Goal: Task Accomplishment & Management: Manage account settings

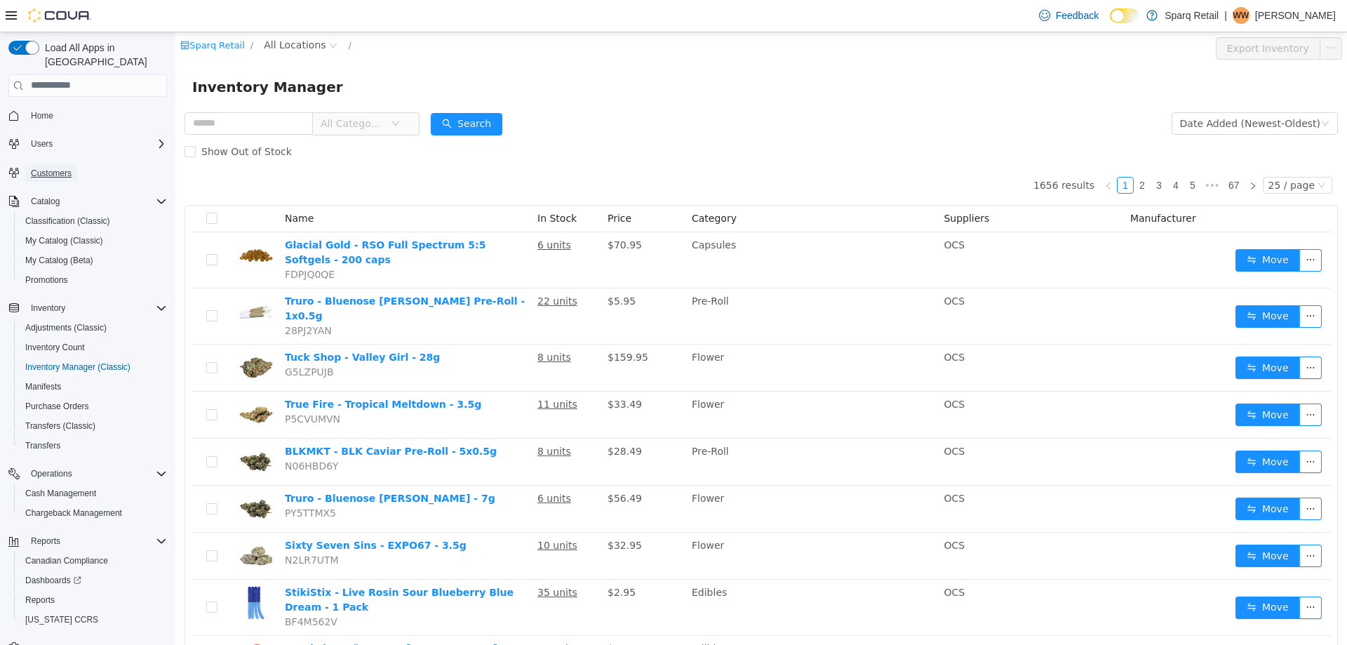
click at [41, 168] on span "Customers" at bounding box center [51, 173] width 41 height 11
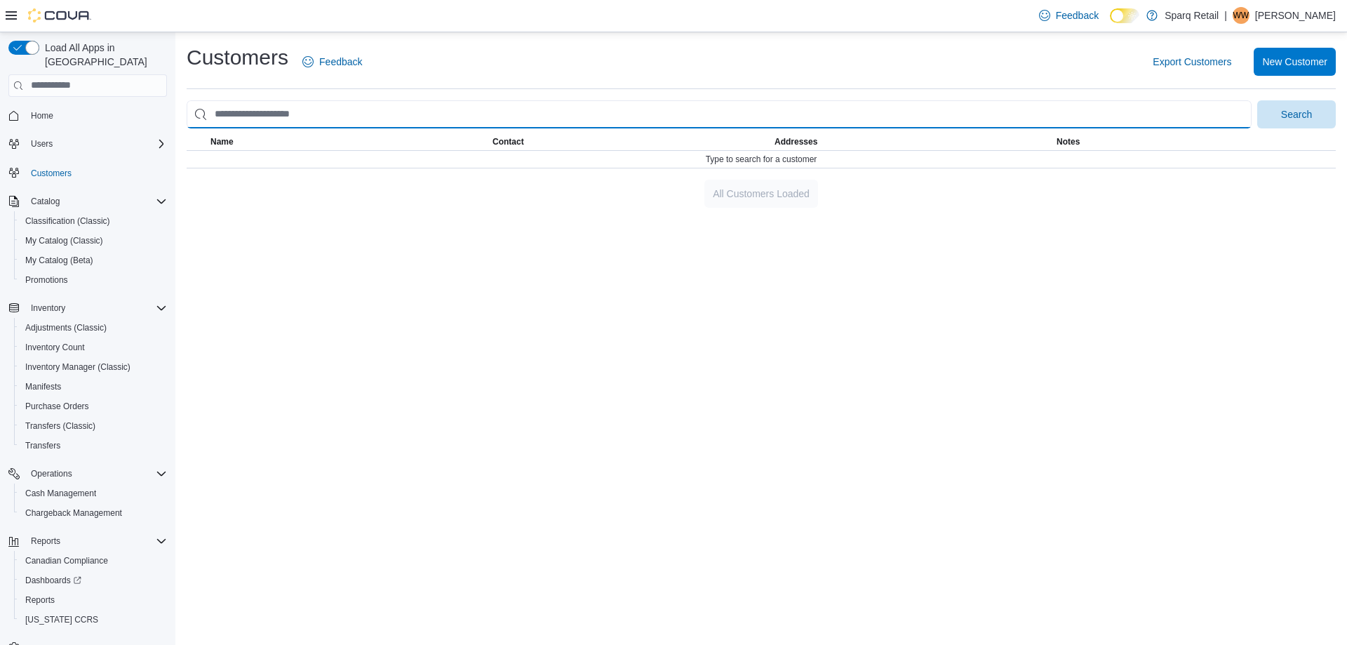
click at [277, 117] on input "search" at bounding box center [719, 114] width 1065 height 28
type input "**********"
click at [1257, 100] on button "Search" at bounding box center [1296, 114] width 79 height 28
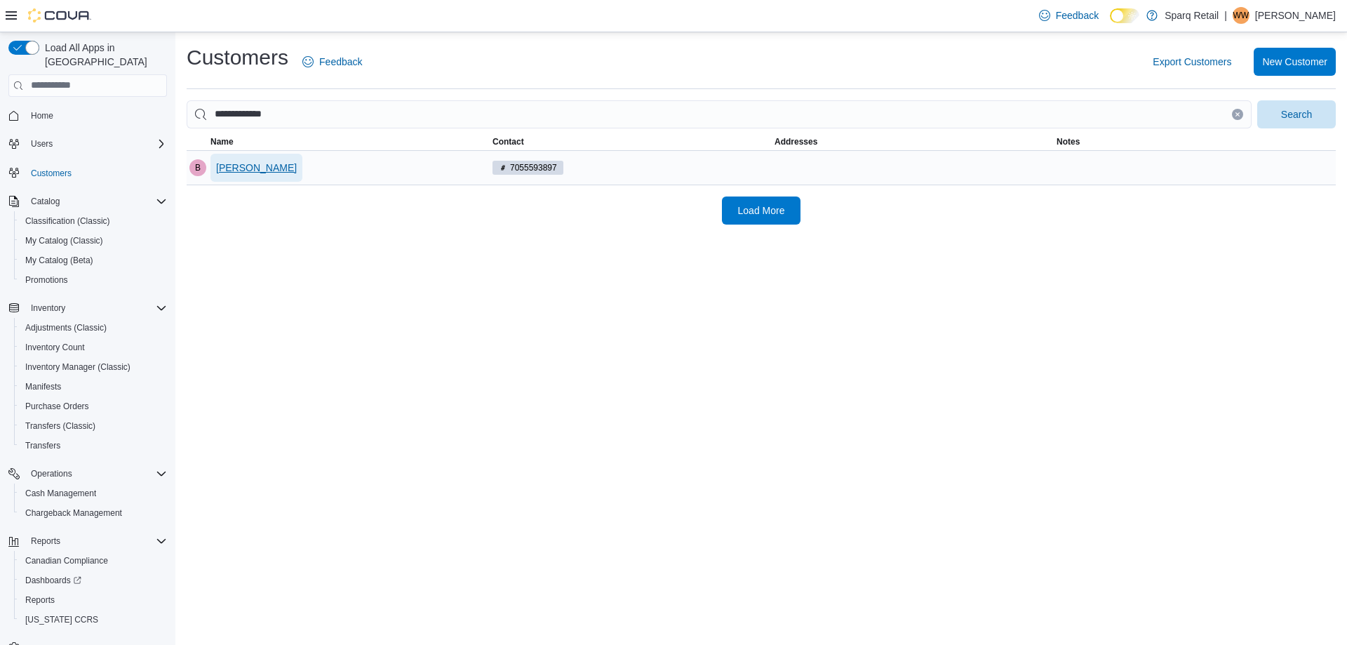
click at [243, 161] on span "Brad Flaherty" at bounding box center [256, 168] width 81 height 14
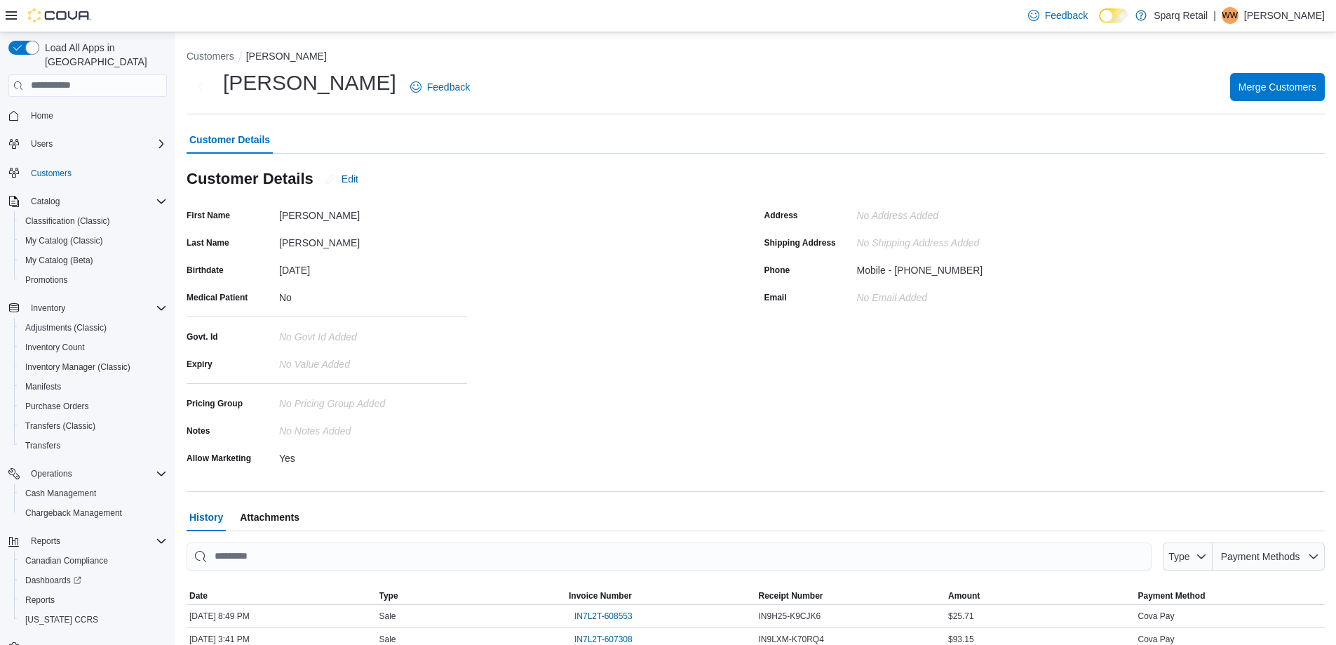
scroll to position [210, 0]
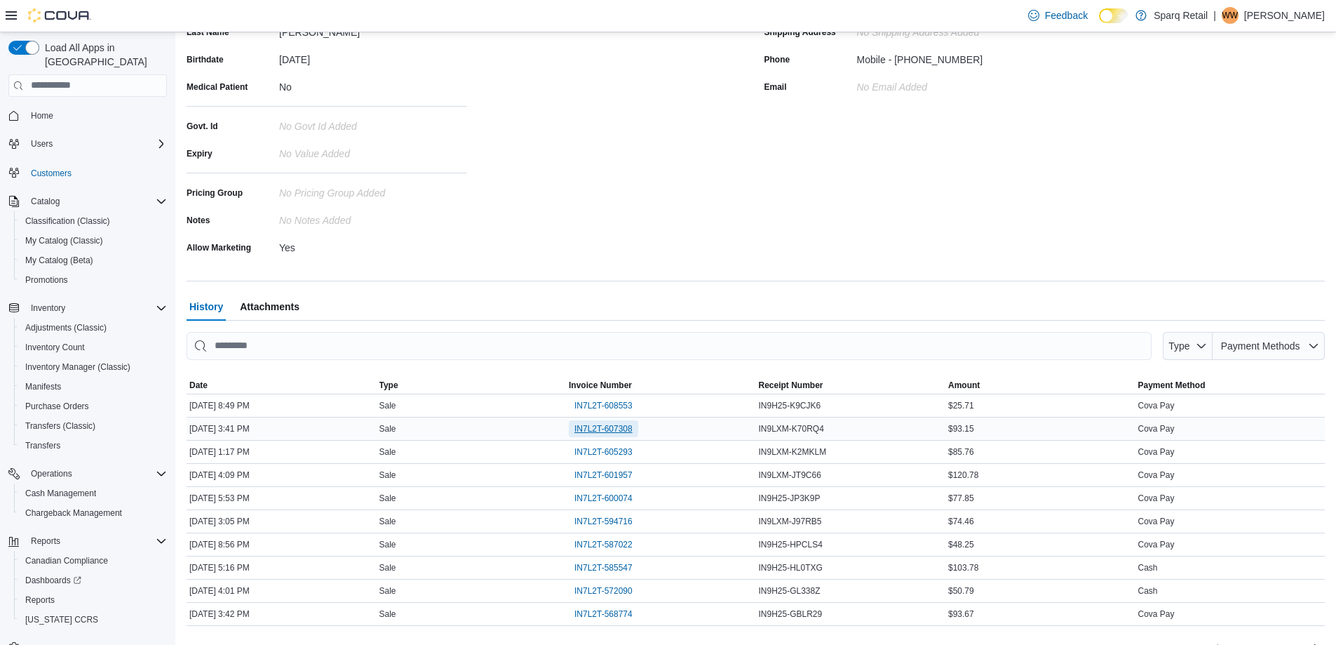
click at [594, 428] on span "IN7L2T-607308" at bounding box center [604, 428] width 58 height 11
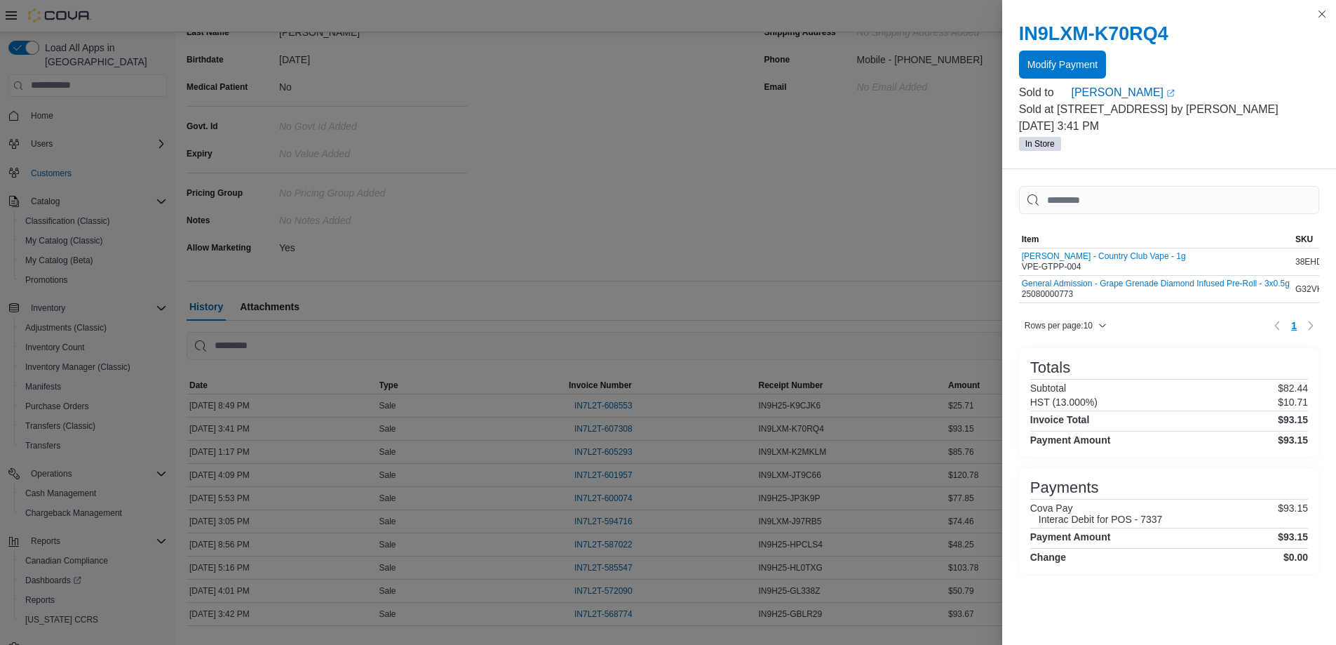
drag, startPoint x: 322, startPoint y: 133, endPoint x: 324, endPoint y: 119, distance: 14.9
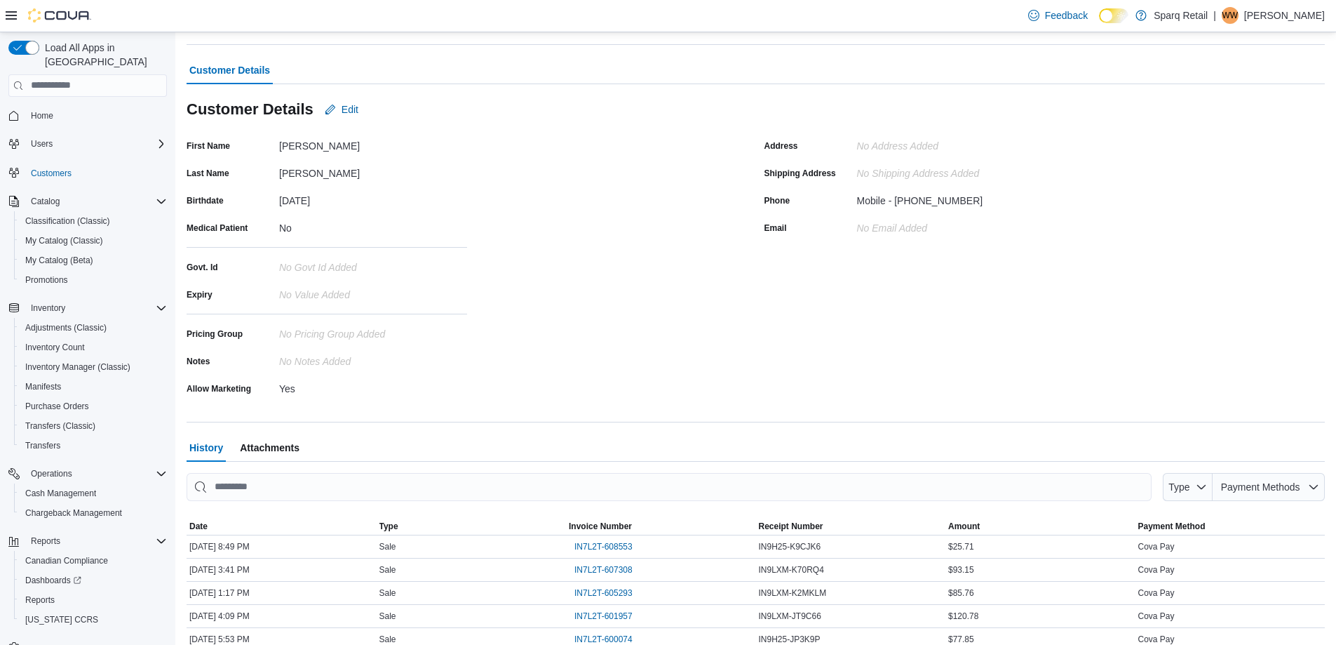
scroll to position [0, 0]
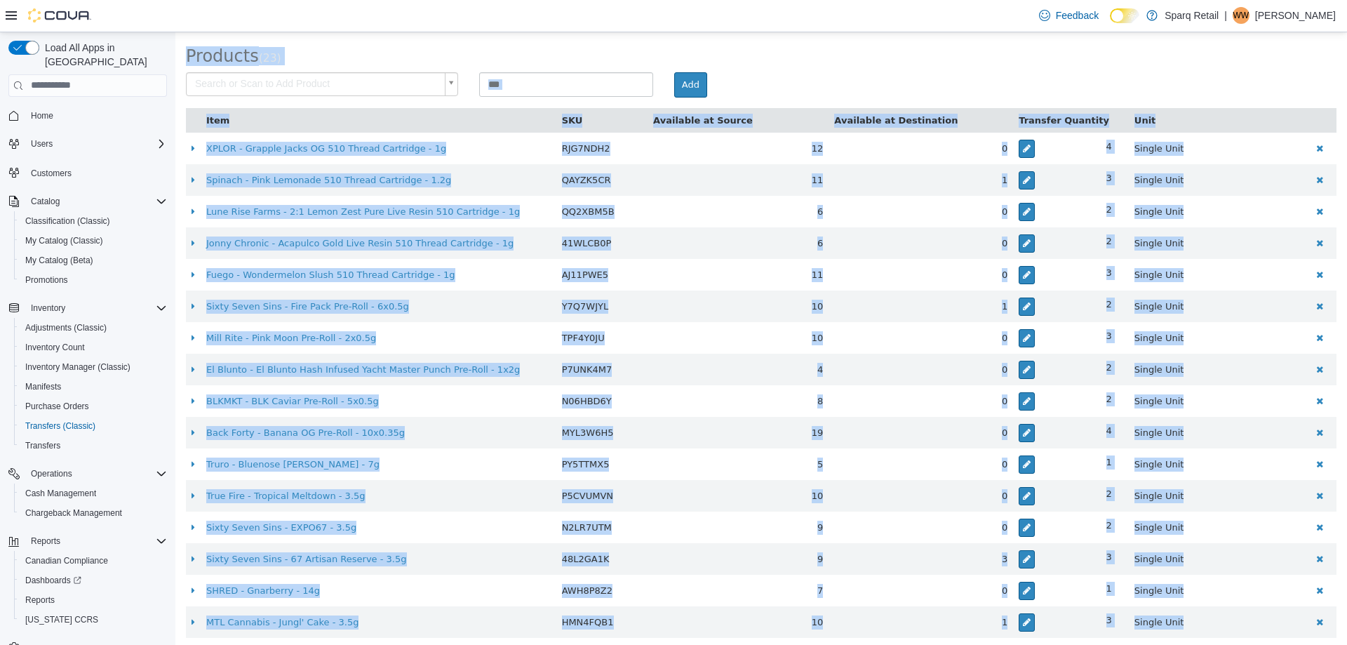
scroll to position [511, 0]
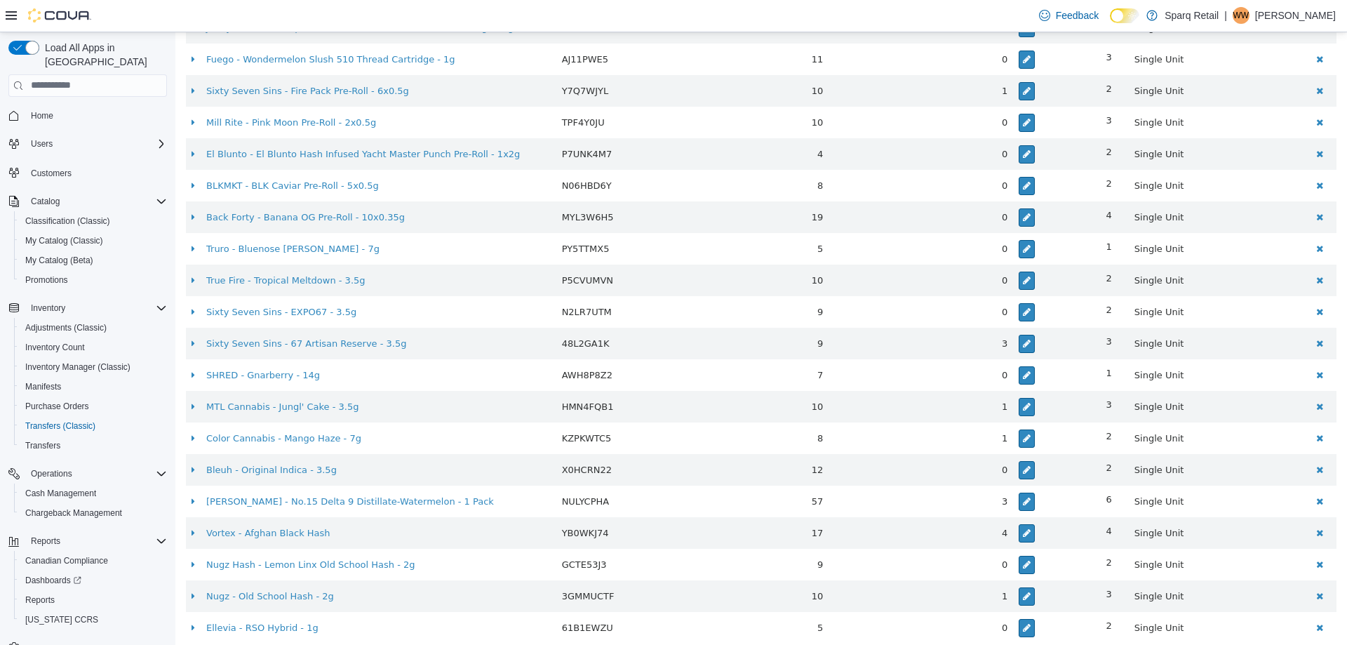
drag, startPoint x: 189, startPoint y: 93, endPoint x: 1346, endPoint y: 671, distance: 1293.7
click at [1346, 644] on html "× Transfers TR7L2T-4413 Transfer #TR7L2T-4413 Preparing Download... Tools PDF D…" at bounding box center [760, 89] width 1171 height 1136
copy div "Transfer #TR7L2T-4413 Preparing Download... Tools PDF Download Delete Auto Comp…"
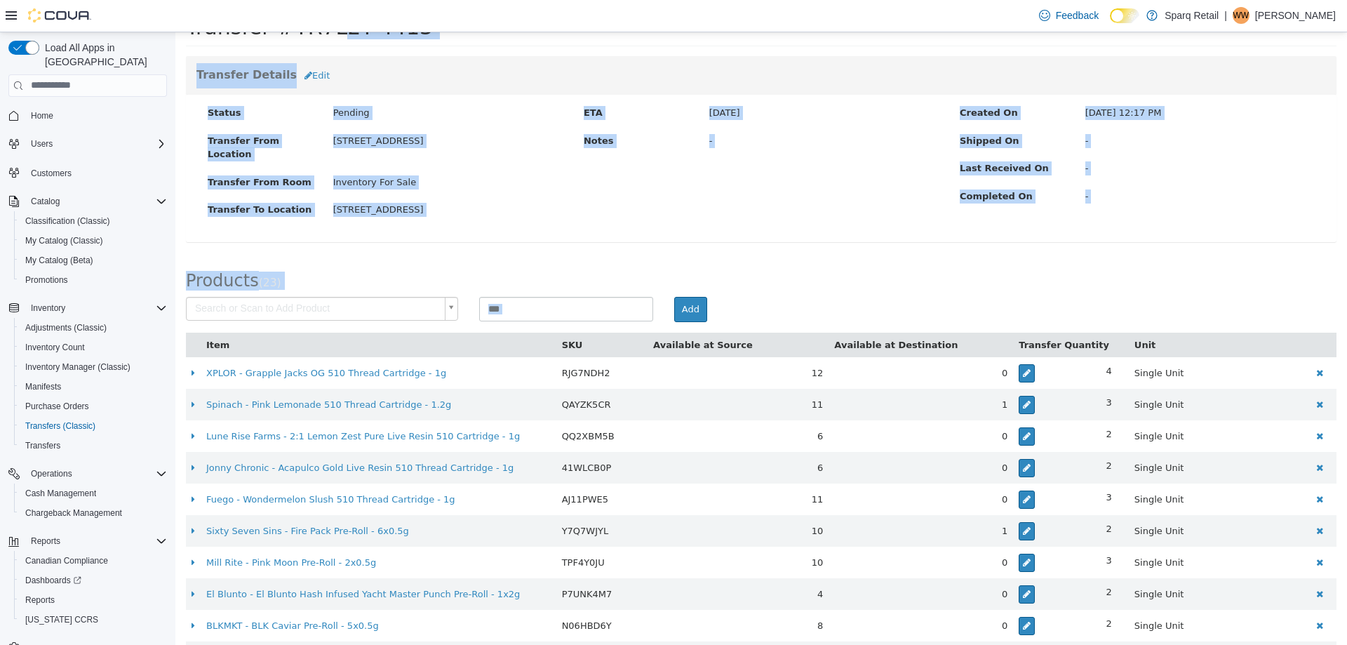
scroll to position [0, 0]
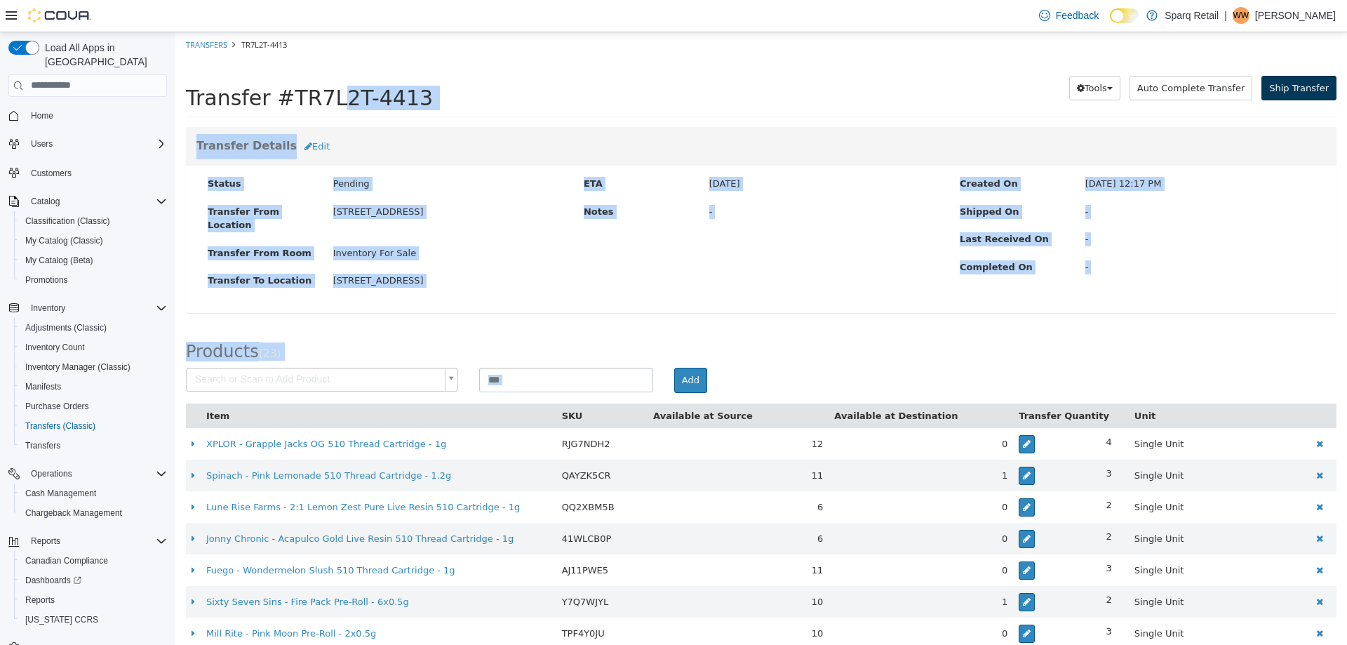
click at [1271, 128] on div "Transfer Details Edit" at bounding box center [761, 145] width 1150 height 39
click at [1223, 133] on h3 "Transfer Details Edit" at bounding box center [760, 145] width 1129 height 25
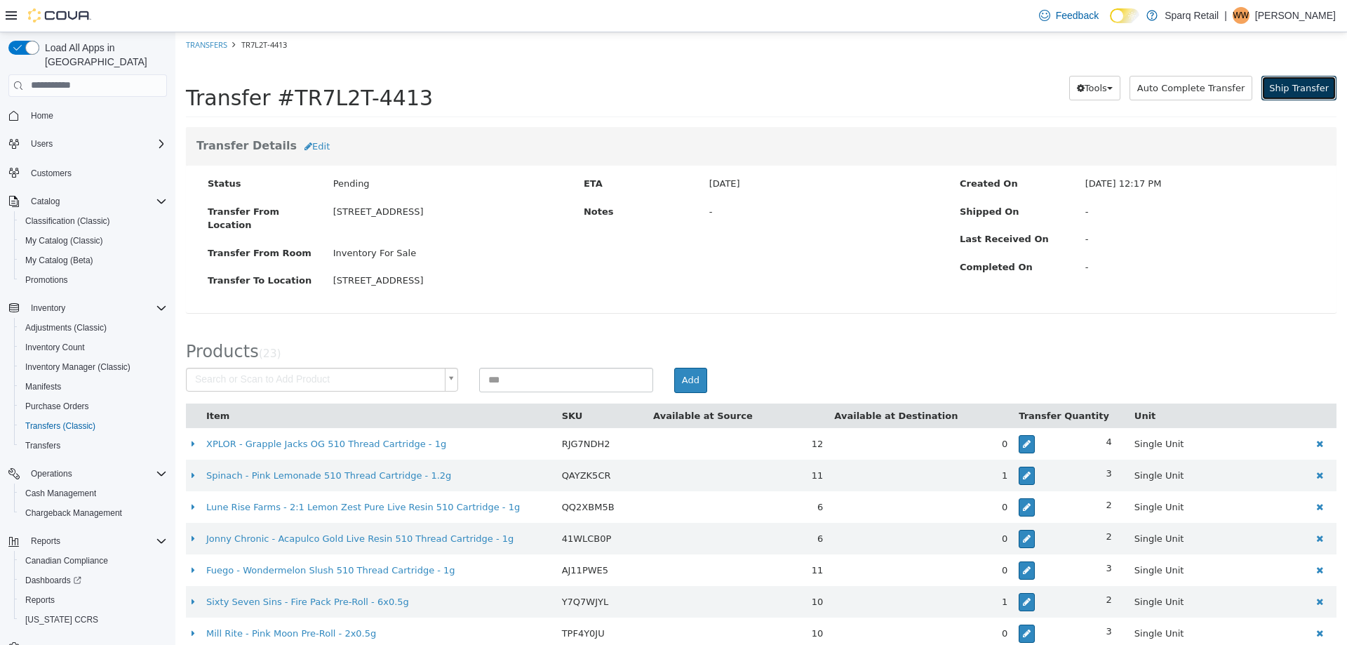
click at [1293, 90] on span "Ship Transfer" at bounding box center [1299, 87] width 60 height 11
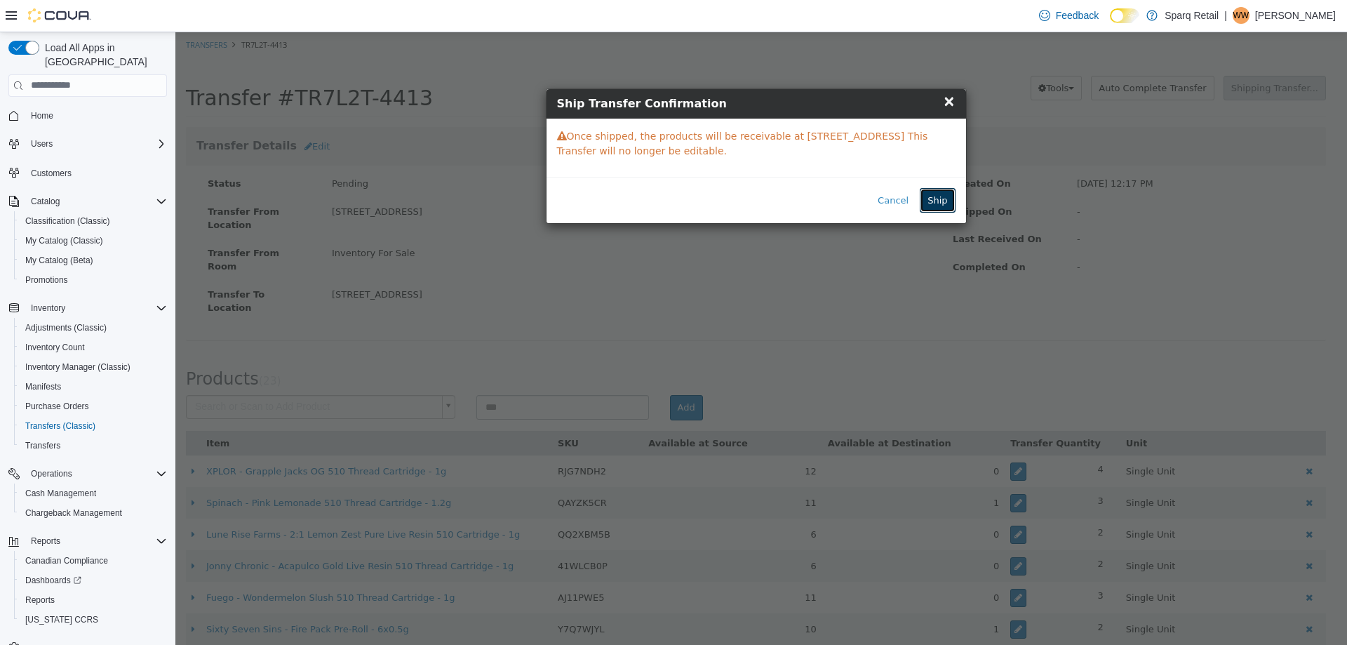
click at [936, 197] on button "Ship" at bounding box center [937, 199] width 35 height 25
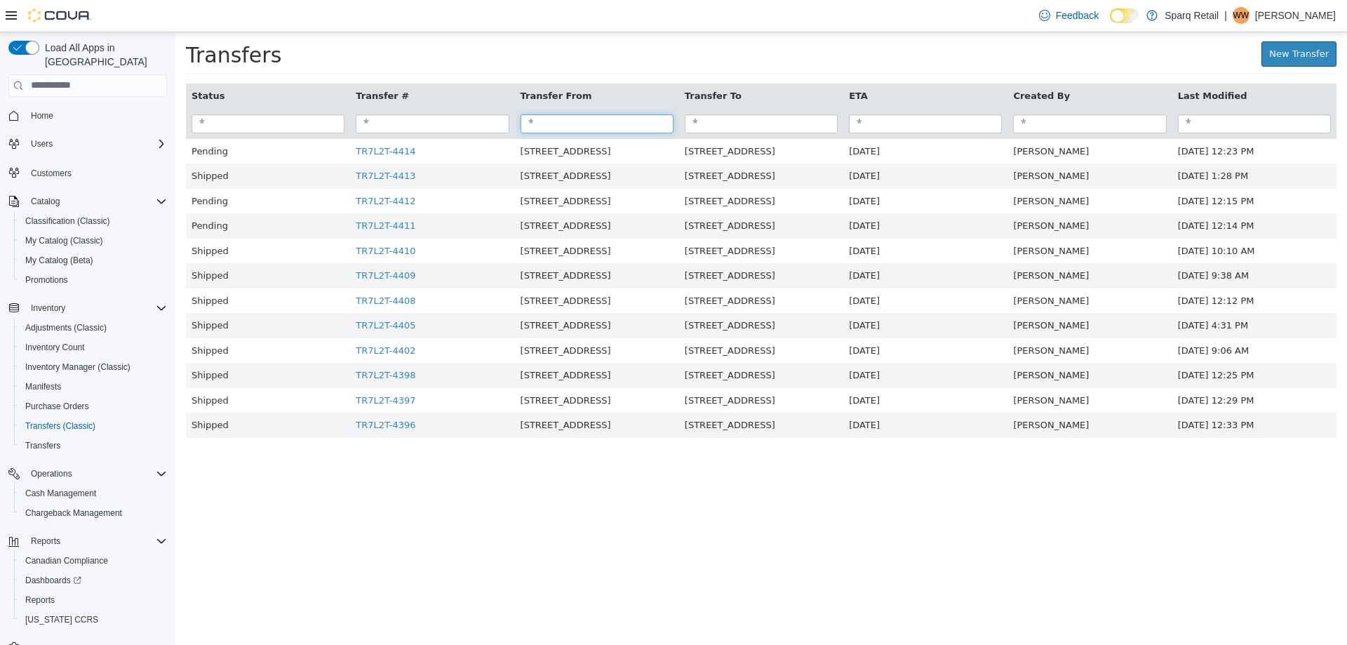
click at [582, 132] on input "search" at bounding box center [596, 123] width 153 height 19
type input "****"
paste input "****"
type input "****"
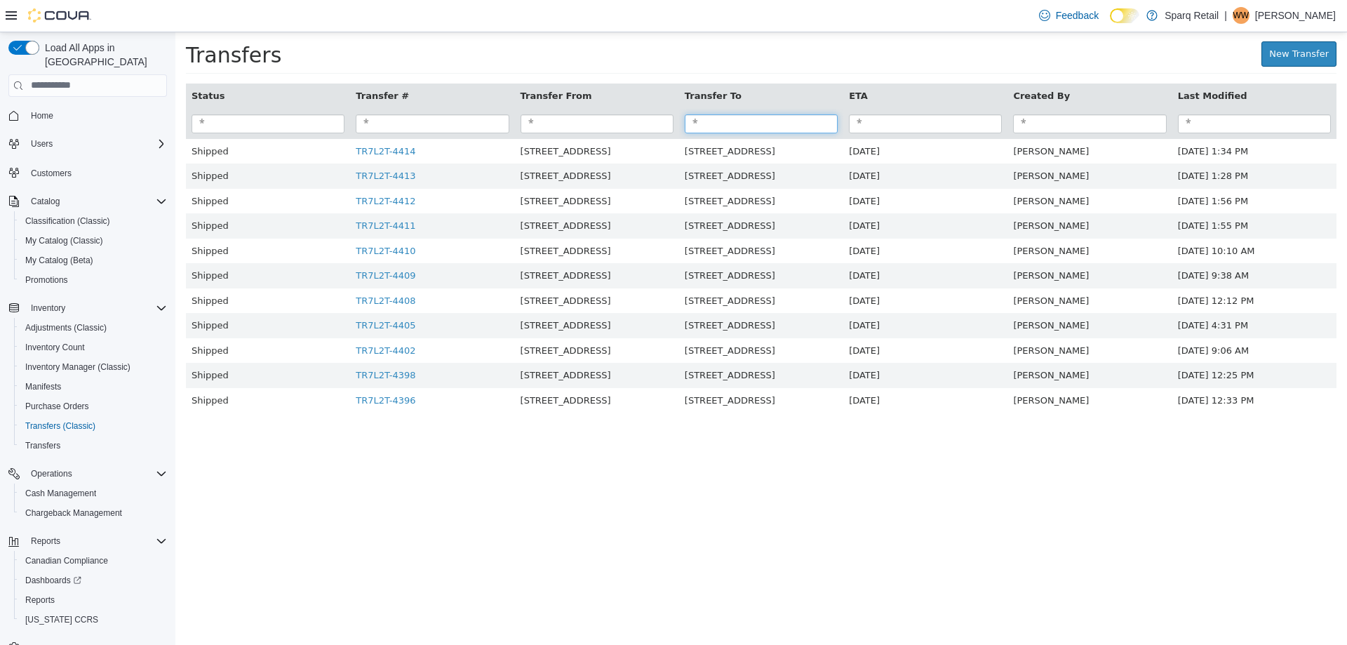
click at [739, 133] on input "search" at bounding box center [761, 123] width 153 height 19
paste input "****"
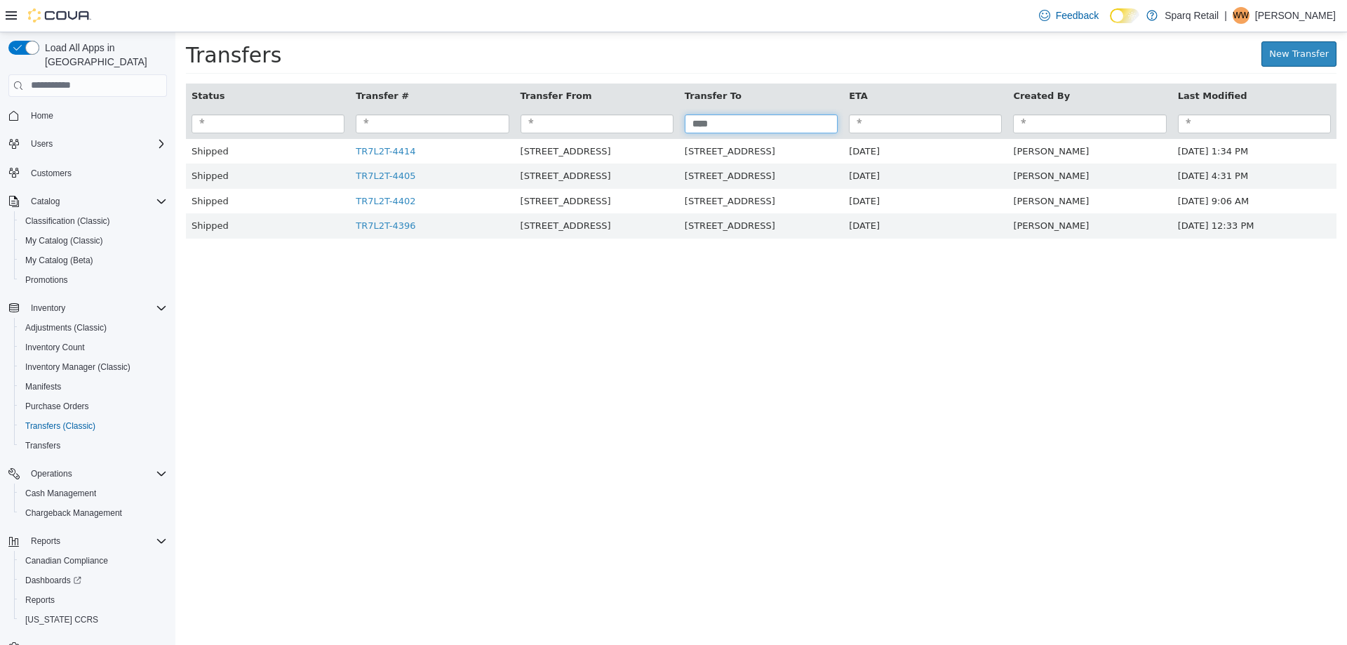
type input "****"
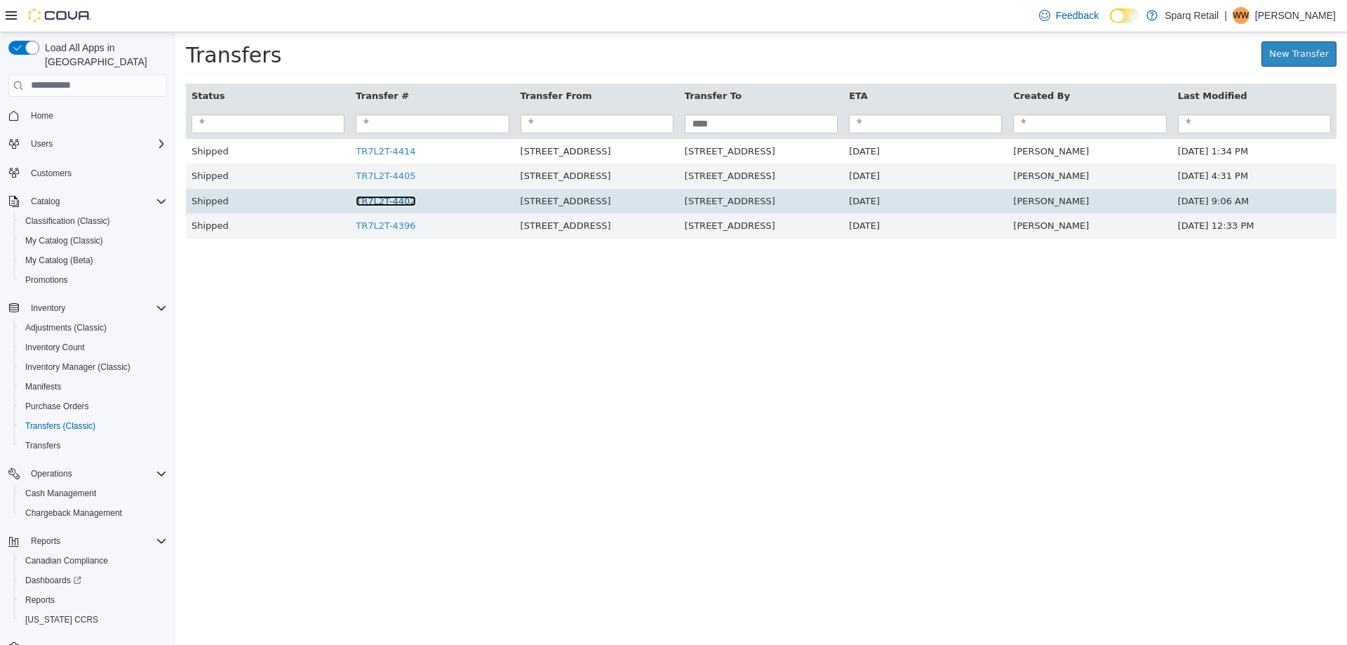
click at [399, 206] on link "TR7L2T-4402" at bounding box center [386, 200] width 60 height 11
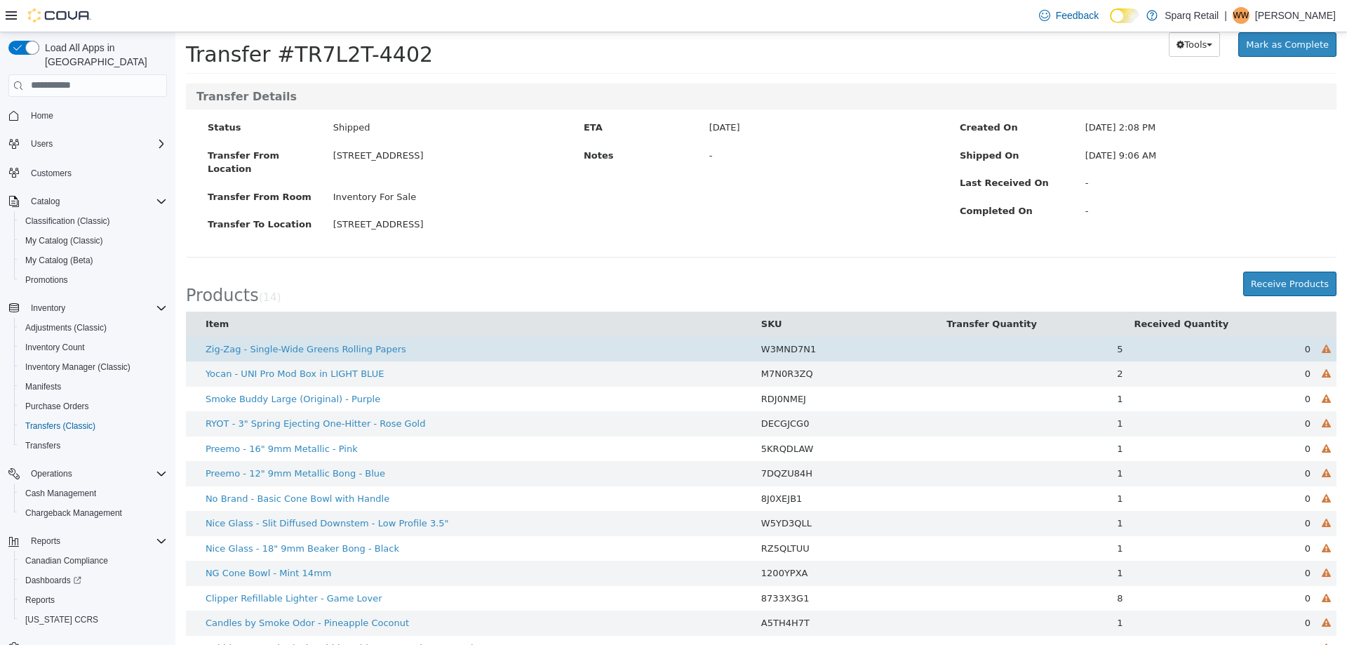
scroll to position [85, 0]
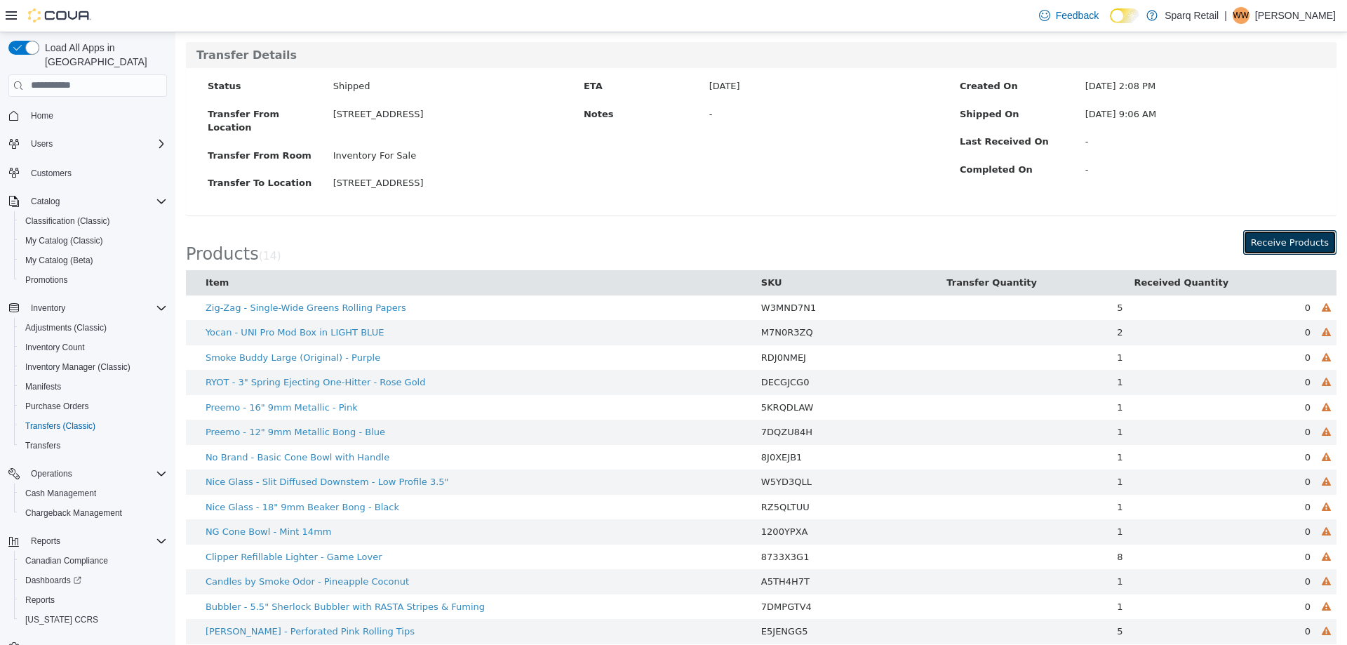
click at [1253, 231] on button "Receive Products" at bounding box center [1289, 241] width 93 height 25
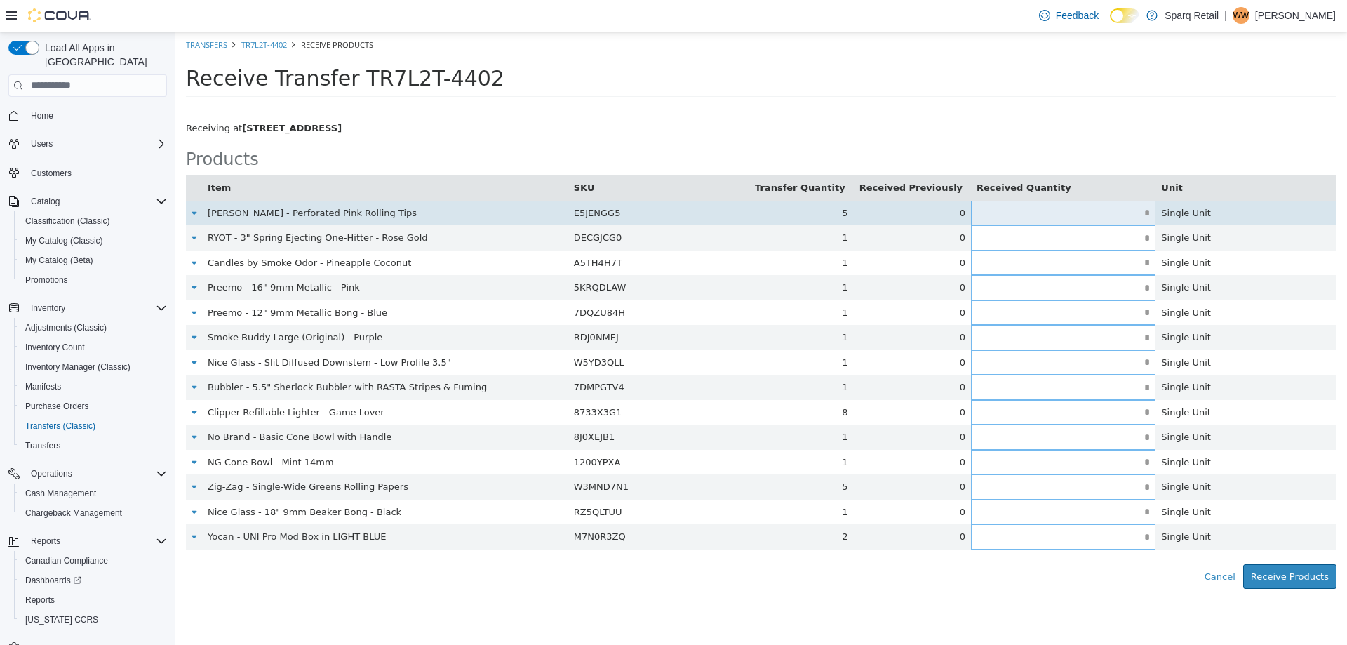
click at [1033, 210] on input "text" at bounding box center [1063, 212] width 184 height 11
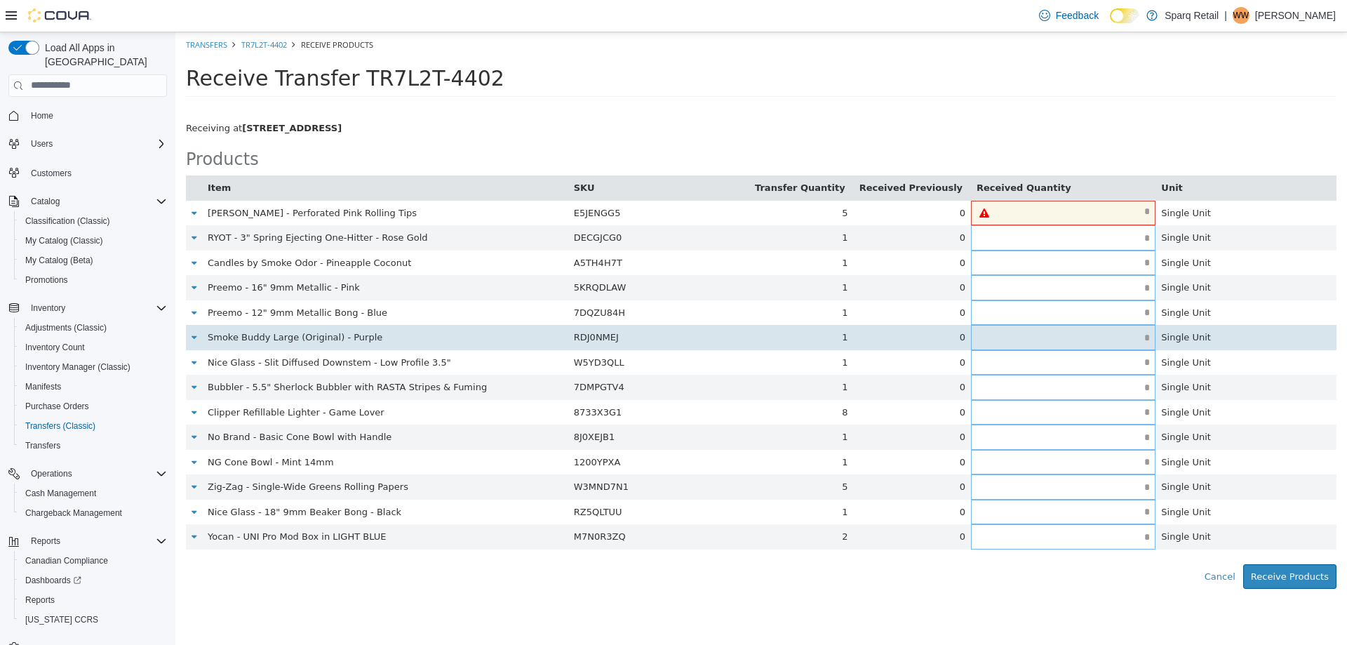
click at [1084, 341] on input "text" at bounding box center [1063, 337] width 184 height 11
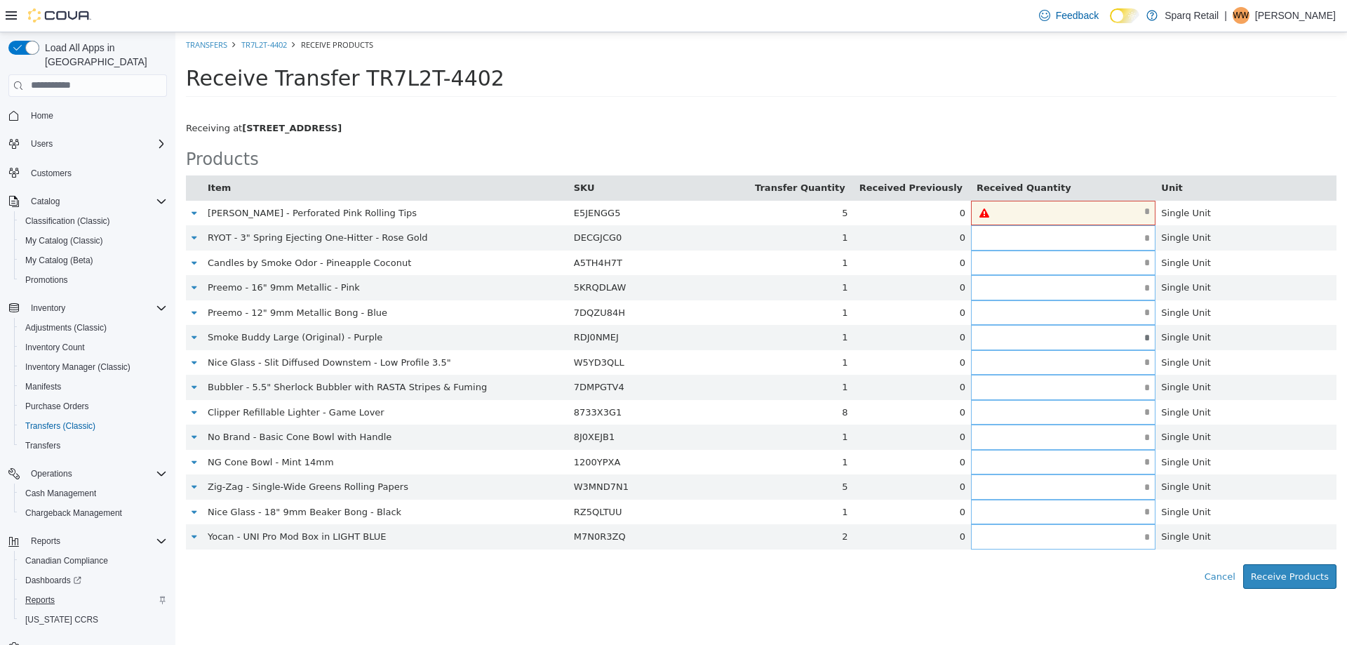
type input "*"
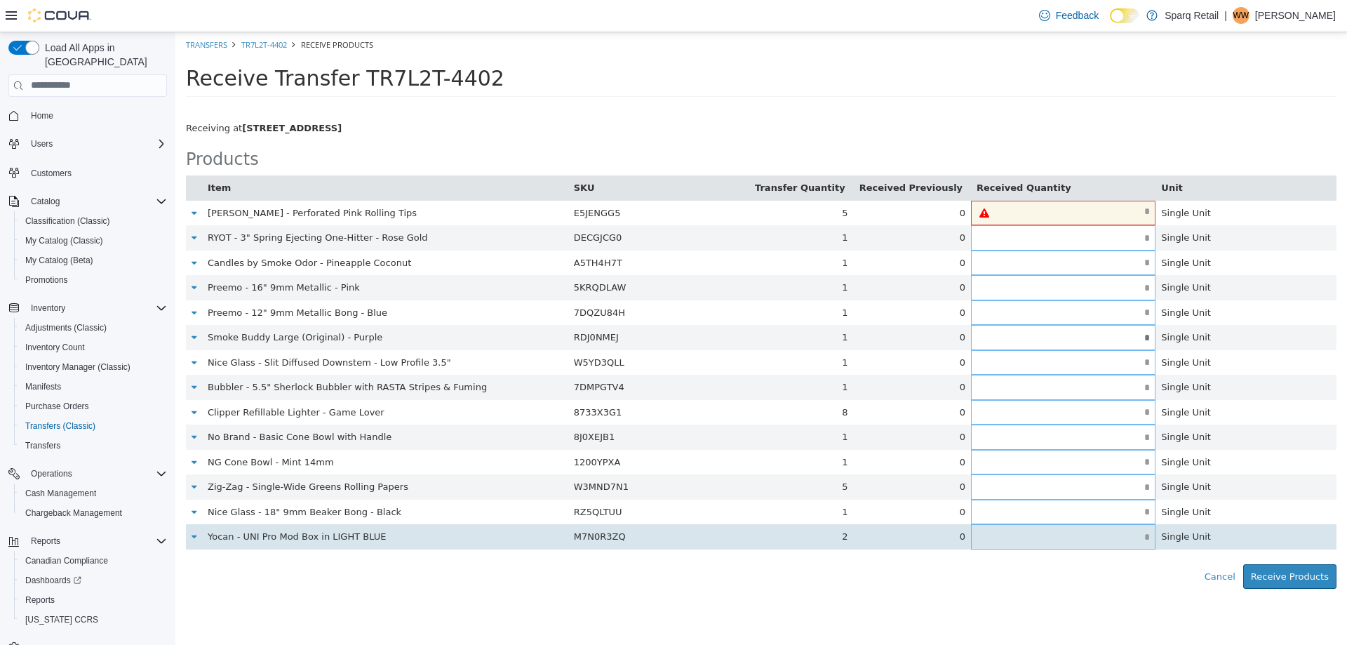
click at [1051, 535] on input "text" at bounding box center [1063, 536] width 184 height 11
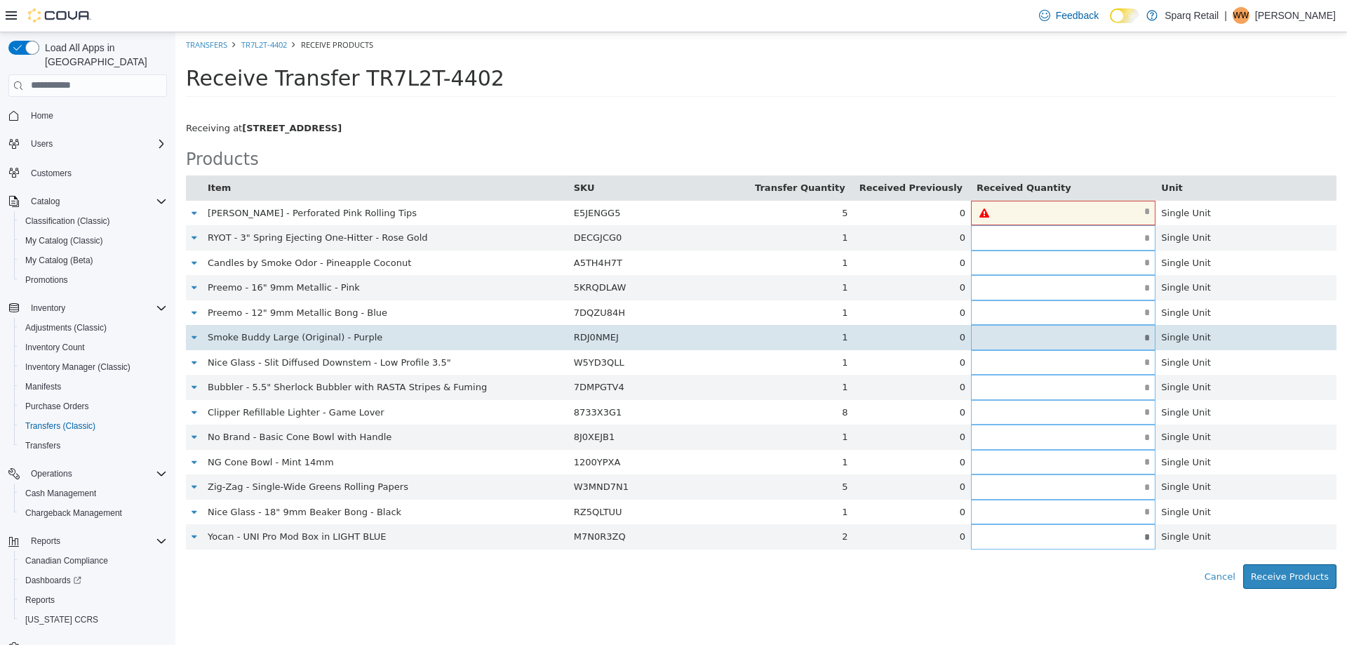
type input "*"
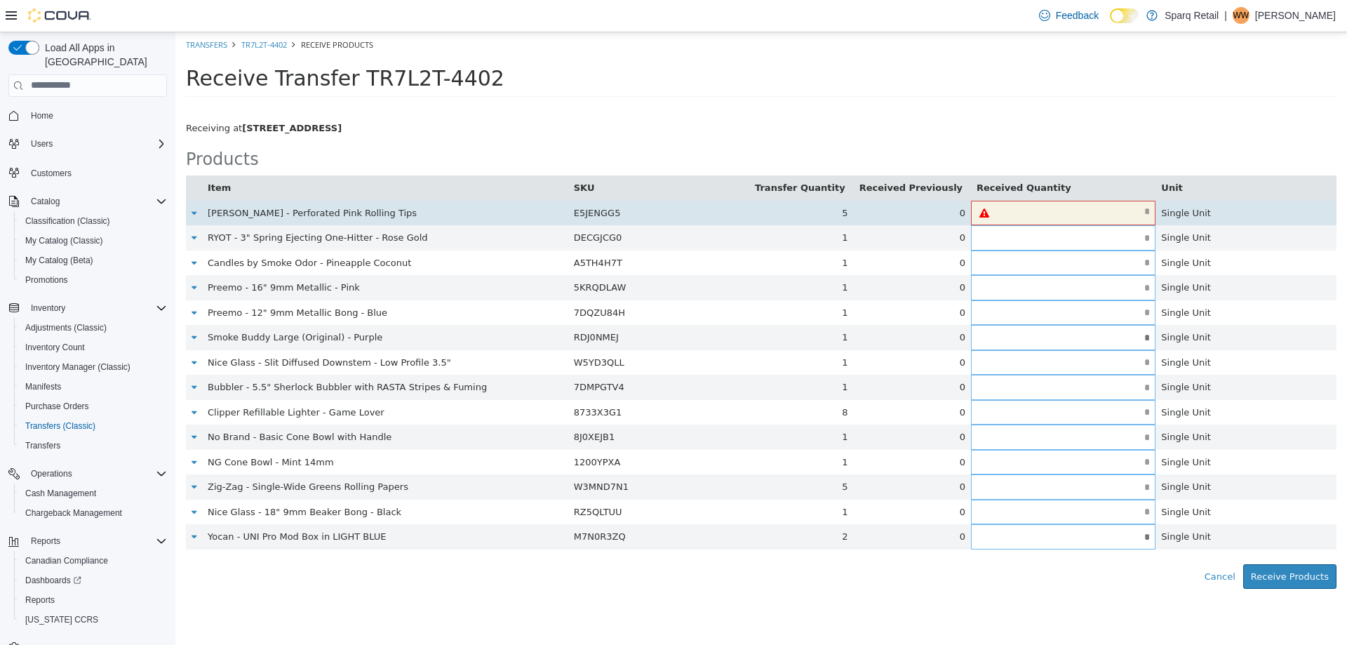
click at [1045, 206] on input "text" at bounding box center [1076, 211] width 158 height 11
type input "*"
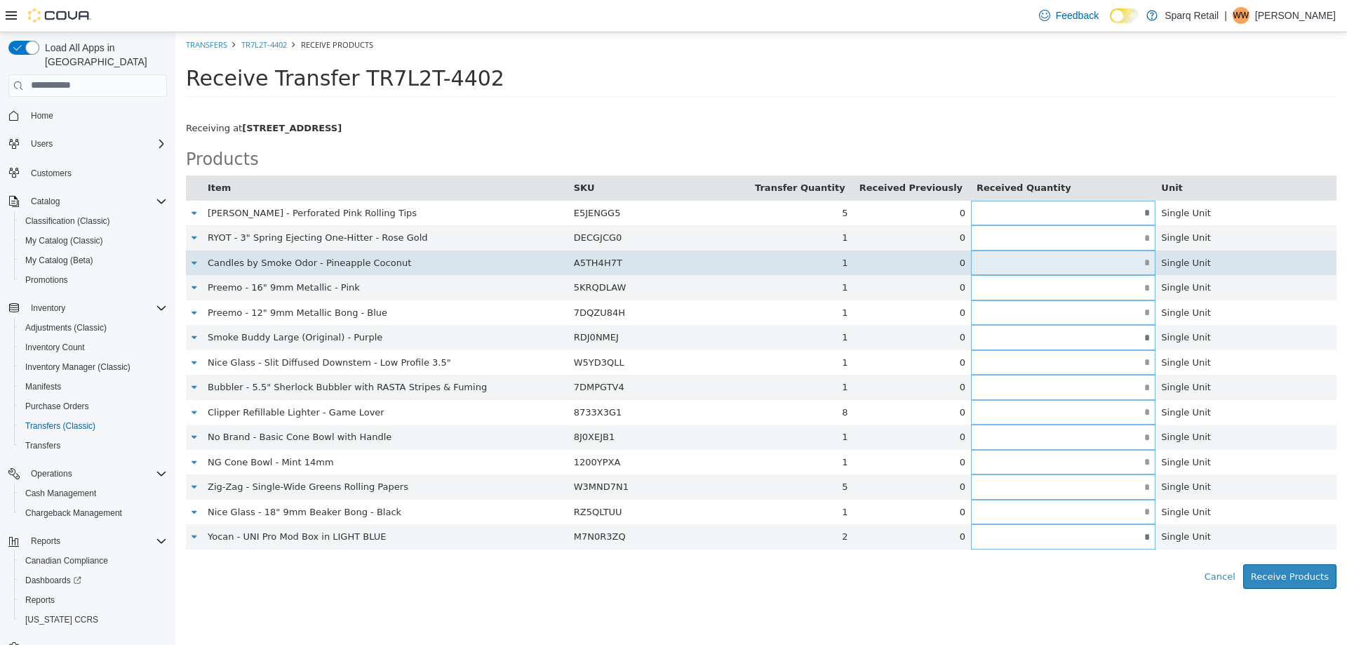
click at [1092, 263] on input "text" at bounding box center [1063, 262] width 184 height 11
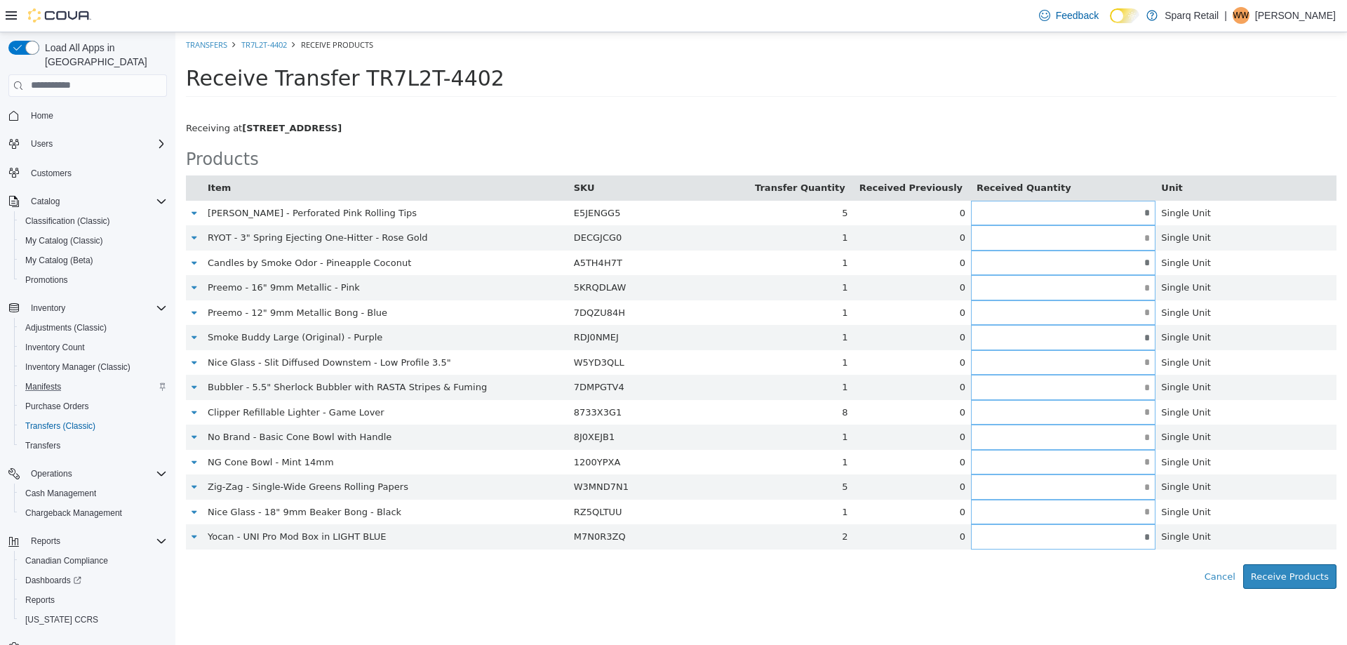
type input "*"
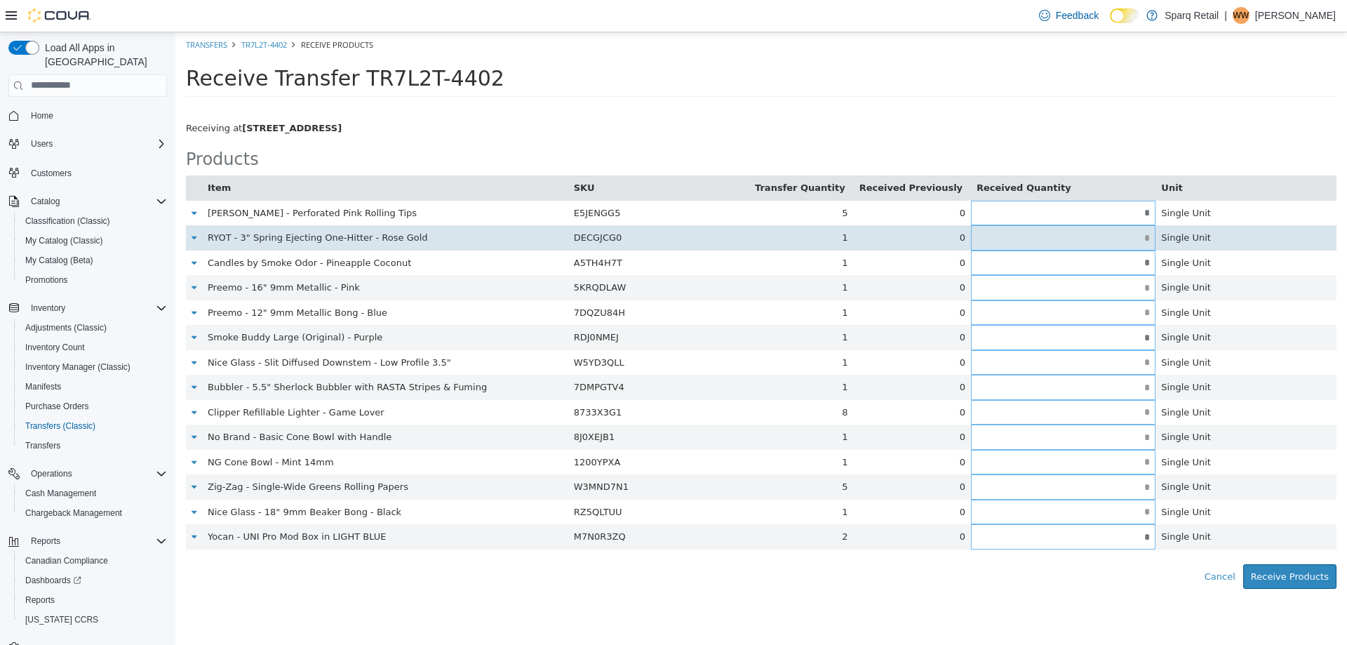
click at [1111, 243] on input "text" at bounding box center [1063, 237] width 184 height 11
type input "*"
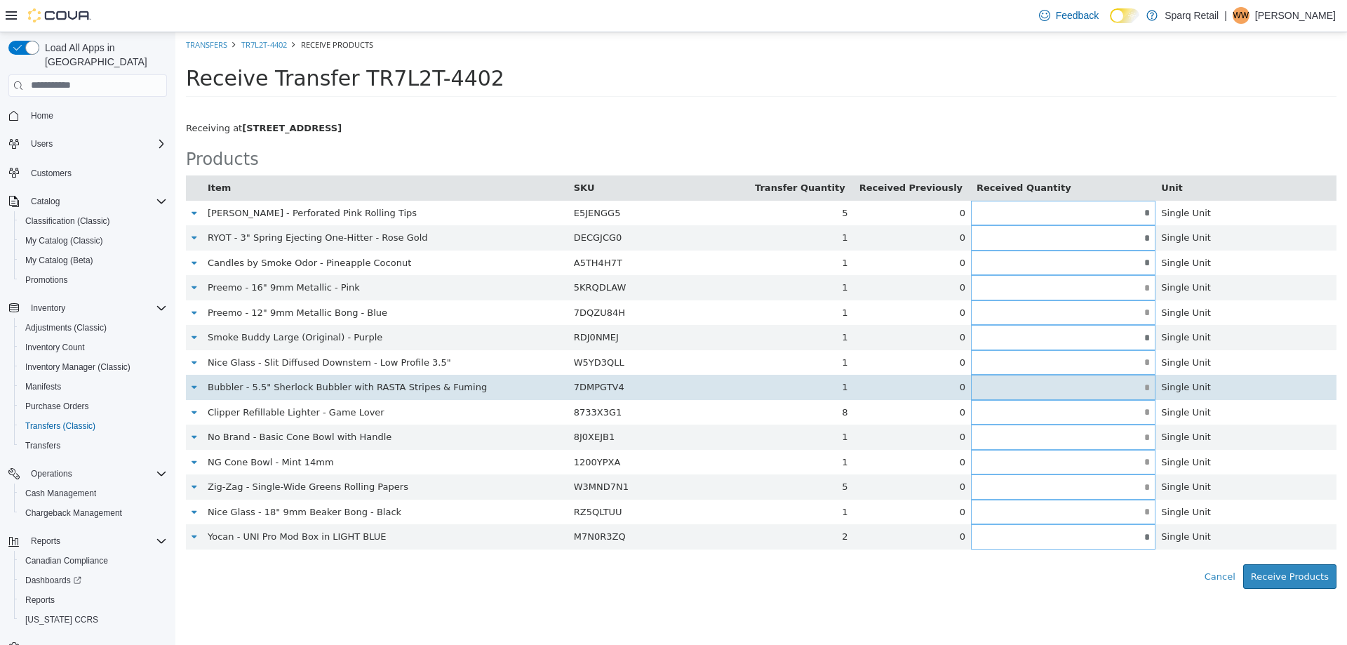
click at [1073, 391] on input "text" at bounding box center [1063, 387] width 184 height 11
type input "*"
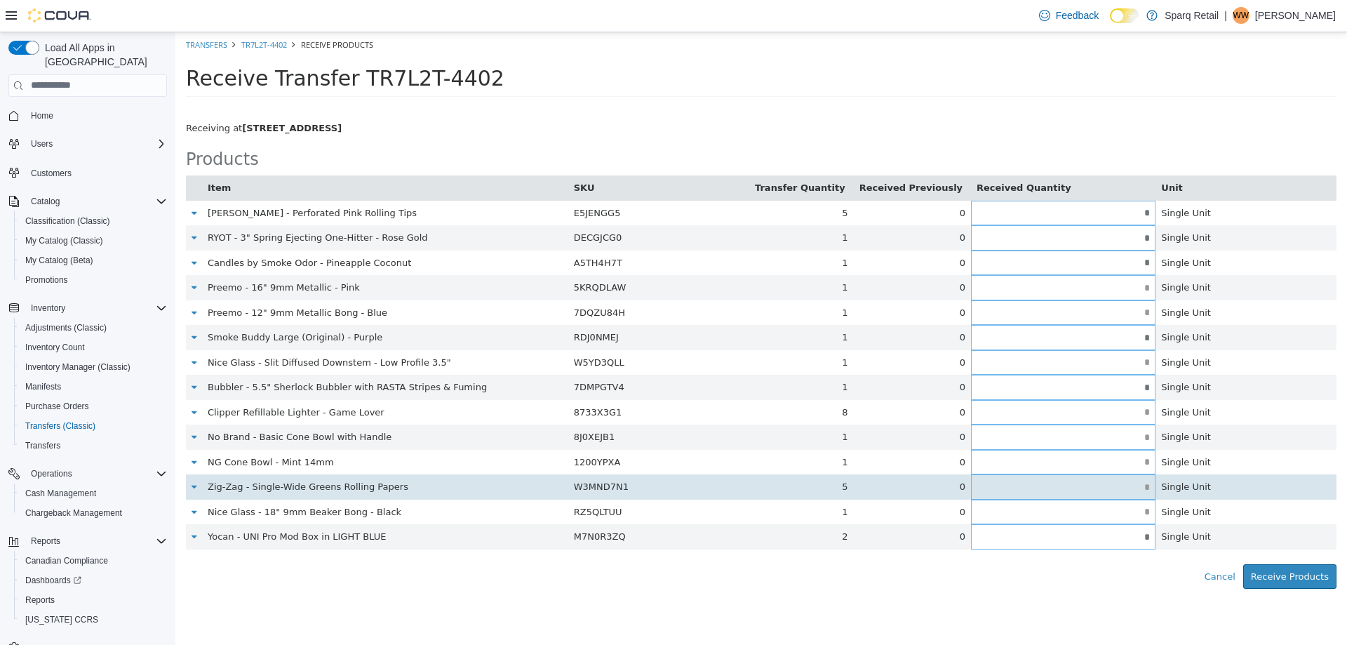
click at [988, 486] on input "text" at bounding box center [1063, 486] width 184 height 11
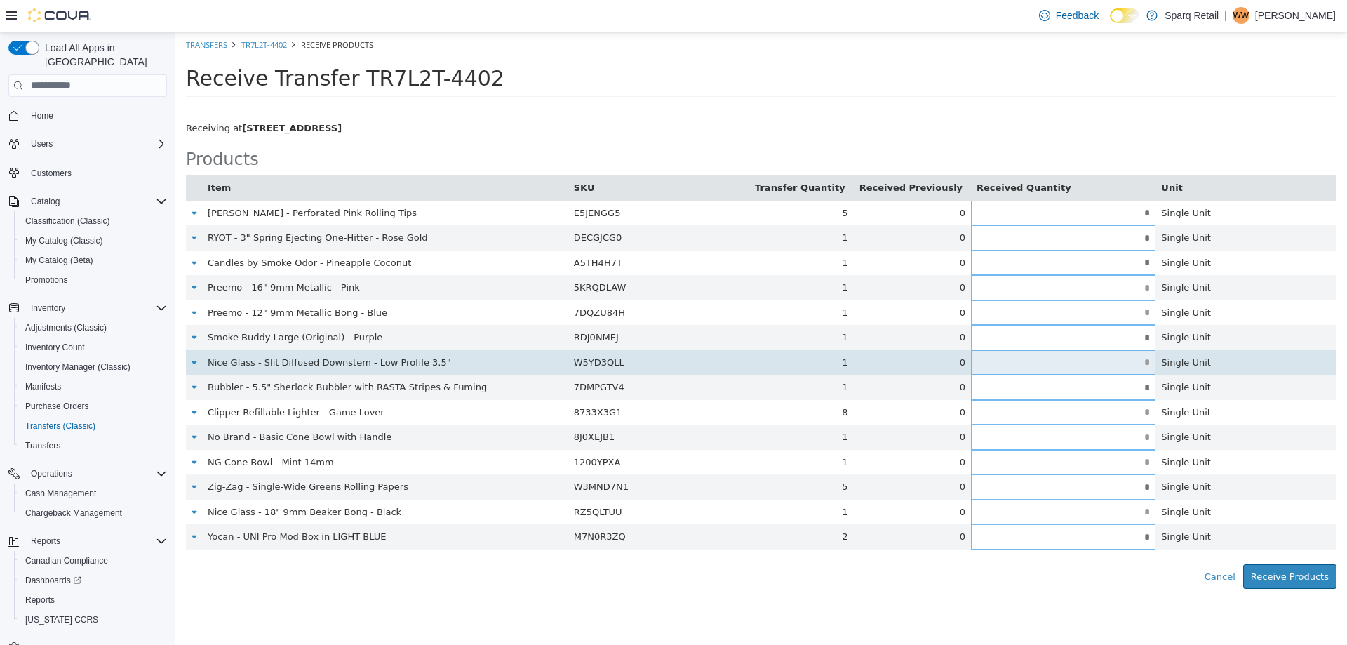
type input "*"
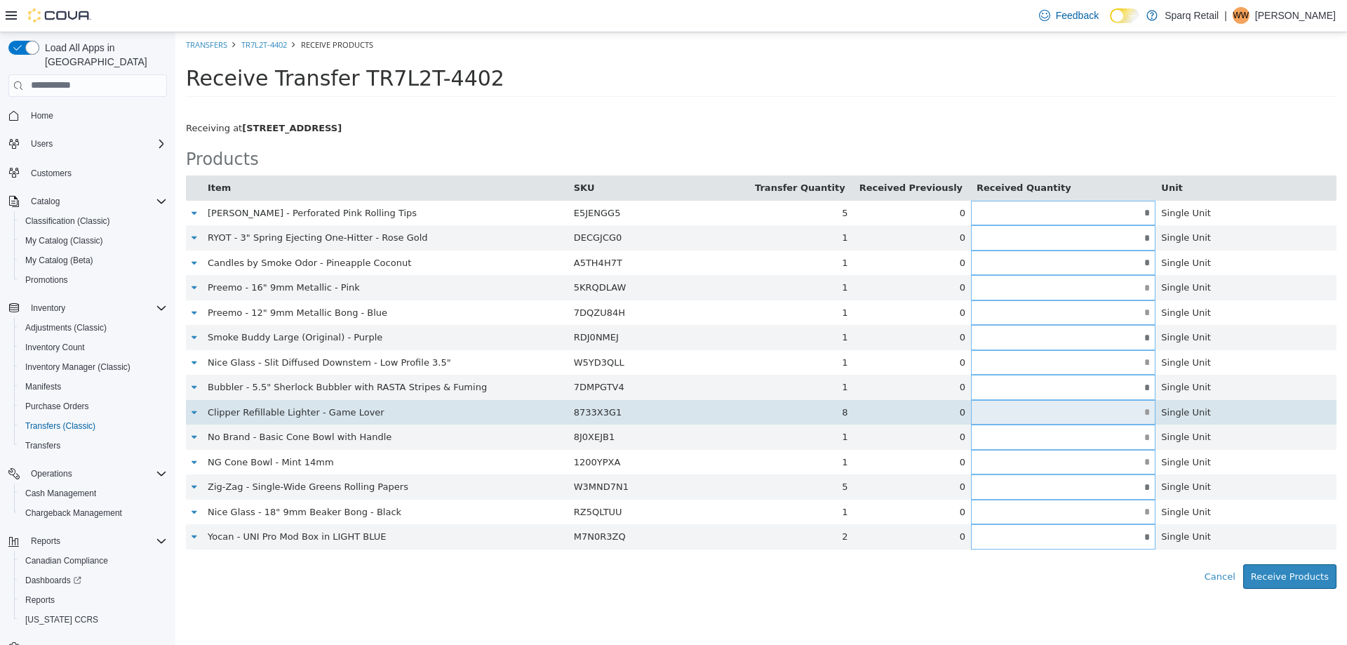
click at [1066, 412] on input "text" at bounding box center [1063, 411] width 184 height 11
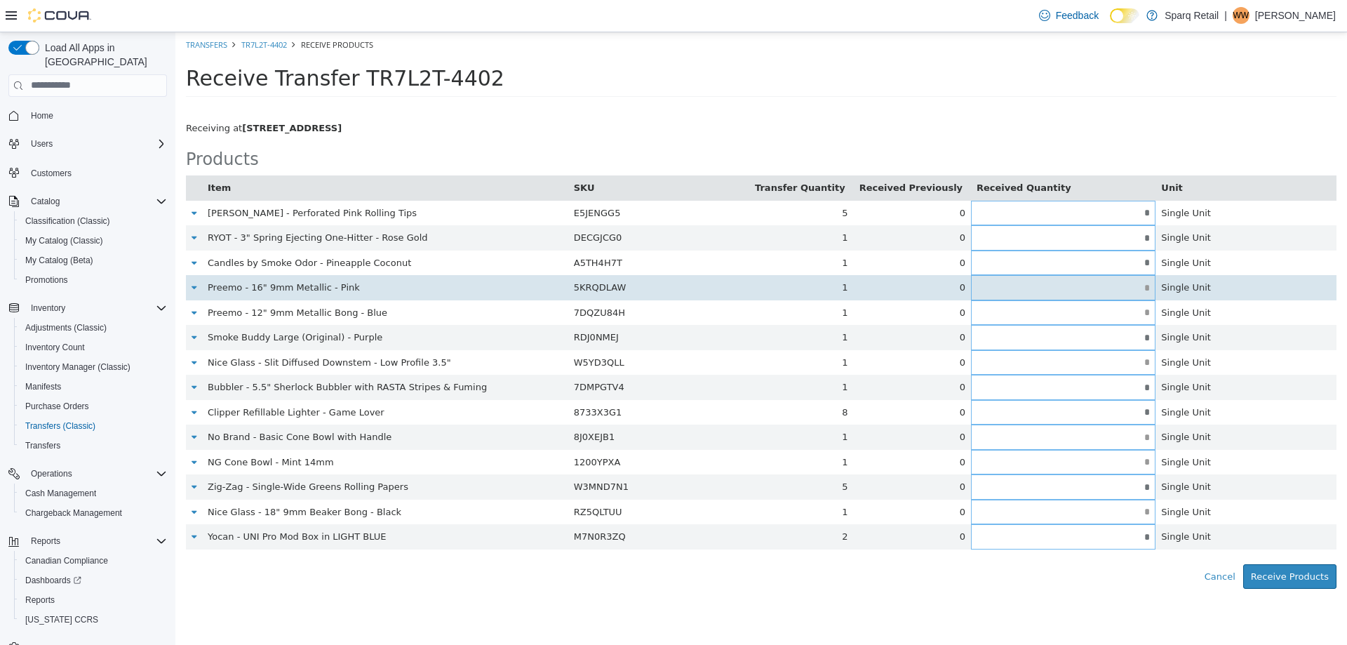
type input "*"
click at [1097, 285] on input "text" at bounding box center [1063, 287] width 184 height 11
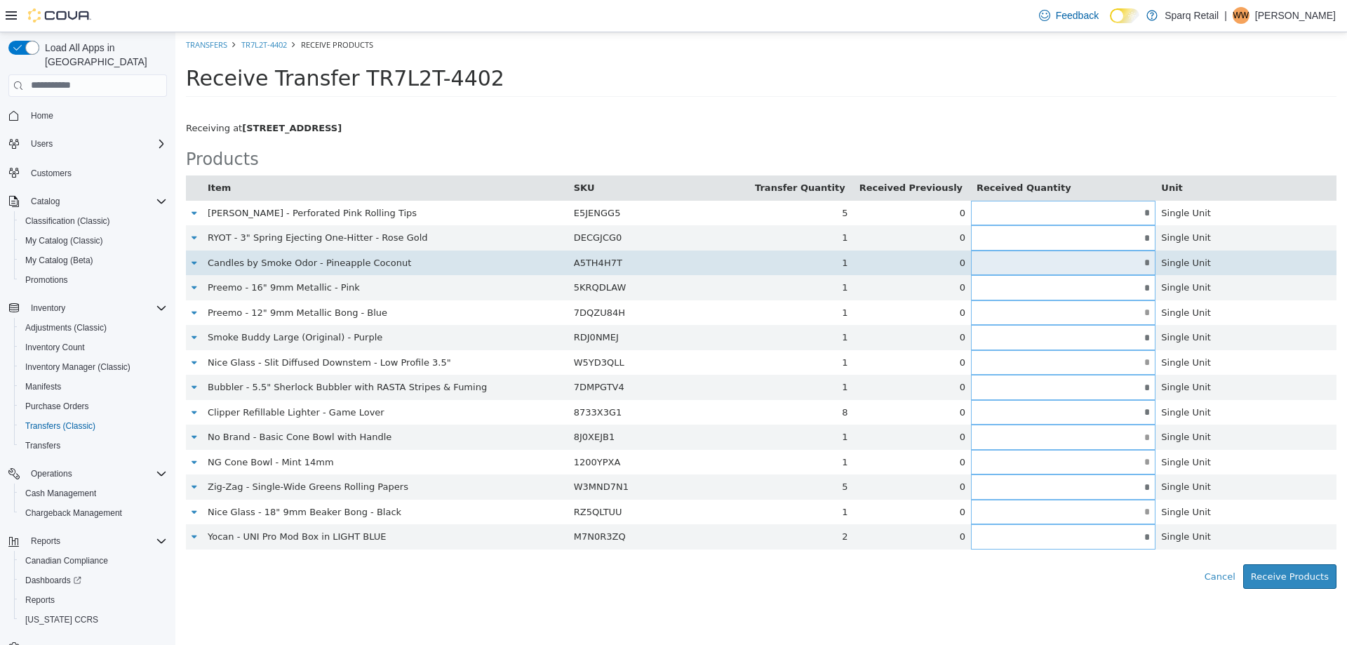
type input "*"
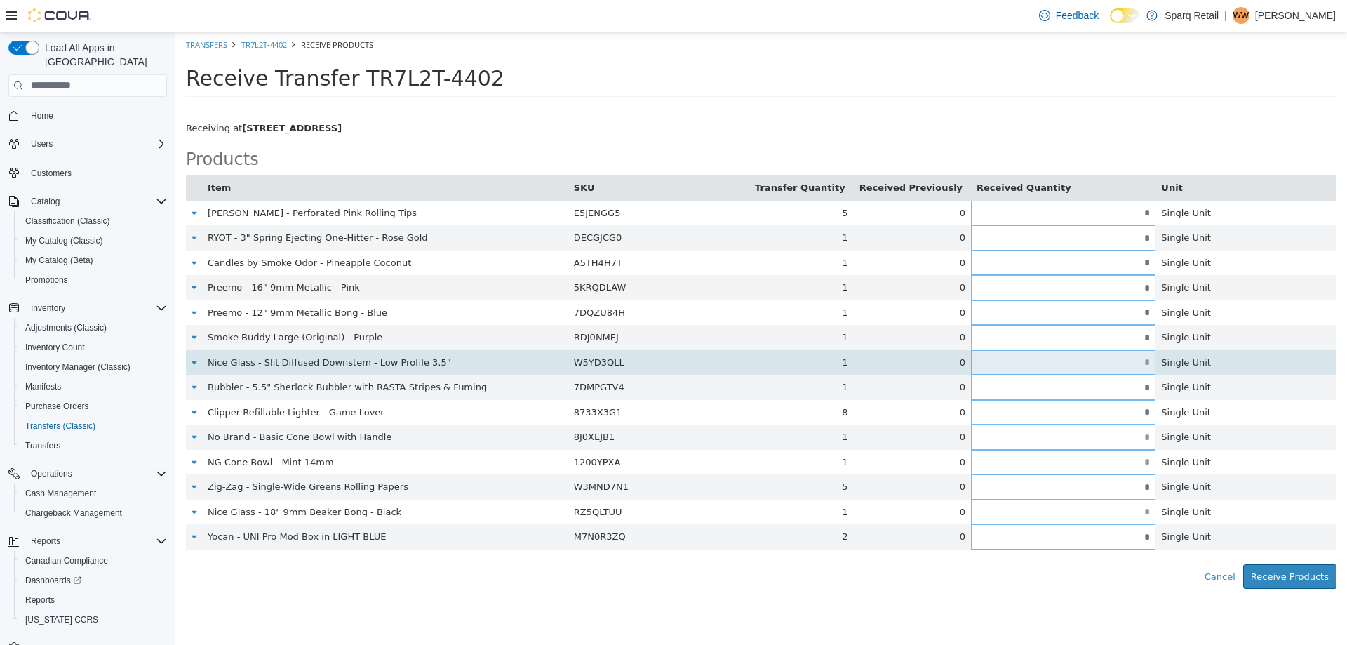
type input "*"
click at [1081, 356] on input "text" at bounding box center [1063, 361] width 184 height 11
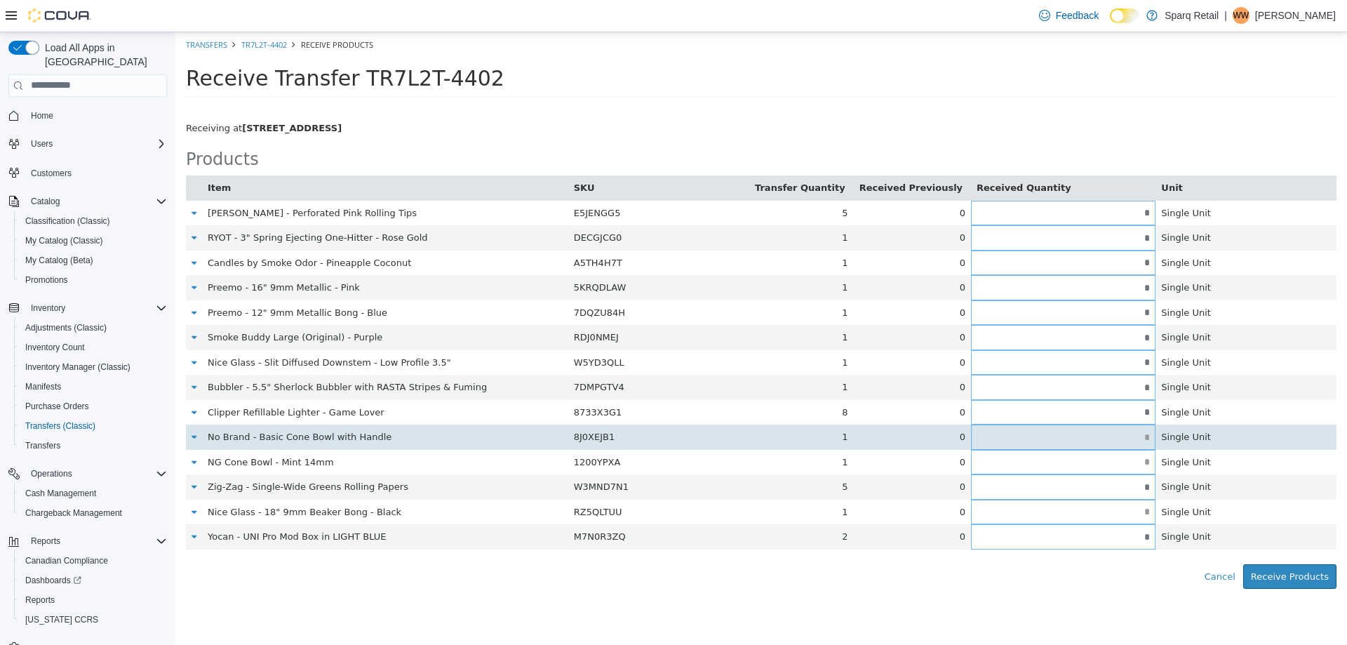
type input "*"
click at [1106, 432] on input "text" at bounding box center [1063, 436] width 184 height 11
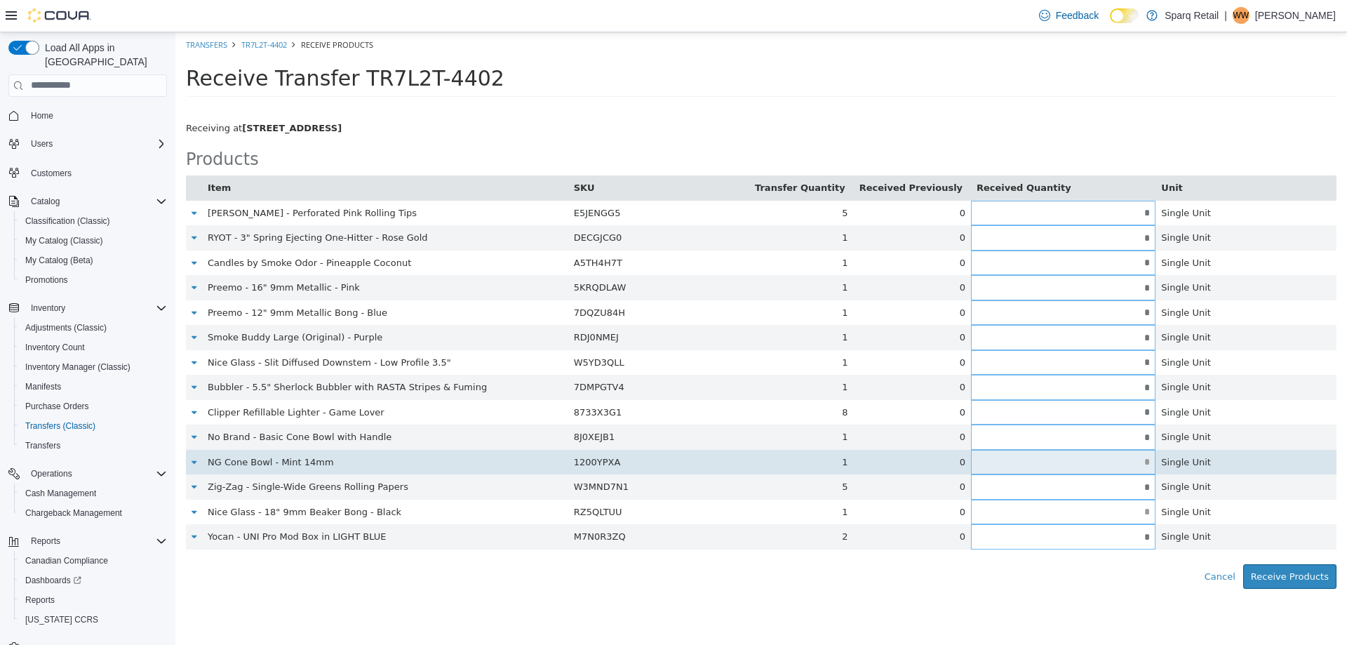
type input "*"
click at [1098, 456] on input "text" at bounding box center [1063, 461] width 184 height 11
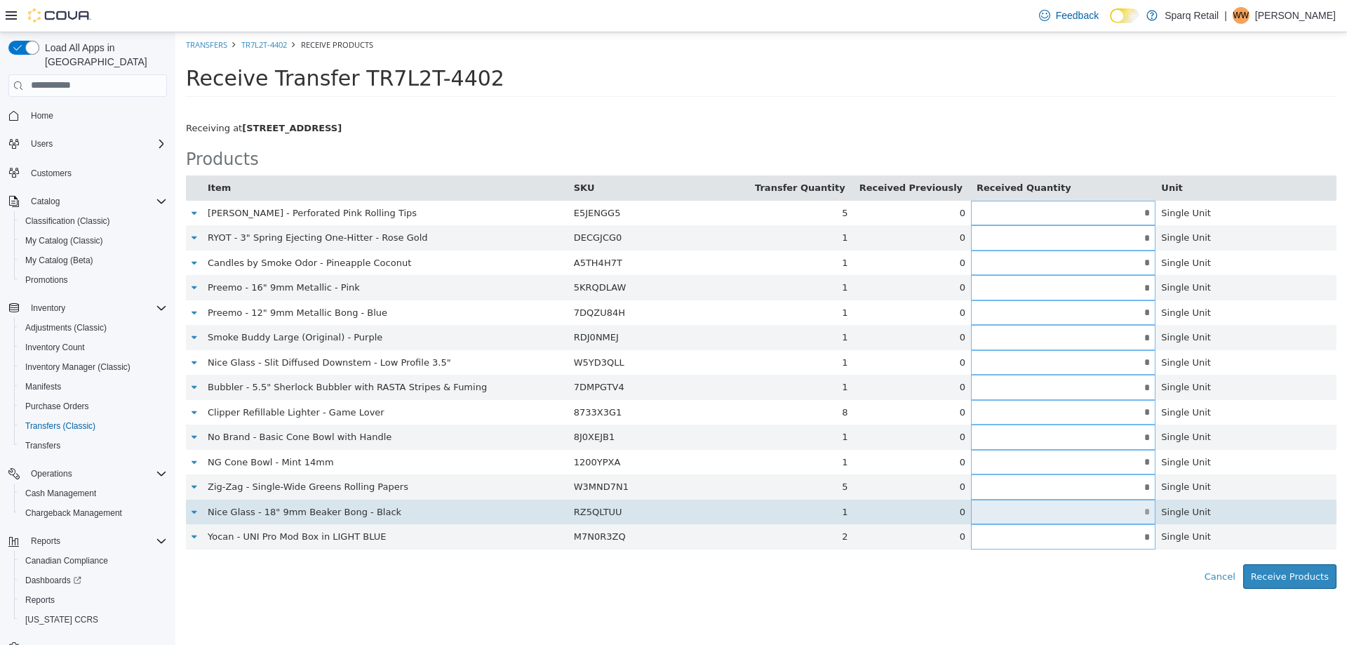
type input "*"
click at [1096, 510] on input "text" at bounding box center [1063, 511] width 184 height 11
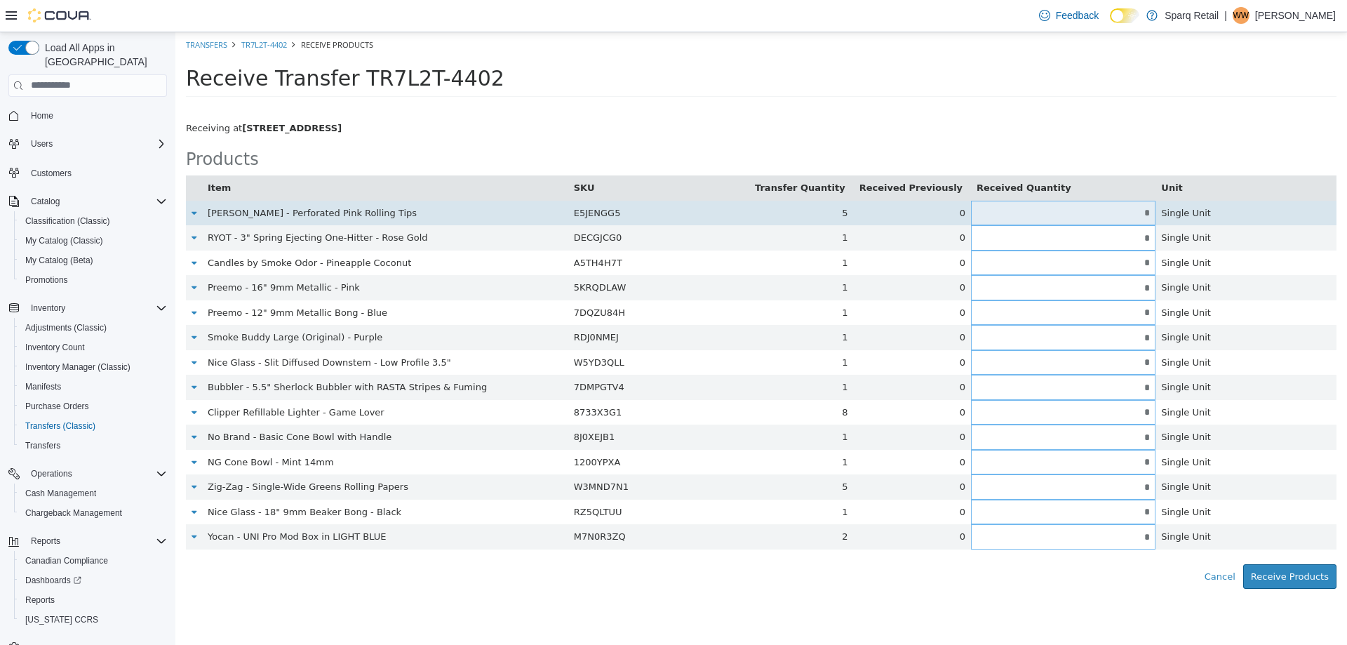
type input "*"
click at [1066, 215] on input "*" at bounding box center [1063, 212] width 184 height 11
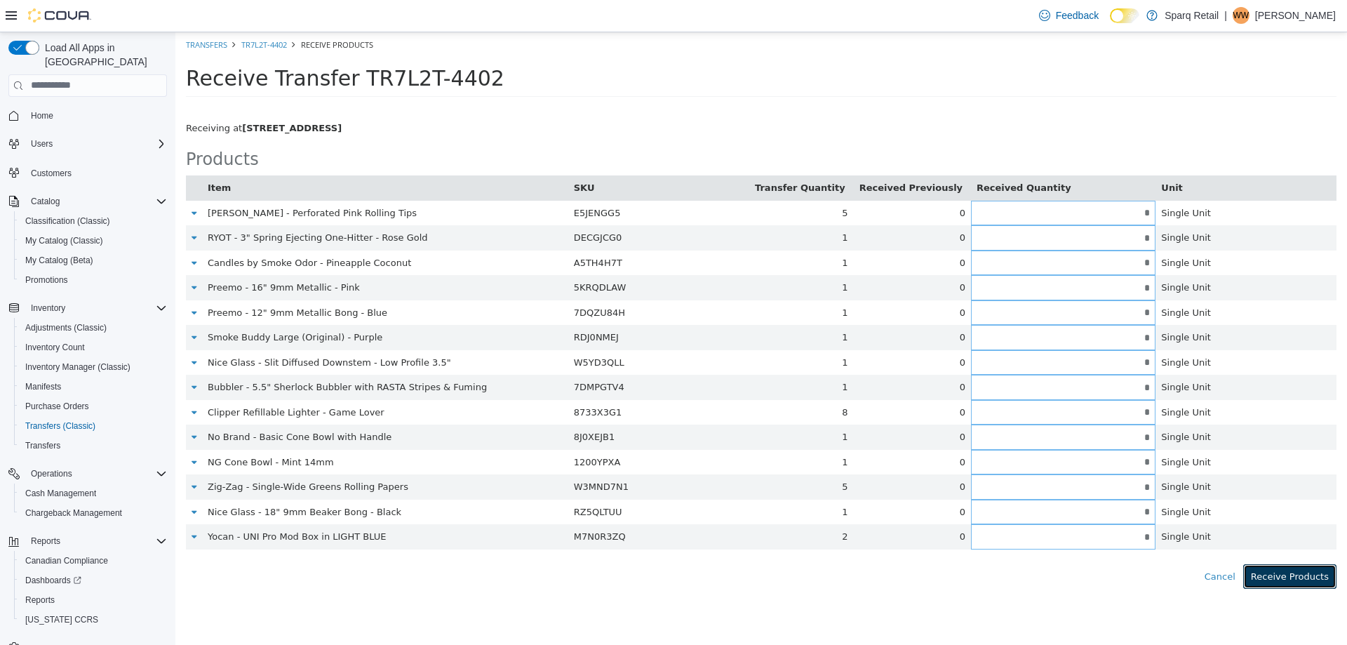
click at [1307, 586] on button "Receive Products" at bounding box center [1289, 575] width 93 height 25
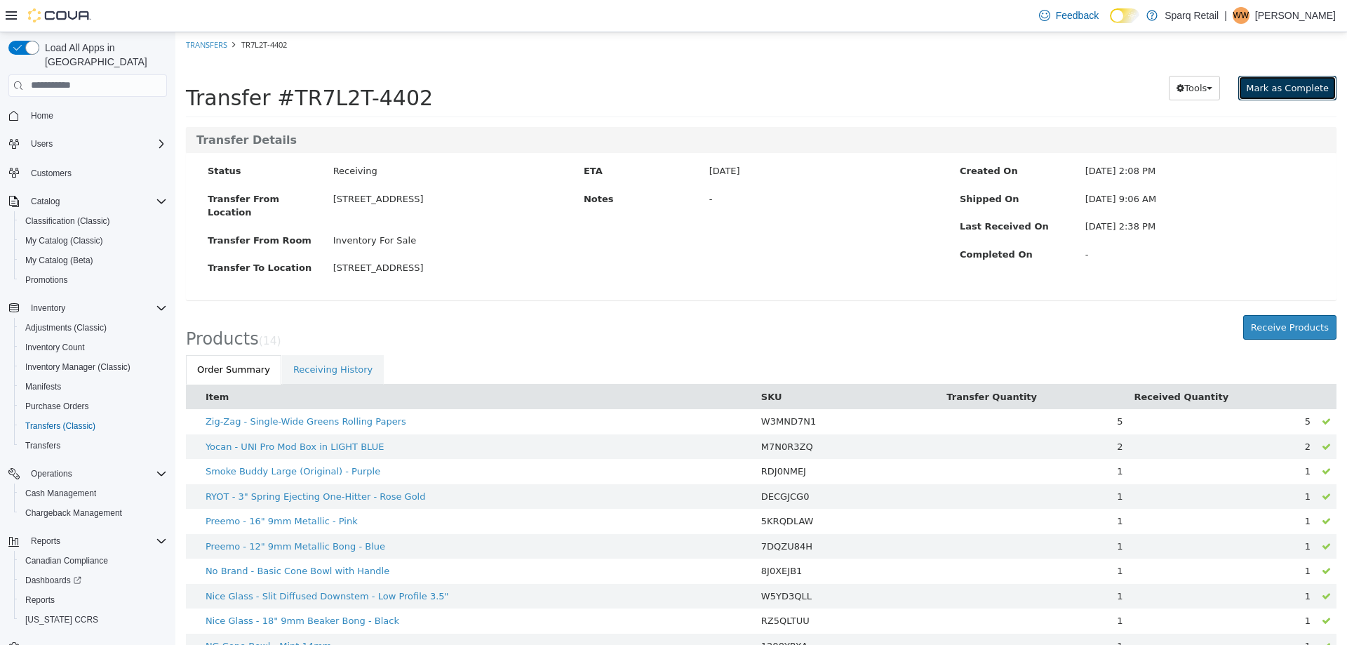
click at [1275, 83] on span "Mark as Complete" at bounding box center [1287, 87] width 83 height 11
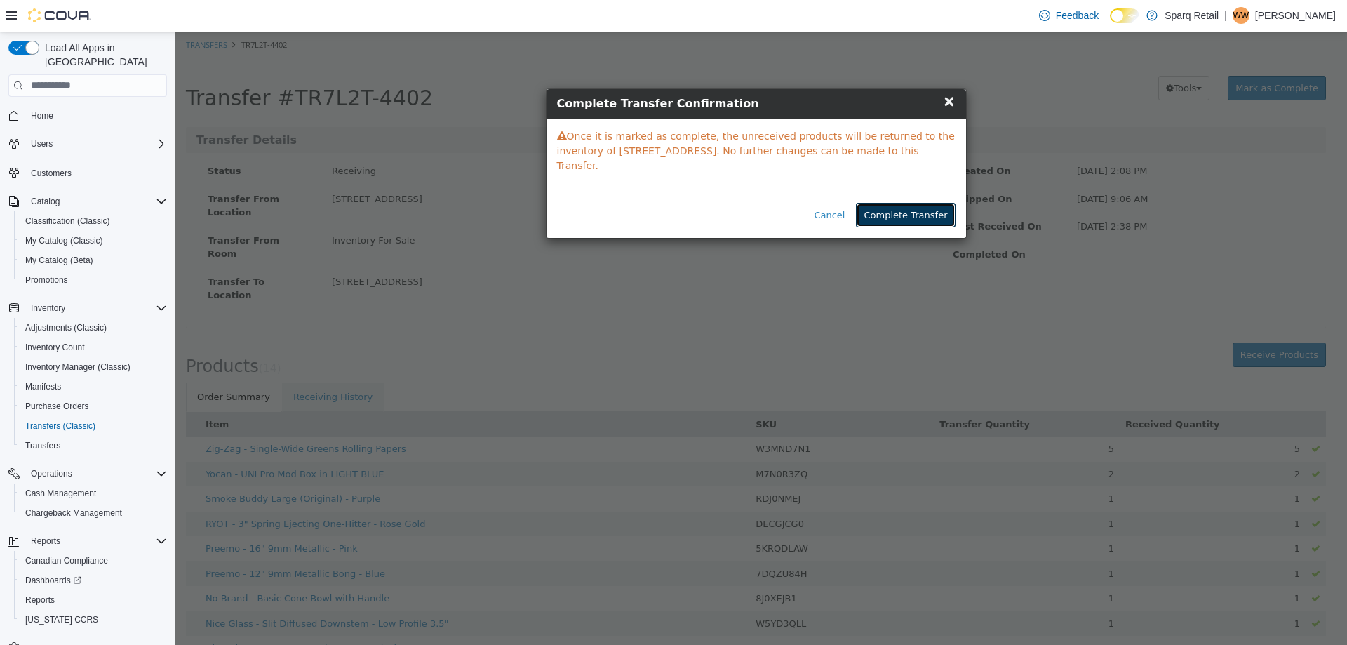
click at [892, 202] on button "Complete Transfer" at bounding box center [905, 214] width 99 height 25
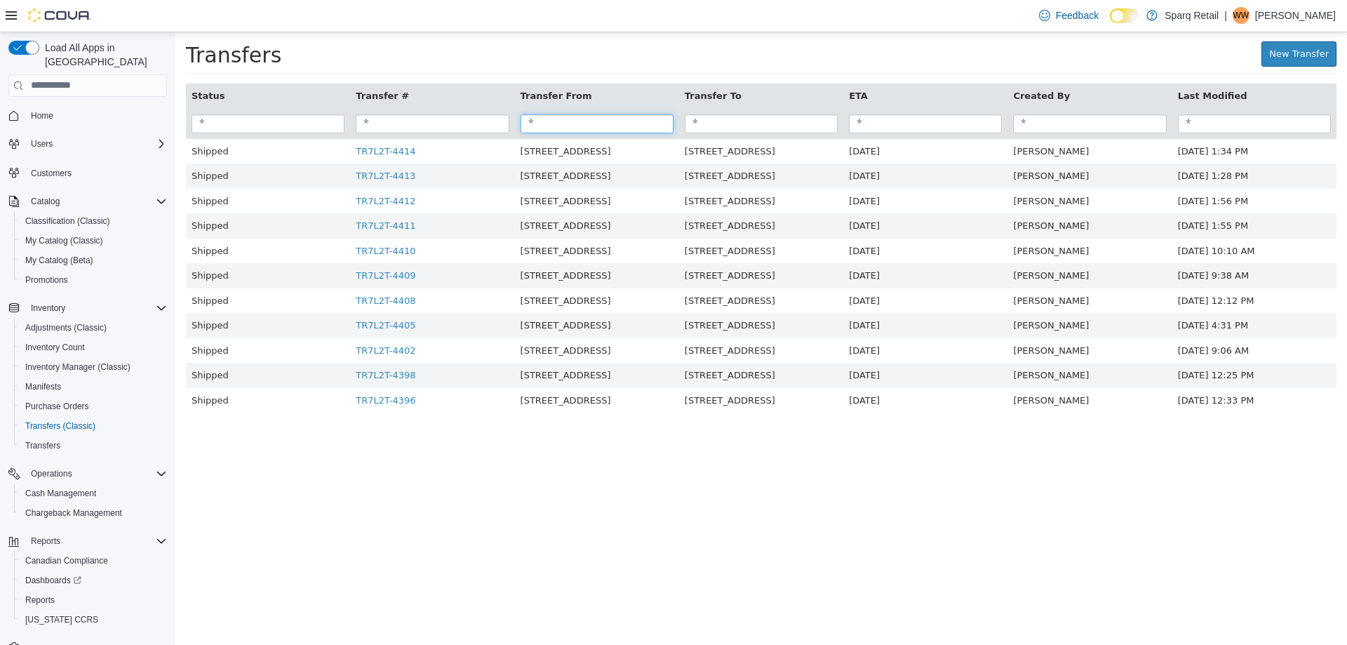
drag, startPoint x: 560, startPoint y: 119, endPoint x: 584, endPoint y: 126, distance: 24.9
click at [564, 121] on input "search" at bounding box center [596, 123] width 153 height 19
type input "****"
click at [730, 125] on input "search" at bounding box center [761, 123] width 153 height 19
paste input "****"
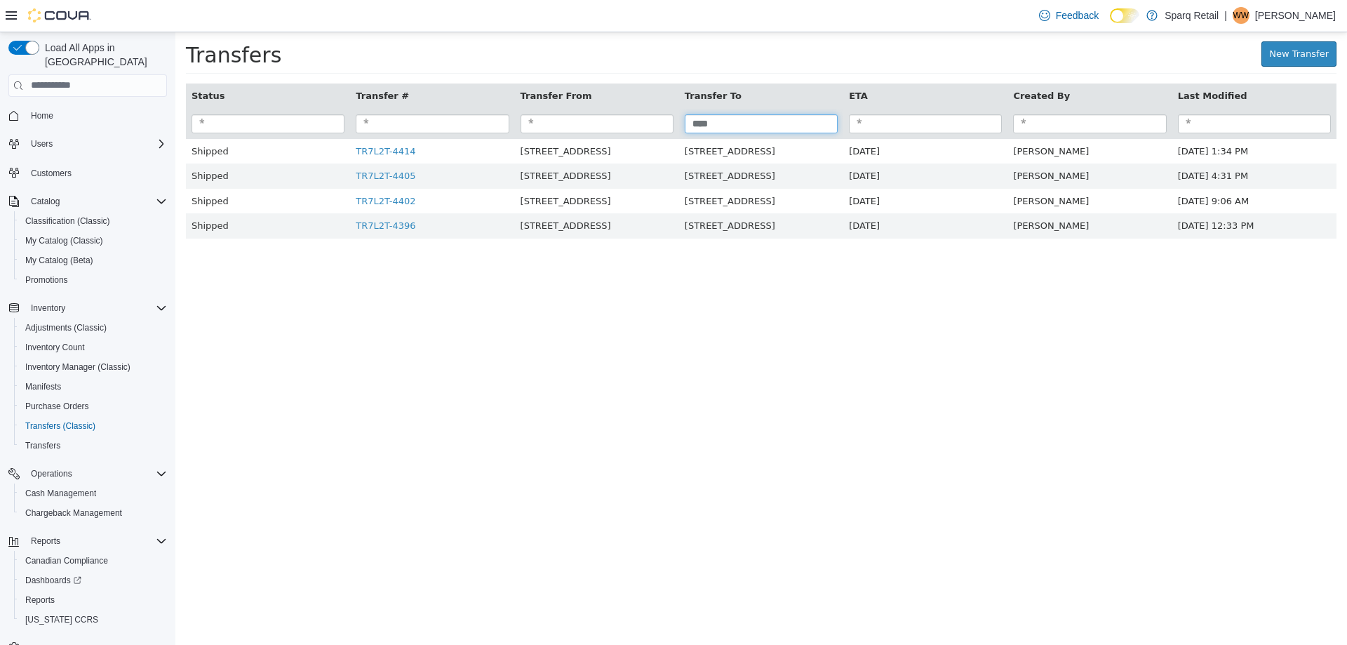
type input "****"
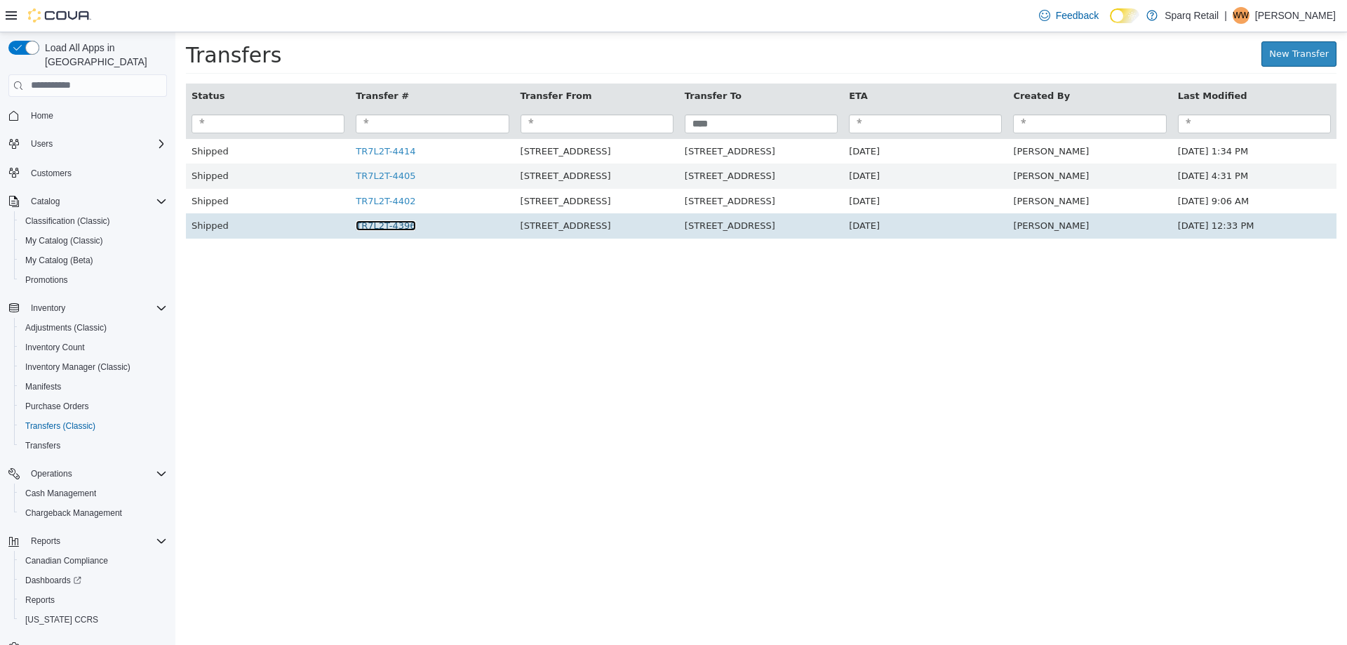
click at [375, 224] on link "TR7L2T-4396" at bounding box center [386, 225] width 60 height 11
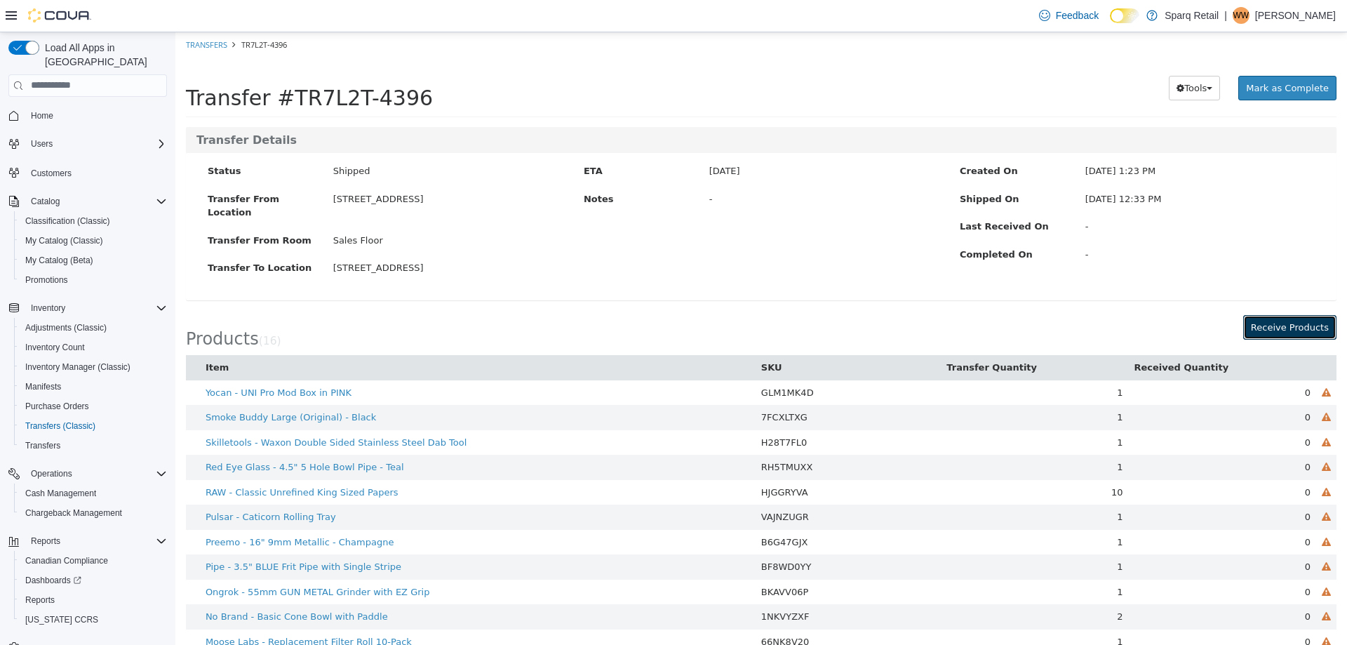
click at [1279, 314] on button "Receive Products" at bounding box center [1289, 326] width 93 height 25
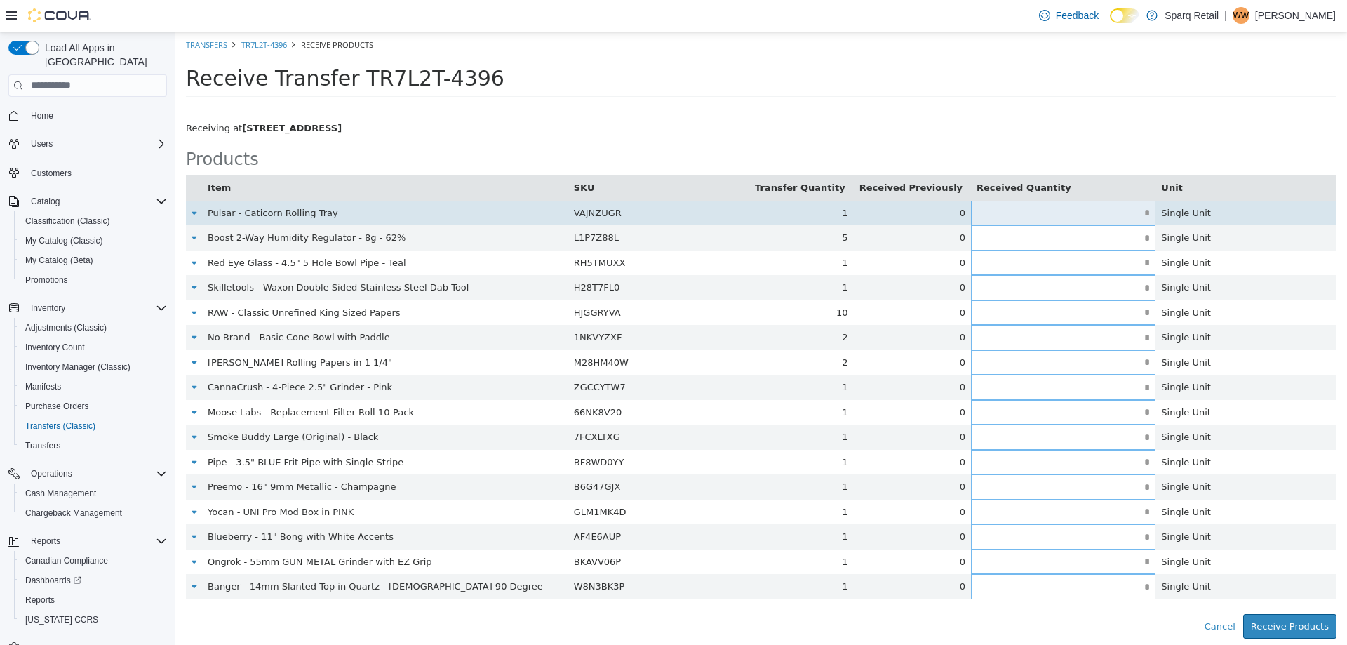
click at [1107, 220] on td at bounding box center [1063, 212] width 184 height 25
drag, startPoint x: 1108, startPoint y: 217, endPoint x: 1117, endPoint y: 206, distance: 14.0
click at [1117, 207] on input "text" at bounding box center [1063, 212] width 184 height 11
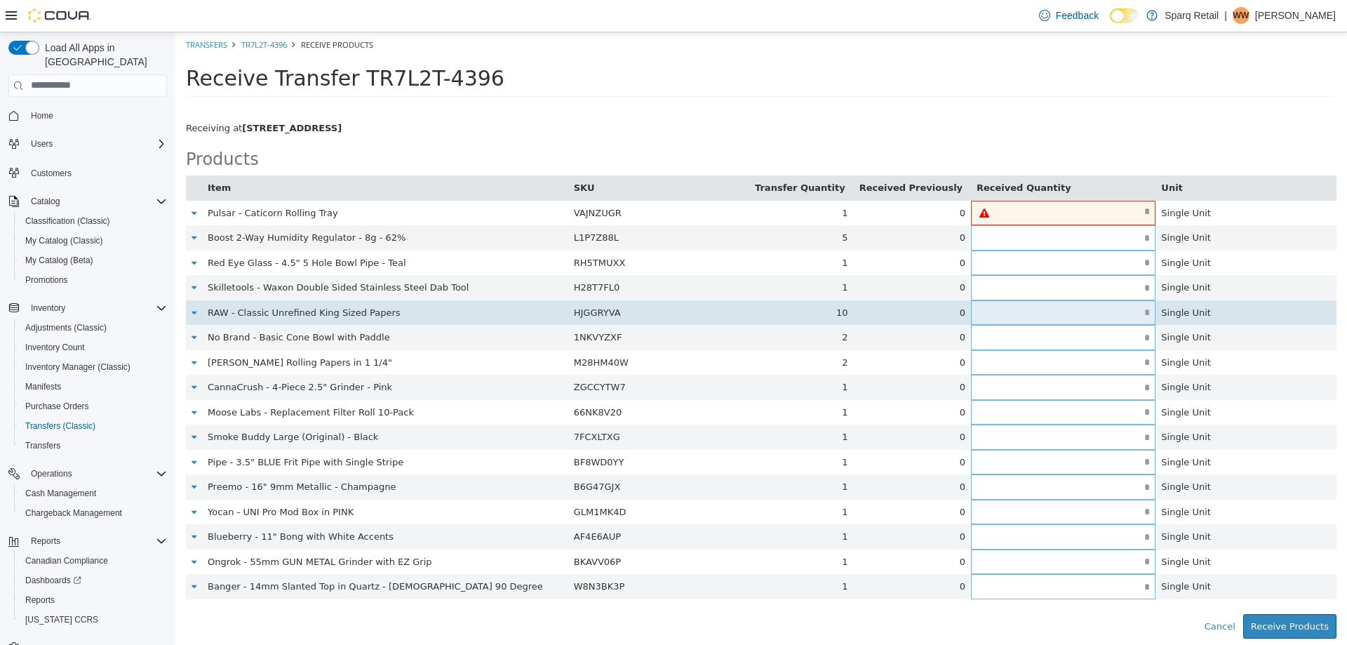
click at [1024, 310] on input "text" at bounding box center [1063, 312] width 184 height 11
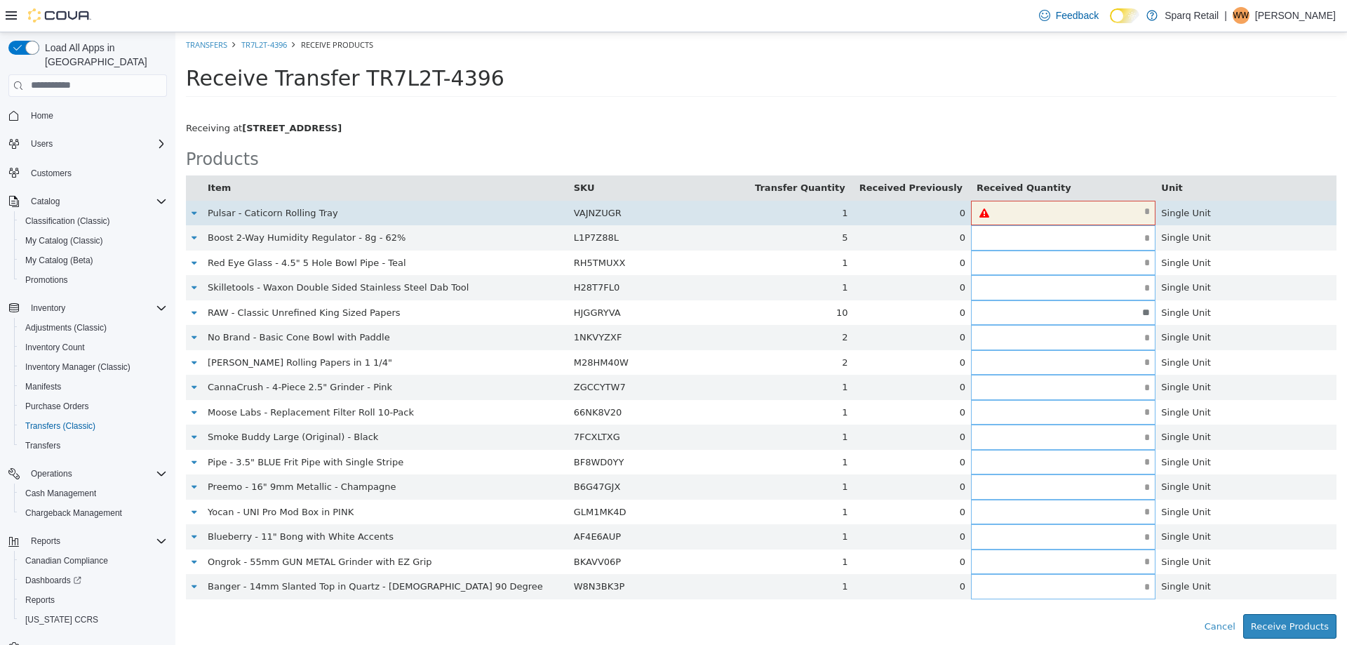
type input "**"
click at [1082, 211] on input "text" at bounding box center [1076, 211] width 158 height 11
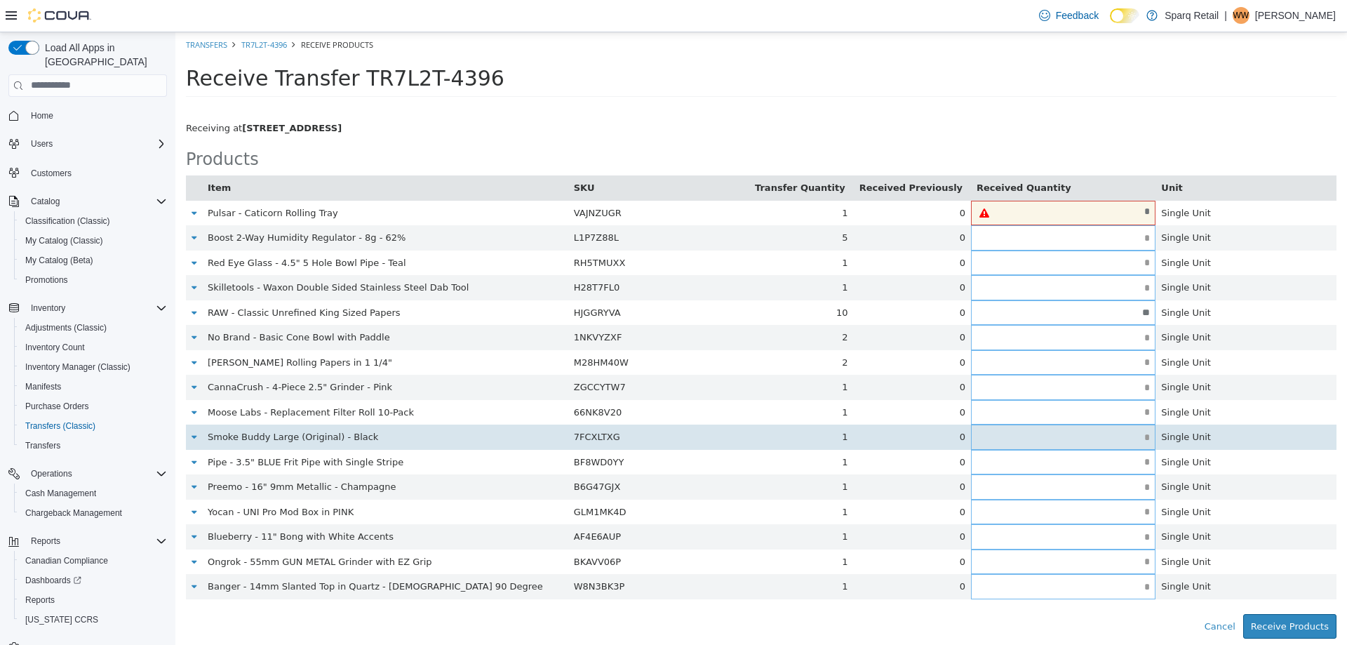
type input "*"
click at [1032, 431] on input "text" at bounding box center [1063, 436] width 184 height 11
type input "*"
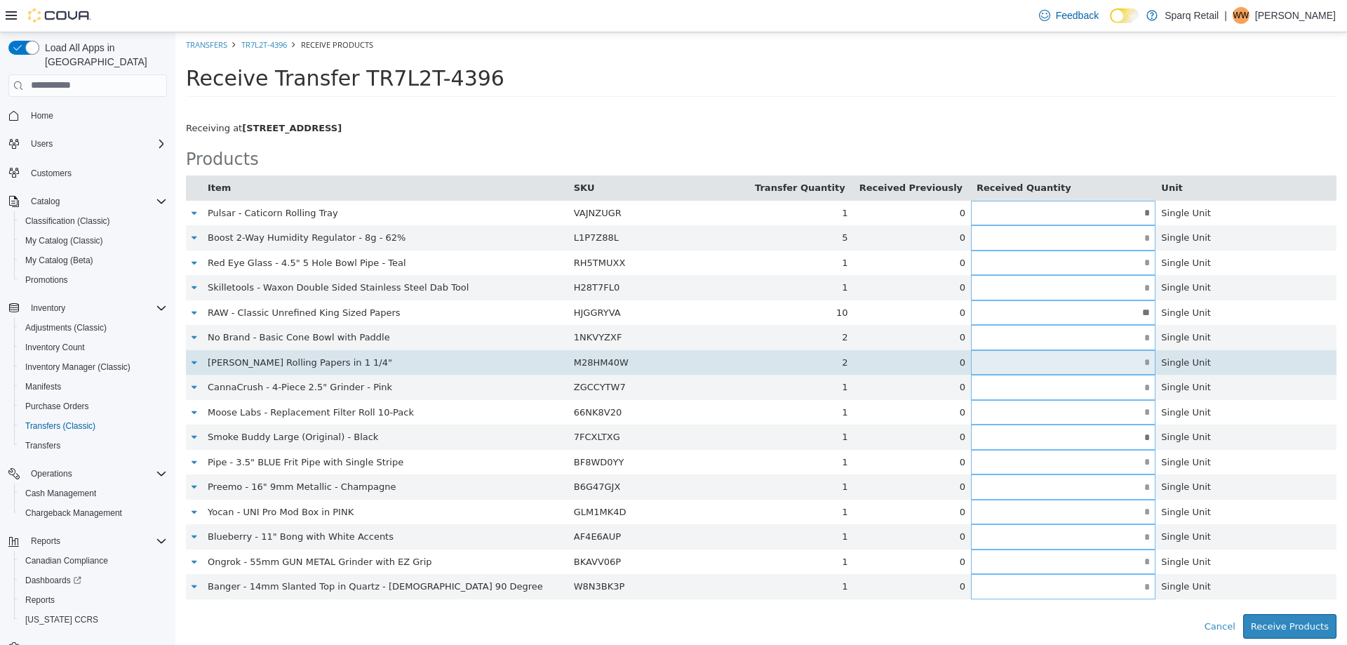
click at [1027, 356] on input "text" at bounding box center [1063, 361] width 184 height 11
type input "*"
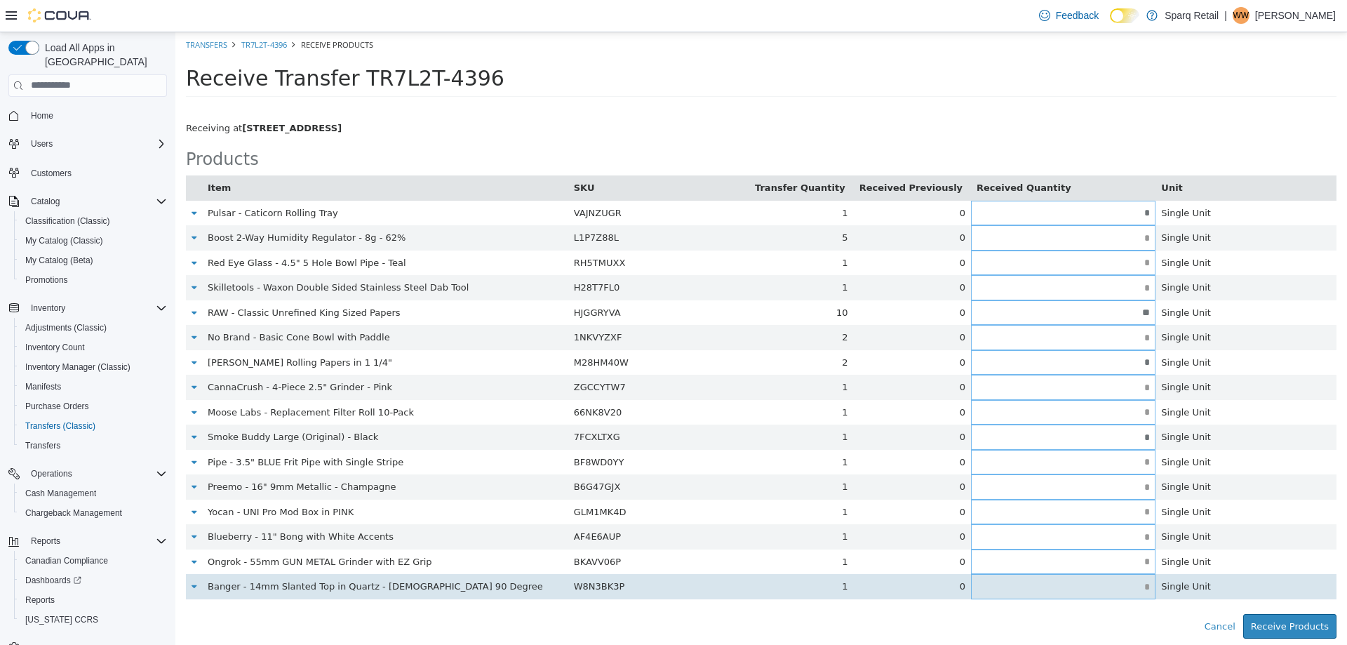
click at [1096, 588] on input "text" at bounding box center [1063, 586] width 184 height 11
type input "*"
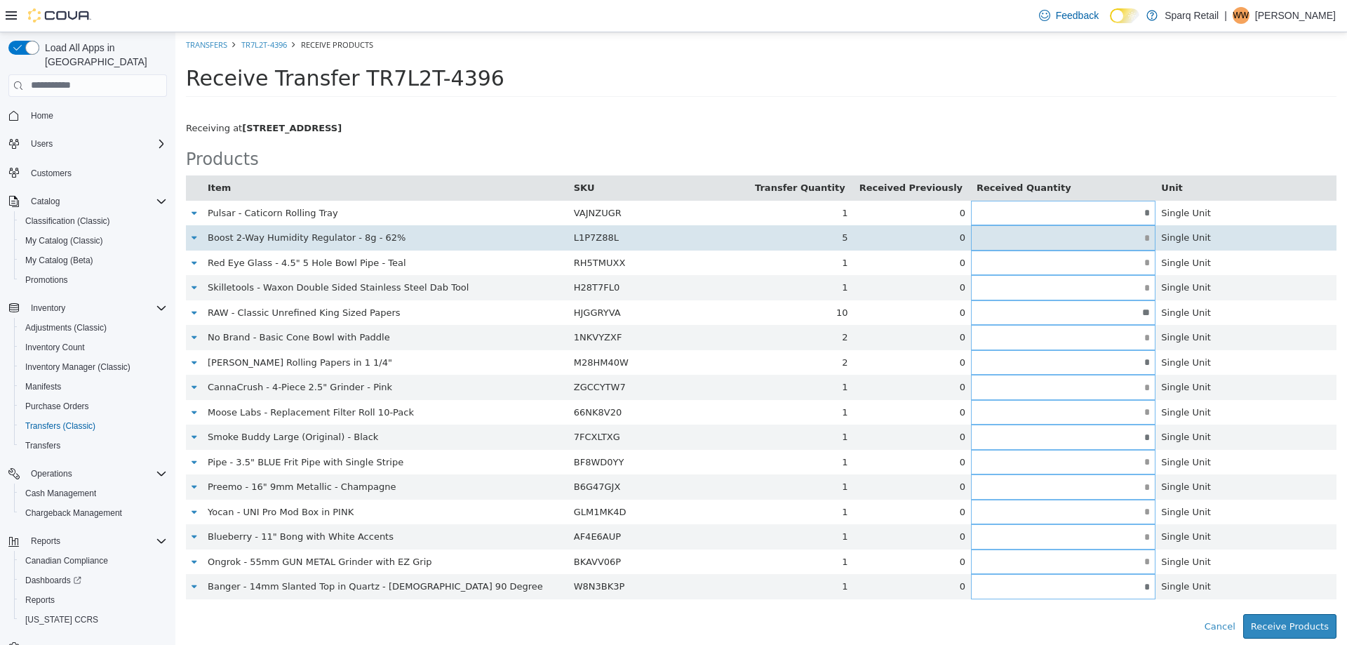
click at [1063, 241] on input "text" at bounding box center [1063, 237] width 184 height 11
type input "*"
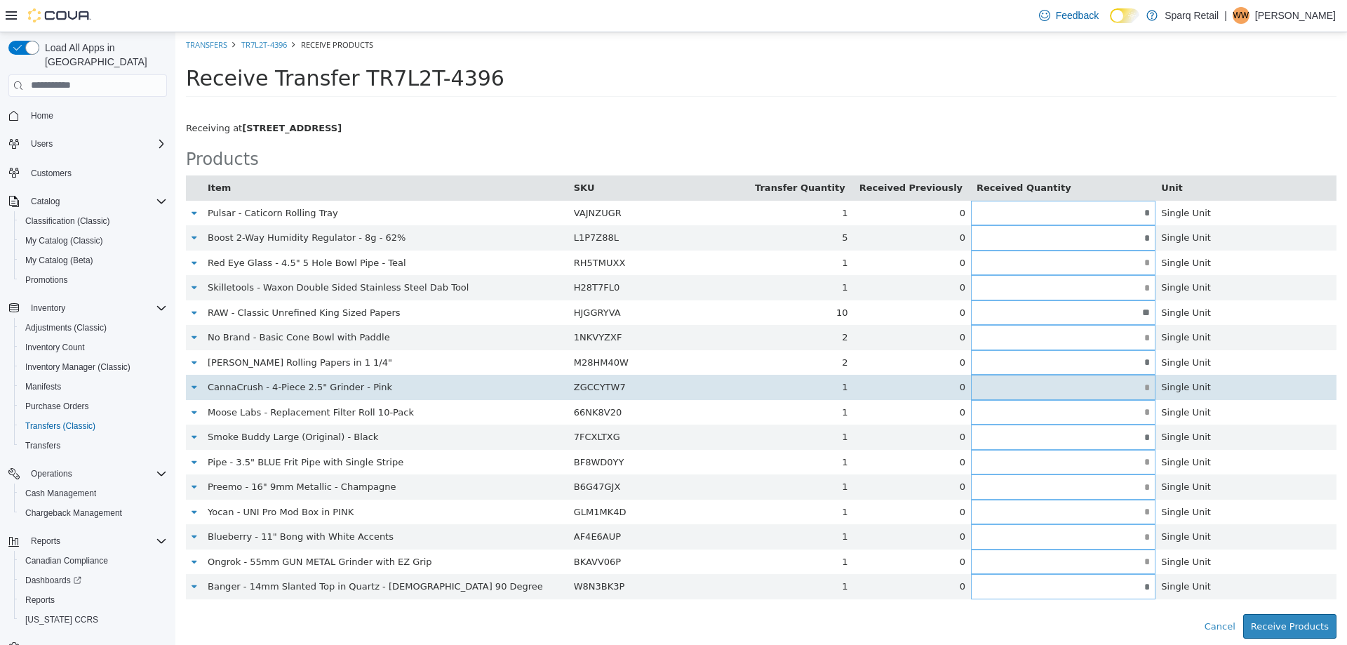
click at [1016, 382] on input "text" at bounding box center [1063, 387] width 184 height 11
type input "*"
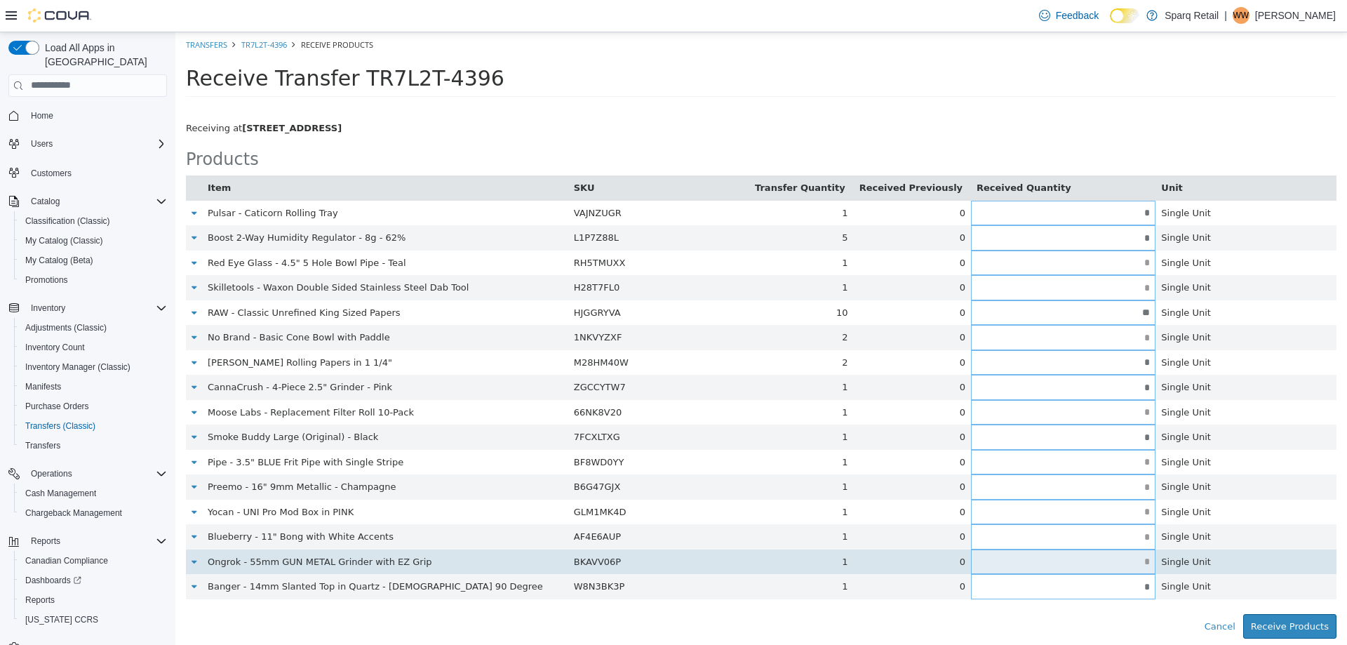
click at [1114, 564] on input "text" at bounding box center [1063, 561] width 184 height 11
type input "*"
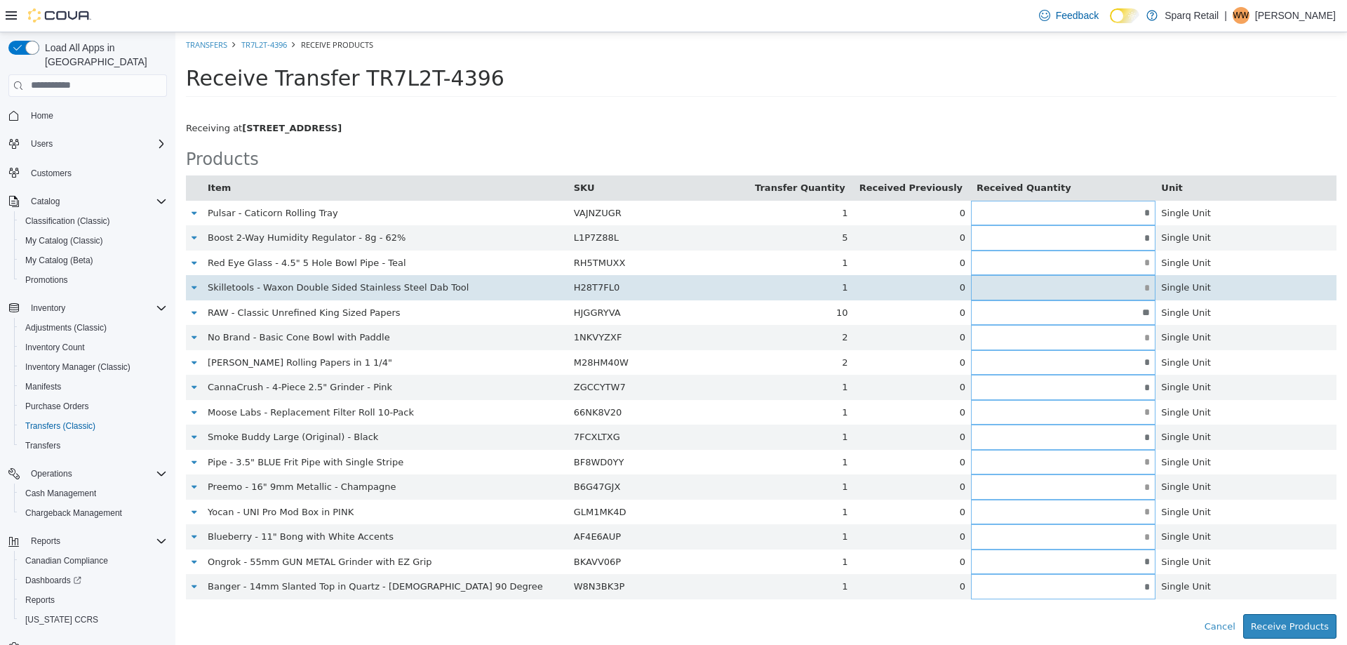
click at [1085, 282] on input "text" at bounding box center [1063, 287] width 184 height 11
type input "*"
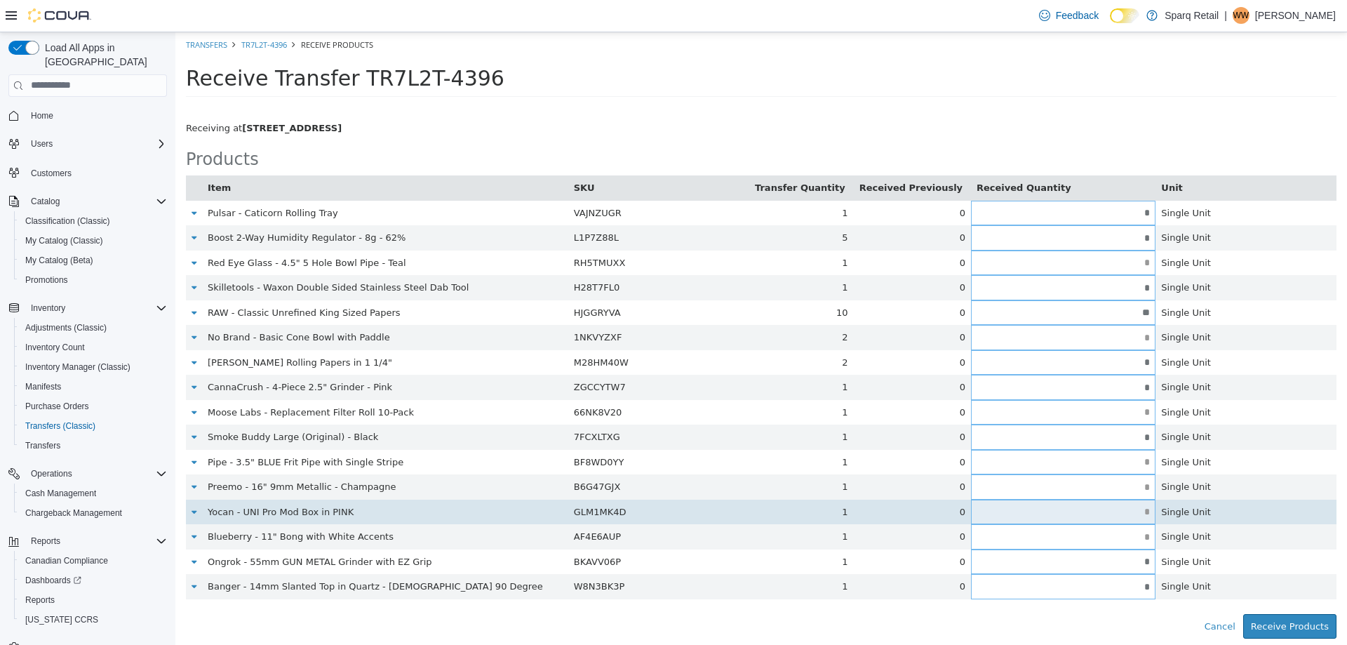
click at [1132, 513] on input "text" at bounding box center [1063, 511] width 184 height 11
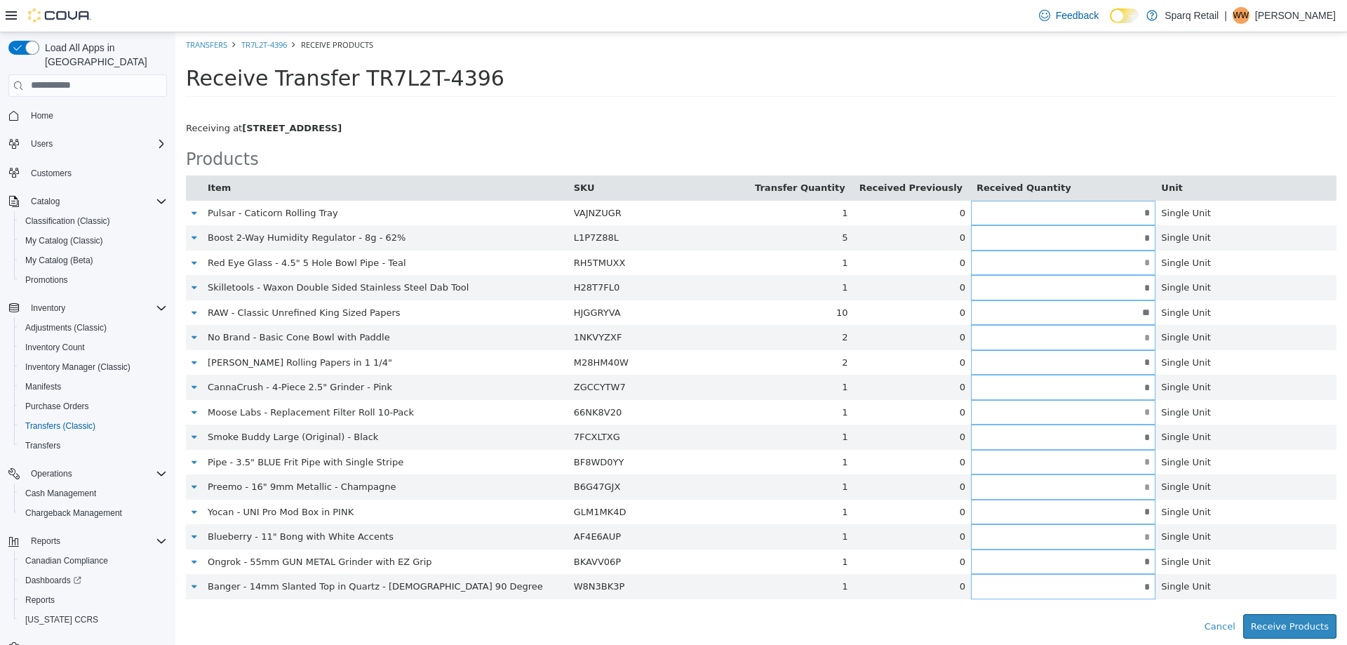
type input "*"
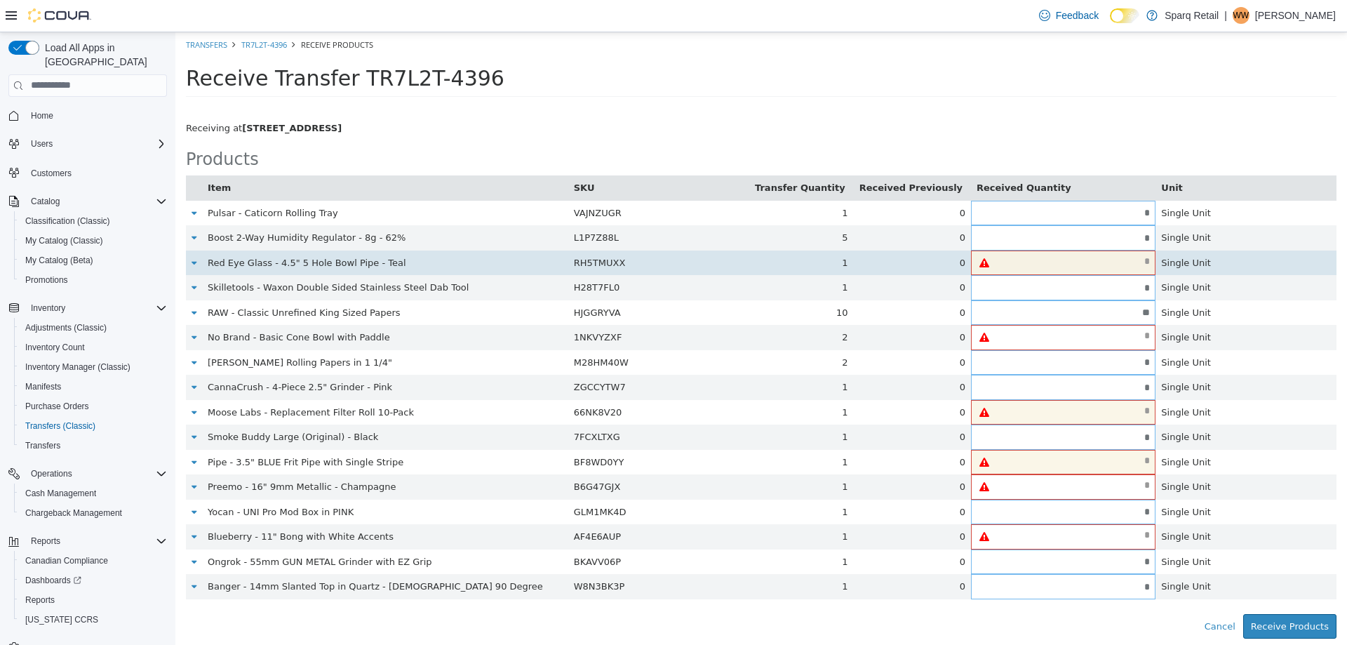
click at [1096, 257] on input "text" at bounding box center [1076, 260] width 158 height 11
click at [1087, 266] on input "text" at bounding box center [1076, 260] width 158 height 11
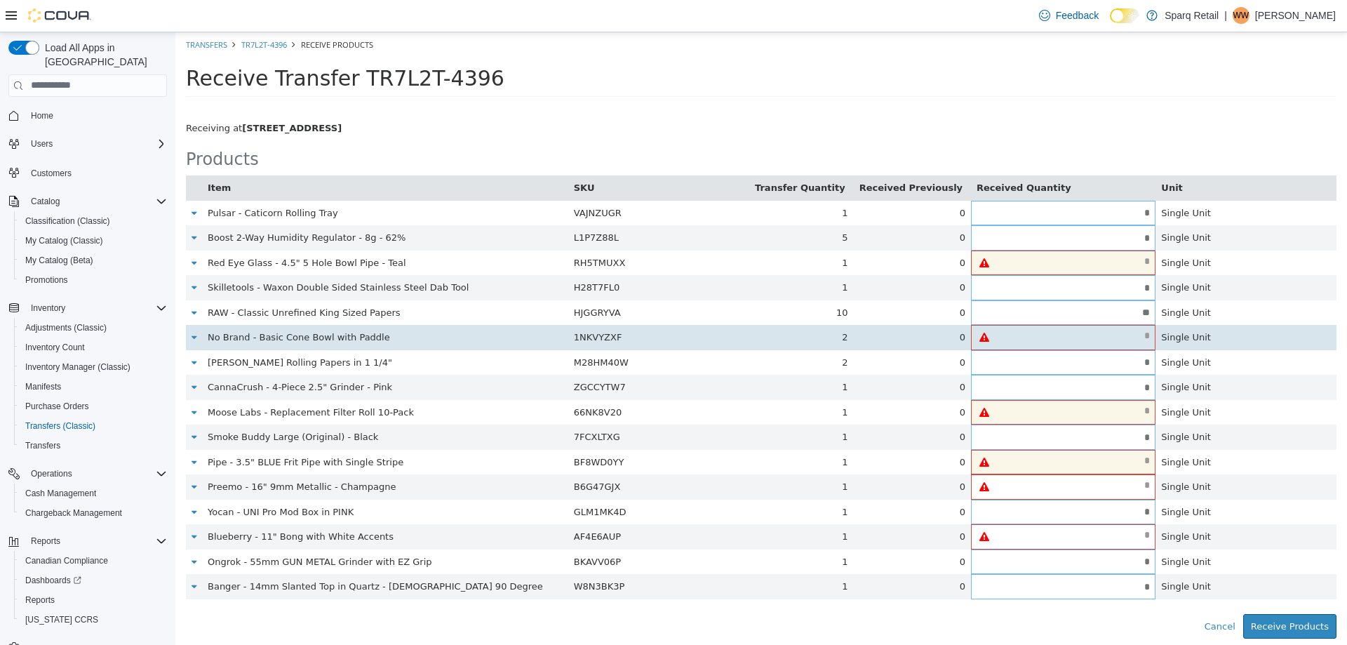
click at [1079, 339] on input "text" at bounding box center [1076, 335] width 158 height 11
type input "*"
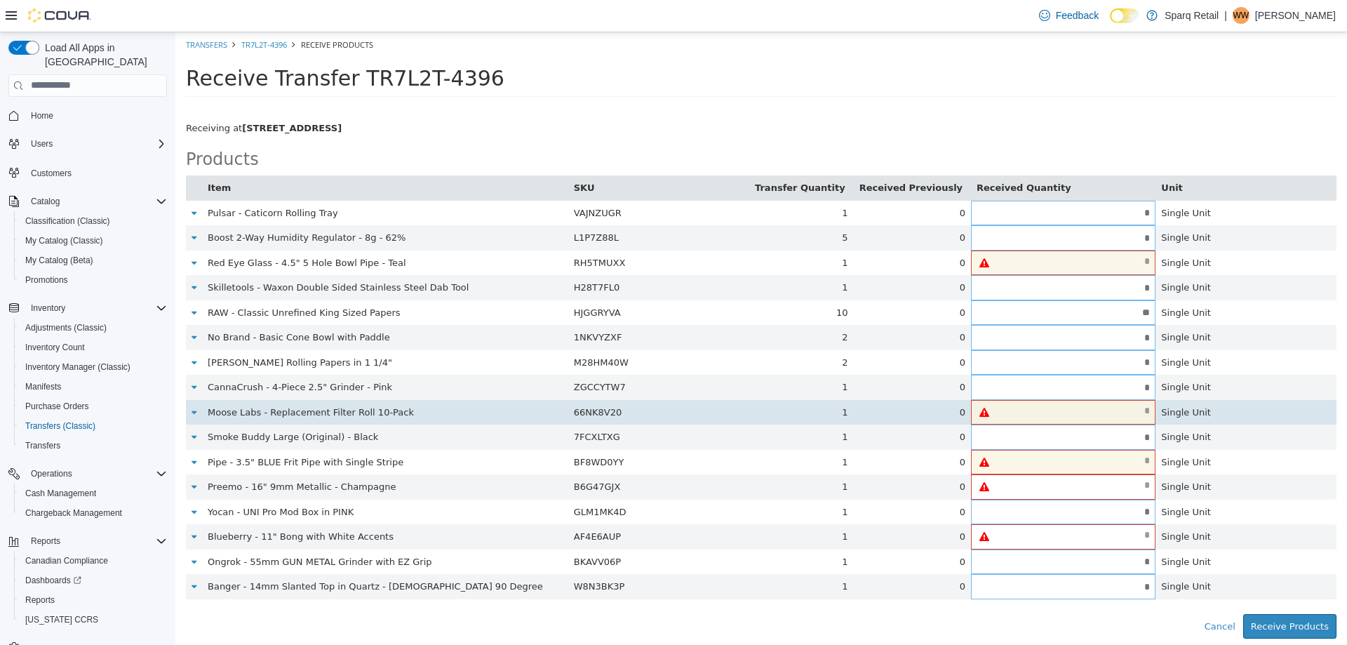
click at [1086, 409] on input "text" at bounding box center [1076, 410] width 158 height 11
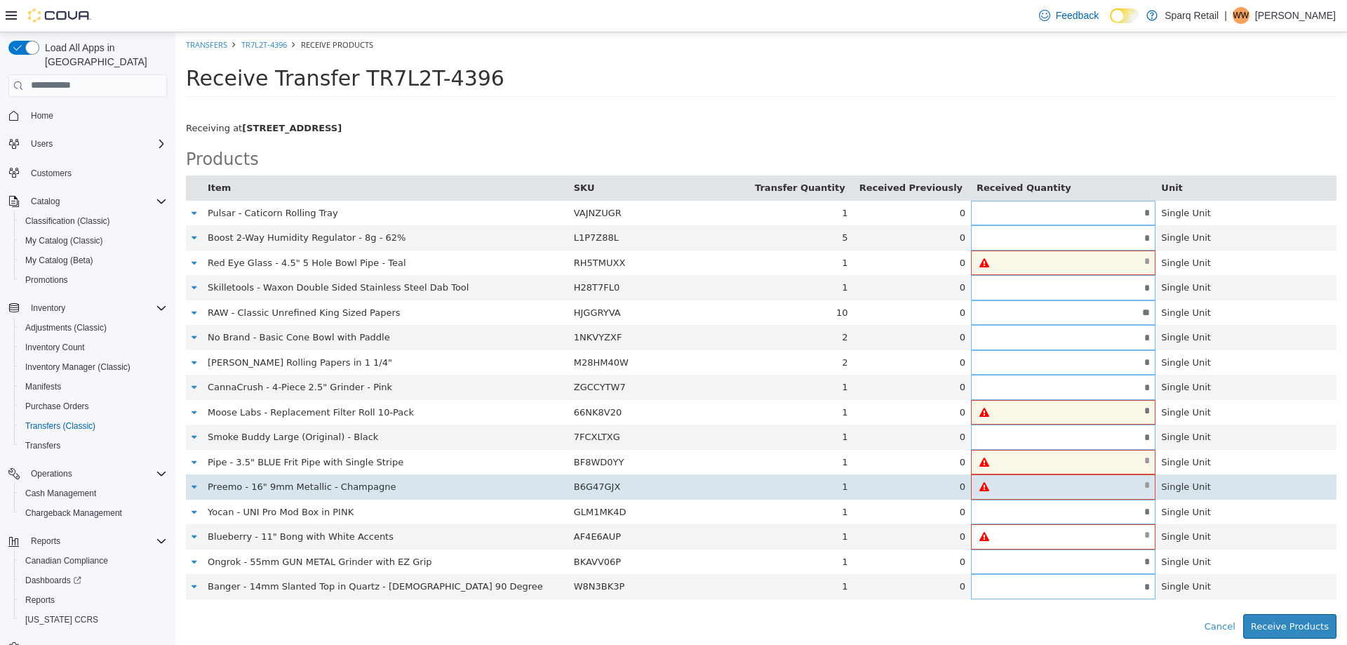
type input "*"
click at [1064, 487] on input "text" at bounding box center [1076, 484] width 158 height 11
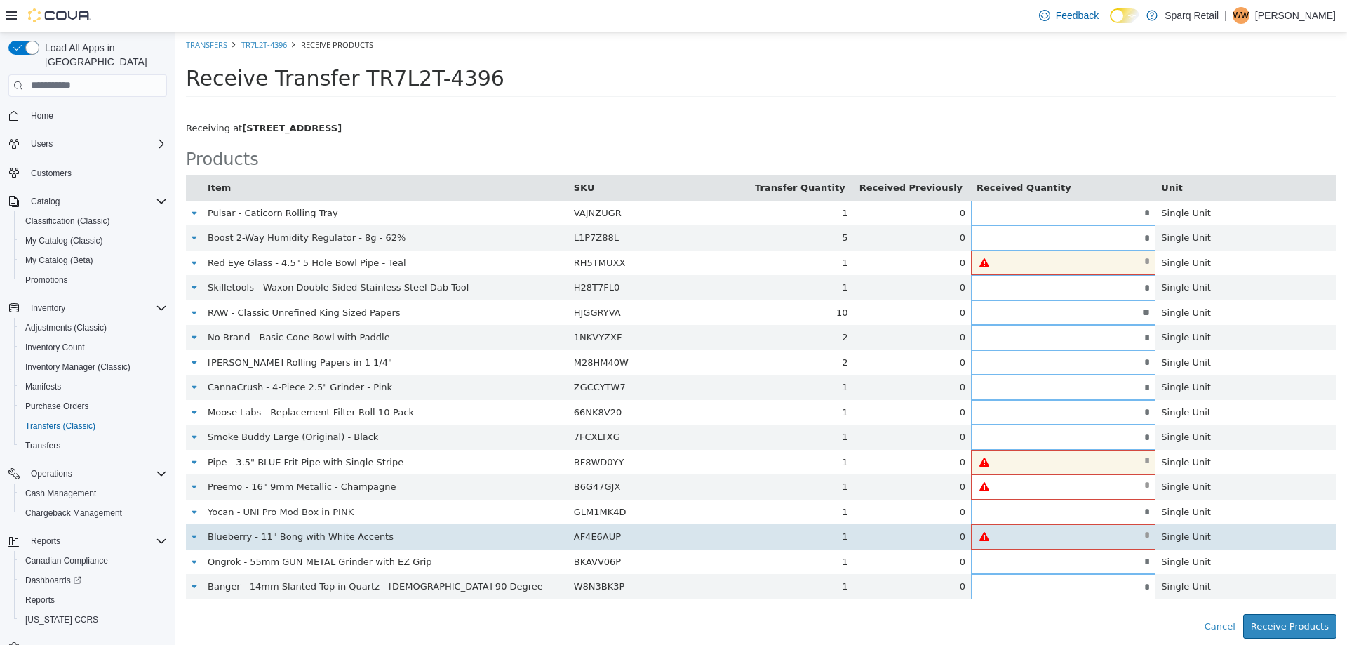
click at [1054, 543] on div at bounding box center [1063, 536] width 184 height 18
type input "*"
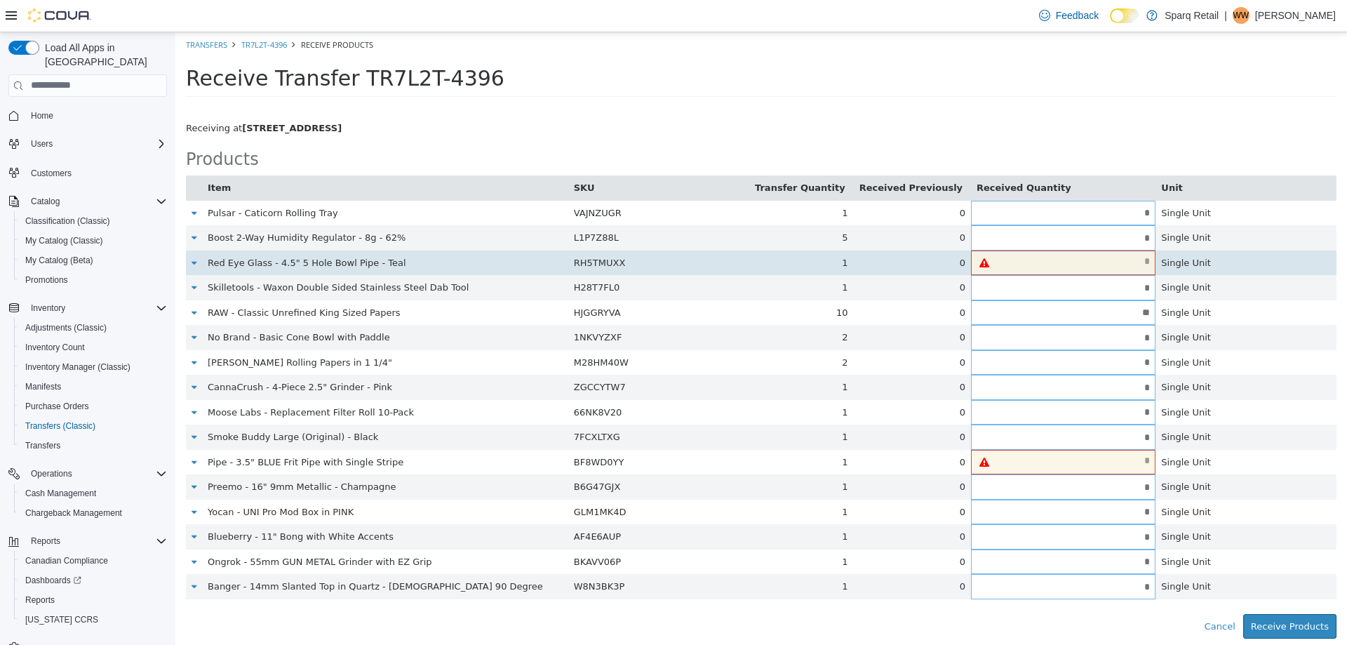
click at [1077, 253] on div at bounding box center [1063, 262] width 184 height 18
click at [1076, 258] on input "text" at bounding box center [1076, 260] width 158 height 11
type input "*"
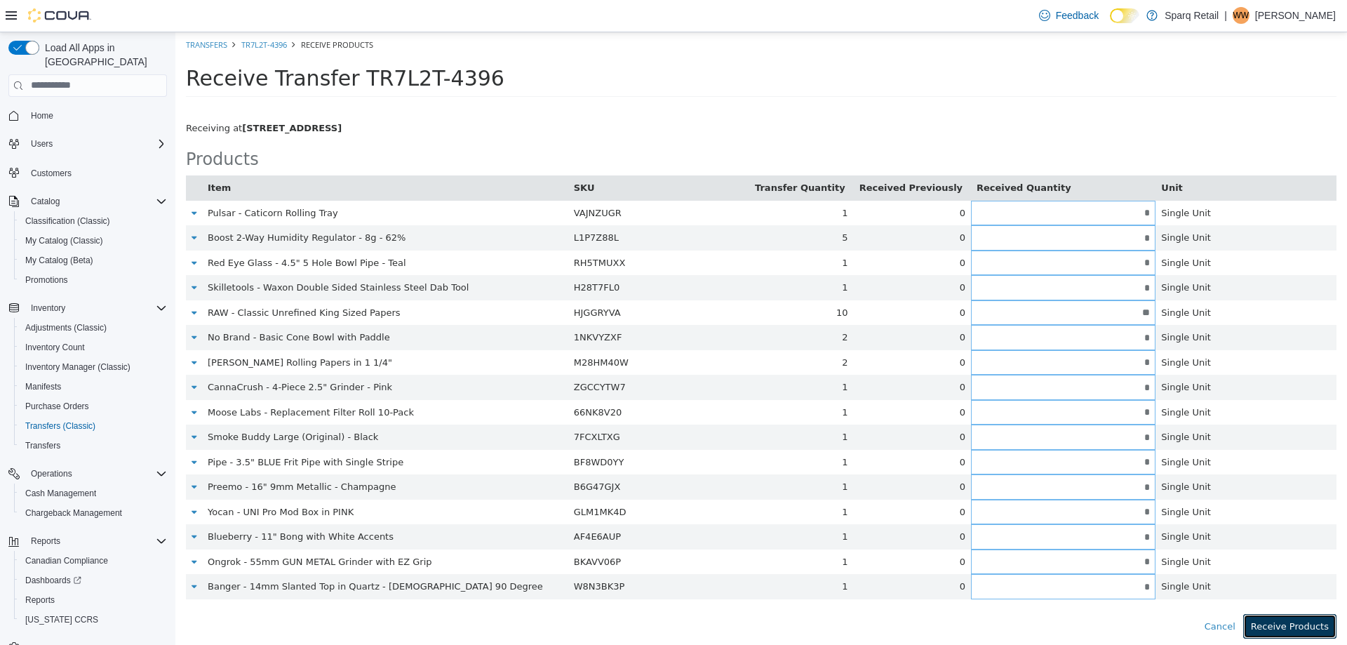
click at [1304, 626] on button "Receive Products" at bounding box center [1289, 625] width 93 height 25
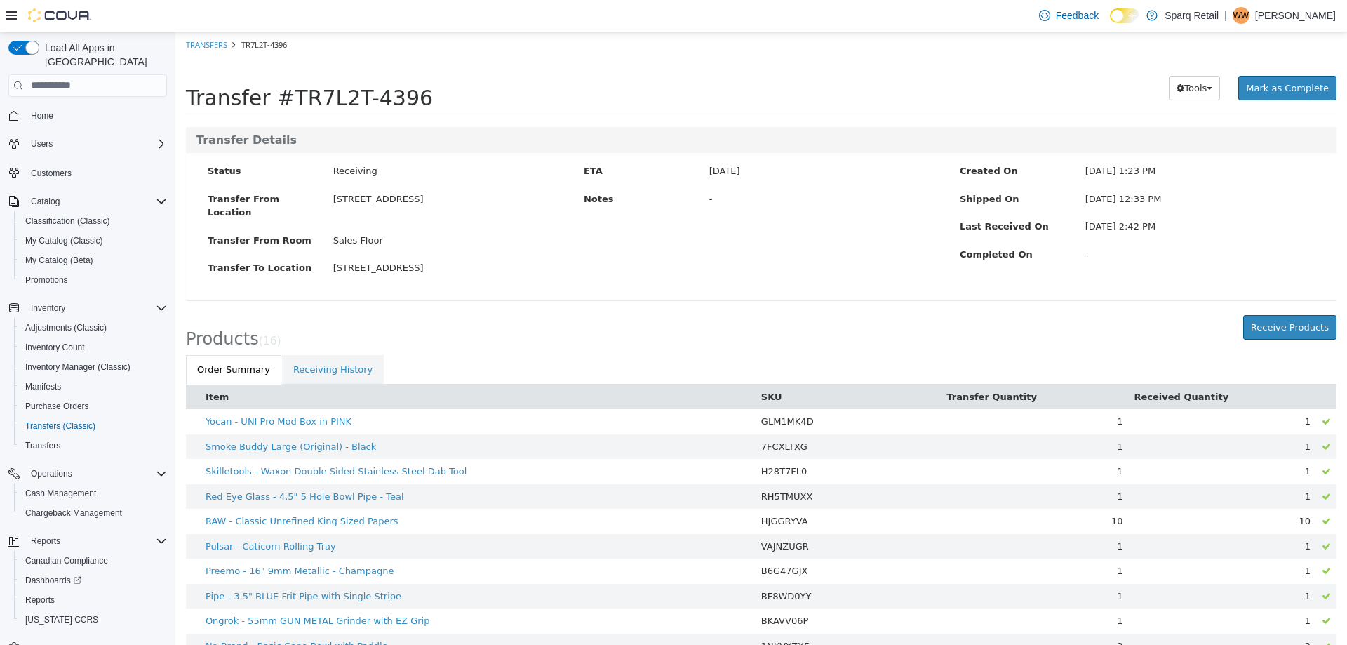
click at [809, 281] on div "Status Receiving Transfer From Location 2367 County Rd 45 Transfer From Room Sa…" at bounding box center [761, 225] width 1150 height 147
click at [1291, 82] on span "Mark as Complete" at bounding box center [1287, 87] width 83 height 11
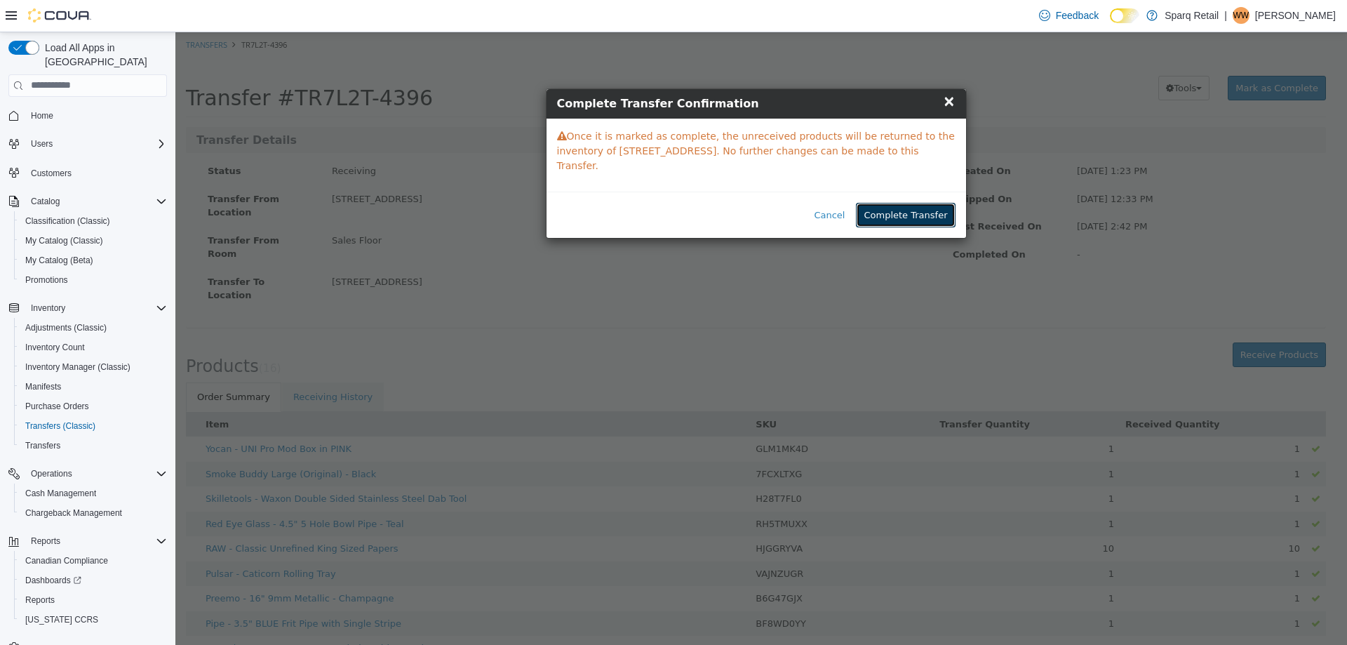
click at [896, 202] on button "Complete Transfer" at bounding box center [905, 214] width 99 height 25
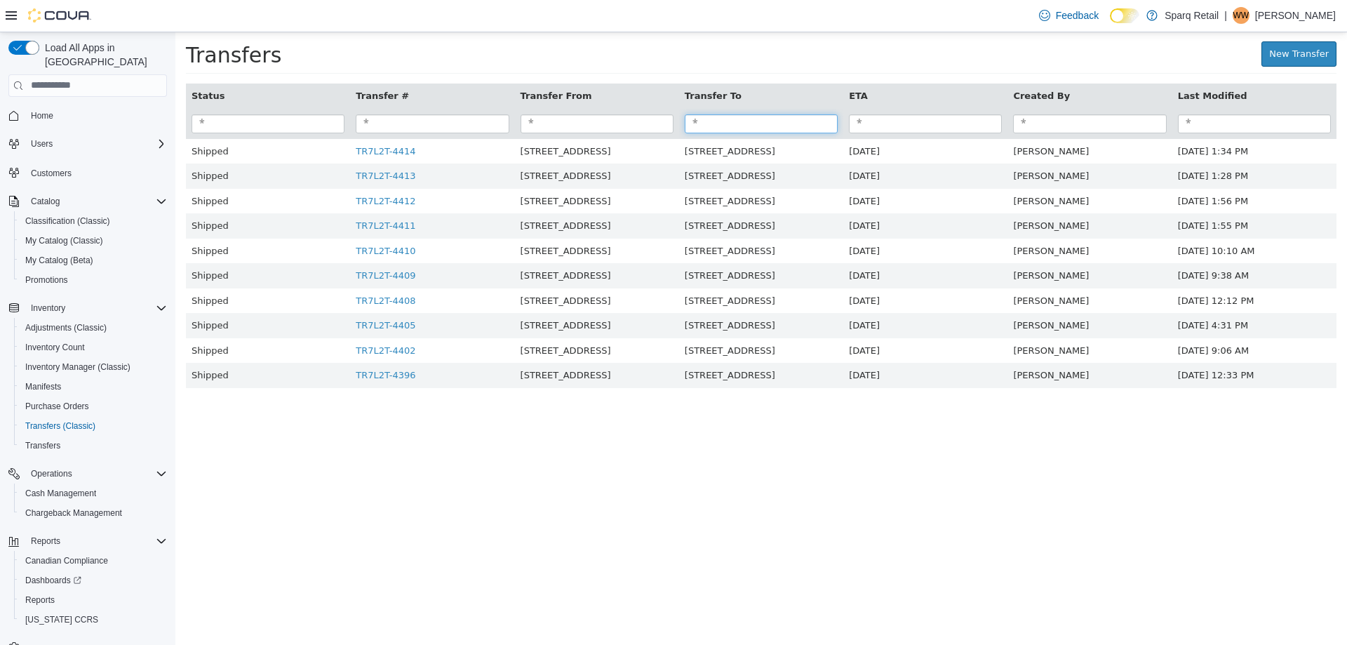
click at [734, 114] on input "search" at bounding box center [761, 123] width 153 height 19
paste input "****"
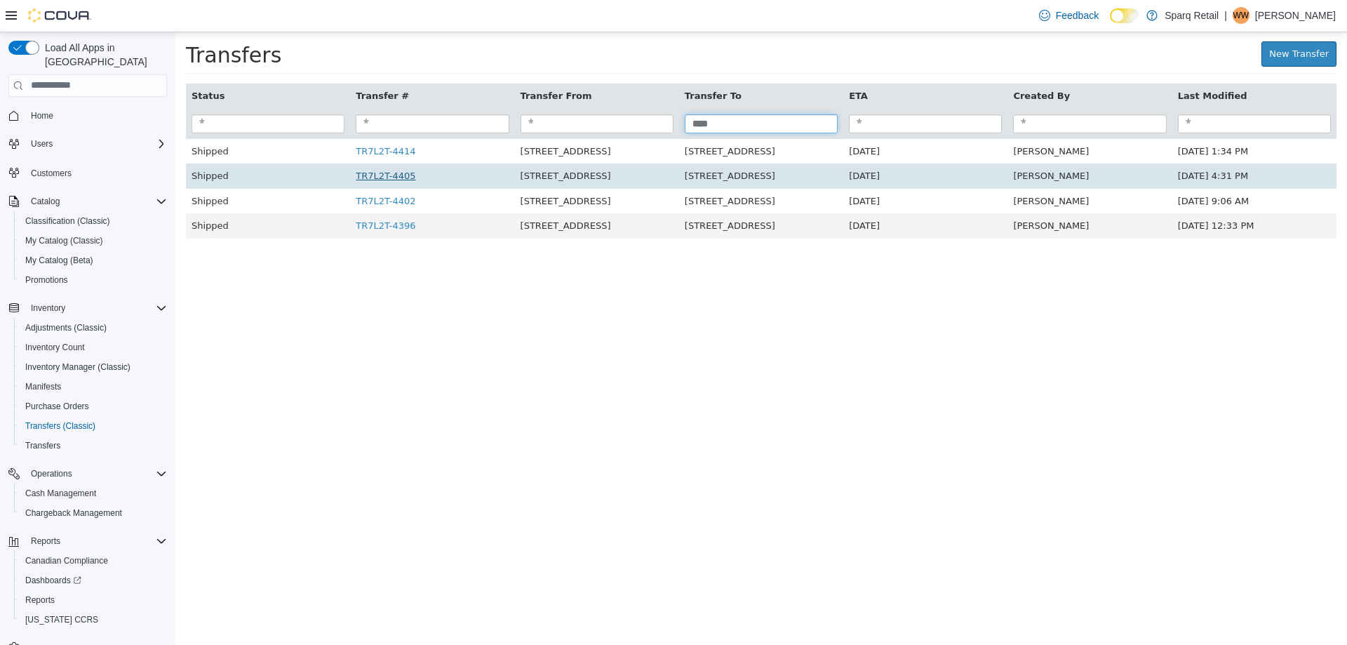
type input "****"
click at [385, 178] on link "TR7L2T-4405" at bounding box center [386, 175] width 60 height 11
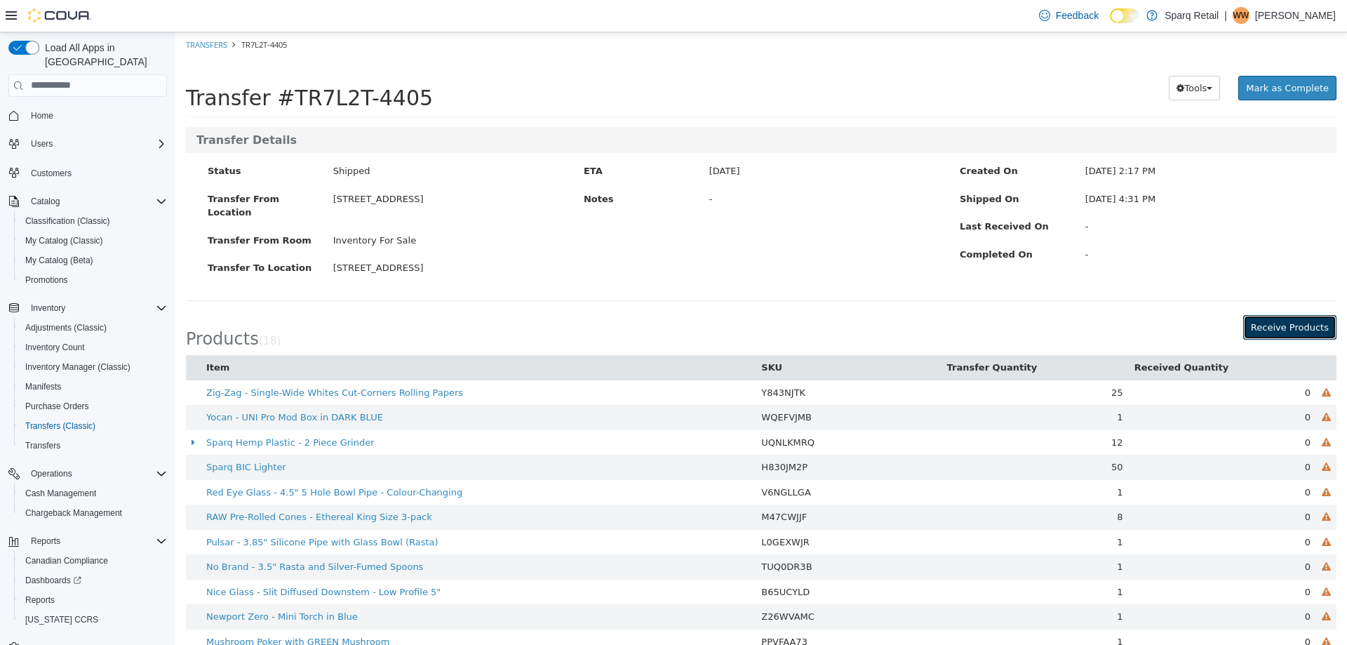
click at [1287, 314] on button "Receive Products" at bounding box center [1289, 326] width 93 height 25
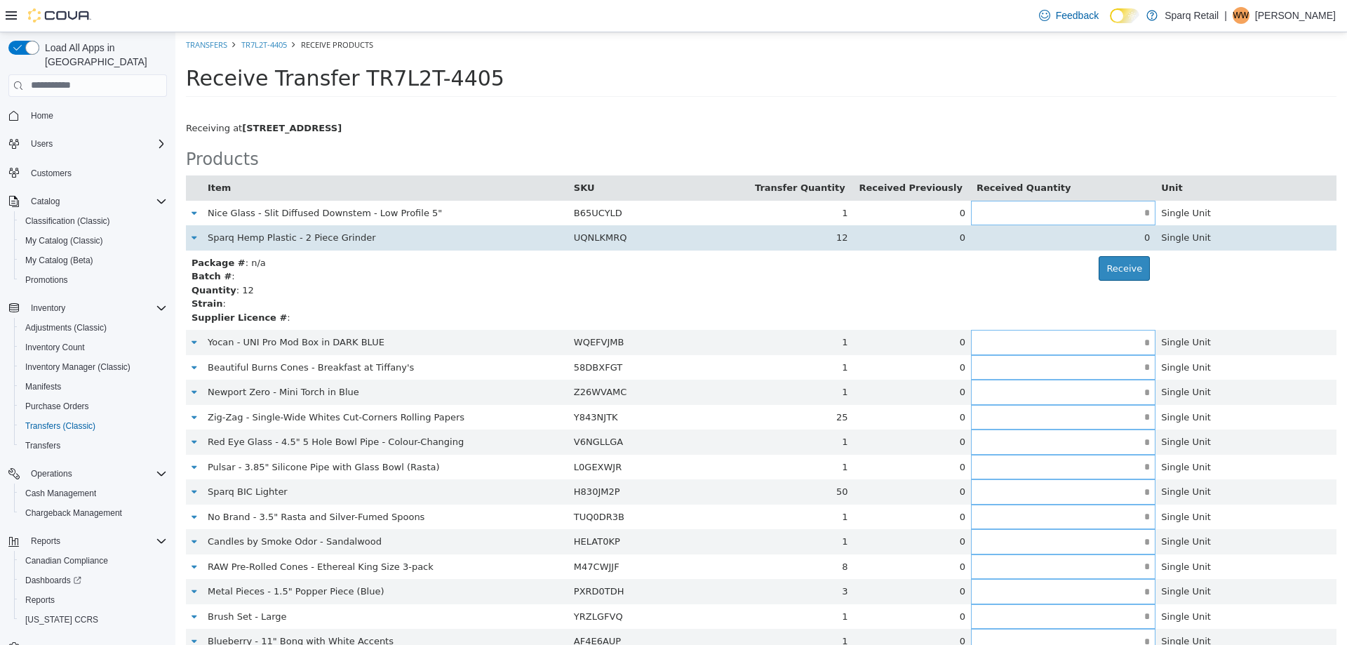
click at [1043, 233] on div "0" at bounding box center [1062, 237] width 173 height 14
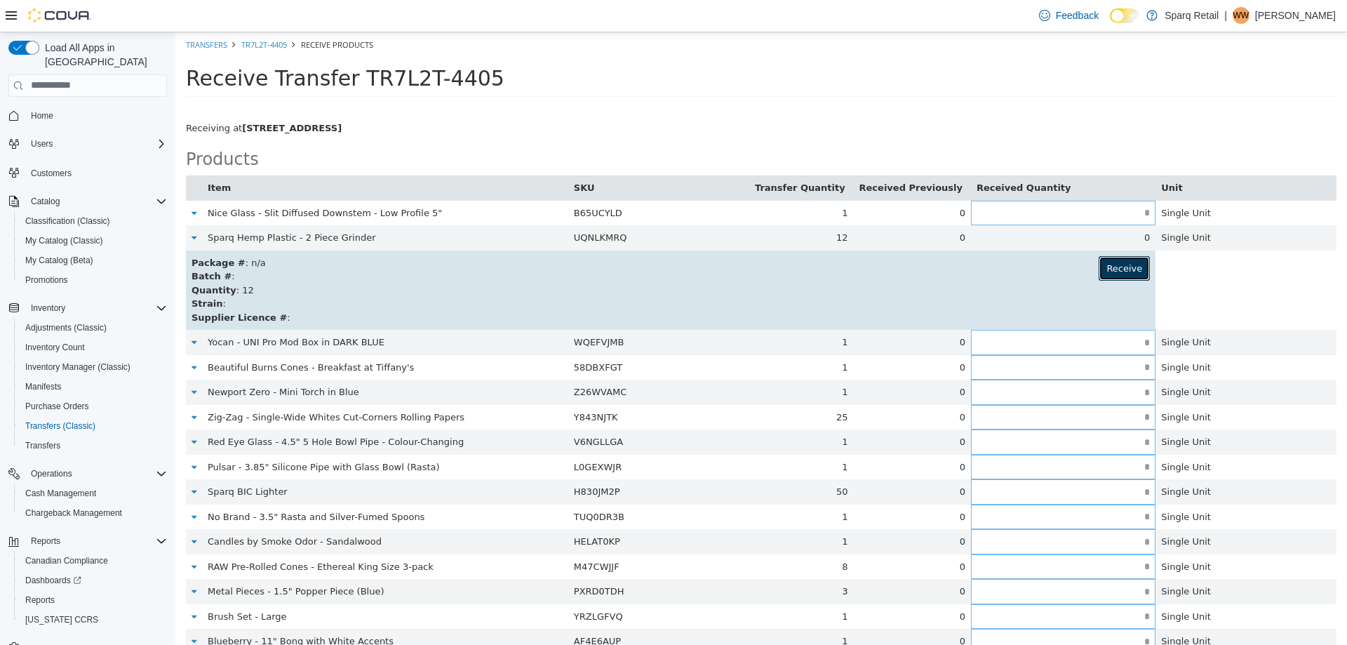
click at [1108, 264] on button "Receive" at bounding box center [1123, 267] width 51 height 25
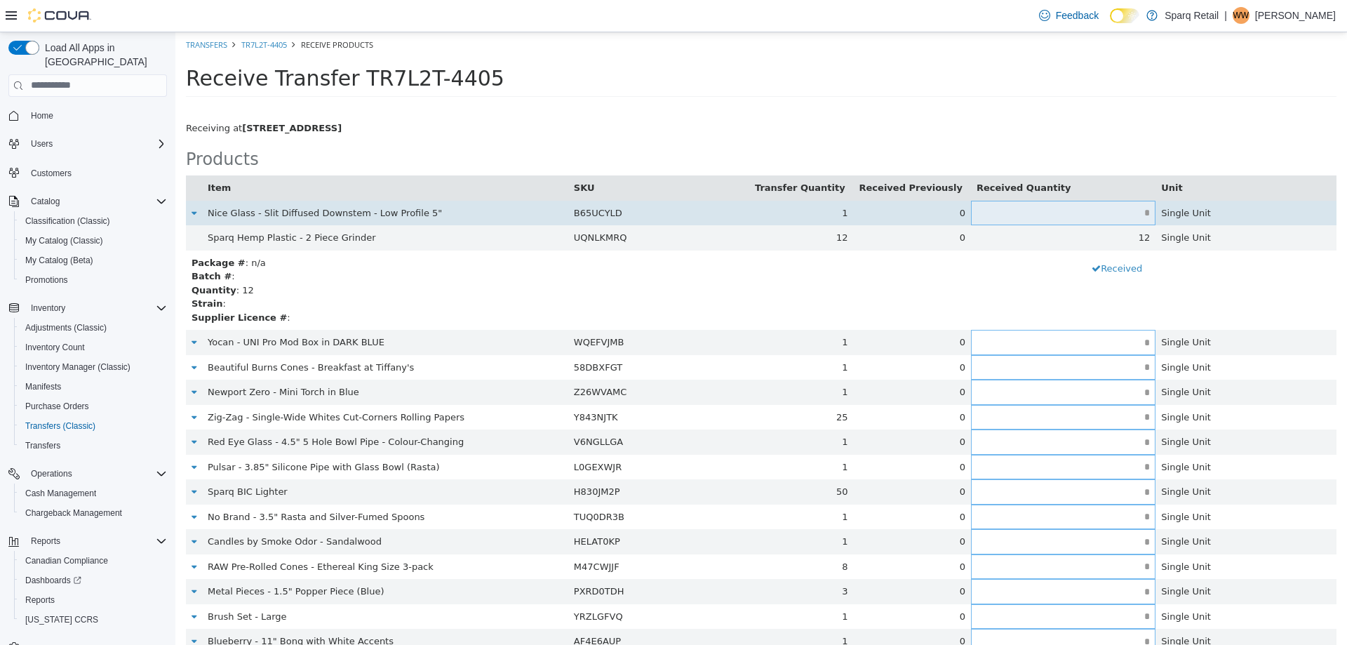
click at [1102, 216] on input "text" at bounding box center [1063, 212] width 184 height 11
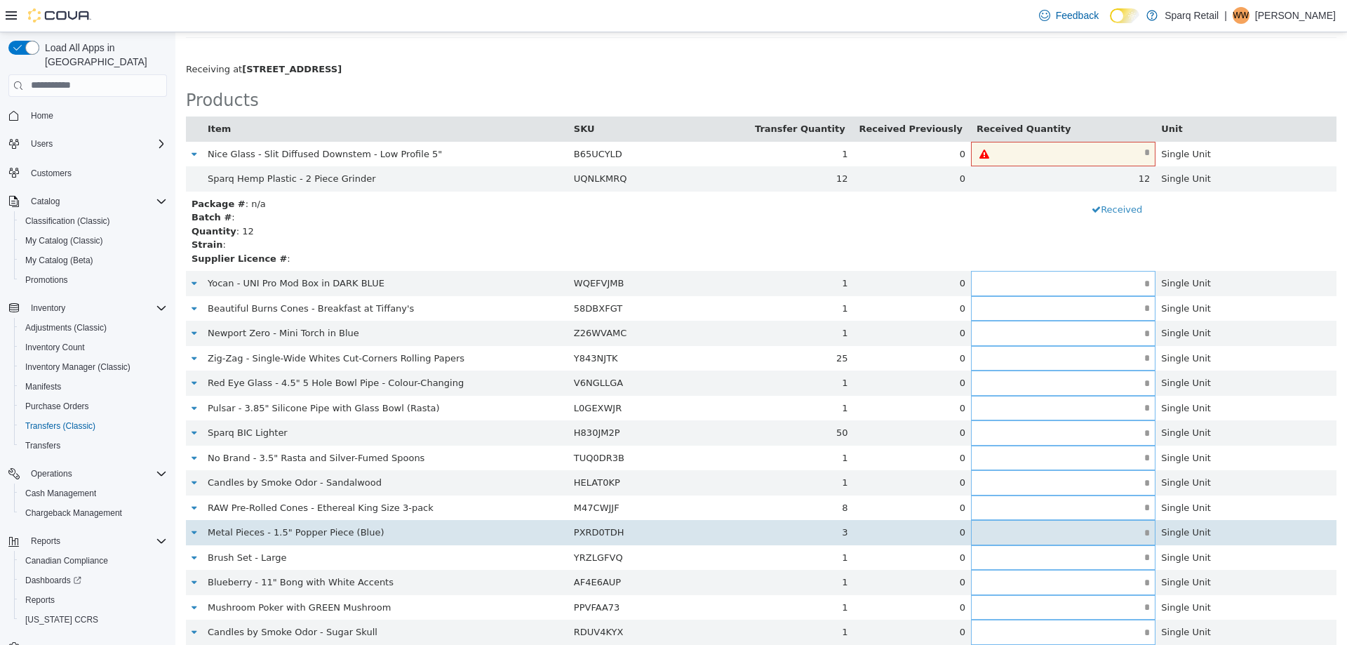
scroll to position [123, 0]
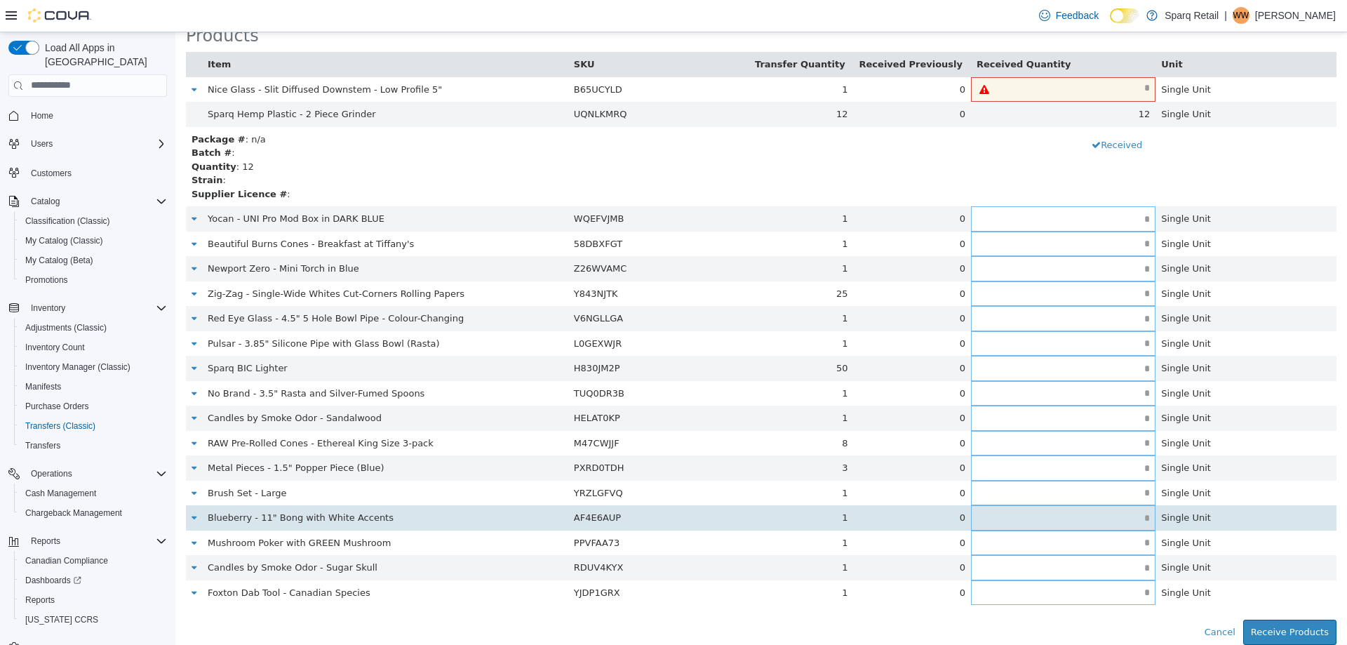
click at [1040, 516] on input "text" at bounding box center [1063, 517] width 184 height 11
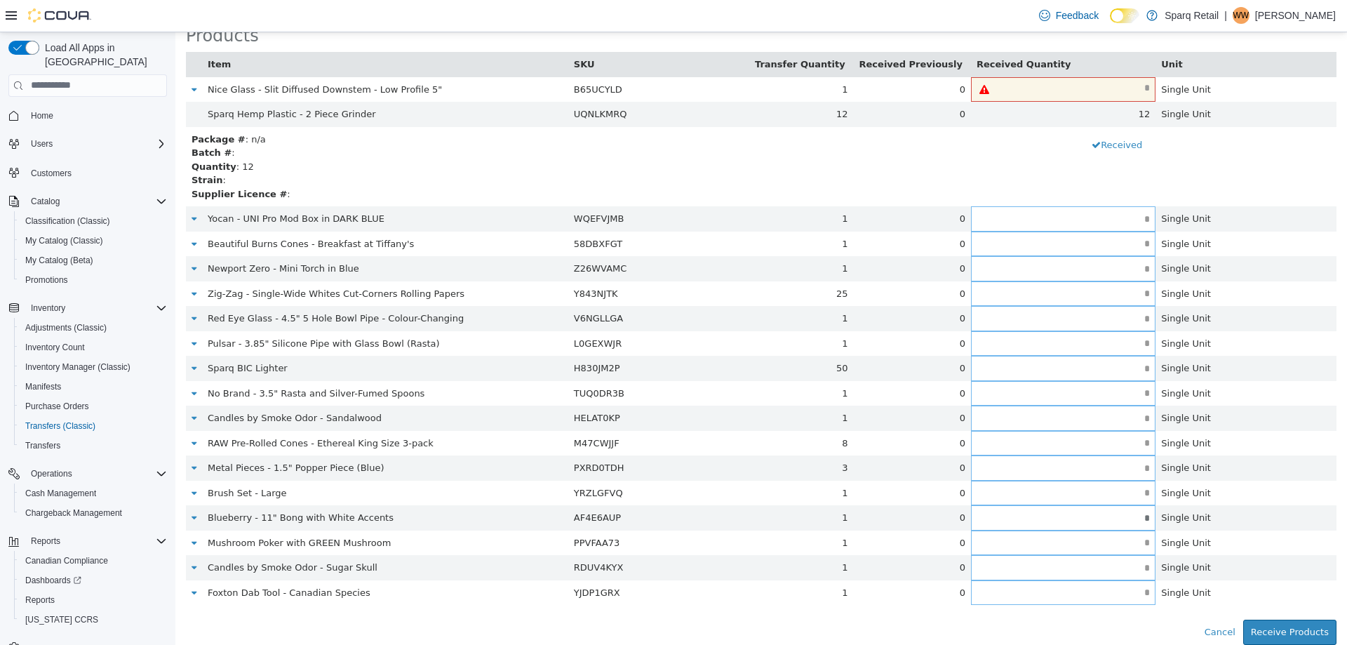
type input "*"
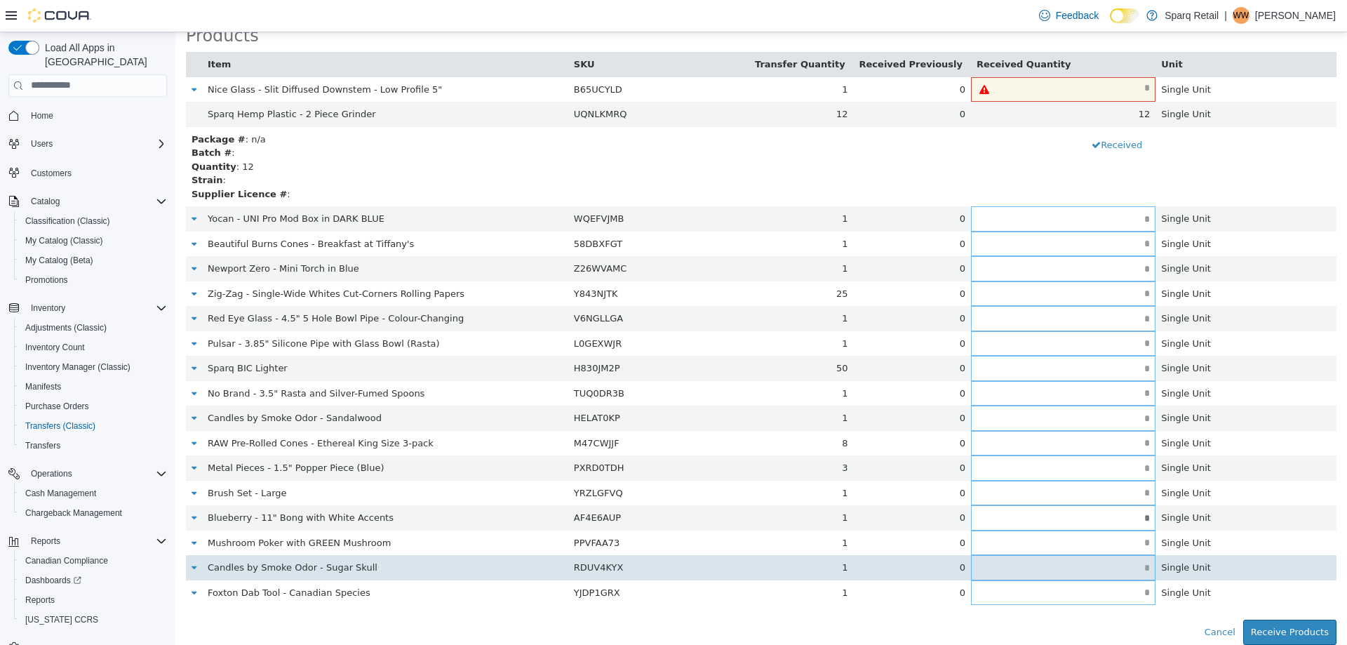
click at [1066, 564] on input "text" at bounding box center [1063, 567] width 184 height 11
type input "*"
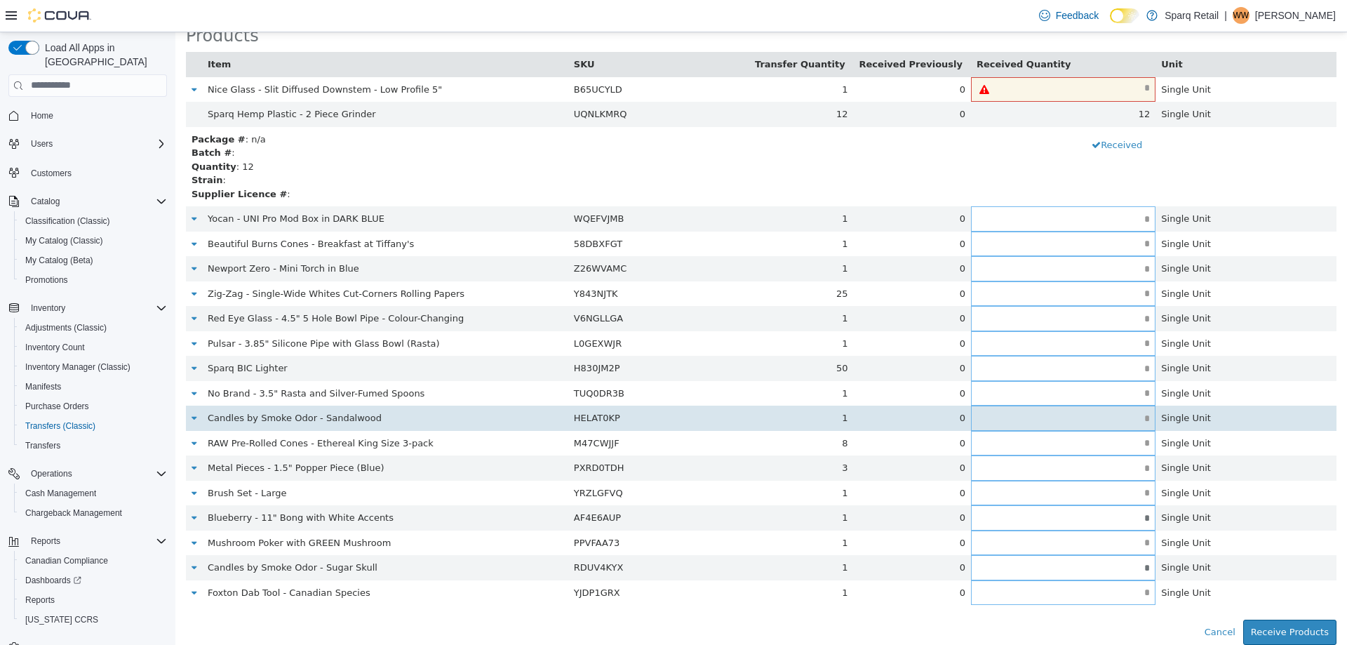
click at [1019, 417] on input "text" at bounding box center [1063, 417] width 184 height 11
type input "*"
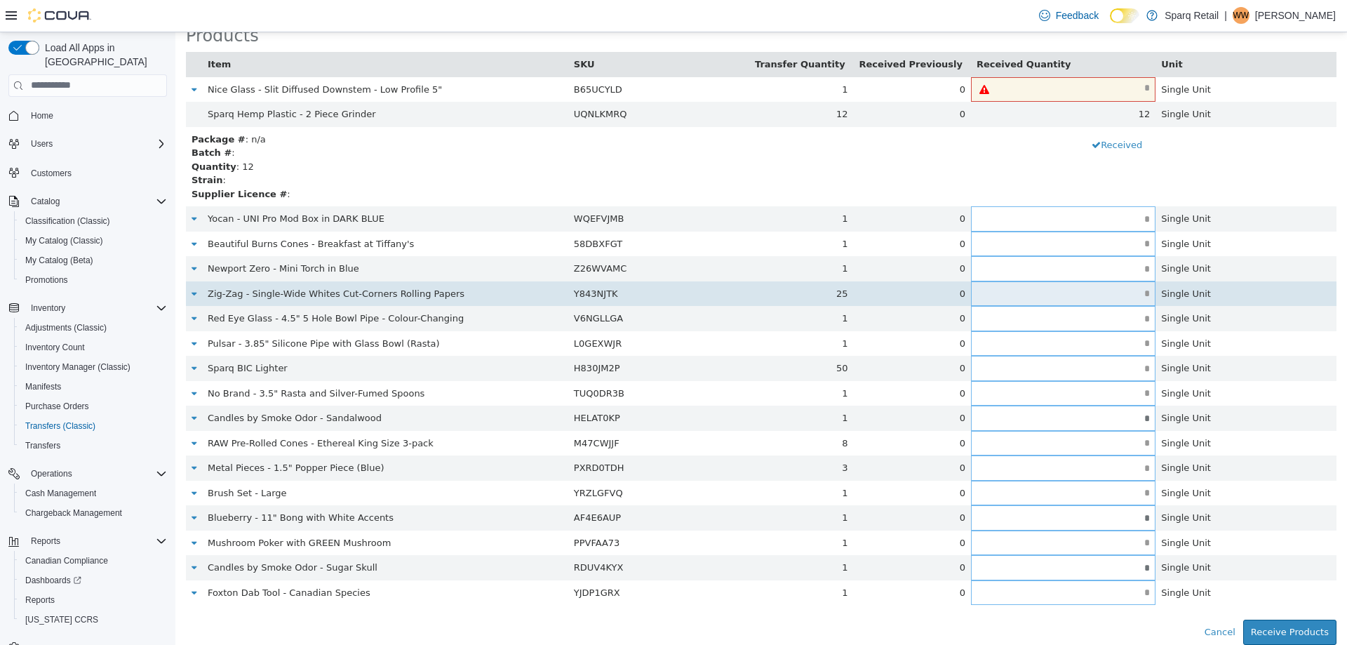
click at [1098, 298] on input "text" at bounding box center [1063, 293] width 184 height 11
type input "**"
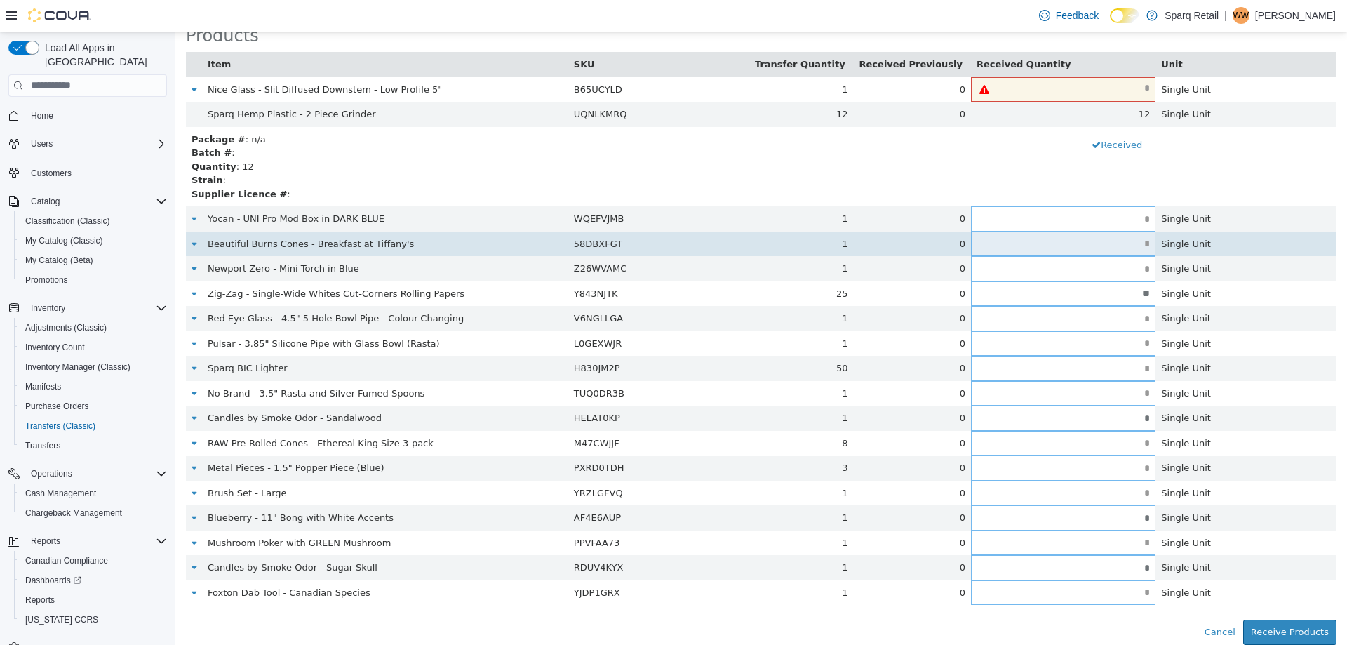
click at [1090, 243] on input "text" at bounding box center [1063, 243] width 184 height 11
type input "*"
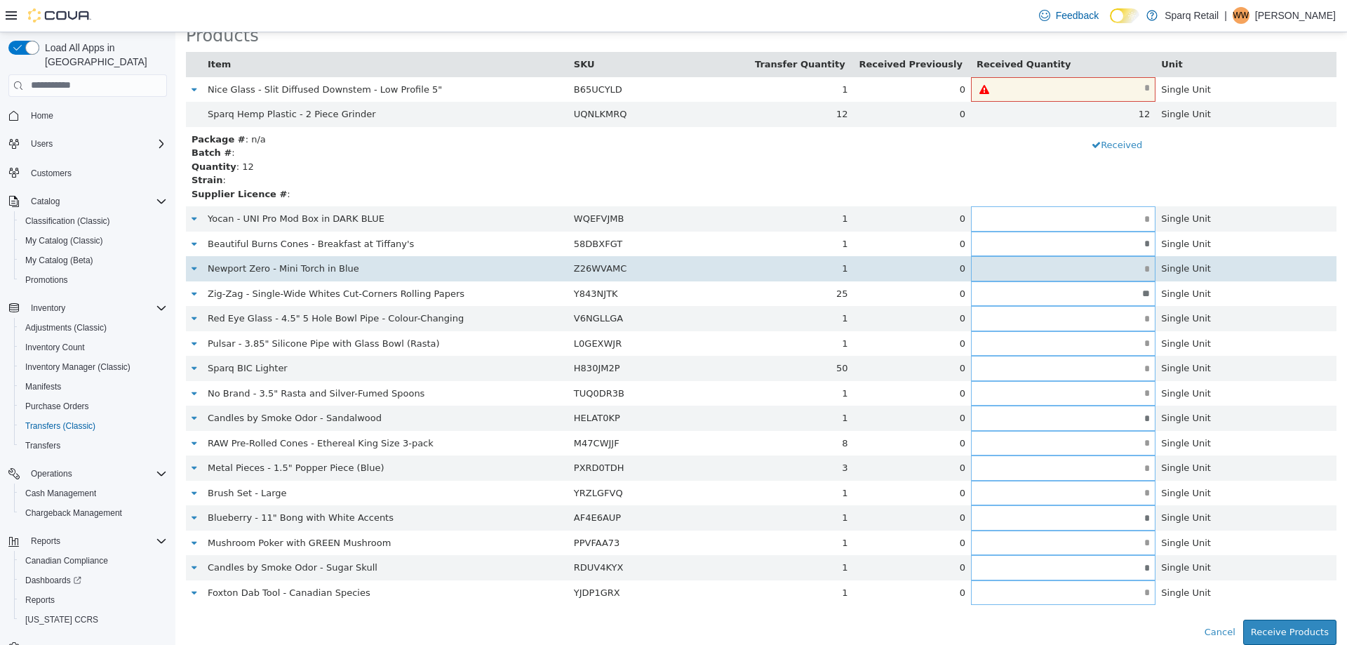
click at [1078, 272] on input "text" at bounding box center [1063, 268] width 184 height 11
type input "*"
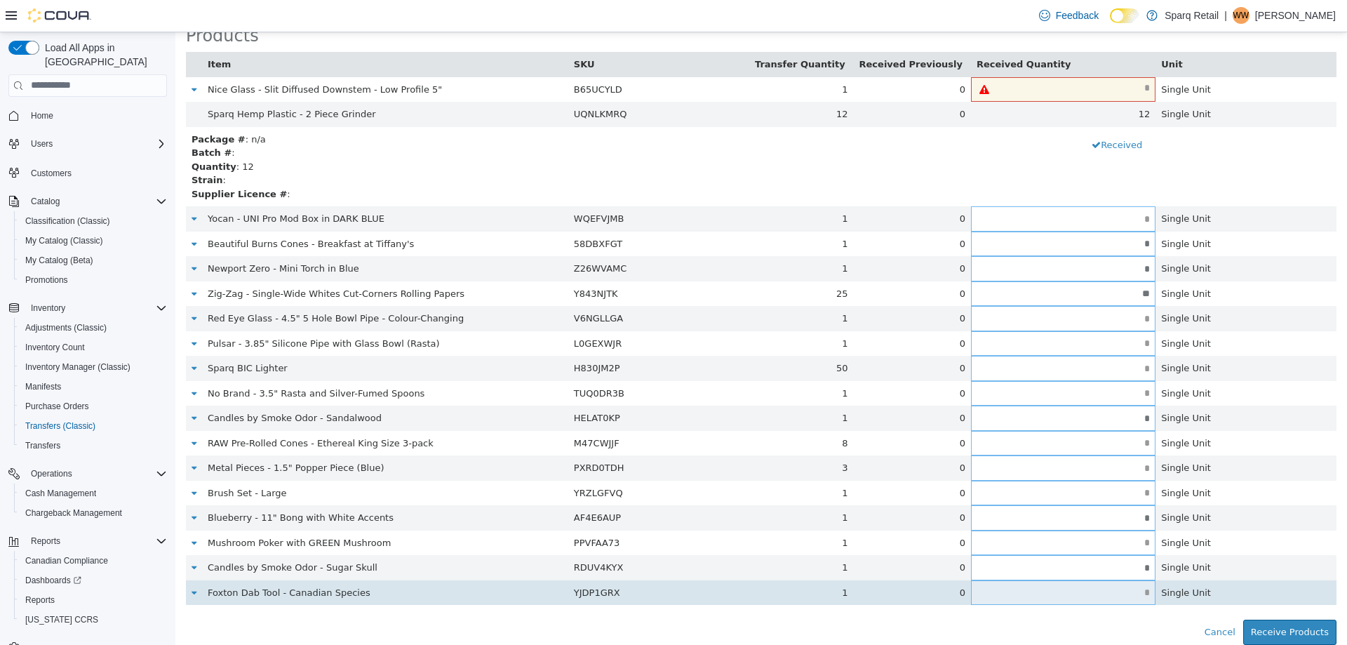
click at [1007, 593] on input "text" at bounding box center [1063, 591] width 184 height 11
type input "*"
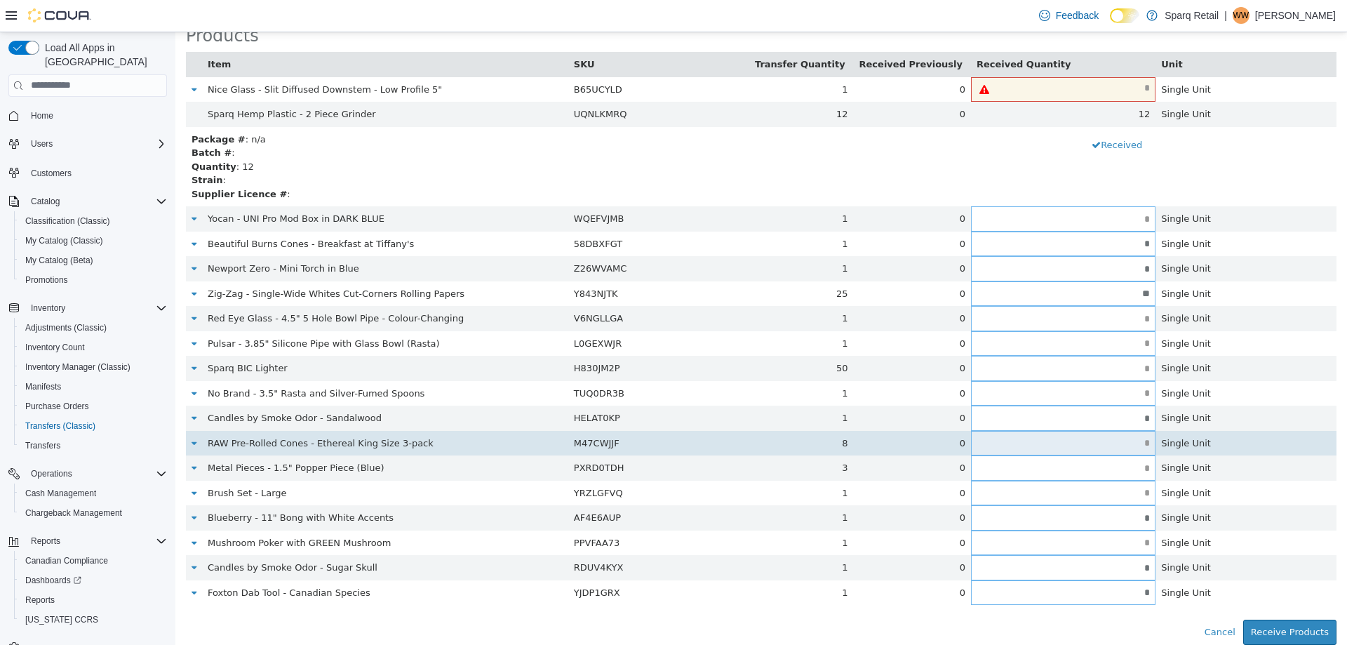
drag, startPoint x: 1089, startPoint y: 448, endPoint x: 1122, endPoint y: 426, distance: 39.1
click at [1091, 443] on input "text" at bounding box center [1063, 442] width 184 height 11
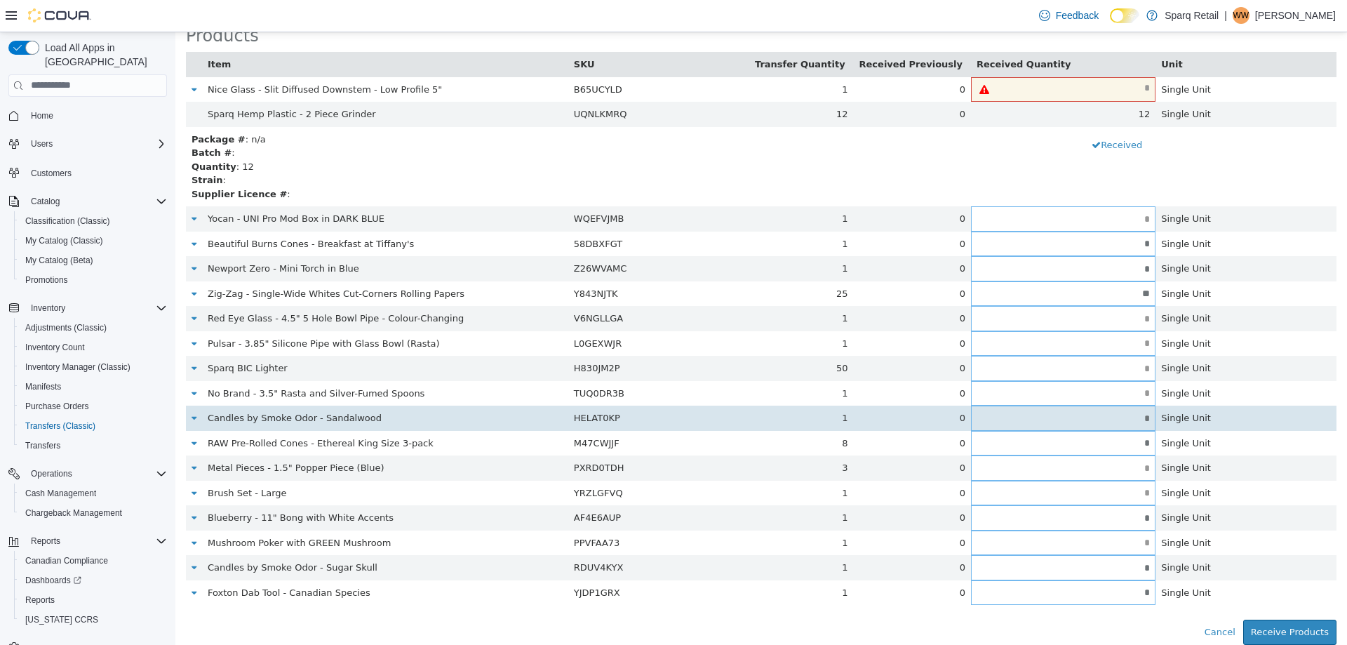
type input "*"
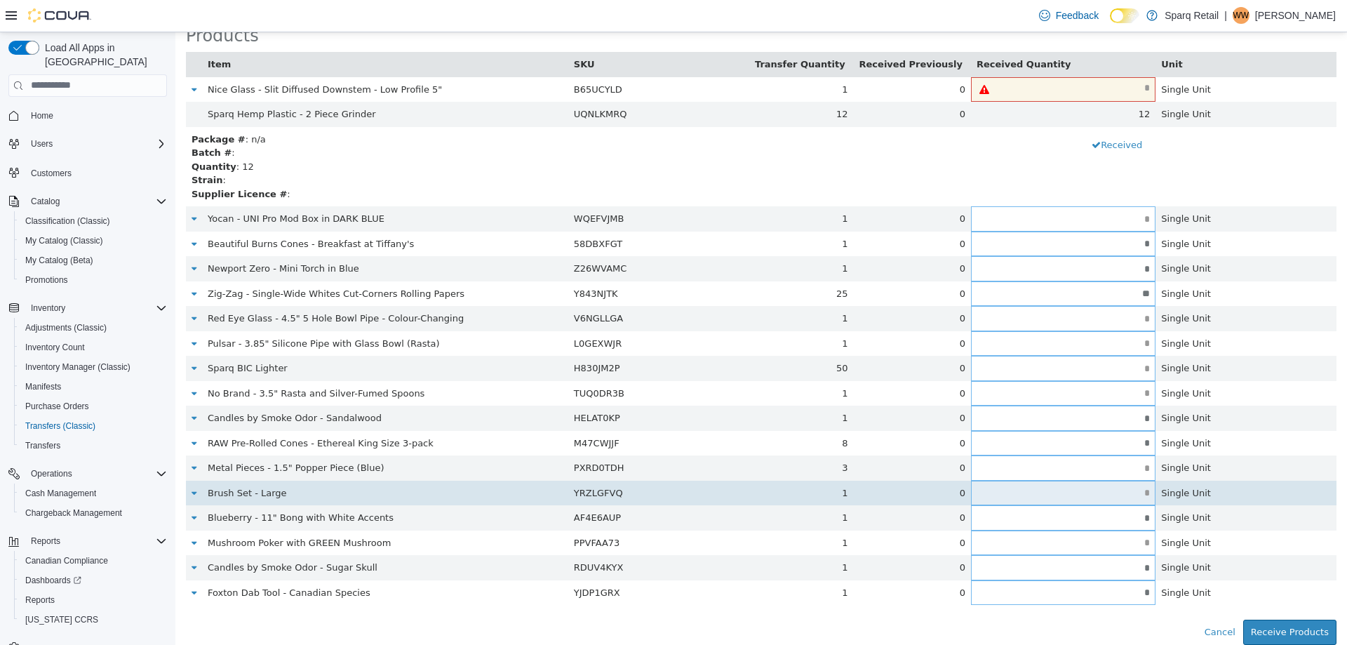
click at [1019, 499] on td at bounding box center [1063, 492] width 184 height 25
click at [1025, 497] on input "text" at bounding box center [1063, 492] width 184 height 11
type input "*"
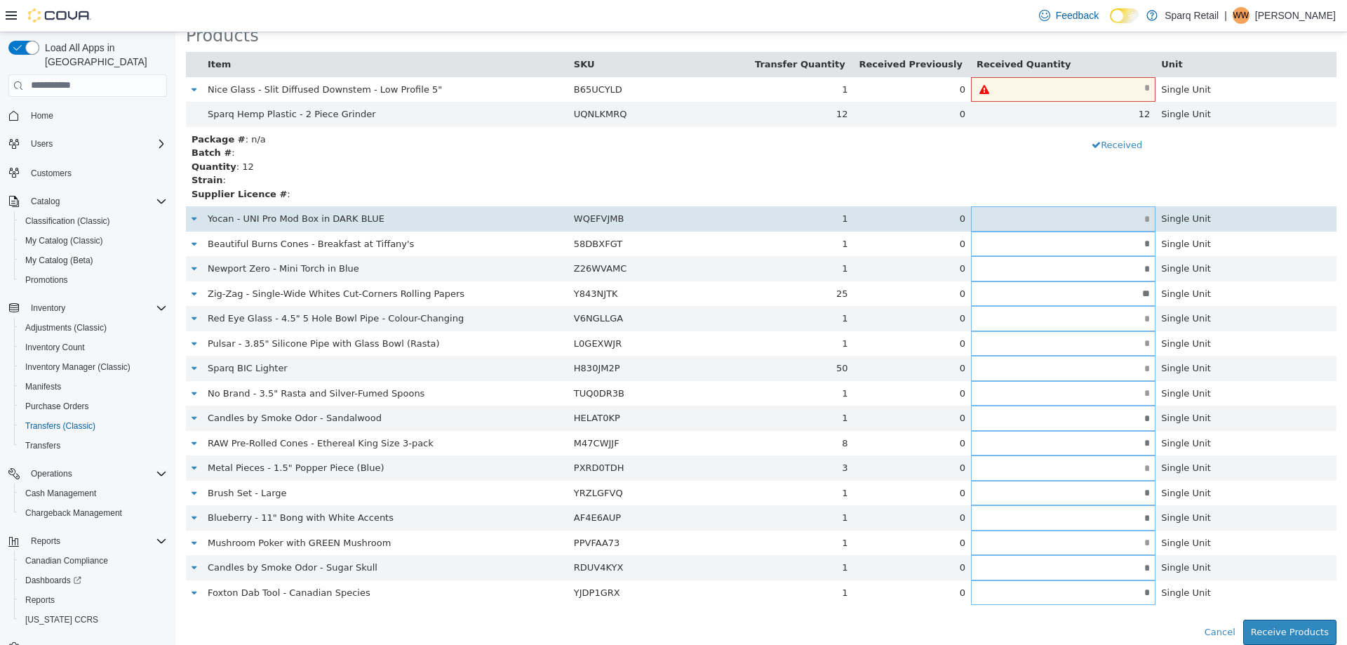
click at [1109, 213] on input "text" at bounding box center [1063, 218] width 184 height 11
type input "*"
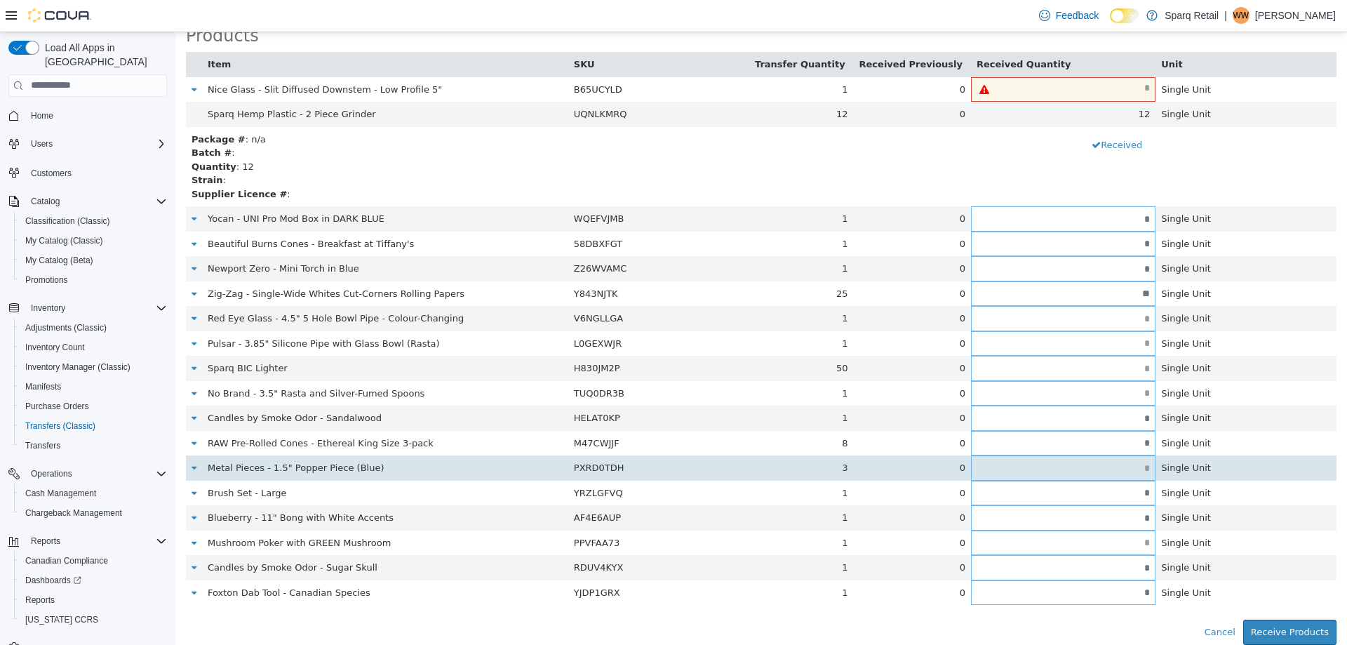
click at [1110, 470] on input "text" at bounding box center [1063, 467] width 184 height 11
type input "*"
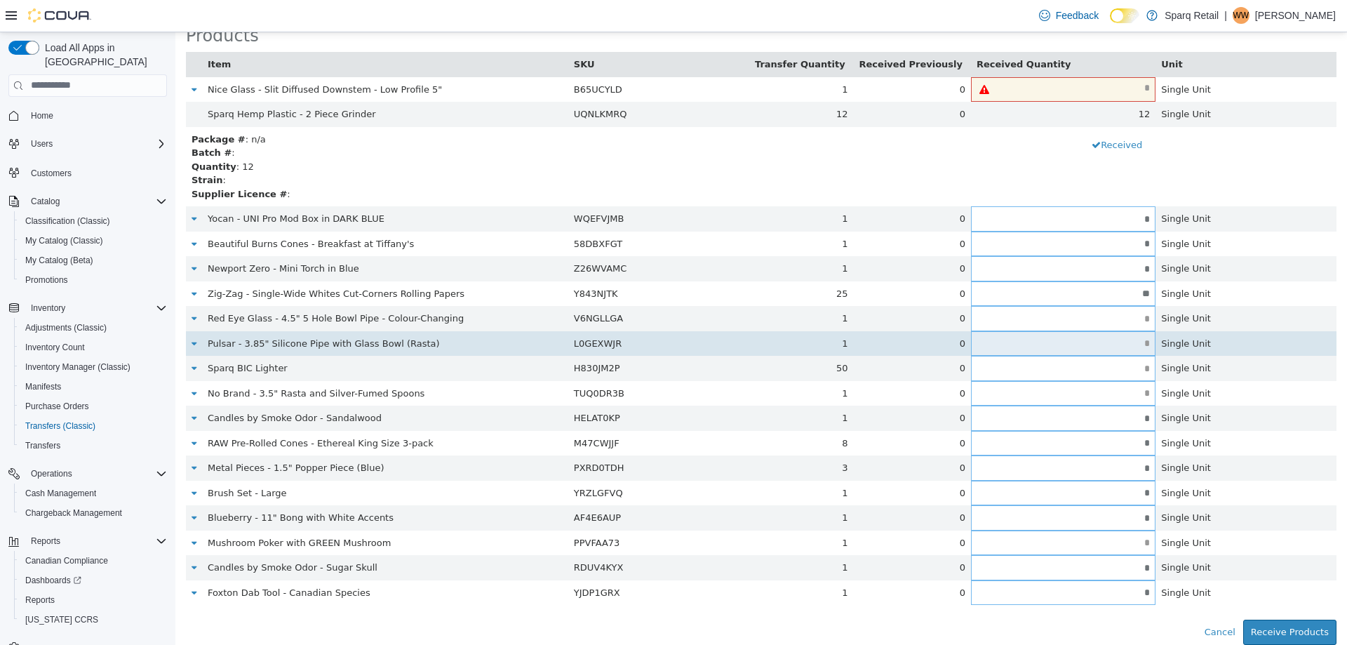
click at [1098, 340] on input "text" at bounding box center [1063, 342] width 184 height 11
type input "*"
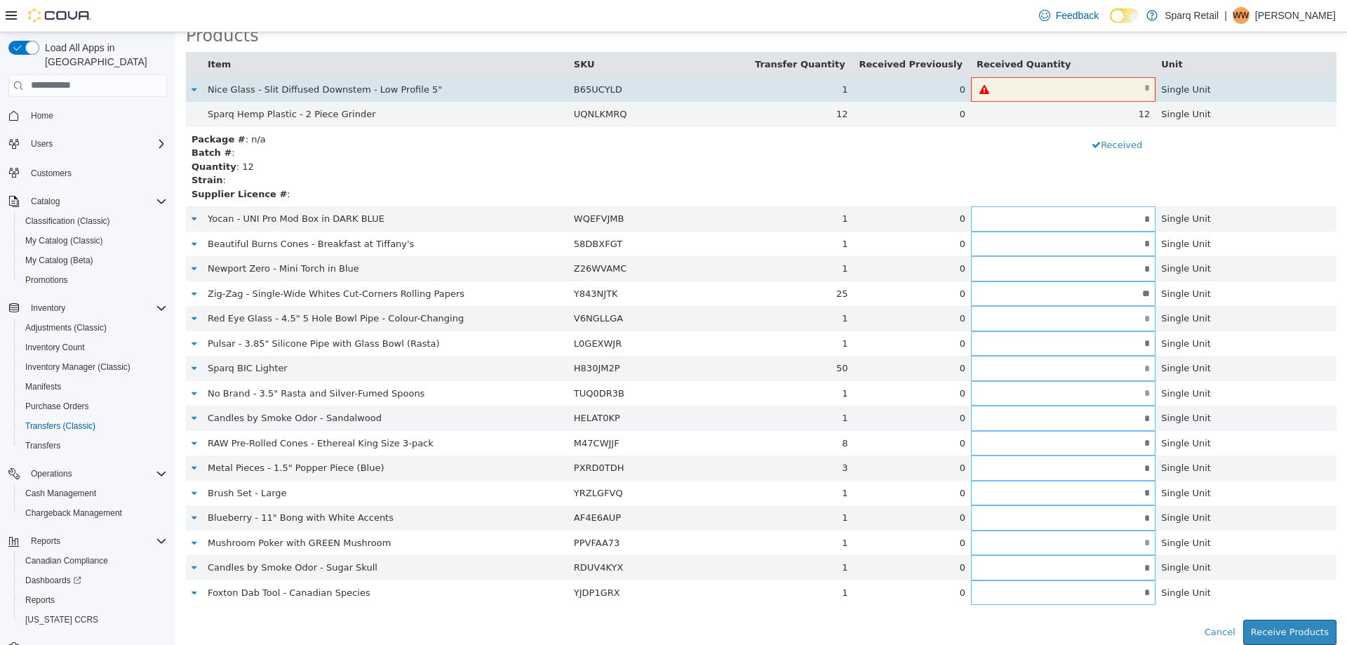
click at [1095, 86] on input "text" at bounding box center [1076, 87] width 158 height 11
type input "*"
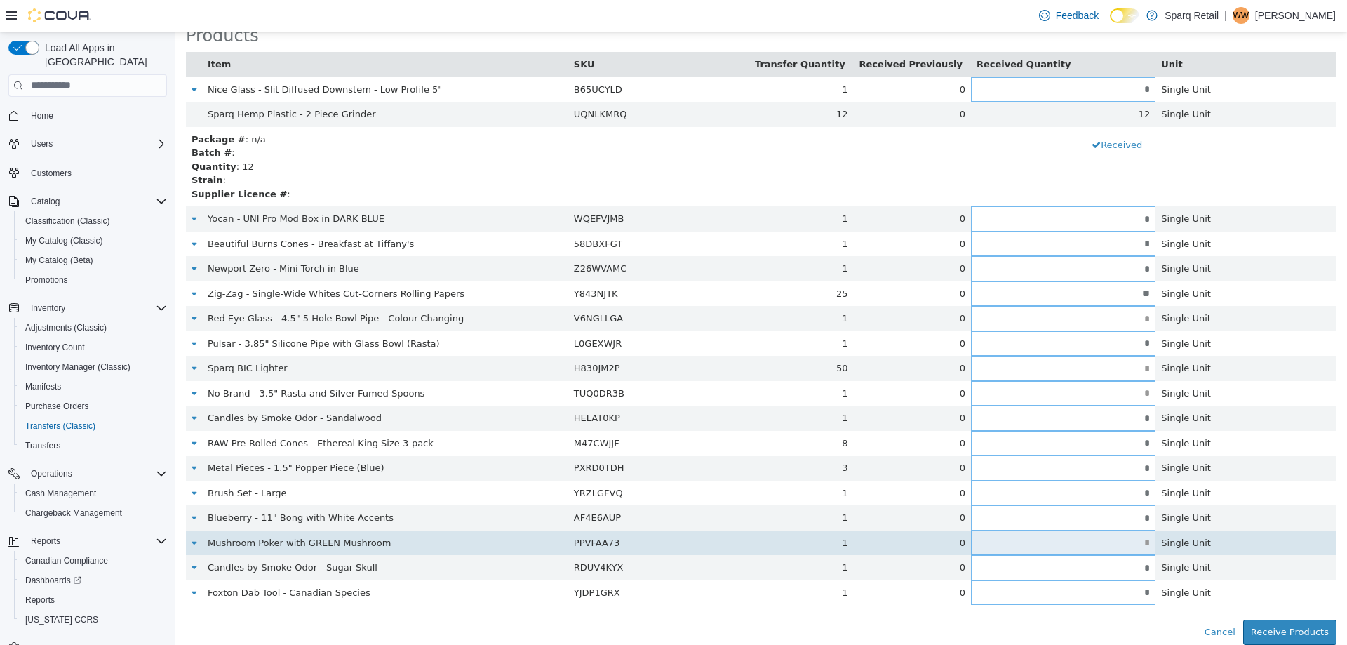
click at [1066, 532] on td at bounding box center [1063, 542] width 184 height 25
click at [1081, 544] on input "text" at bounding box center [1063, 542] width 184 height 11
type input "*"
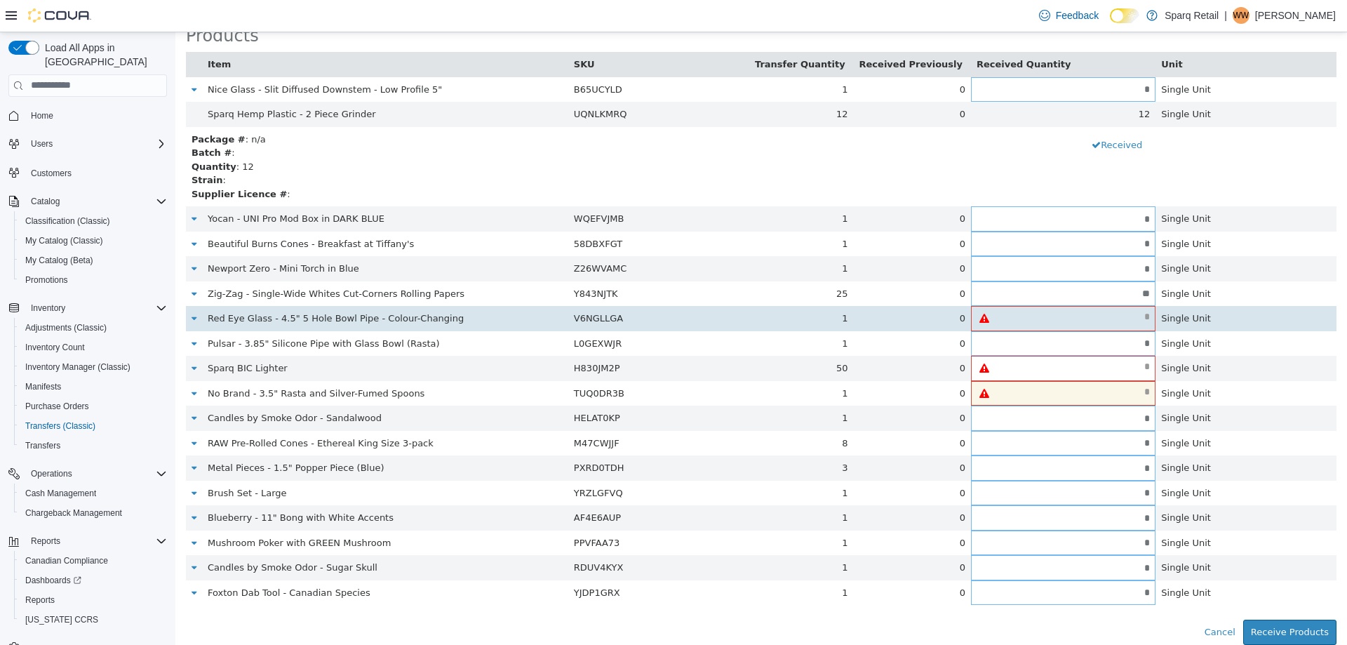
click at [1104, 319] on input "text" at bounding box center [1076, 316] width 158 height 11
type input "*"
type input "**"
type input "*"
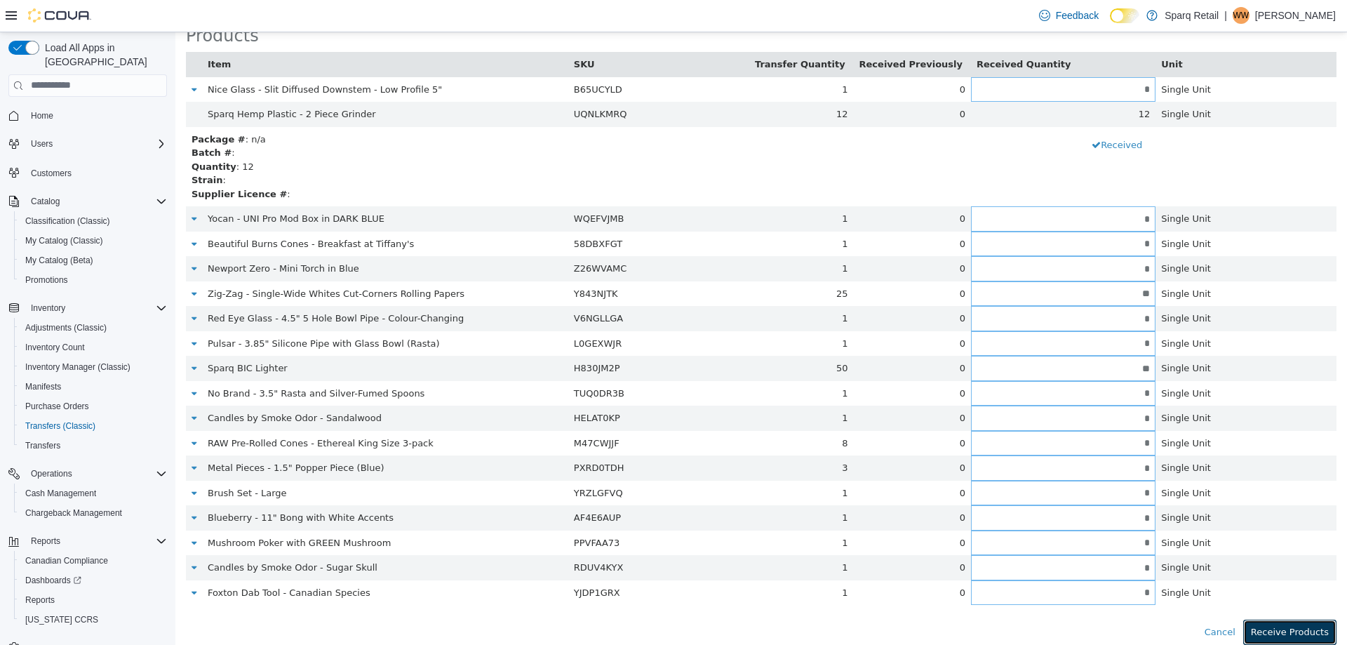
click at [1296, 621] on button "Receive Products" at bounding box center [1289, 631] width 93 height 25
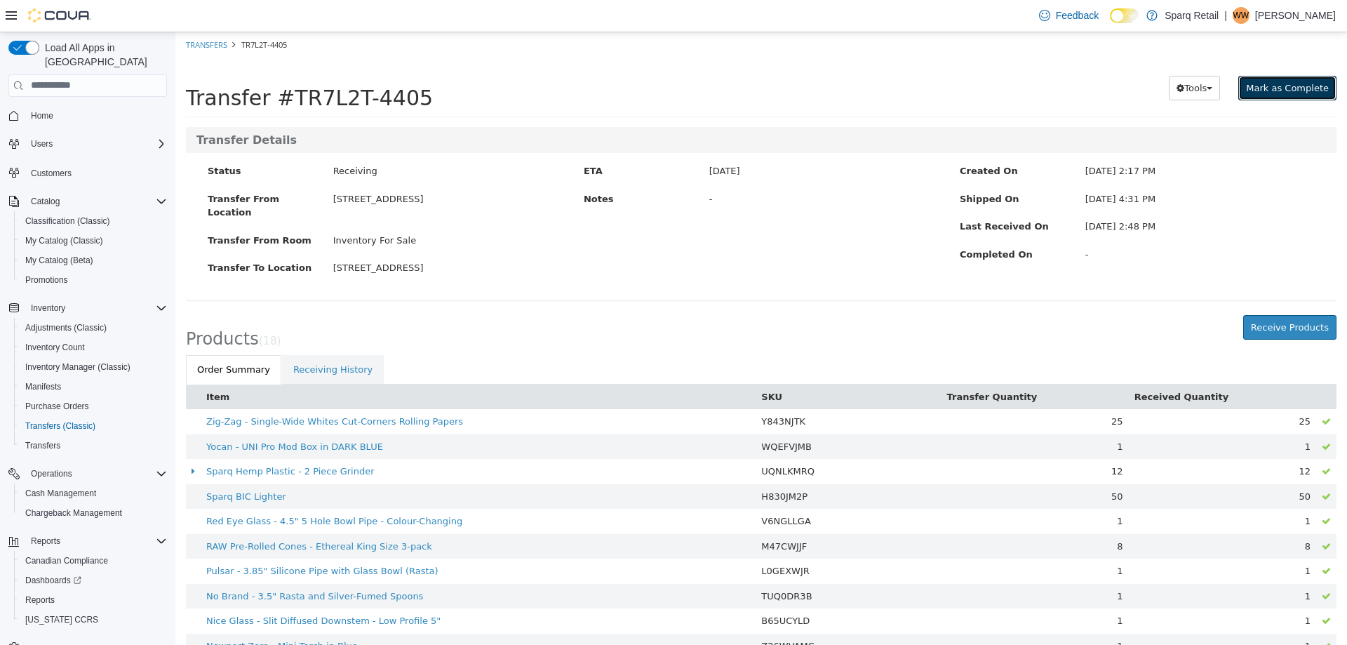
click at [1301, 76] on button "Mark as Complete" at bounding box center [1287, 87] width 98 height 25
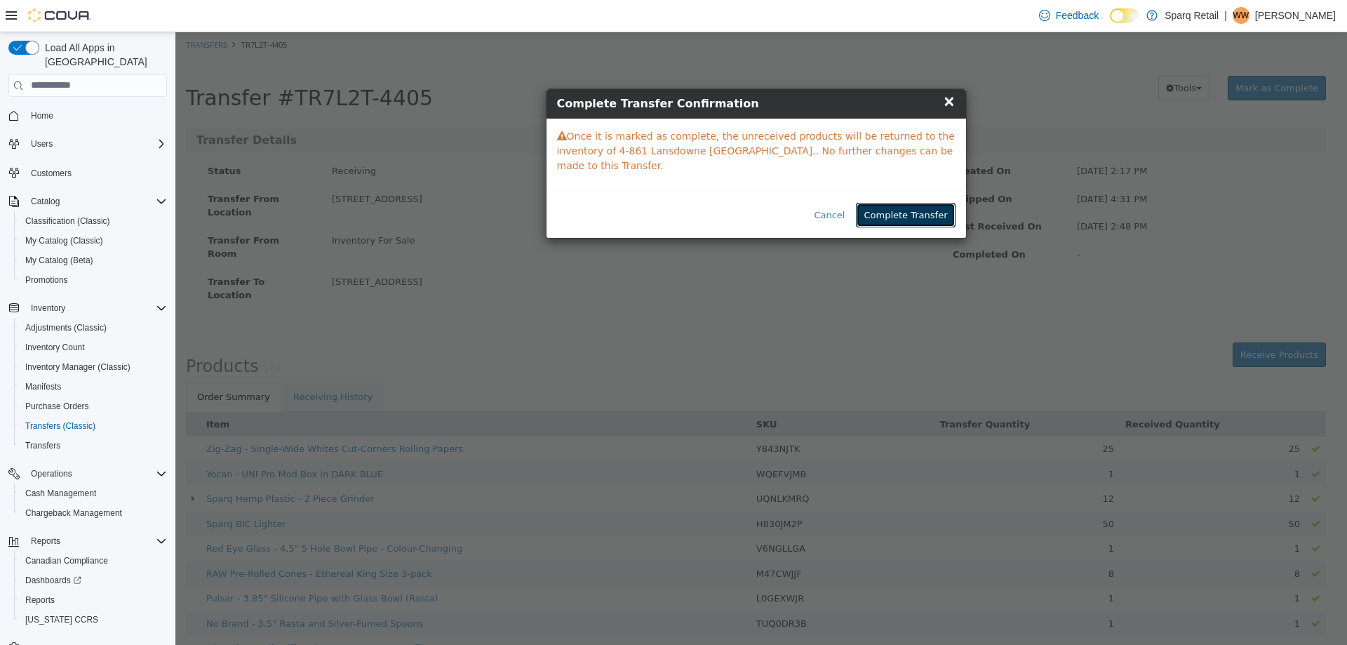
click at [906, 202] on button "Complete Transfer" at bounding box center [905, 214] width 99 height 25
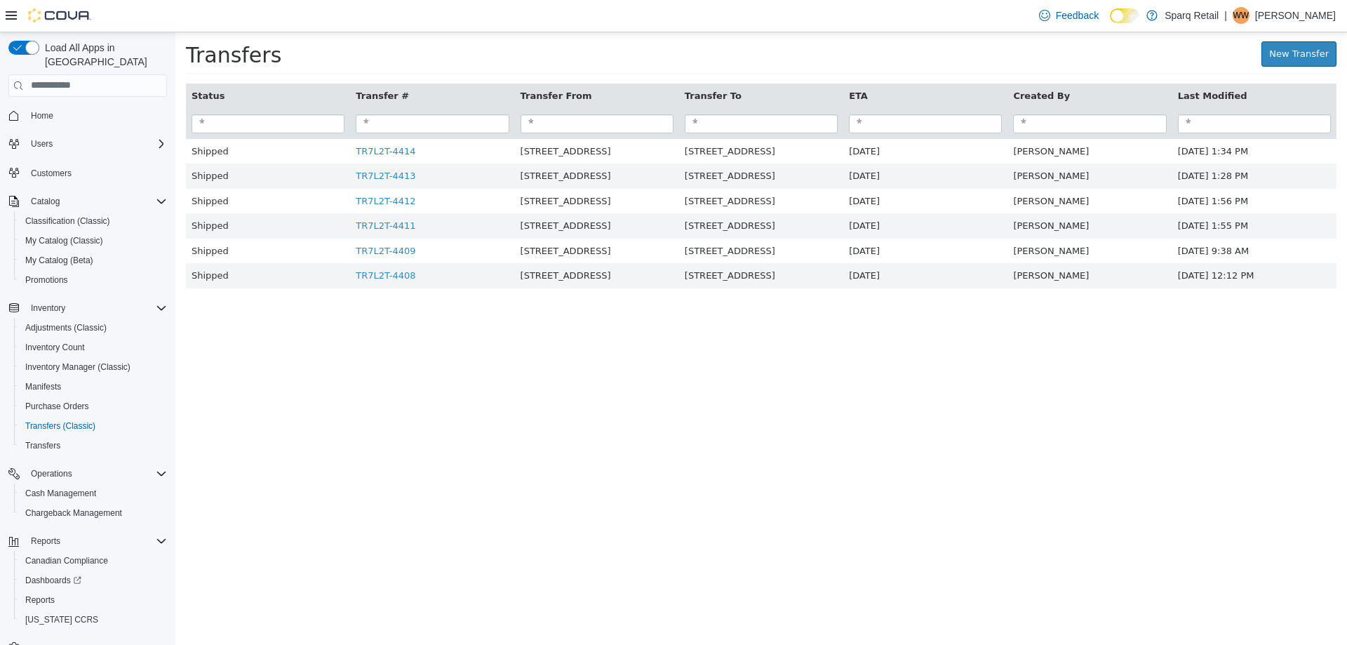
click at [366, 302] on html "× Transfer TR7L2T-4405 completed. Transfers New Transfer Status Transfer # Tran…" at bounding box center [760, 167] width 1171 height 271
click at [718, 128] on input "search" at bounding box center [761, 123] width 153 height 19
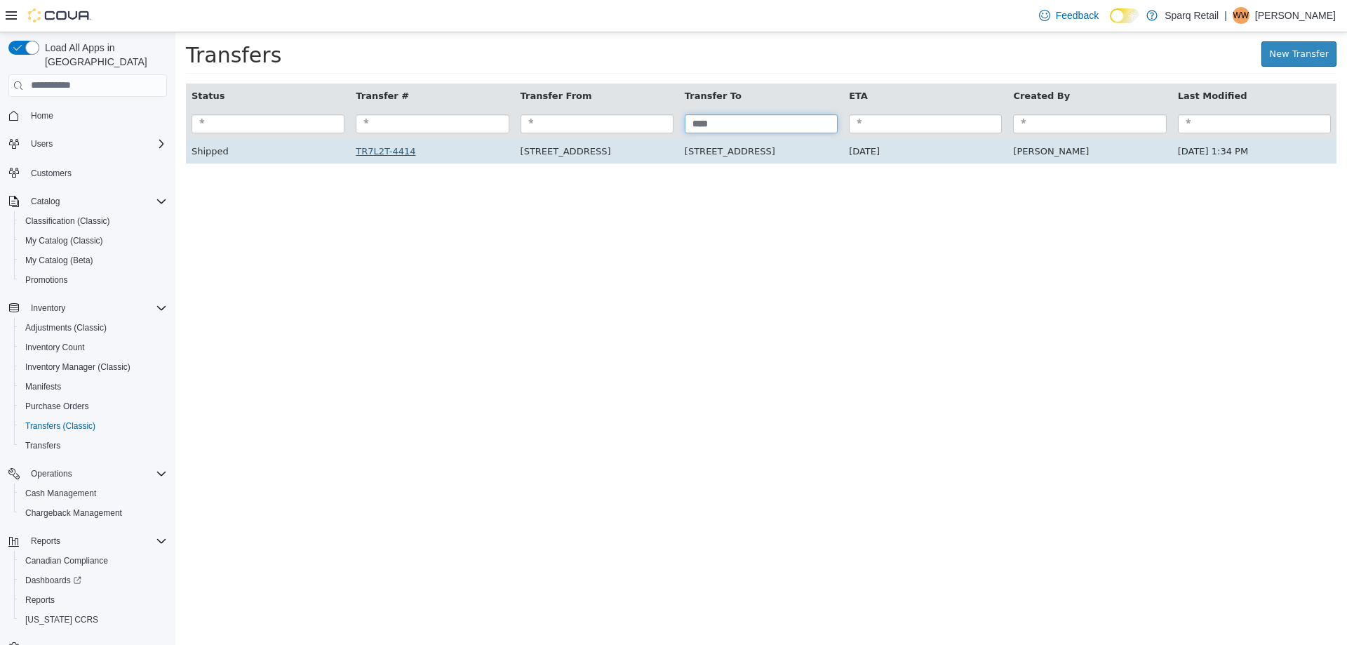
type input "****"
click at [388, 154] on link "TR7L2T-4414" at bounding box center [386, 150] width 60 height 11
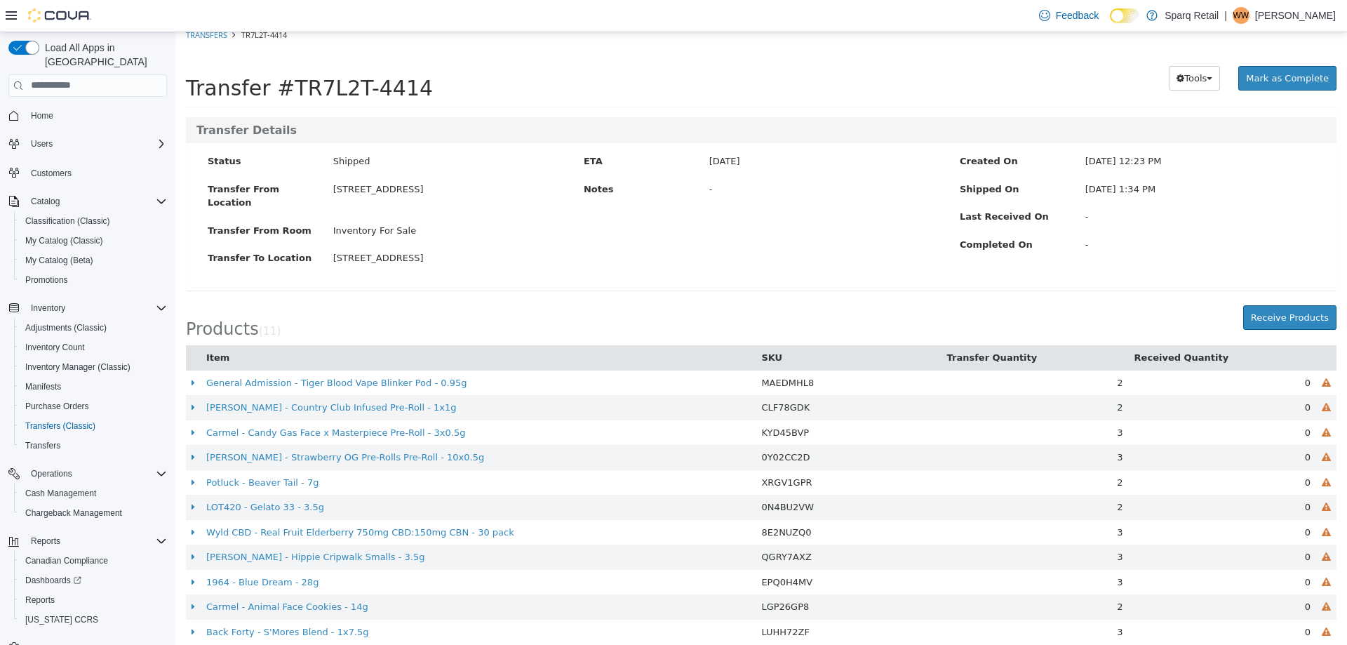
scroll to position [11, 0]
click at [325, 287] on div "Transfer Details Status Shipped Transfer From Location 4-861 Lansdowne St W. Tr…" at bounding box center [760, 210] width 1171 height 188
click at [577, 285] on div "Transfer Details Status Shipped Transfer From Location 4-861 Lansdowne St W. Tr…" at bounding box center [760, 210] width 1171 height 188
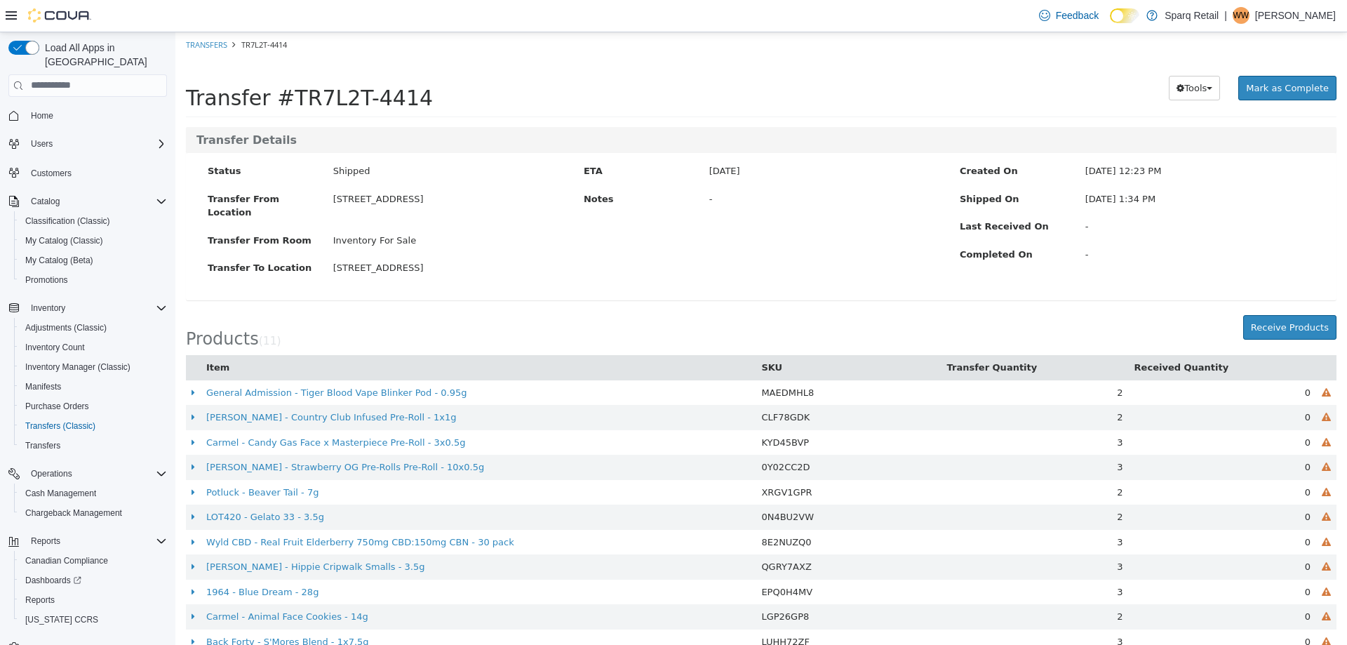
click at [562, 273] on div "Status Shipped Transfer From Location [STREET_ADDRESS] Transfer From Room Inven…" at bounding box center [385, 225] width 376 height 125
click at [283, 314] on div "Products ( 11 ) Receive Products" at bounding box center [760, 334] width 1171 height 41
click at [512, 72] on div "Transfer #TR7L2T-4414" at bounding box center [521, 87] width 671 height 43
click at [565, 51] on ol "Transfers TR7L2T-4414" at bounding box center [760, 44] width 1171 height 25
click at [434, 314] on div "Products ( 11 ) Receive Products" at bounding box center [760, 334] width 1171 height 41
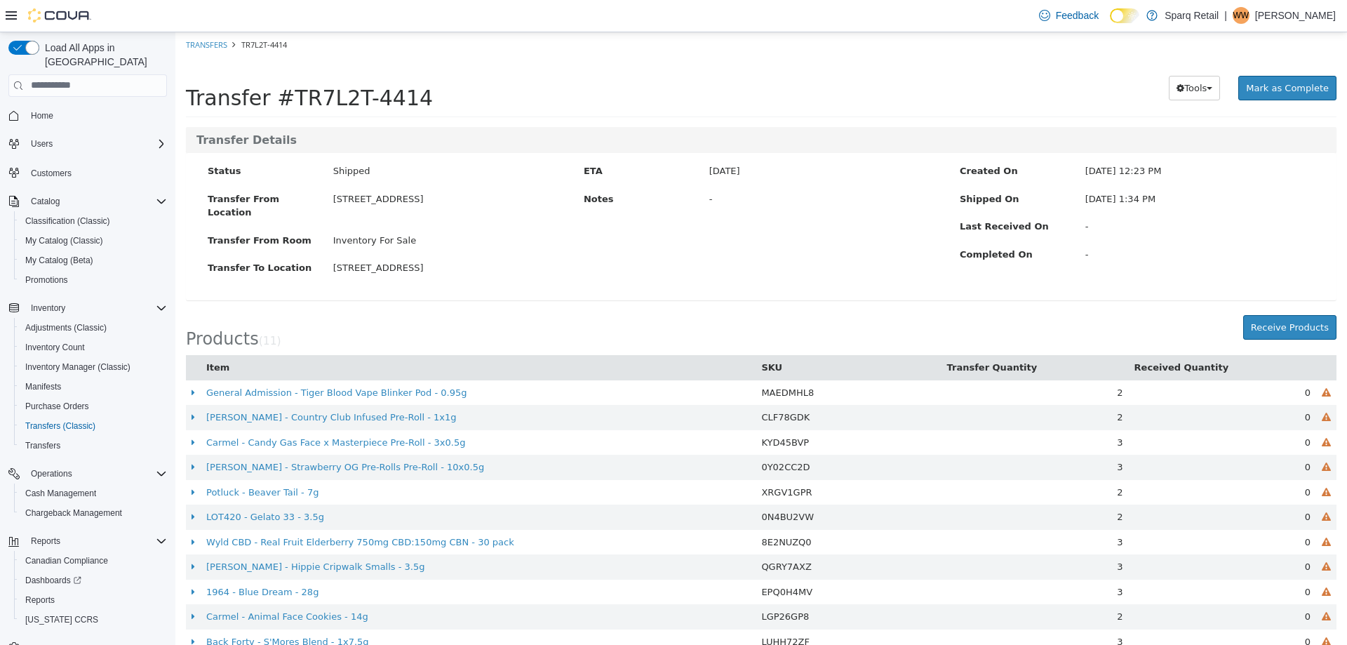
click at [441, 100] on div "Transfer #TR7L2T-4414" at bounding box center [521, 87] width 671 height 43
click at [516, 81] on div "Transfer #TR7L2T-4414" at bounding box center [521, 87] width 671 height 43
click at [532, 314] on div "Products ( 11 ) Receive Products" at bounding box center [760, 334] width 1171 height 41
click at [471, 294] on div "Transfer Details Status Shipped Transfer From Location [STREET_ADDRESS] Transfe…" at bounding box center [760, 220] width 1171 height 188
click at [534, 86] on div "Transfer #TR7L2T-4414" at bounding box center [521, 87] width 671 height 43
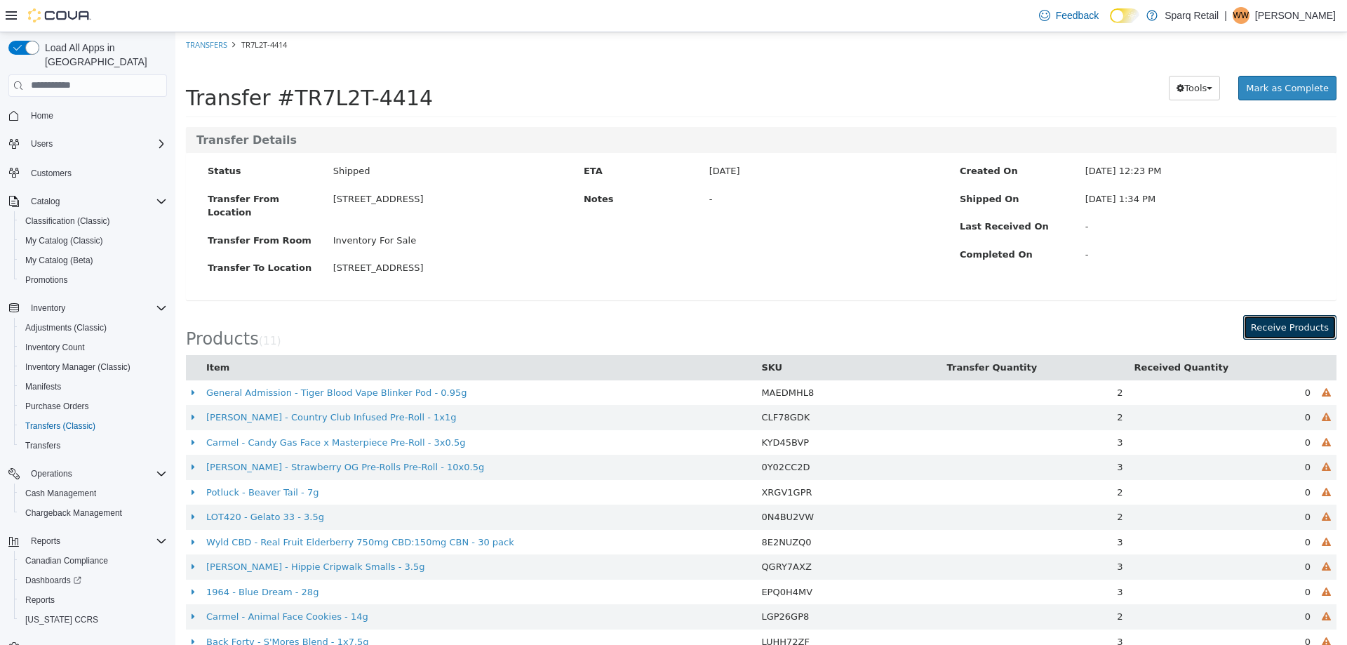
click at [1278, 314] on button "Receive Products" at bounding box center [1289, 326] width 93 height 25
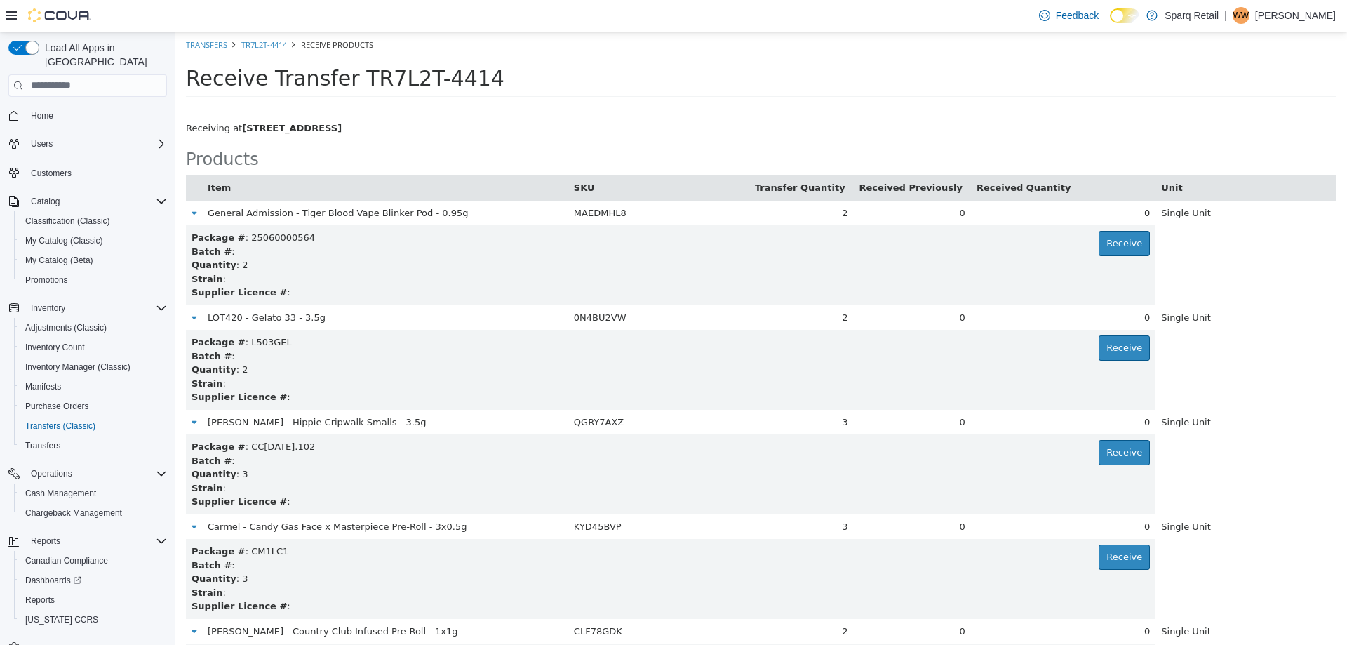
click at [650, 115] on div "Receiving at [STREET_ADDRESS]" at bounding box center [760, 120] width 1171 height 29
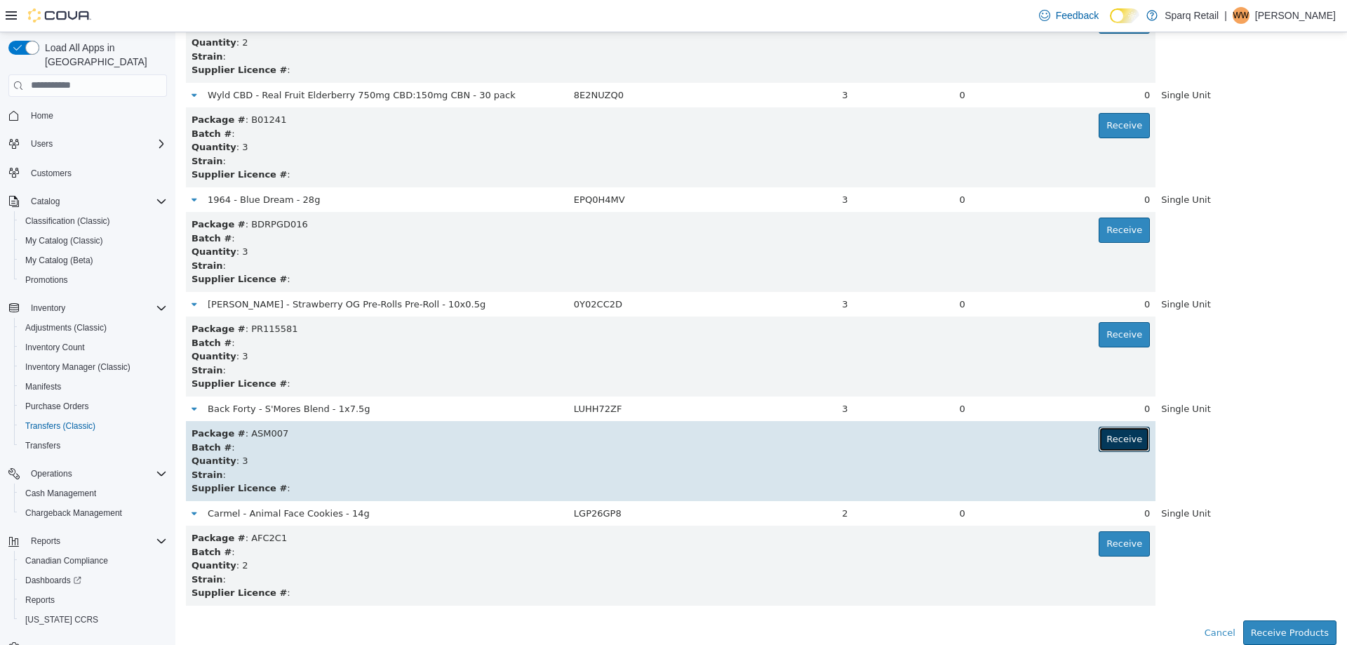
click at [1113, 441] on button "Receive" at bounding box center [1123, 438] width 51 height 25
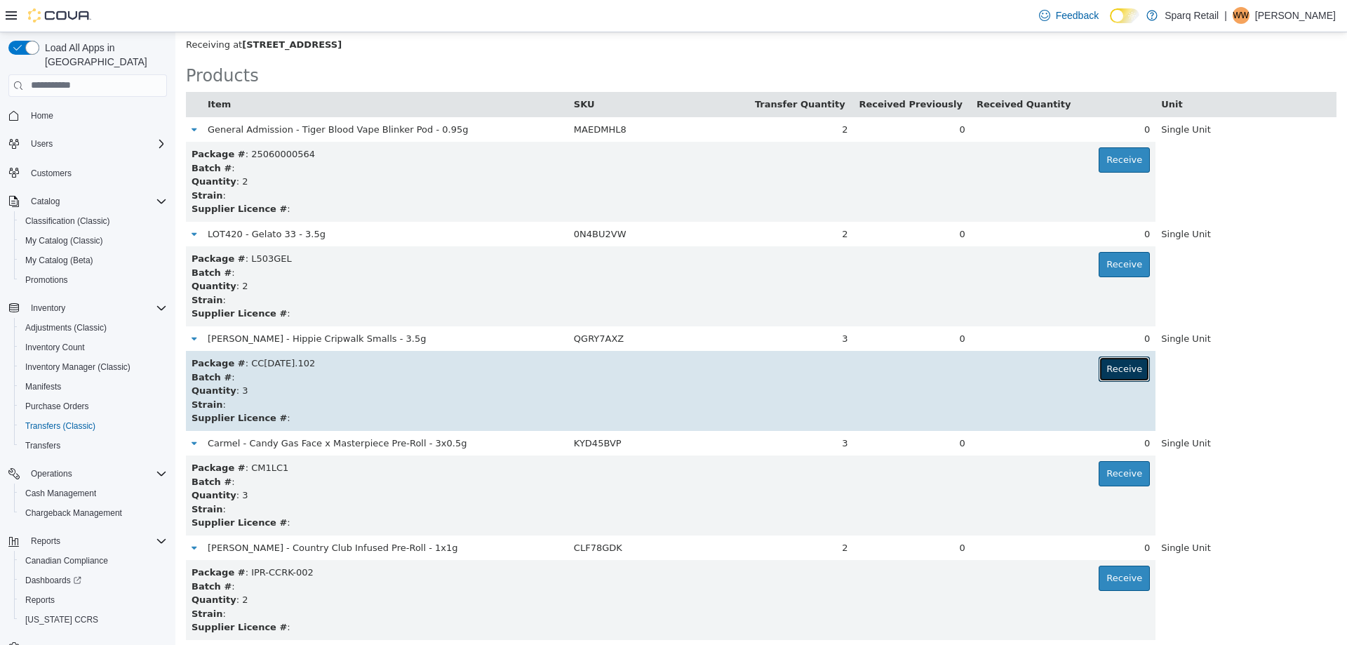
click at [1118, 375] on button "Receive" at bounding box center [1123, 368] width 51 height 25
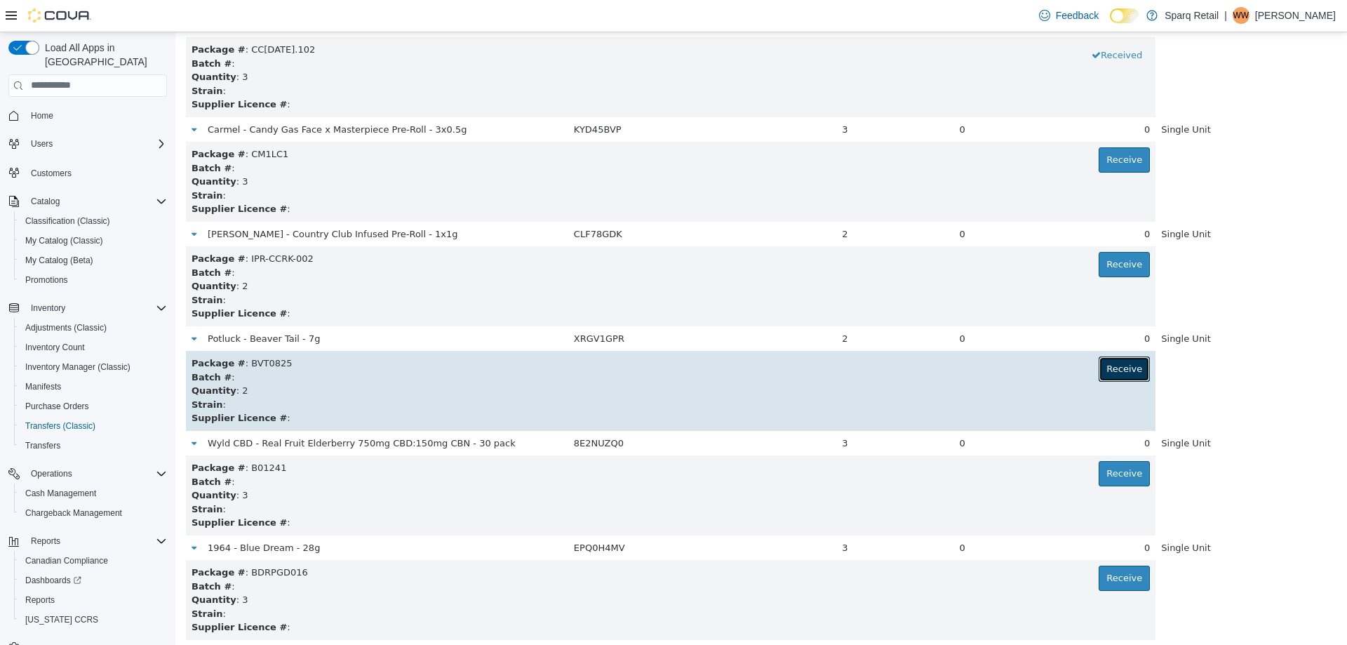
click at [1118, 366] on button "Receive" at bounding box center [1123, 368] width 51 height 25
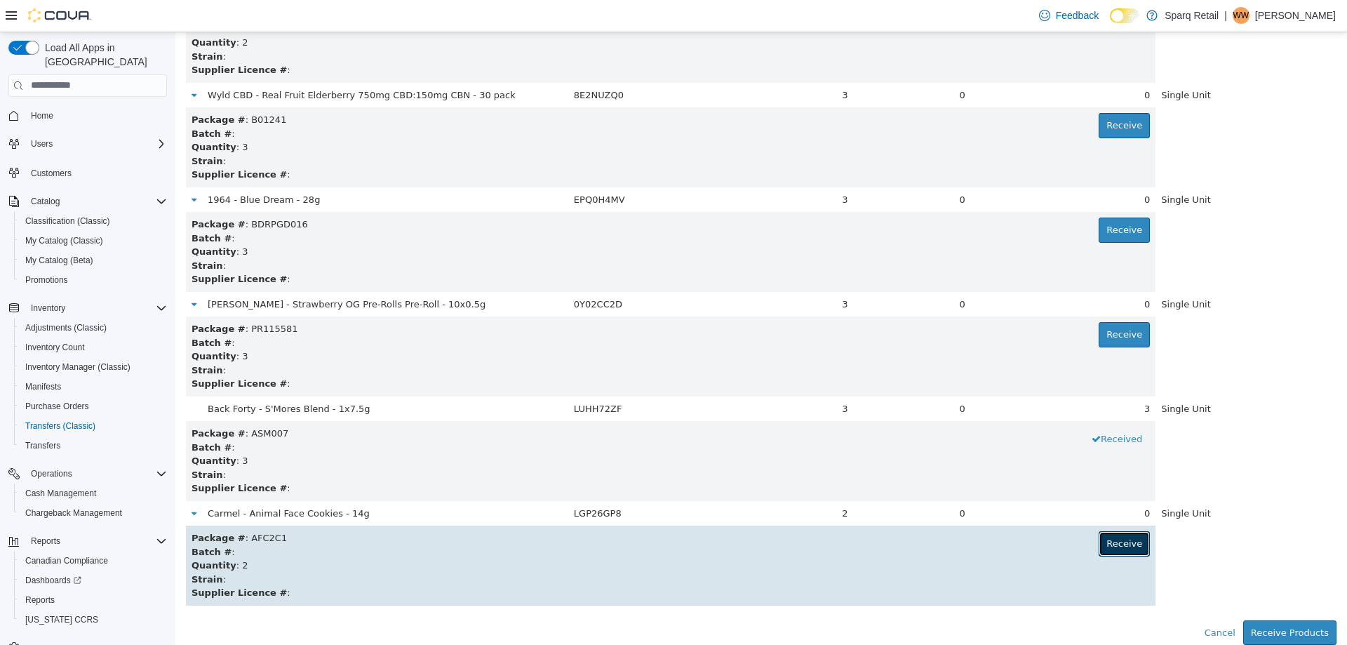
click at [1121, 549] on button "Receive" at bounding box center [1123, 542] width 51 height 25
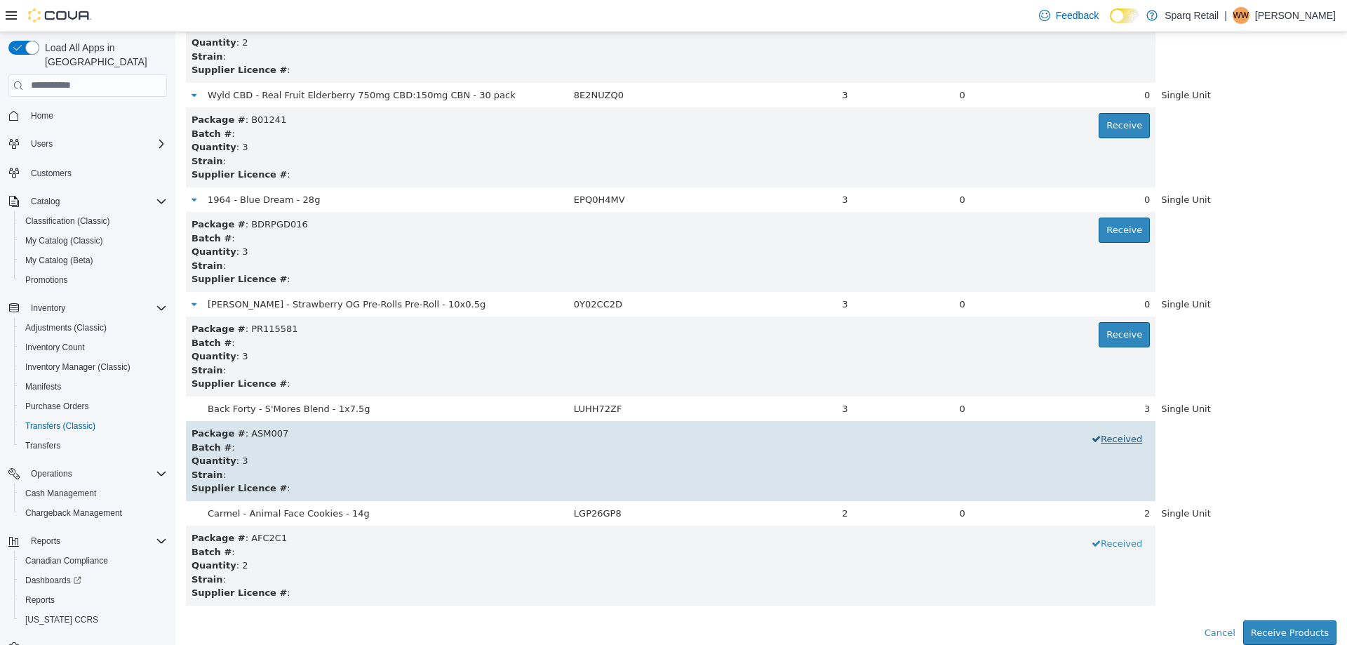
scroll to position [0, 0]
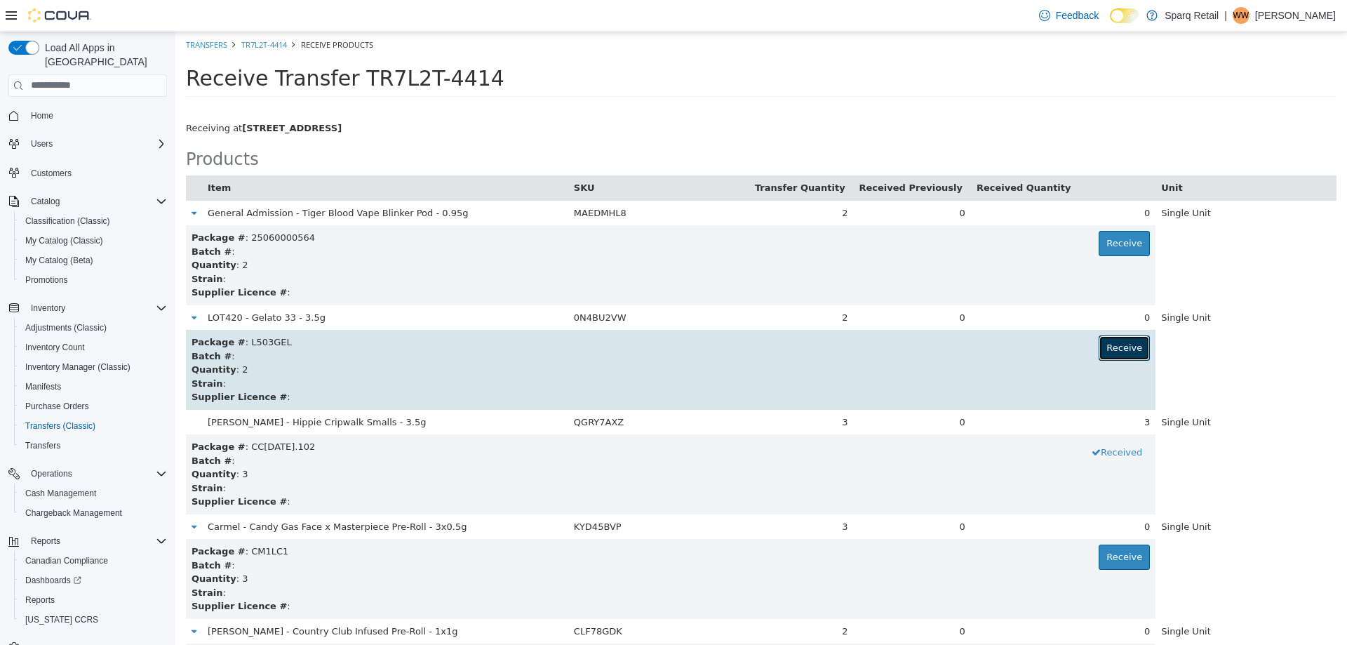
click at [1113, 351] on button "Receive" at bounding box center [1123, 347] width 51 height 25
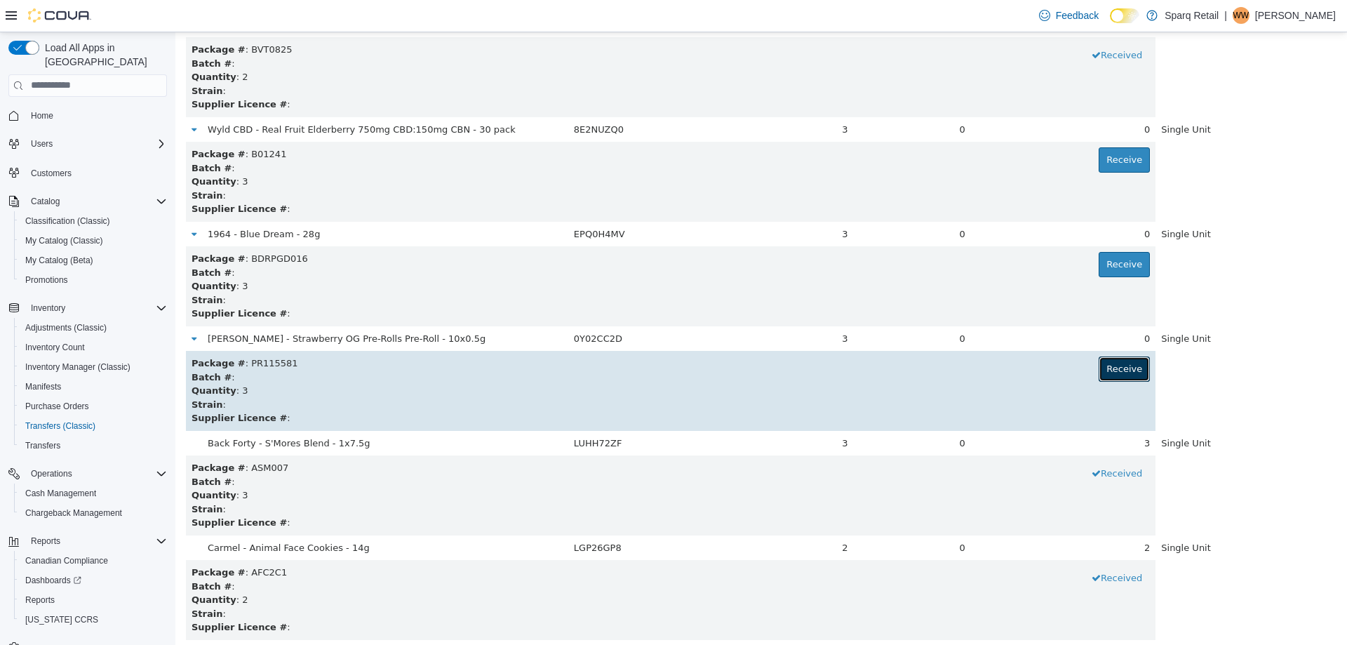
click at [1111, 369] on button "Receive" at bounding box center [1123, 368] width 51 height 25
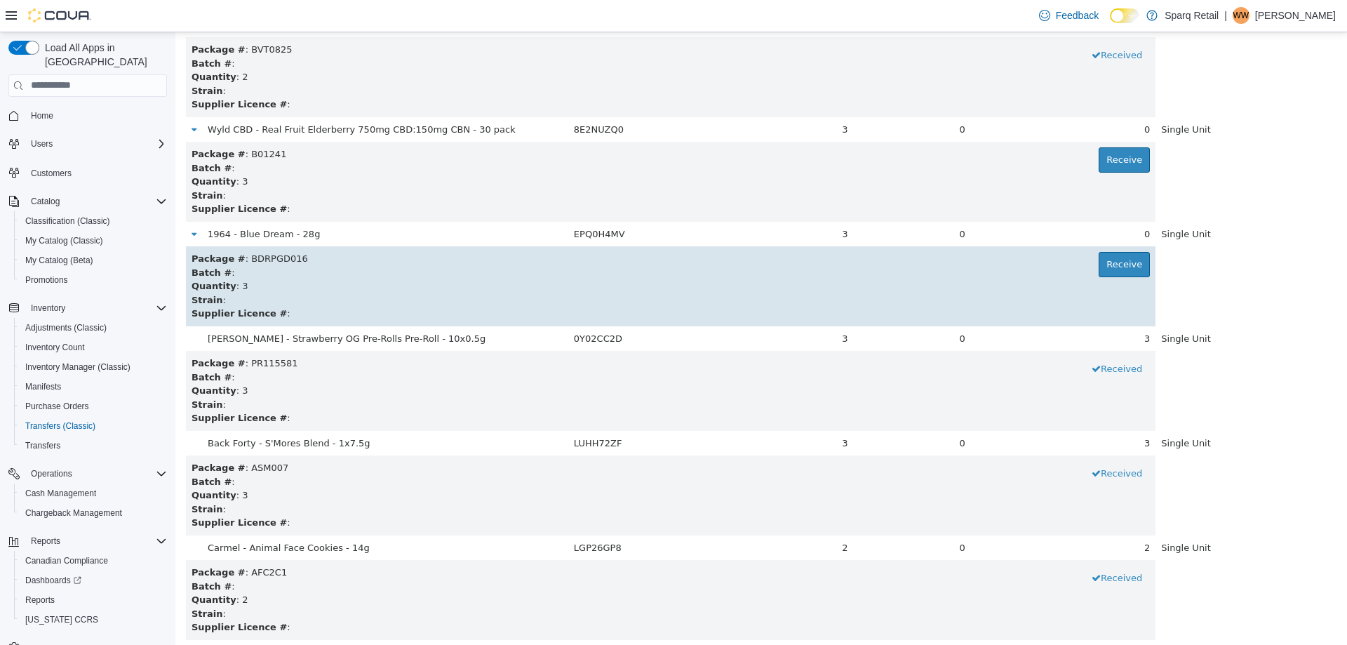
scroll to position [293, 0]
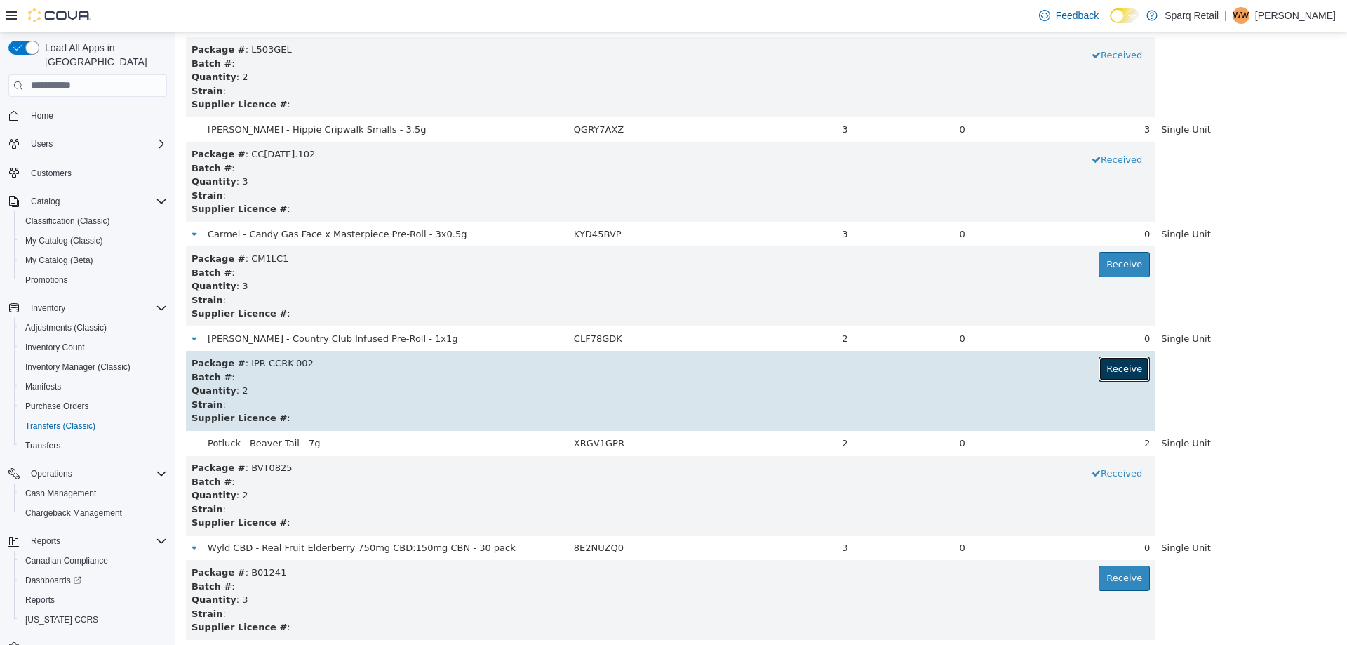
click at [1104, 365] on button "Receive" at bounding box center [1123, 368] width 51 height 25
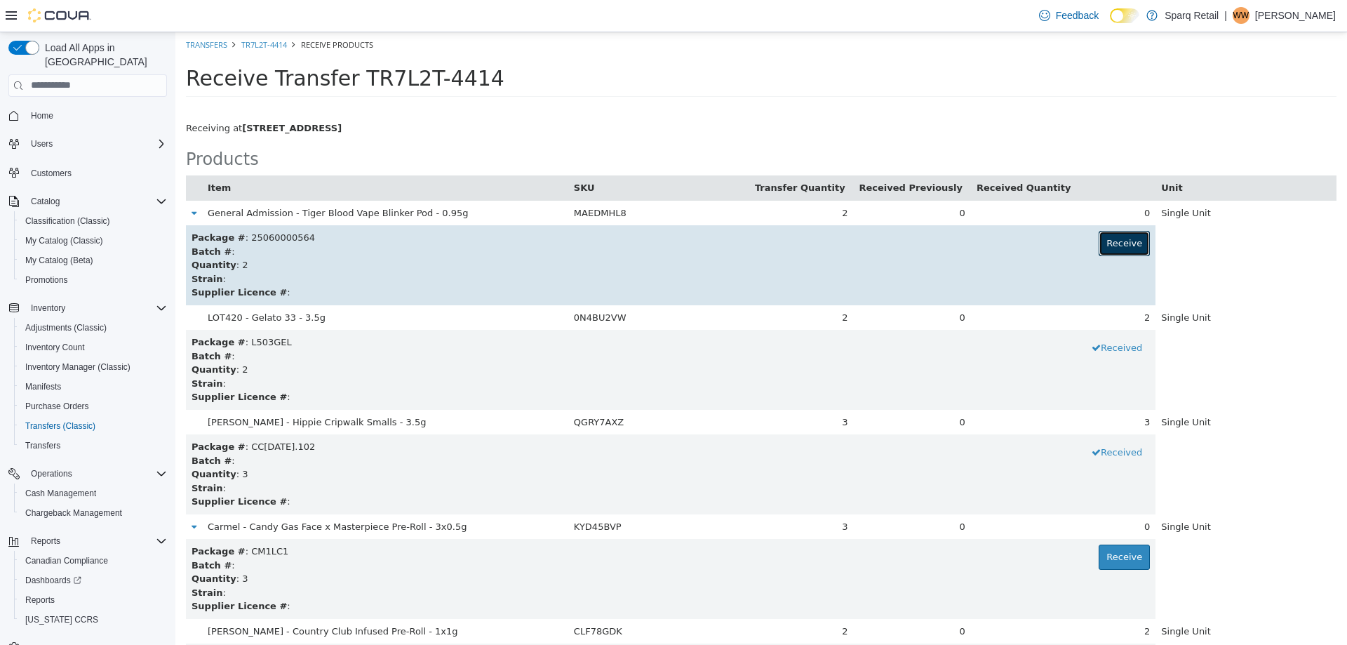
click at [1117, 238] on button "Receive" at bounding box center [1123, 242] width 51 height 25
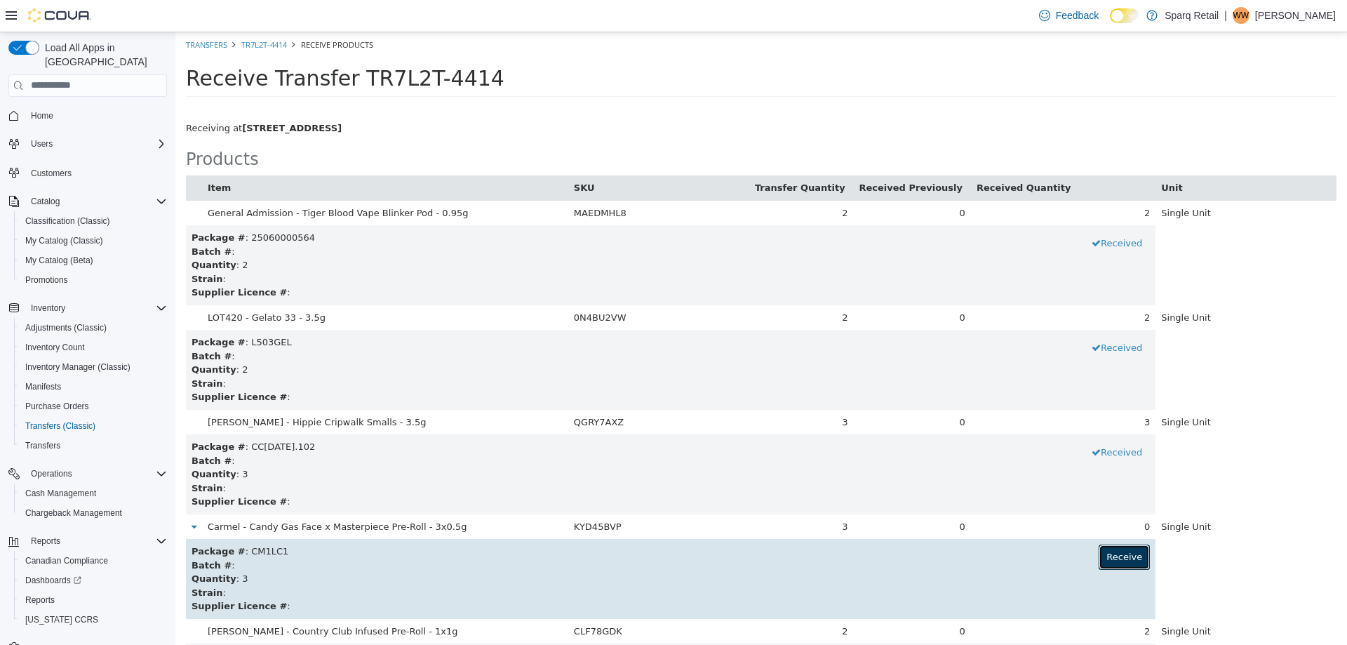
click at [1107, 549] on button "Receive" at bounding box center [1123, 556] width 51 height 25
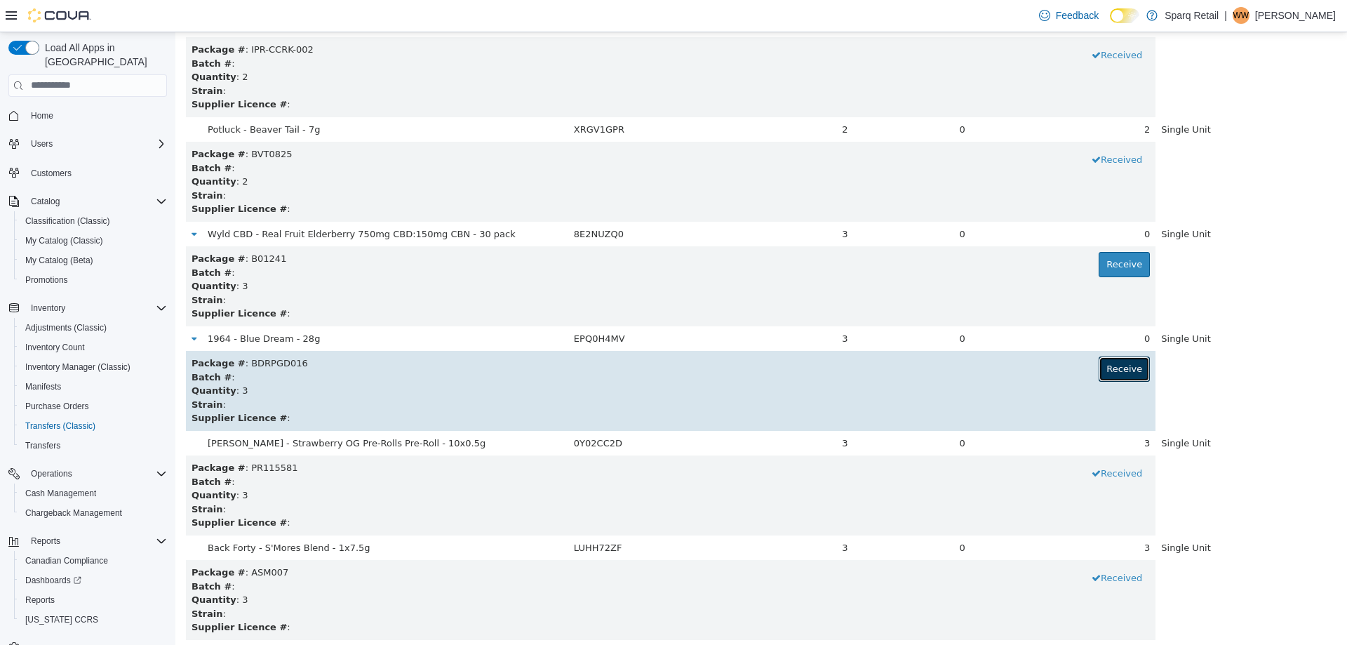
click at [1098, 366] on button "Receive" at bounding box center [1123, 368] width 51 height 25
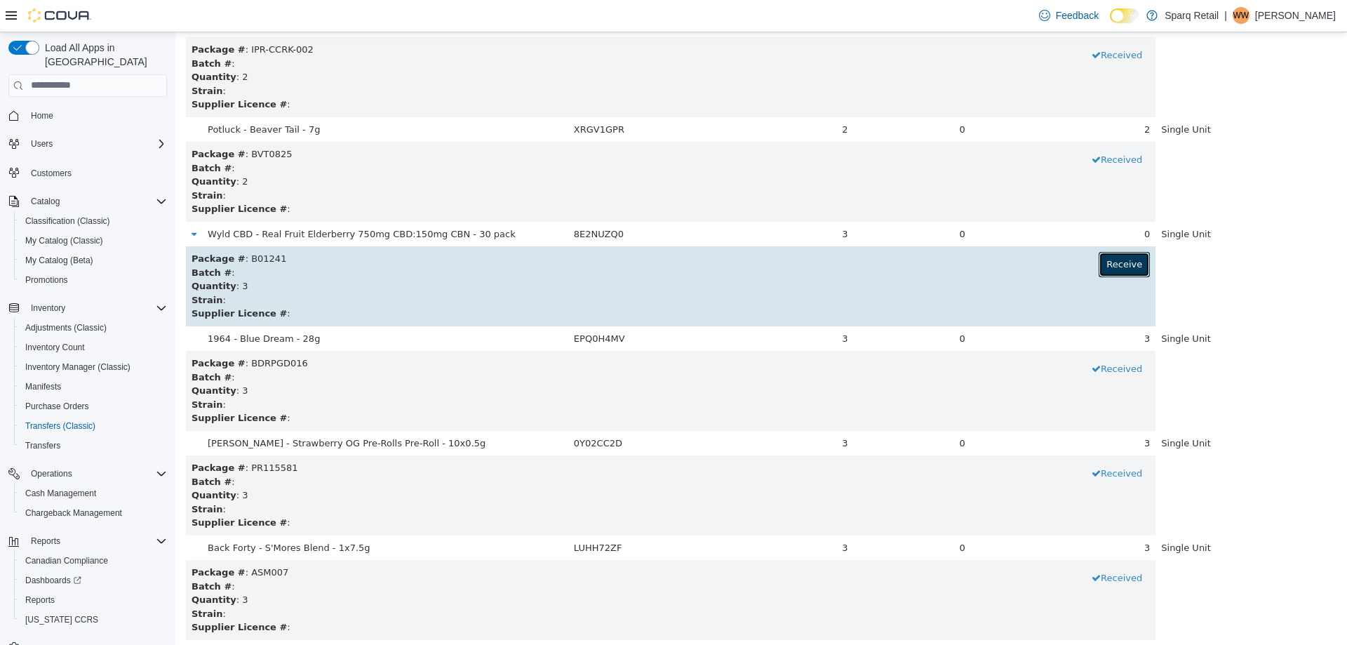
click at [1114, 269] on button "Receive" at bounding box center [1123, 263] width 51 height 25
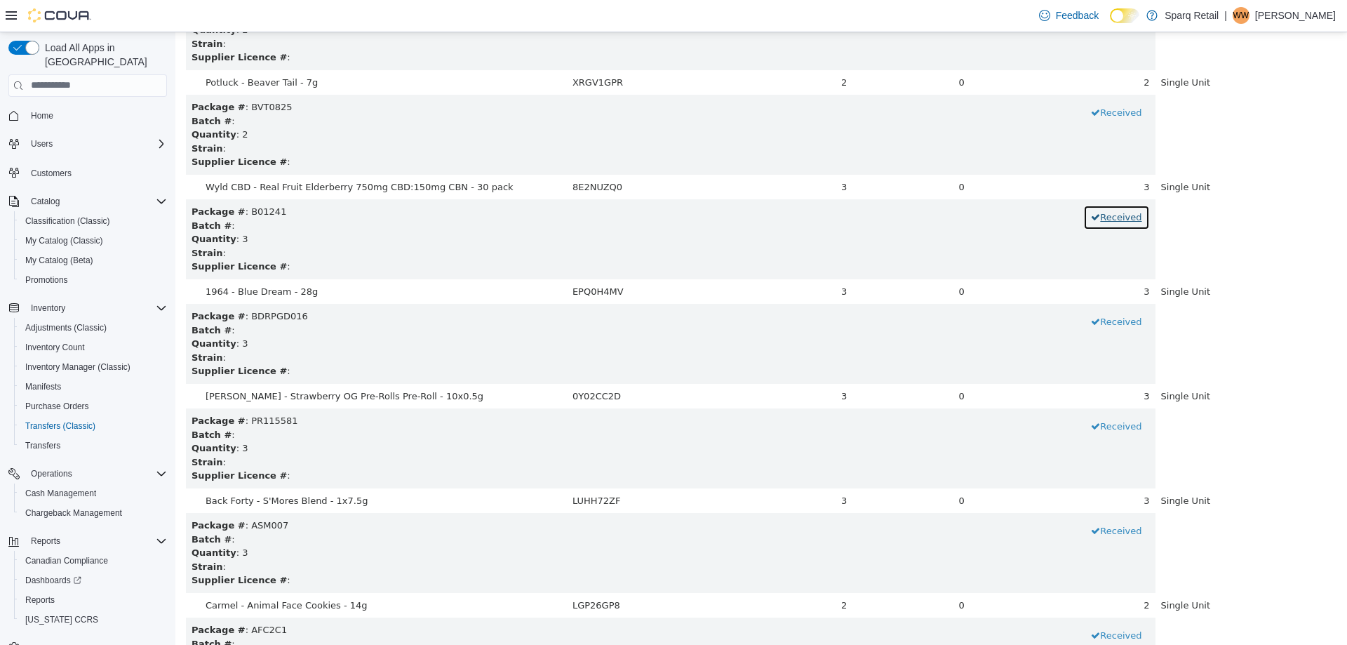
scroll to position [745, 0]
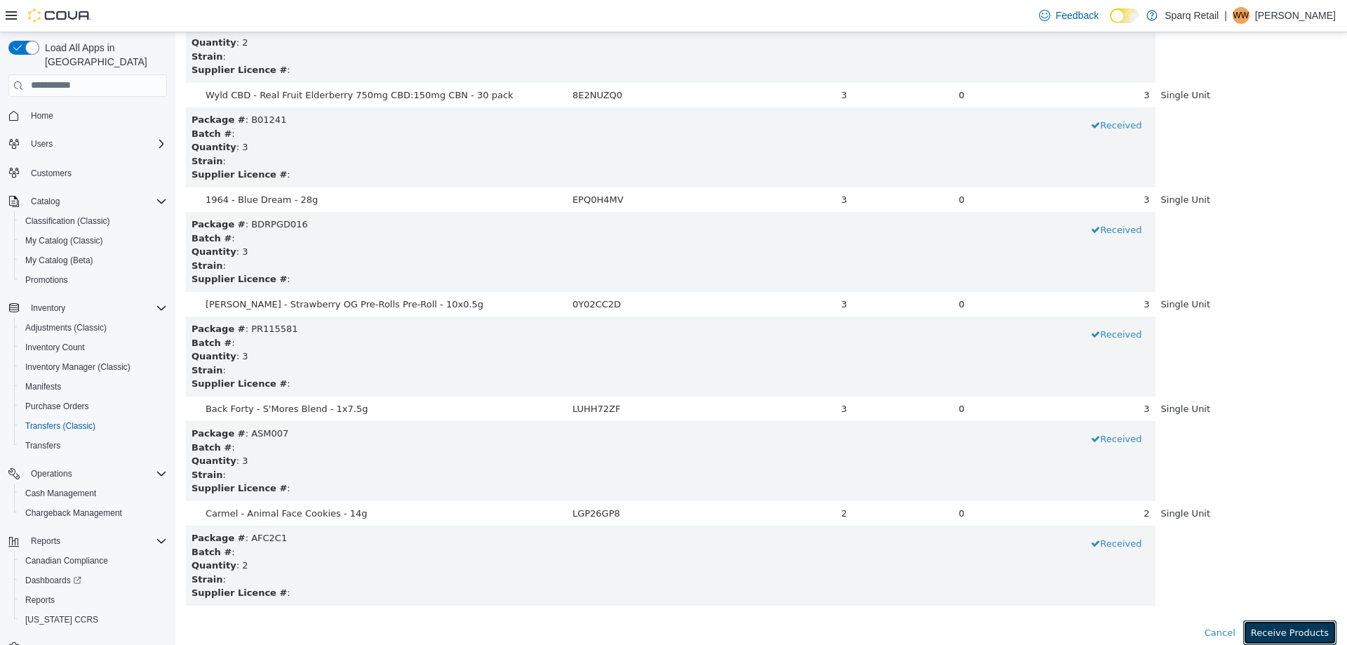
click at [1277, 627] on button "Receive Products" at bounding box center [1289, 631] width 93 height 25
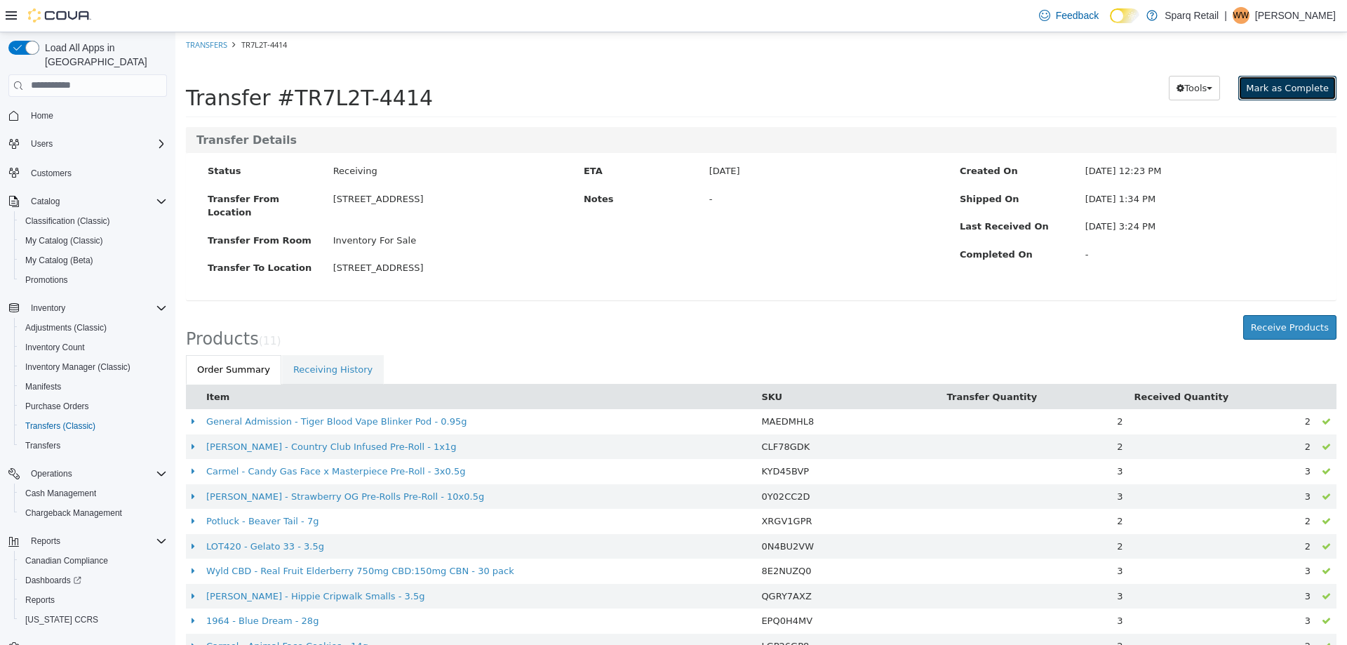
click at [1254, 83] on span "Mark as Complete" at bounding box center [1287, 87] width 83 height 11
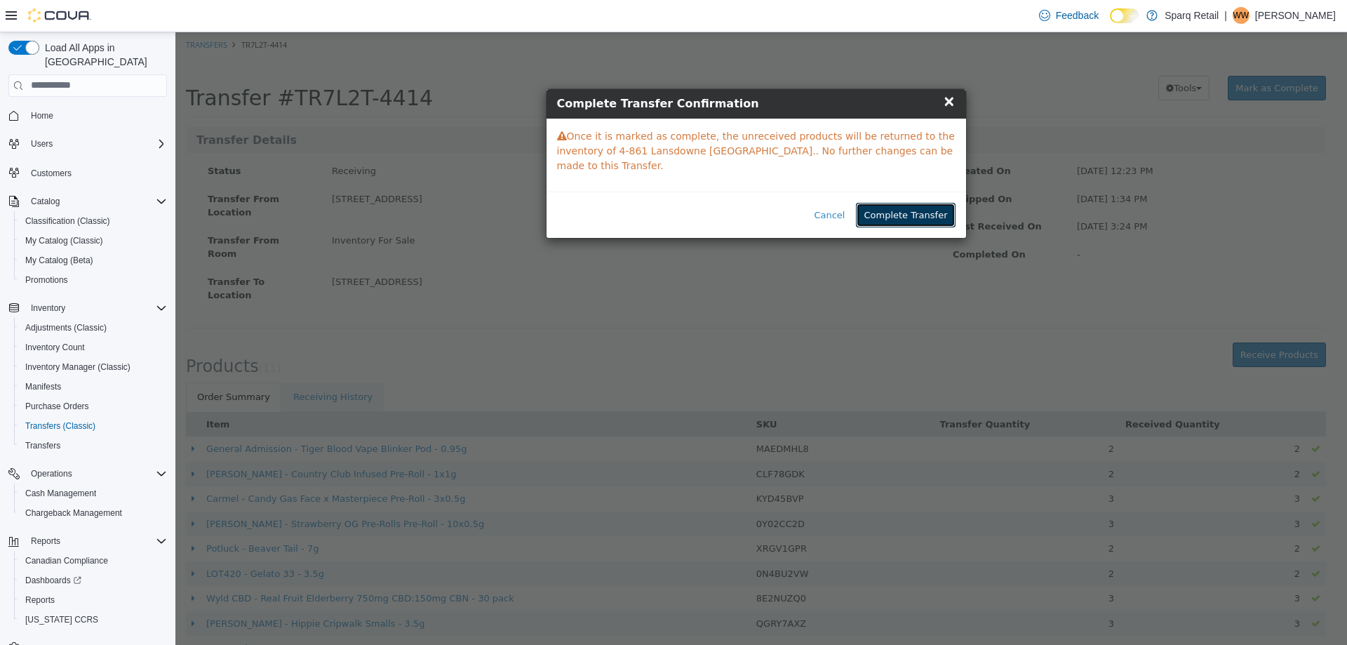
click at [900, 202] on button "Complete Transfer" at bounding box center [905, 214] width 99 height 25
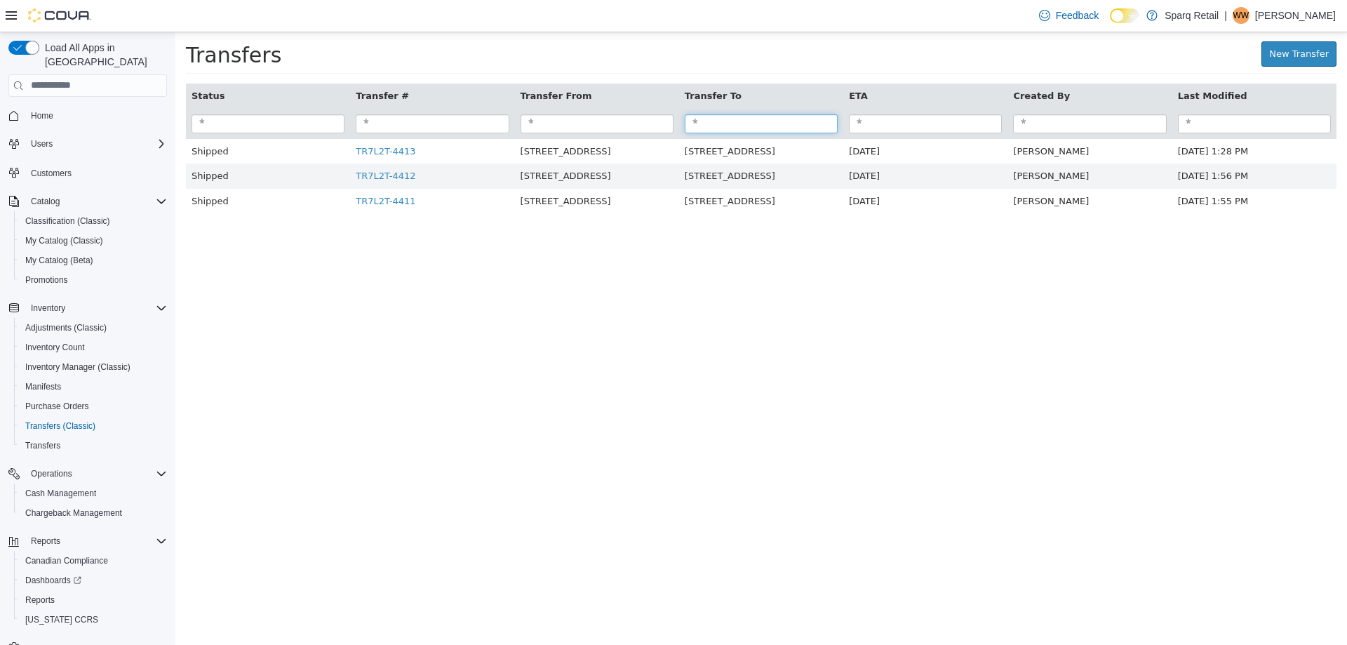
click at [722, 126] on input "search" at bounding box center [761, 123] width 153 height 19
type input "****"
paste input "****"
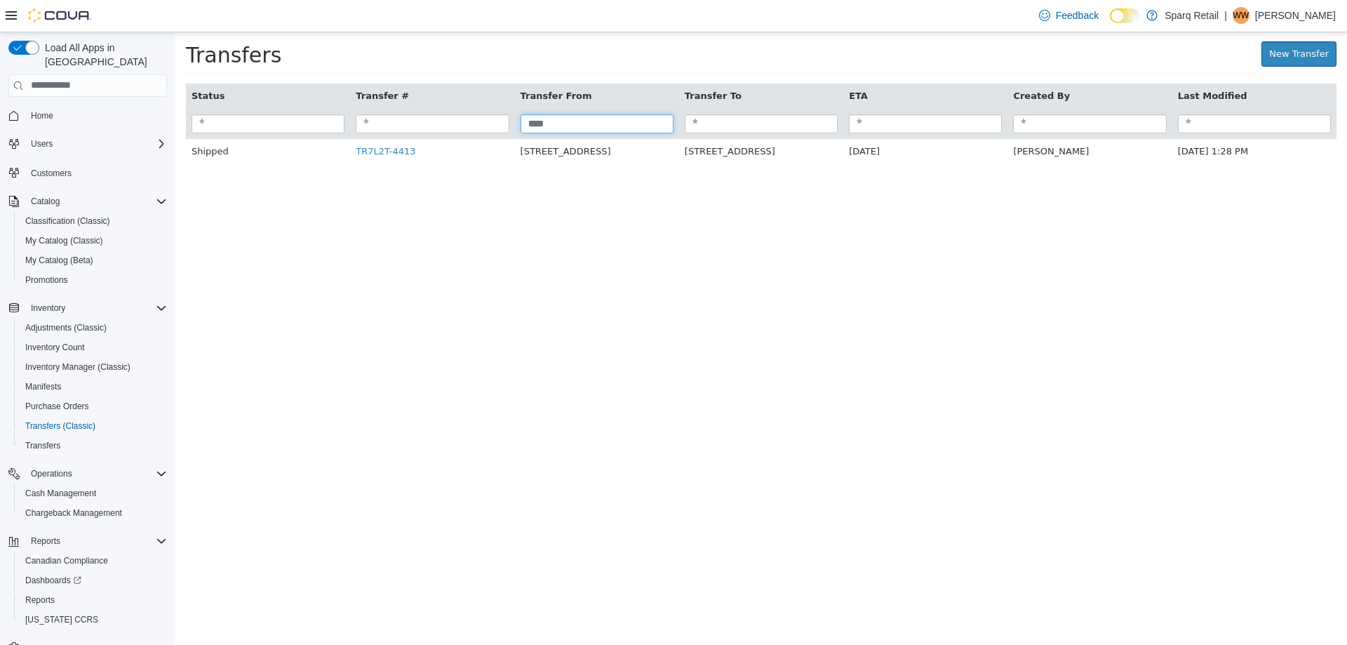
type input "****"
click at [567, 177] on html "× Transfer TR7L2T-4414 completed. Transfers New Transfer Status Transfer # Tran…" at bounding box center [760, 105] width 1171 height 146
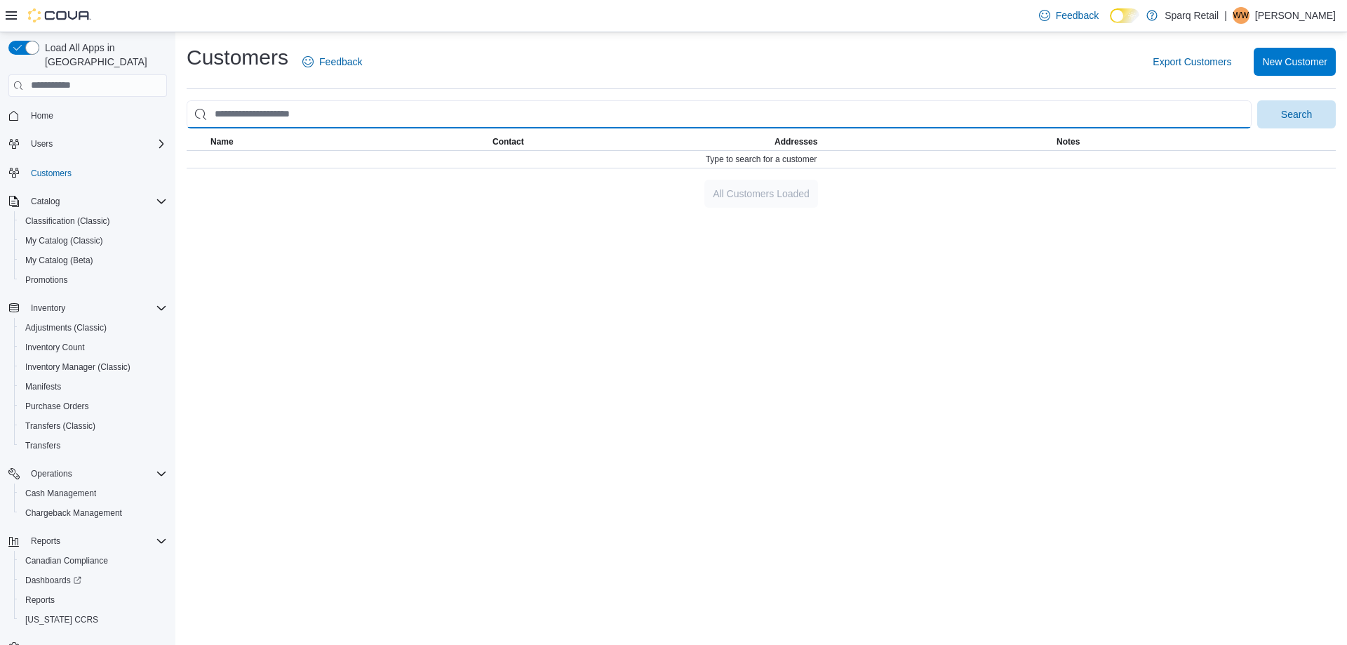
click at [266, 105] on input "search" at bounding box center [719, 114] width 1065 height 28
click at [333, 110] on input "search" at bounding box center [719, 114] width 1065 height 28
click at [318, 110] on input "search" at bounding box center [719, 114] width 1065 height 28
click at [332, 115] on input "search" at bounding box center [719, 114] width 1065 height 28
click at [337, 116] on input "search" at bounding box center [719, 114] width 1065 height 28
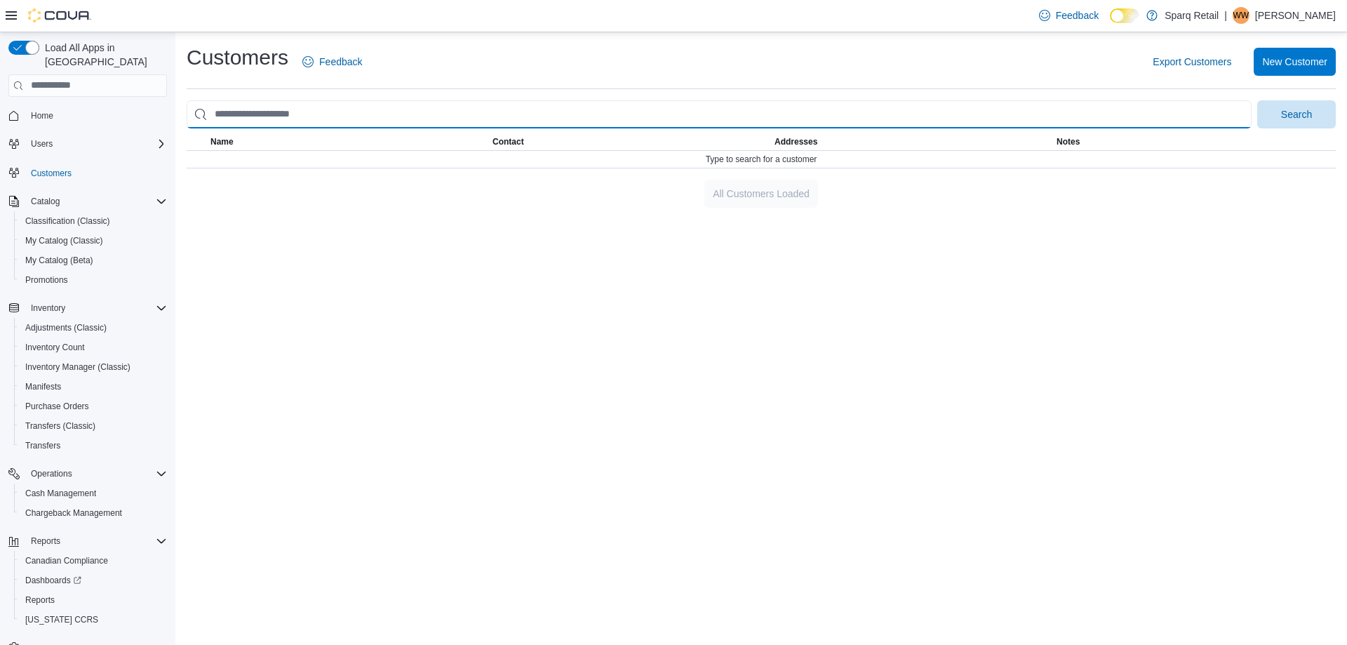
click at [325, 103] on input "search" at bounding box center [719, 114] width 1065 height 28
click at [318, 109] on input "search" at bounding box center [719, 114] width 1065 height 28
type input "******"
click at [1257, 100] on button "Search" at bounding box center [1296, 114] width 79 height 28
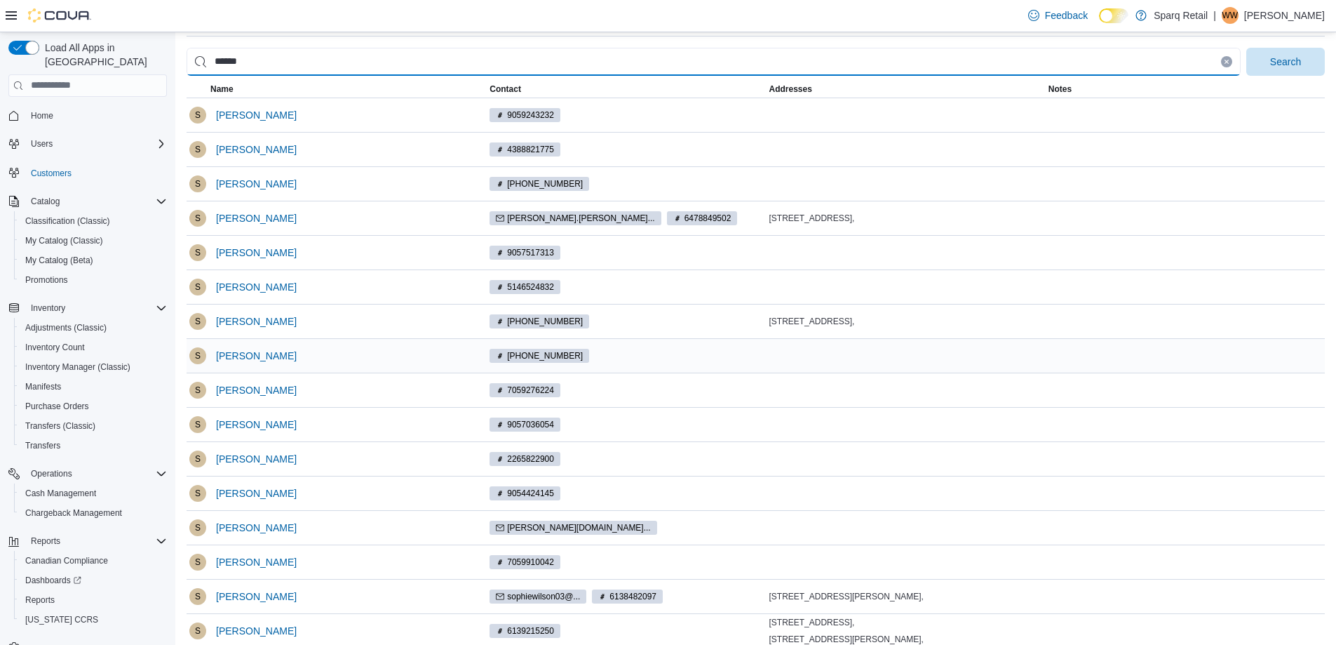
scroll to position [107, 0]
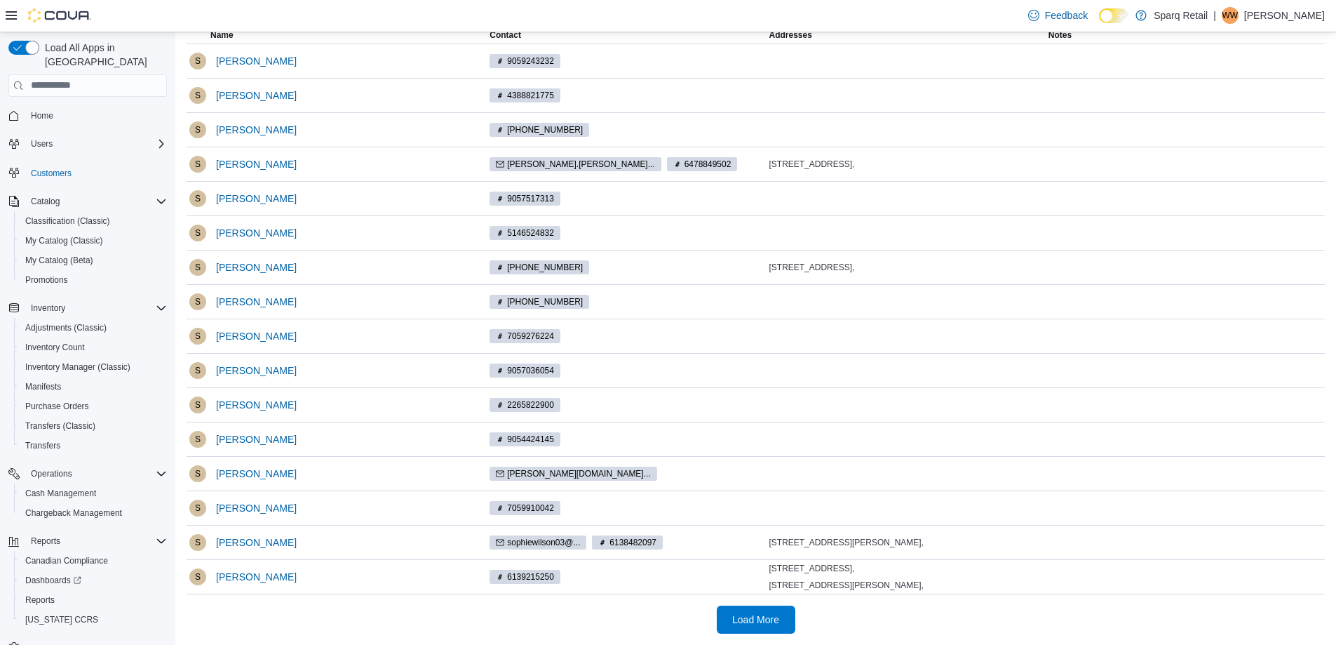
click at [748, 601] on div at bounding box center [756, 599] width 1138 height 11
click at [741, 624] on span "Load More" at bounding box center [755, 619] width 47 height 14
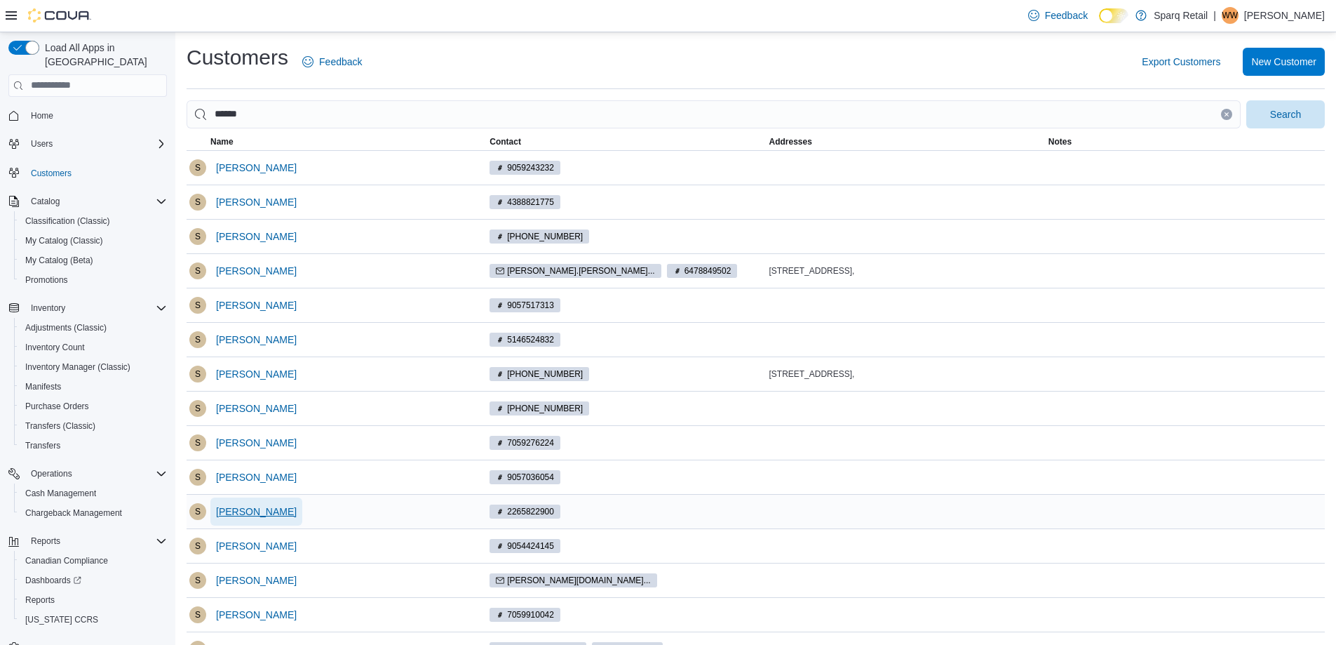
click at [229, 511] on span "sophie ryan" at bounding box center [256, 511] width 81 height 14
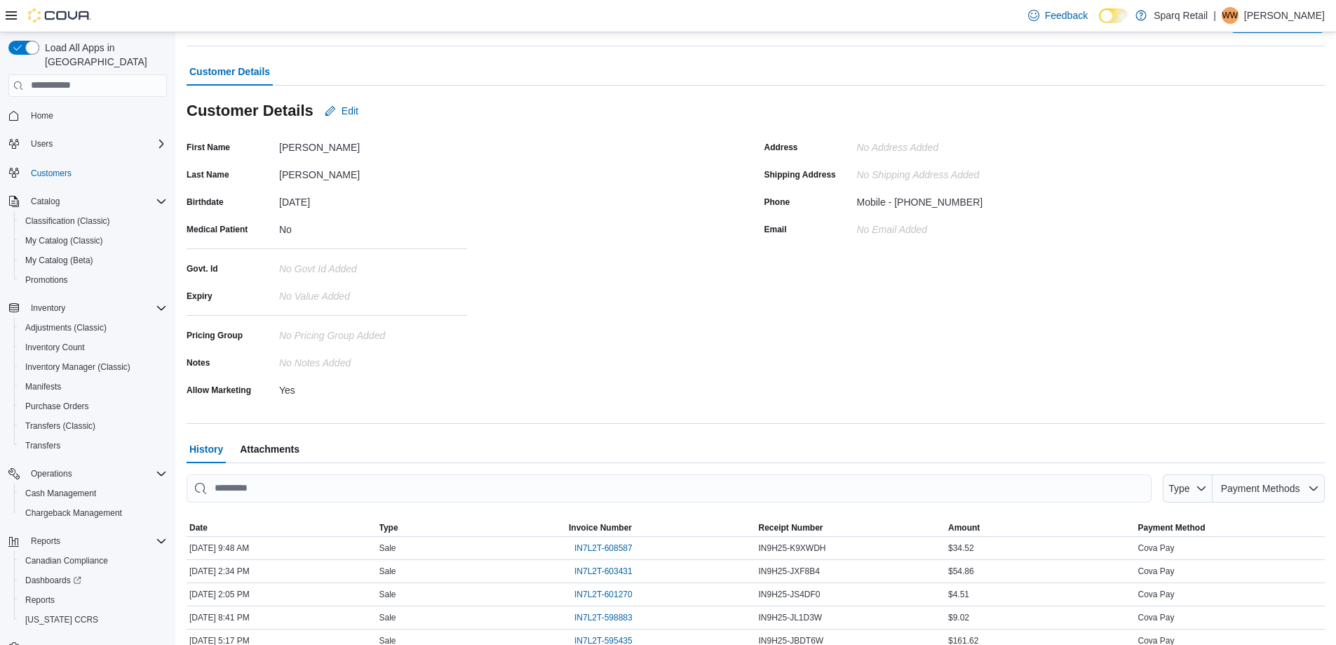
scroll to position [210, 0]
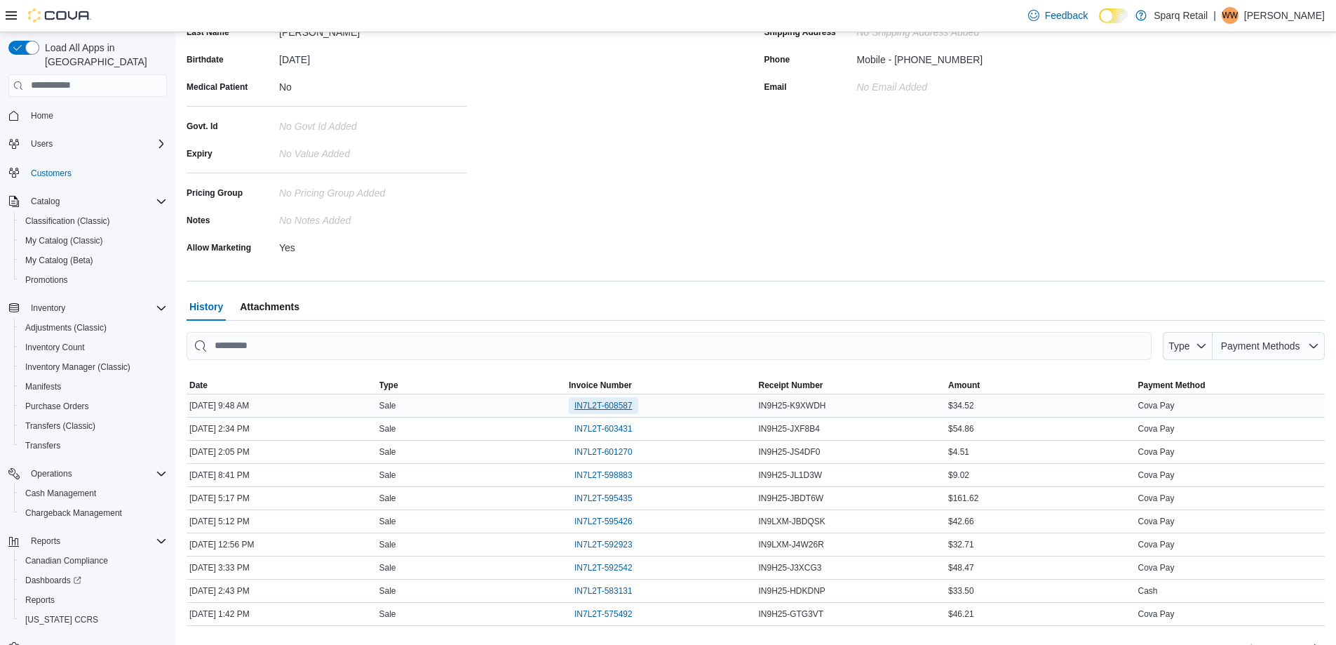
click at [610, 405] on span "IN7L2T-608587" at bounding box center [604, 405] width 58 height 11
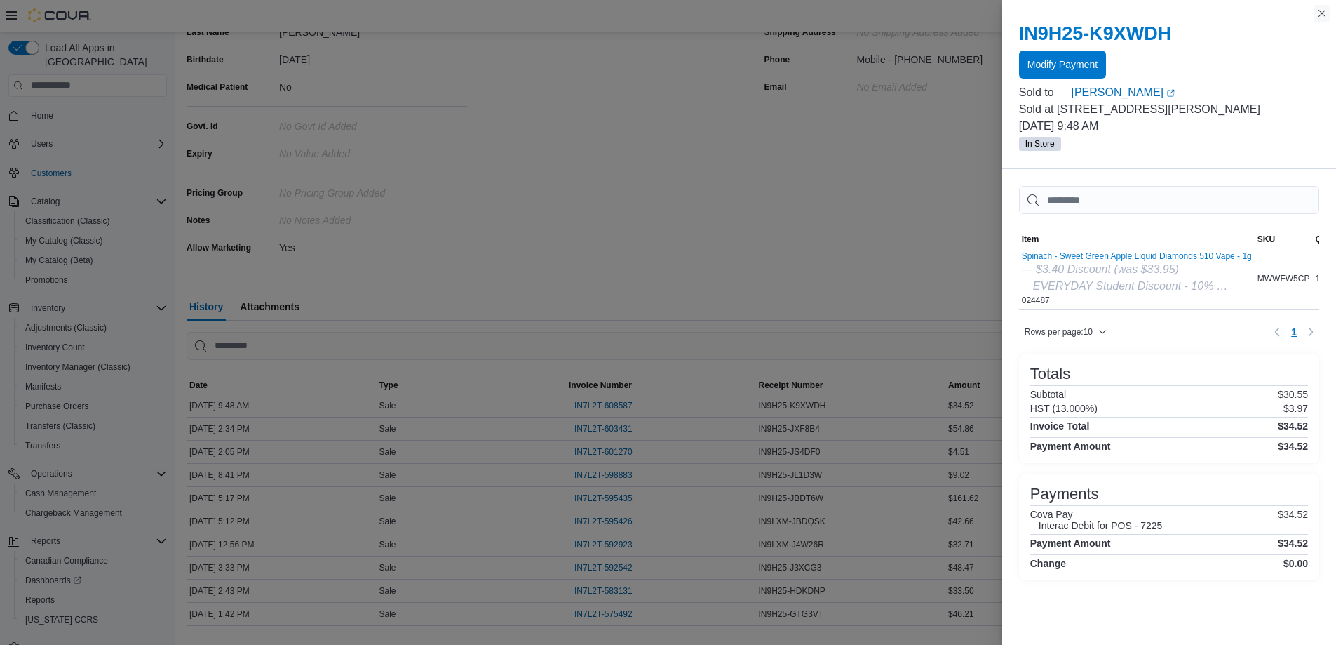
click at [1317, 12] on button "Close this dialog" at bounding box center [1322, 13] width 17 height 17
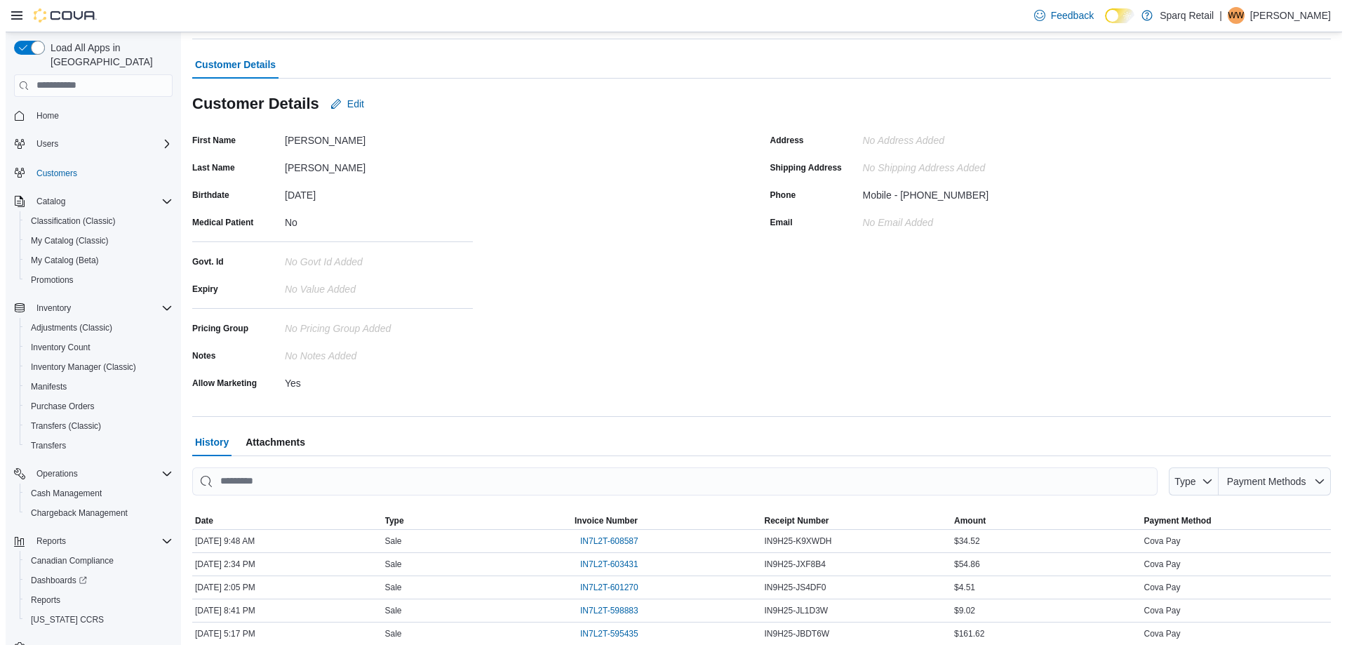
scroll to position [0, 0]
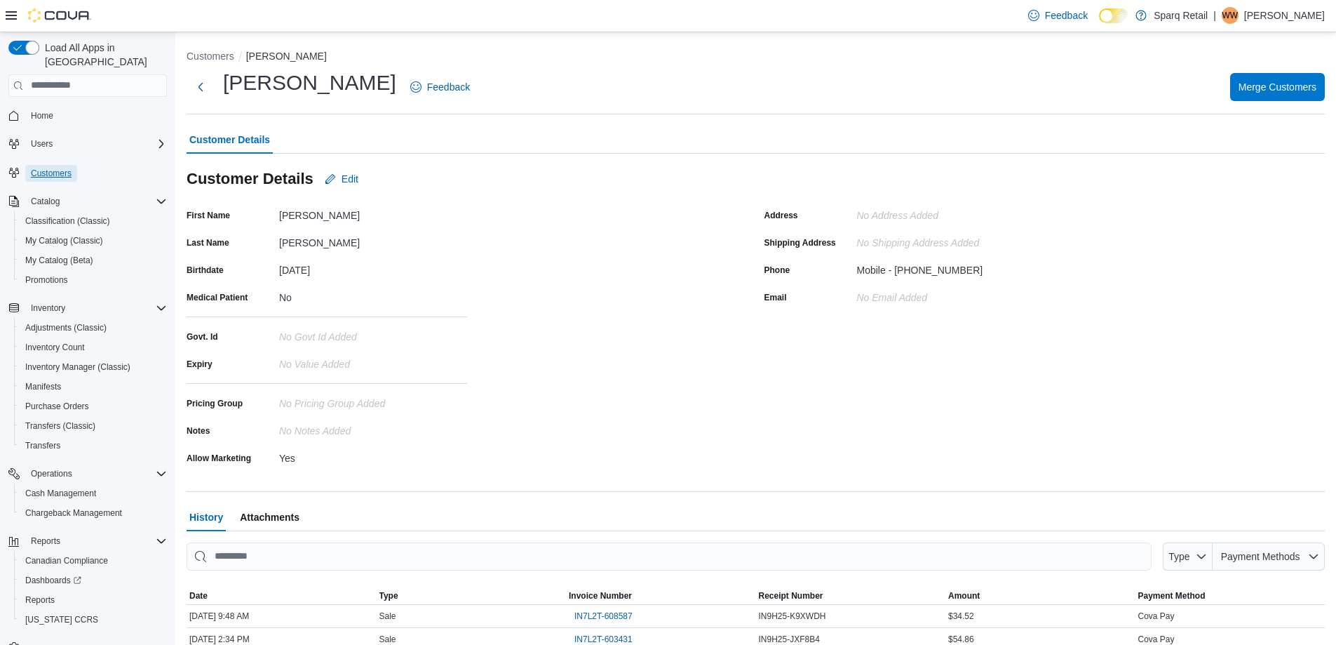
click at [49, 168] on span "Customers" at bounding box center [51, 173] width 41 height 11
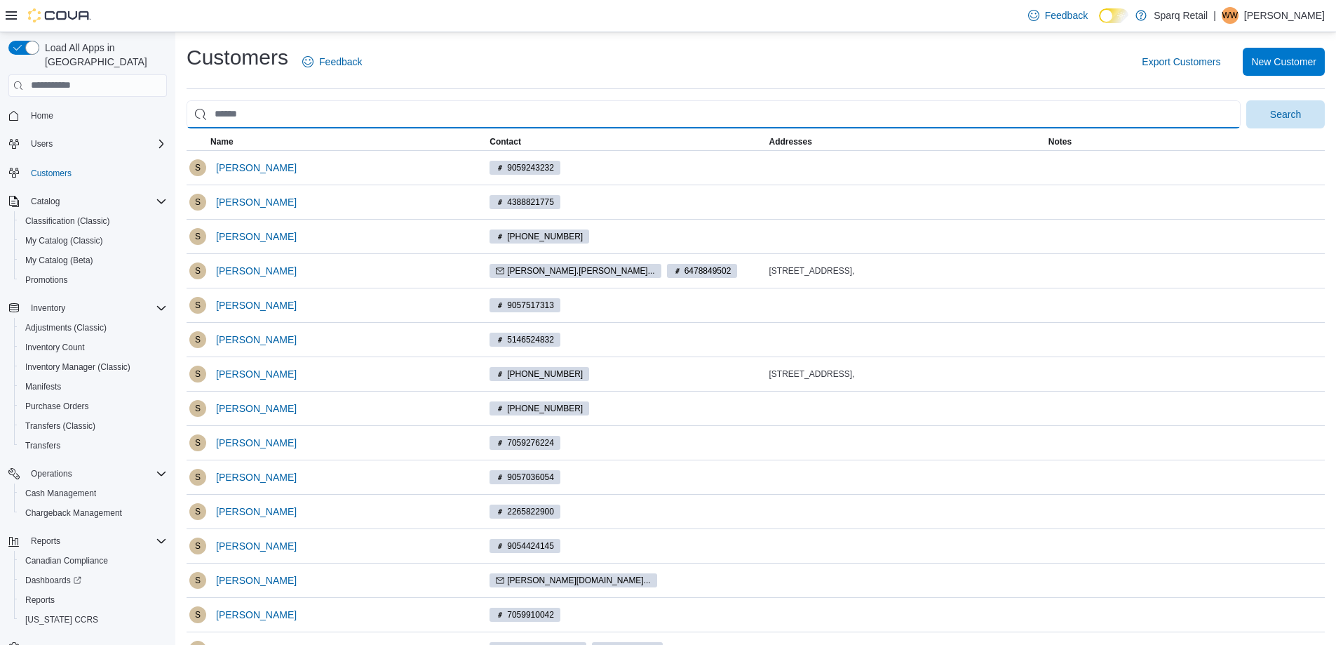
drag, startPoint x: 242, startPoint y: 114, endPoint x: 257, endPoint y: 114, distance: 14.7
click at [242, 114] on input "search" at bounding box center [714, 114] width 1054 height 28
drag, startPoint x: 269, startPoint y: 112, endPoint x: 140, endPoint y: 101, distance: 129.6
click at [140, 101] on div "Load All Apps in New Hub Home Users Customers Catalog Classification (Classic) …" at bounding box center [668, 391] width 1336 height 719
click at [263, 118] on input "search" at bounding box center [714, 114] width 1054 height 28
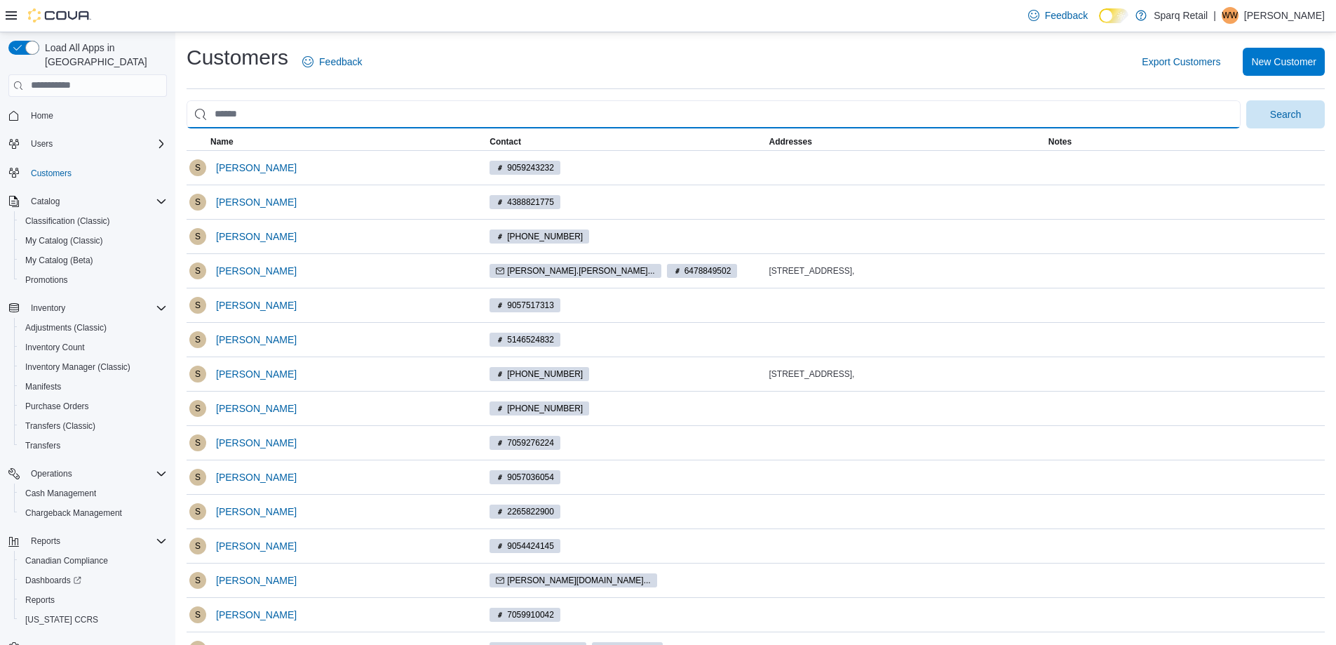
click at [263, 118] on input "search" at bounding box center [714, 114] width 1054 height 28
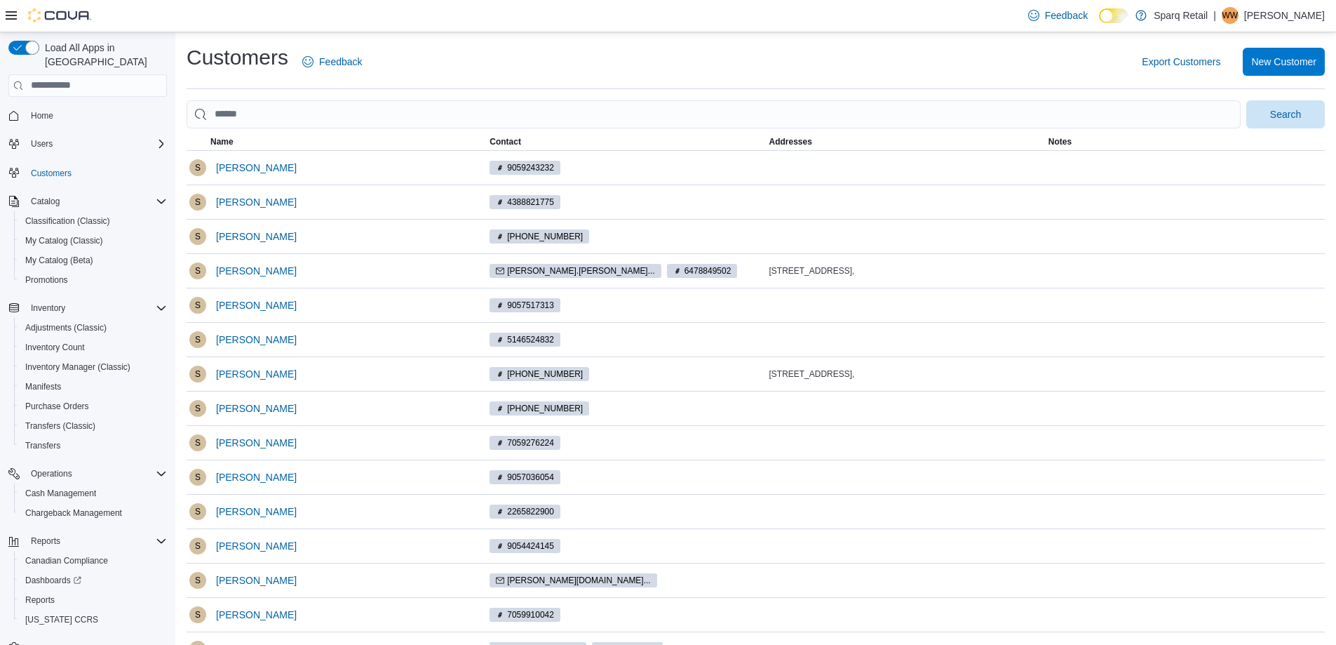
click at [49, 168] on button "Customers" at bounding box center [88, 172] width 170 height 20
click at [52, 168] on span "Customers" at bounding box center [51, 173] width 41 height 11
click at [51, 165] on span "Customers" at bounding box center [51, 173] width 41 height 17
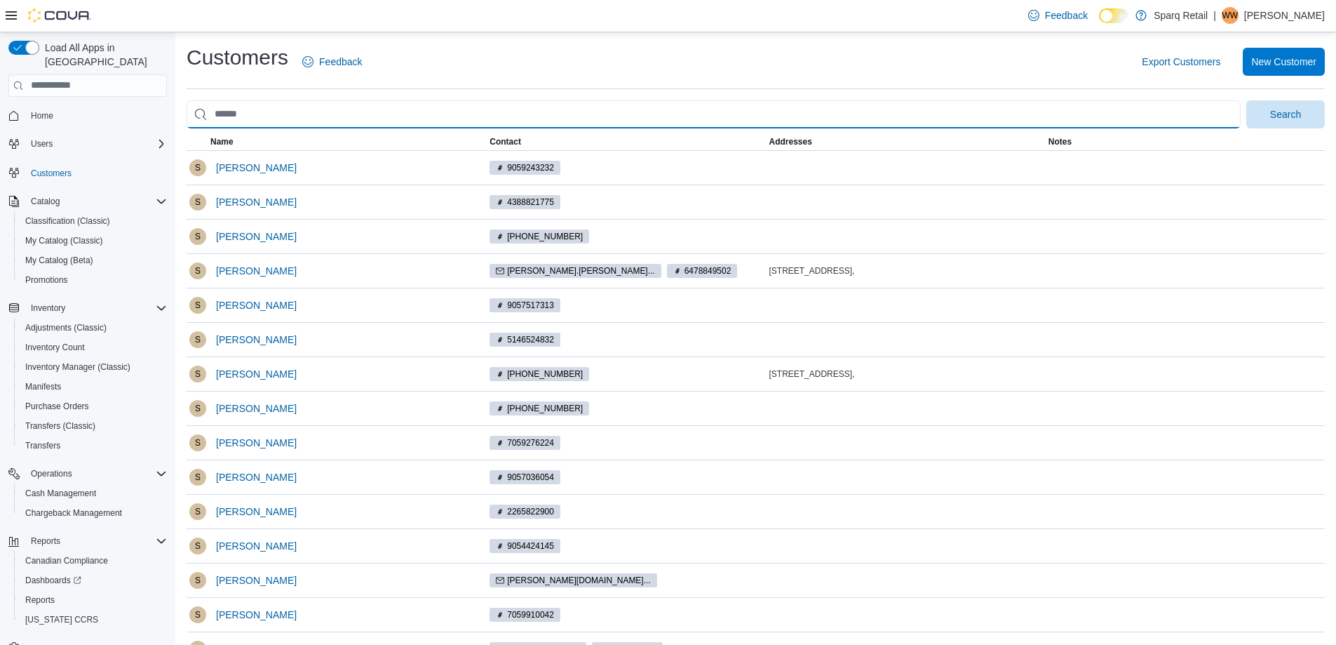
click at [1211, 108] on input "search" at bounding box center [714, 114] width 1054 height 28
type input "***"
click at [1247, 100] on button "Search" at bounding box center [1286, 114] width 79 height 28
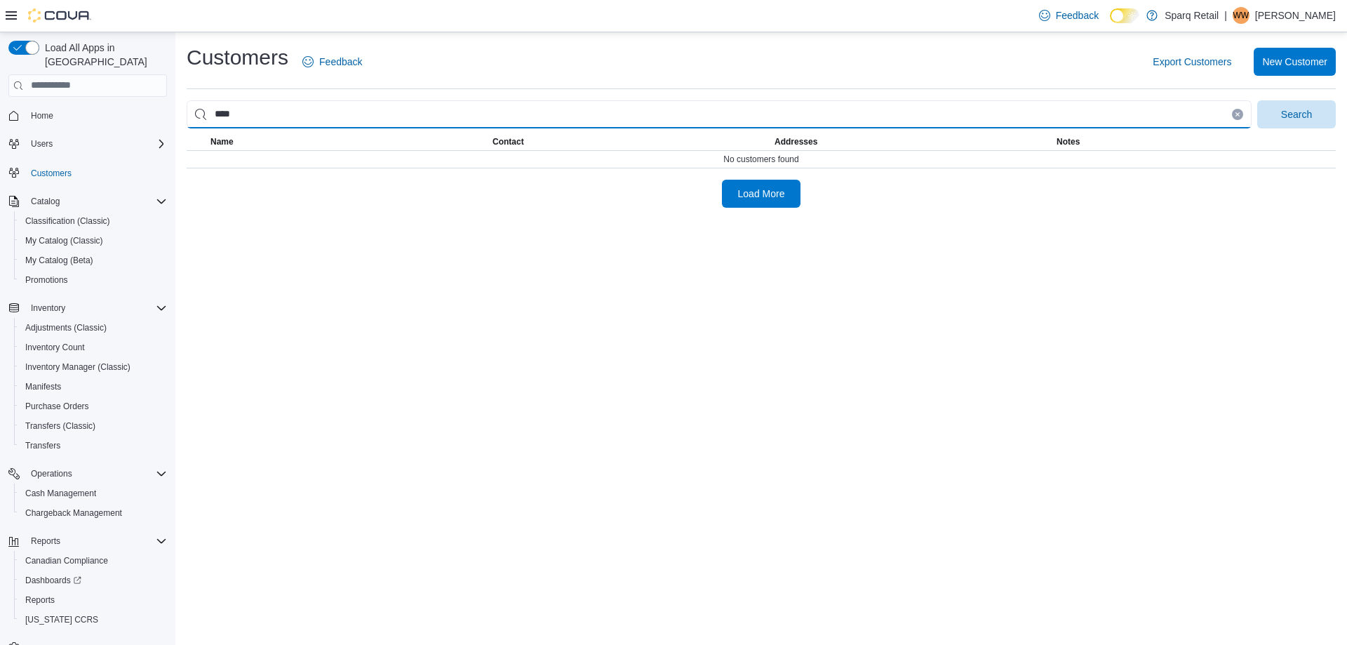
drag, startPoint x: 253, startPoint y: 119, endPoint x: 181, endPoint y: 108, distance: 73.0
click at [181, 108] on div "Customers Feedback Export Customers New Customer *** Search This table contains…" at bounding box center [760, 125] width 1171 height 187
click at [321, 117] on input "search" at bounding box center [719, 114] width 1065 height 28
click at [285, 115] on input "search" at bounding box center [719, 114] width 1065 height 28
click at [250, 114] on input "search" at bounding box center [719, 114] width 1065 height 28
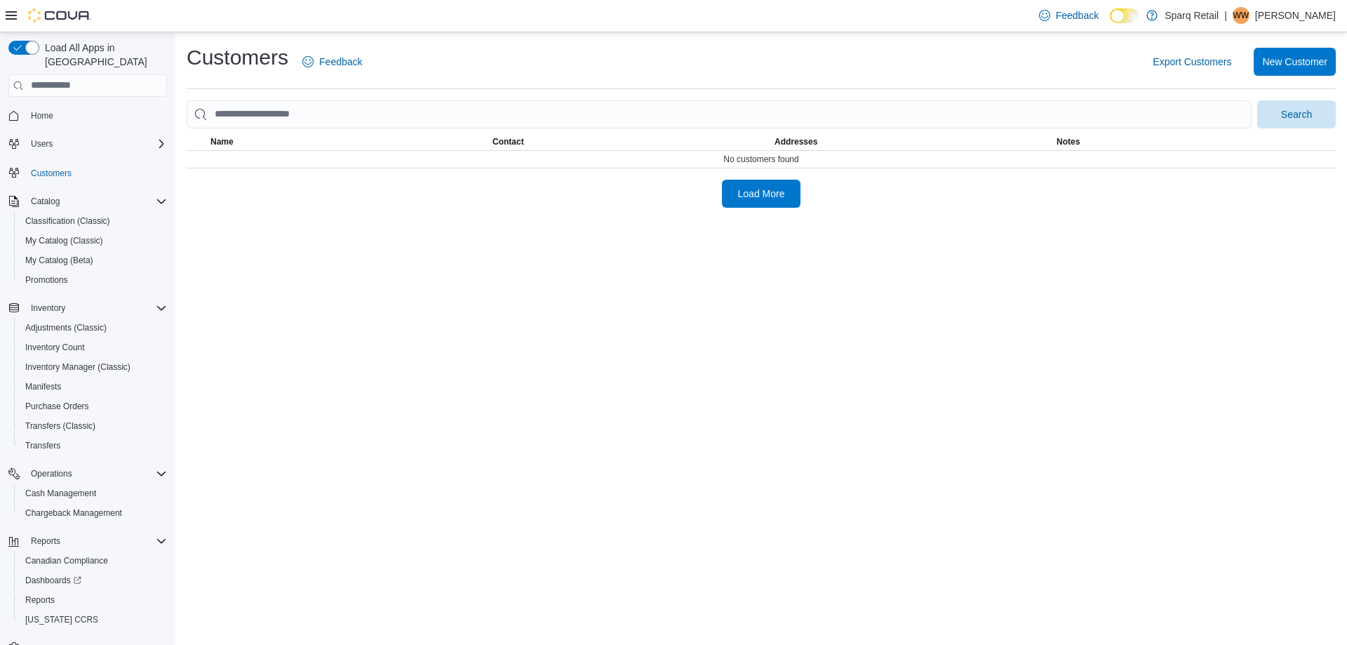
click at [427, 64] on div "Export Customers New Customer" at bounding box center [857, 62] width 956 height 28
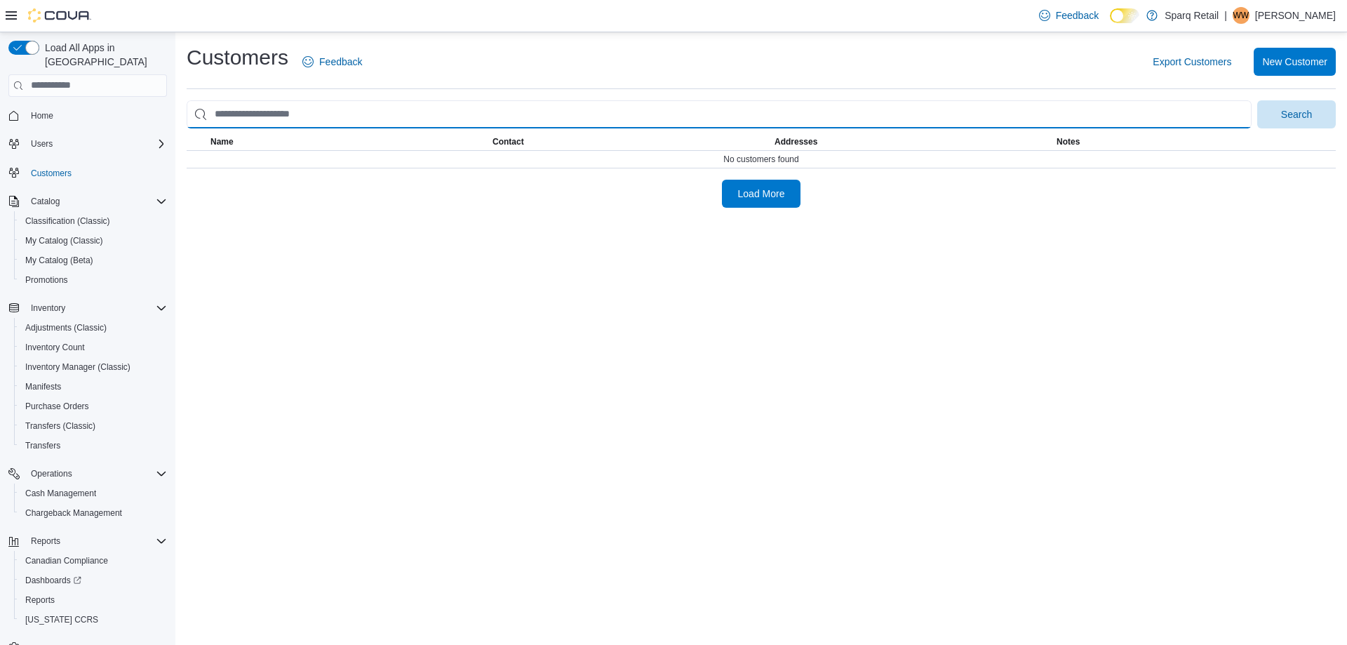
click at [302, 111] on input "search" at bounding box center [719, 114] width 1065 height 28
click at [252, 116] on input "search" at bounding box center [719, 114] width 1065 height 28
type input "**********"
click at [1257, 100] on button "Search" at bounding box center [1296, 114] width 79 height 28
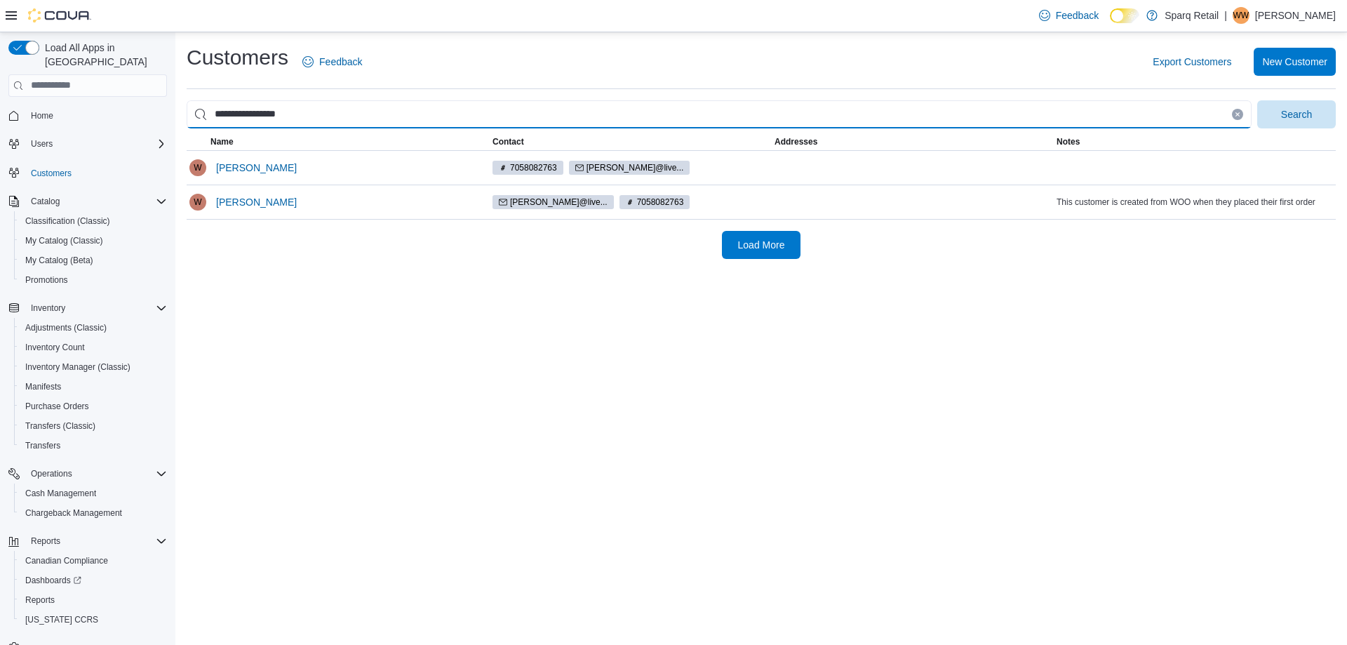
drag, startPoint x: 311, startPoint y: 112, endPoint x: 96, endPoint y: 114, distance: 215.4
click at [110, 112] on div "**********" at bounding box center [673, 338] width 1347 height 612
click at [287, 107] on input "search" at bounding box center [719, 114] width 1065 height 28
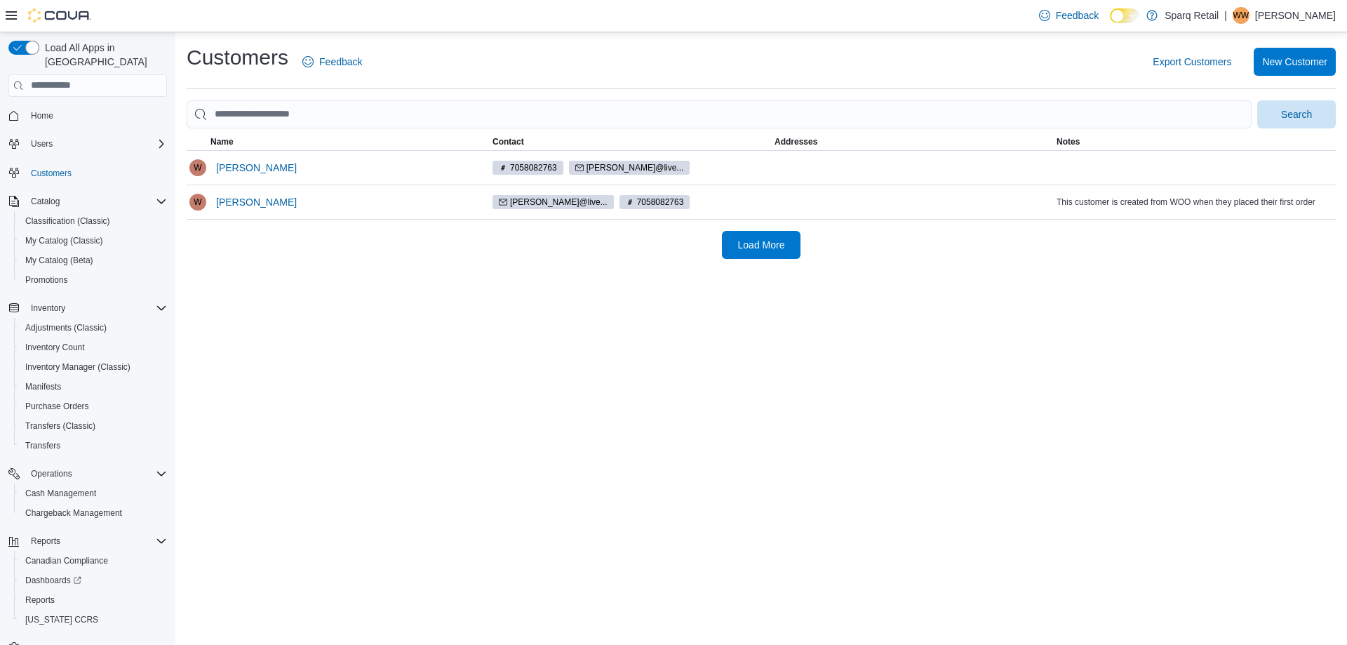
click at [46, 159] on div "Customers" at bounding box center [87, 172] width 159 height 26
click at [41, 165] on span "Customers" at bounding box center [51, 173] width 41 height 17
click at [47, 168] on span "Customers" at bounding box center [51, 173] width 41 height 11
click at [38, 110] on span "Home" at bounding box center [42, 115] width 22 height 11
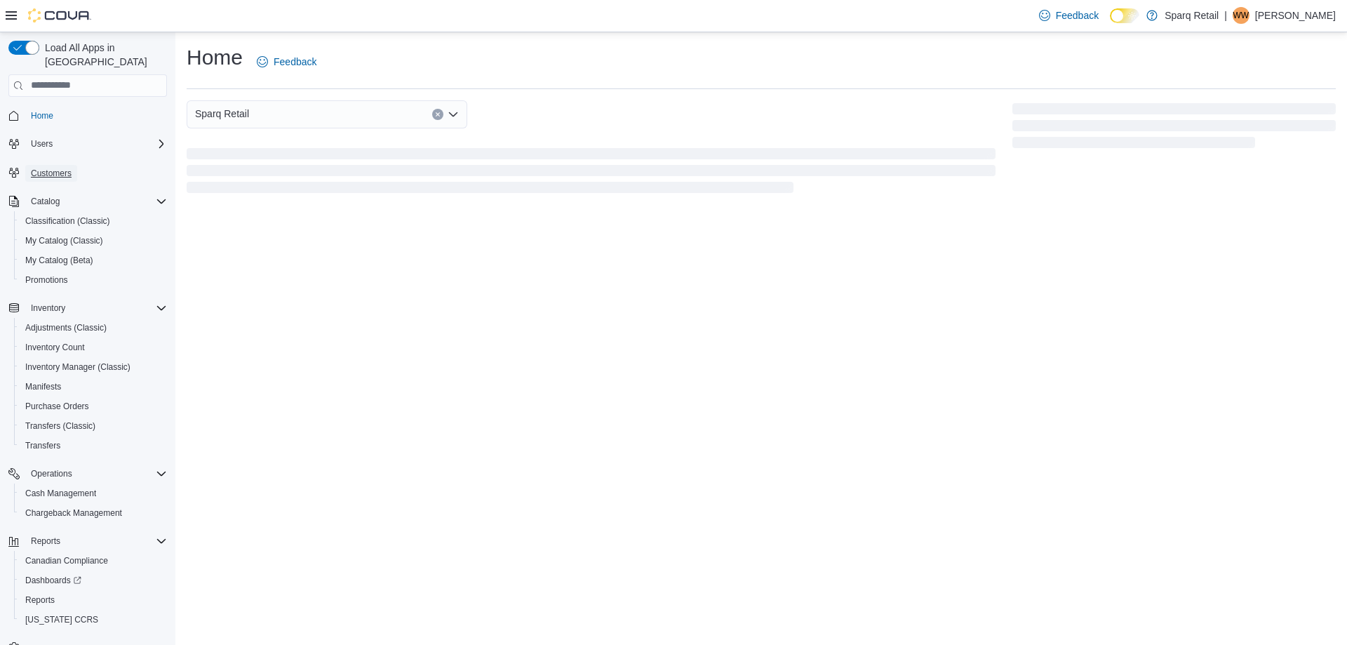
click at [42, 168] on span "Customers" at bounding box center [51, 173] width 41 height 11
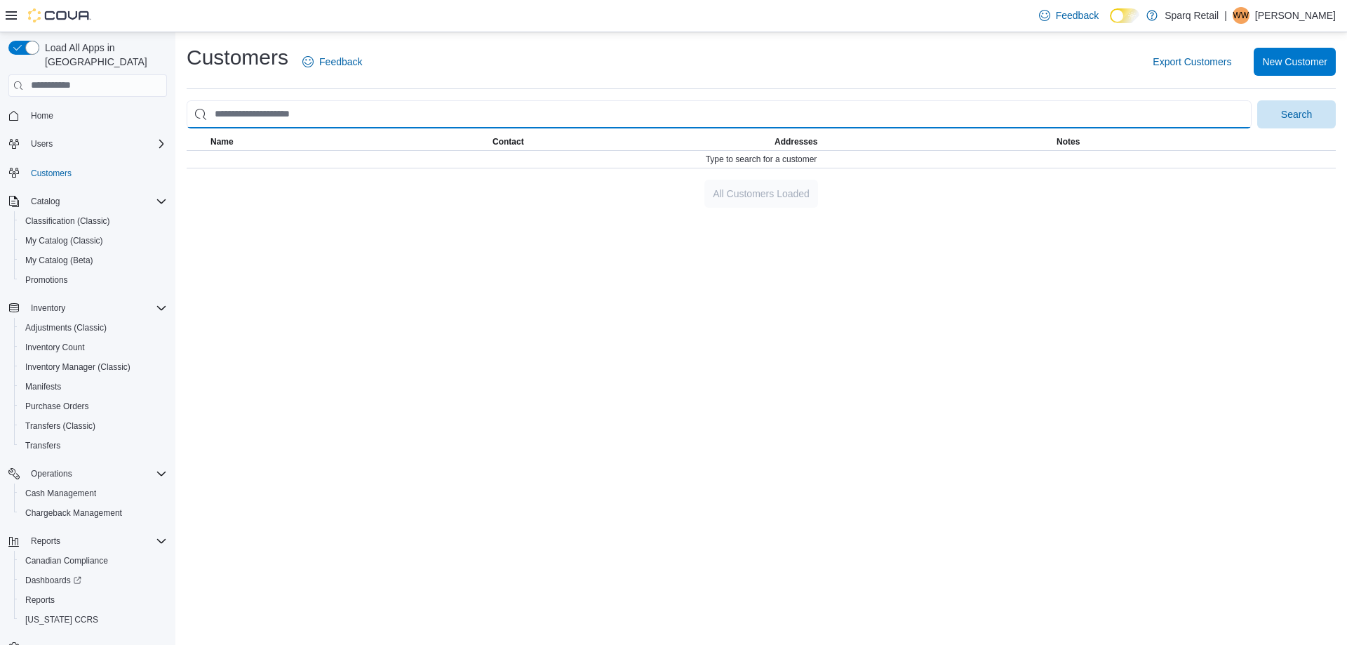
click at [255, 113] on input "search" at bounding box center [719, 114] width 1065 height 28
click at [255, 114] on input "search" at bounding box center [719, 114] width 1065 height 28
drag, startPoint x: 442, startPoint y: 119, endPoint x: 687, endPoint y: 121, distance: 244.8
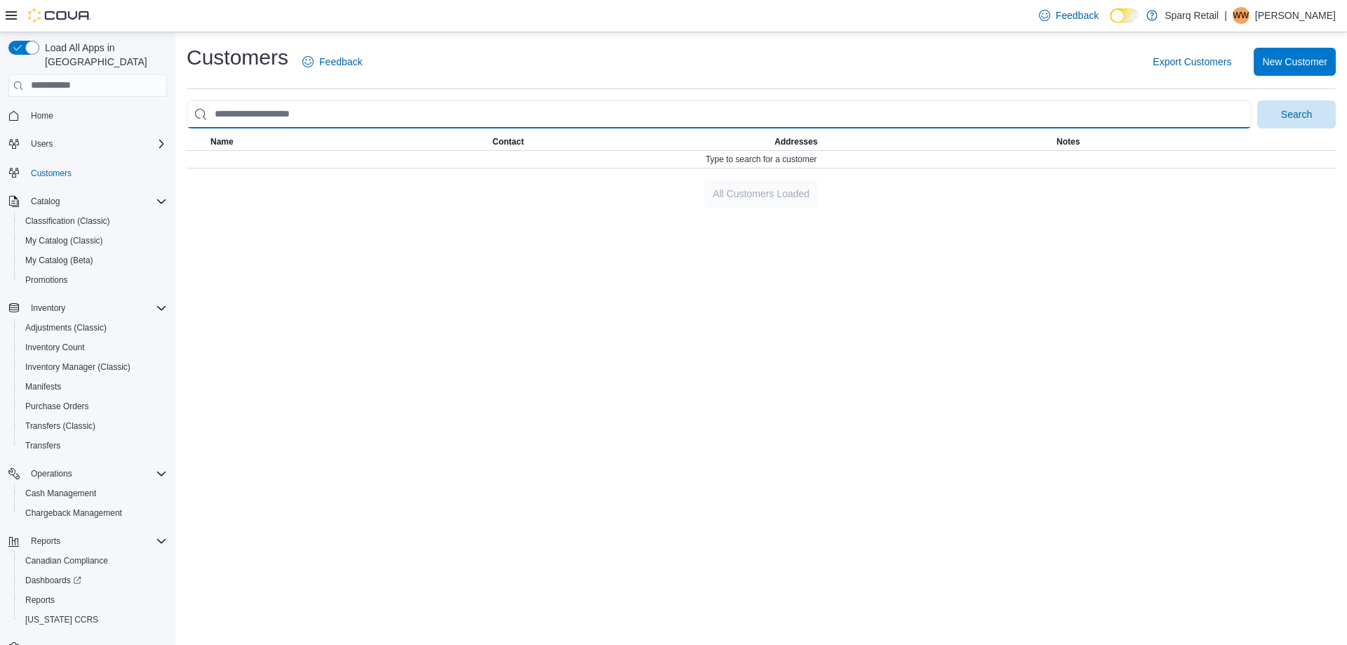
click at [452, 121] on input "search" at bounding box center [719, 114] width 1065 height 28
click at [281, 105] on input "search" at bounding box center [719, 114] width 1065 height 28
click at [270, 107] on input "search" at bounding box center [719, 114] width 1065 height 28
click at [266, 109] on input "search" at bounding box center [719, 114] width 1065 height 28
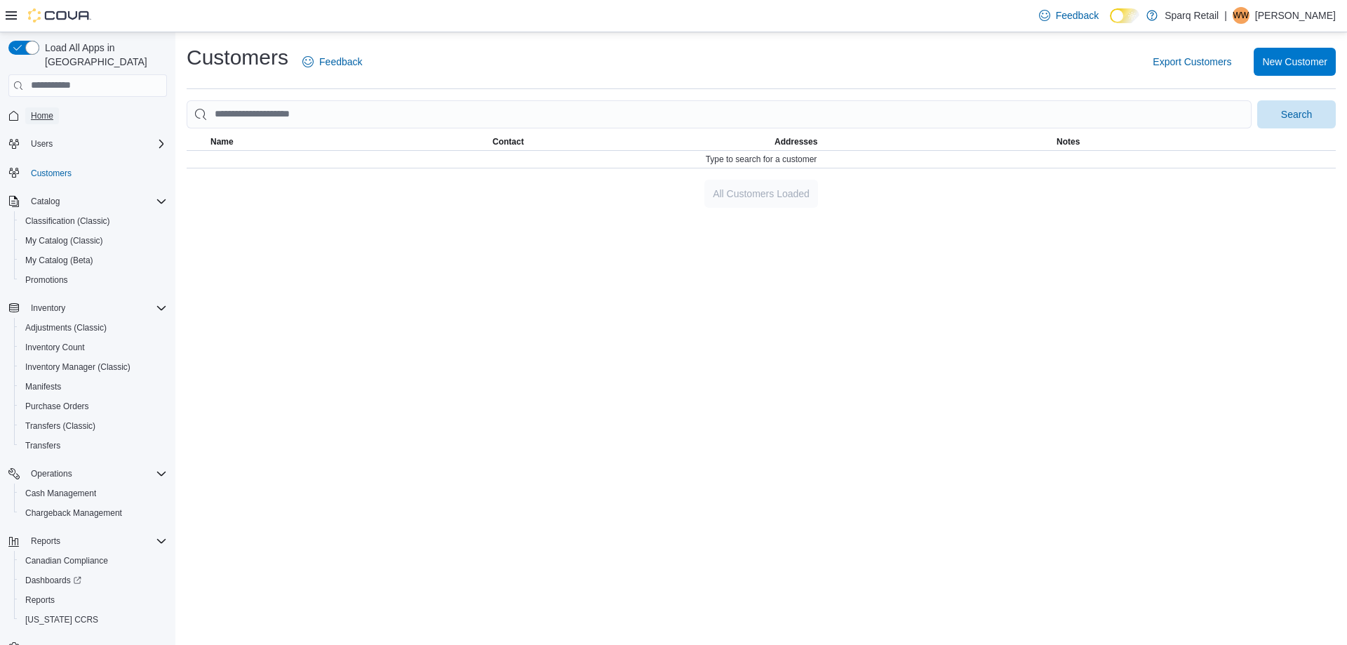
click at [51, 110] on span "Home" at bounding box center [42, 115] width 22 height 11
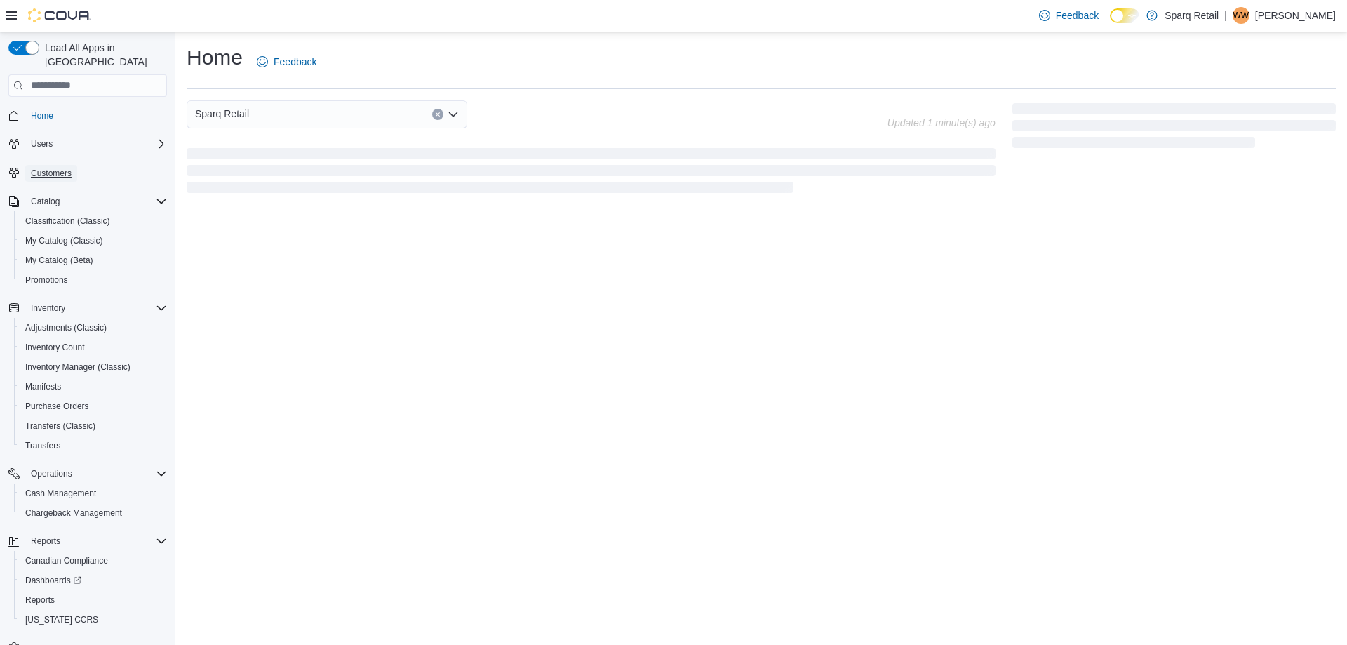
click at [39, 168] on span "Customers" at bounding box center [51, 173] width 41 height 11
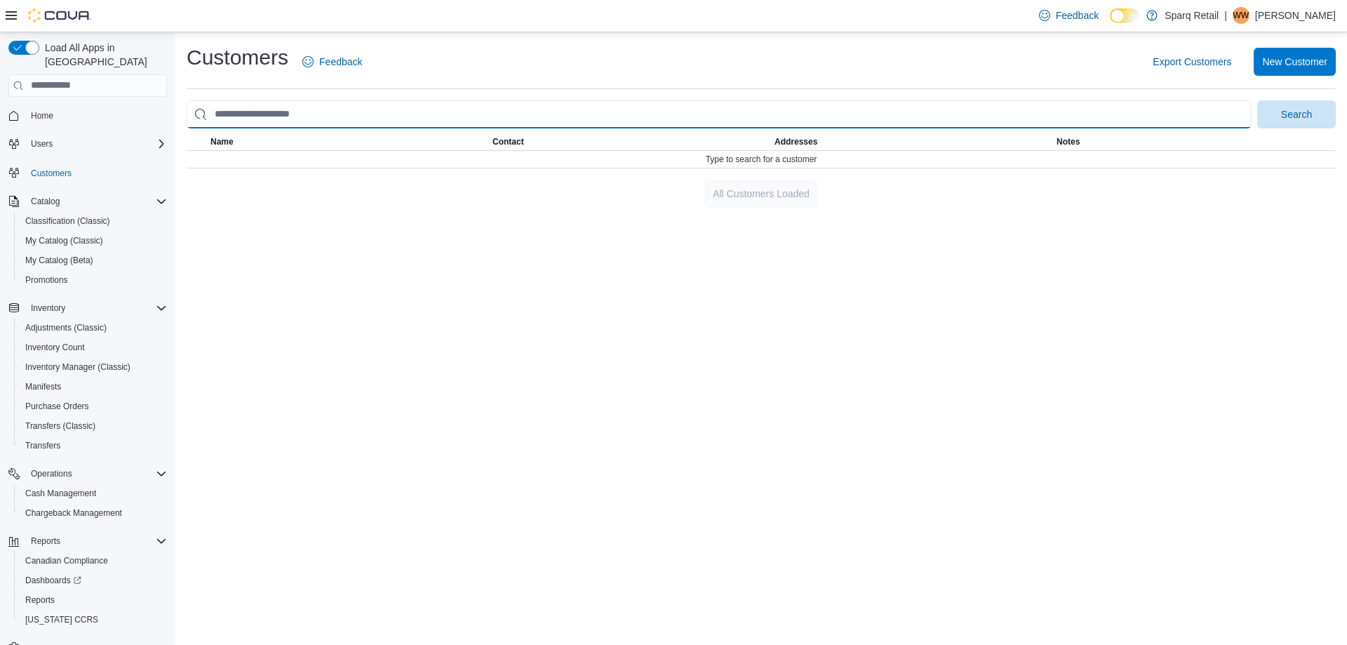
click at [255, 105] on input "search" at bounding box center [719, 114] width 1065 height 28
click at [244, 113] on input "search" at bounding box center [719, 114] width 1065 height 28
type input "*"
click at [298, 109] on input "search" at bounding box center [719, 114] width 1065 height 28
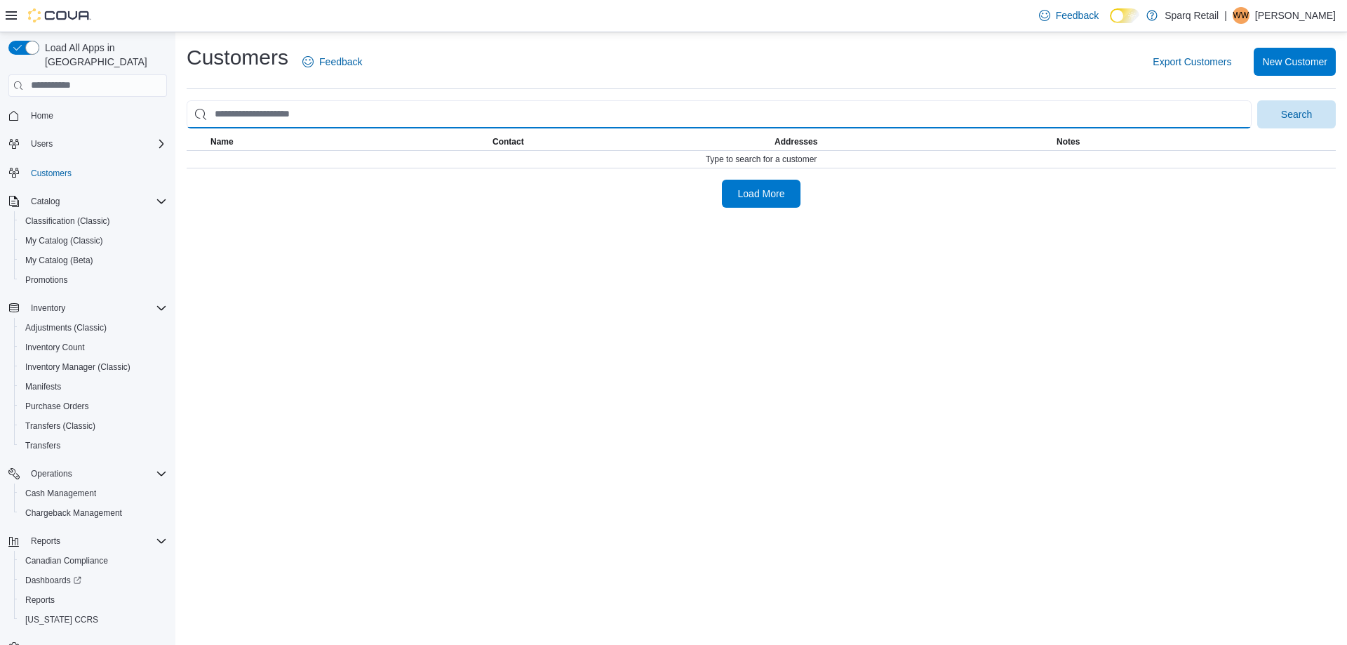
click at [298, 109] on input "search" at bounding box center [719, 114] width 1065 height 28
drag, startPoint x: 298, startPoint y: 109, endPoint x: 1122, endPoint y: 100, distance: 824.3
click at [300, 109] on input "search" at bounding box center [719, 114] width 1065 height 28
drag, startPoint x: 1183, startPoint y: 109, endPoint x: 1171, endPoint y: 114, distance: 12.6
click at [1183, 110] on input "search" at bounding box center [719, 114] width 1065 height 28
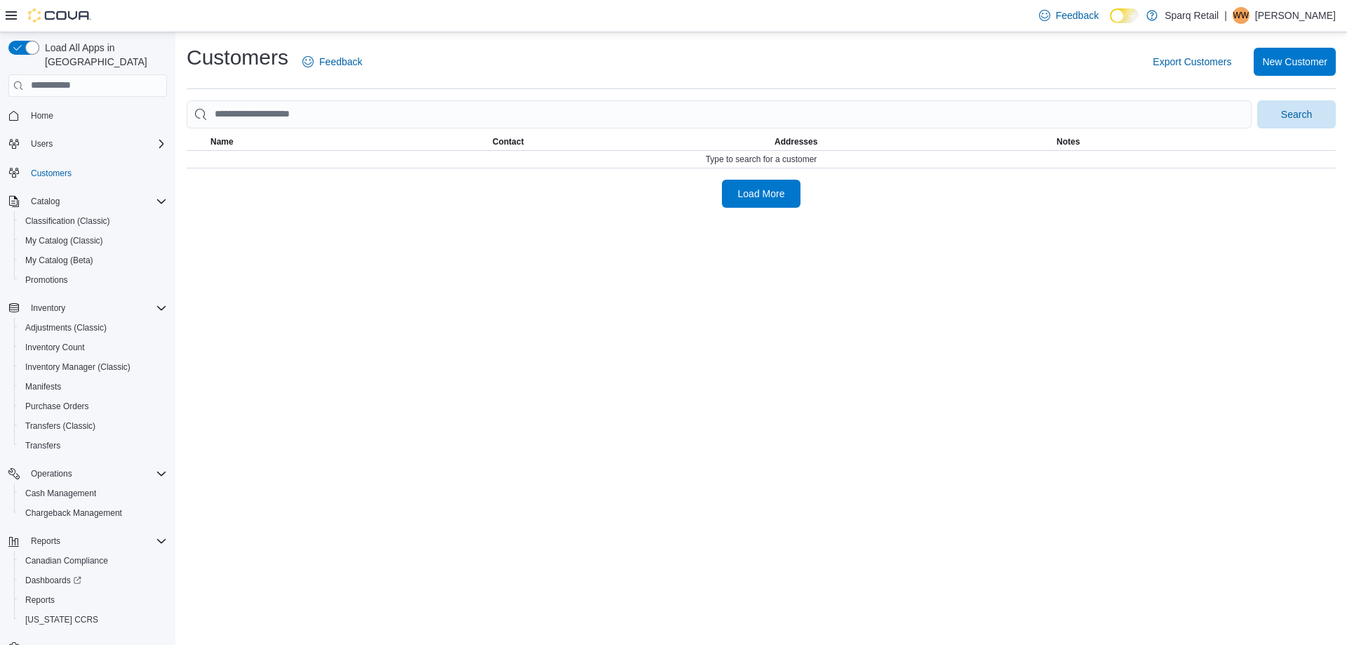
click at [335, 447] on div "Customers Feedback Export Customers New Customer Search This table contains 0 r…" at bounding box center [760, 338] width 1171 height 612
drag, startPoint x: 485, startPoint y: 49, endPoint x: 525, endPoint y: 280, distance: 234.2
click at [556, 276] on div "Customers Feedback Export Customers New Customer Search This table contains 0 r…" at bounding box center [760, 338] width 1171 height 612
click at [319, 339] on div "Customers Feedback Export Customers New Customer Search This table contains 0 r…" at bounding box center [760, 338] width 1171 height 612
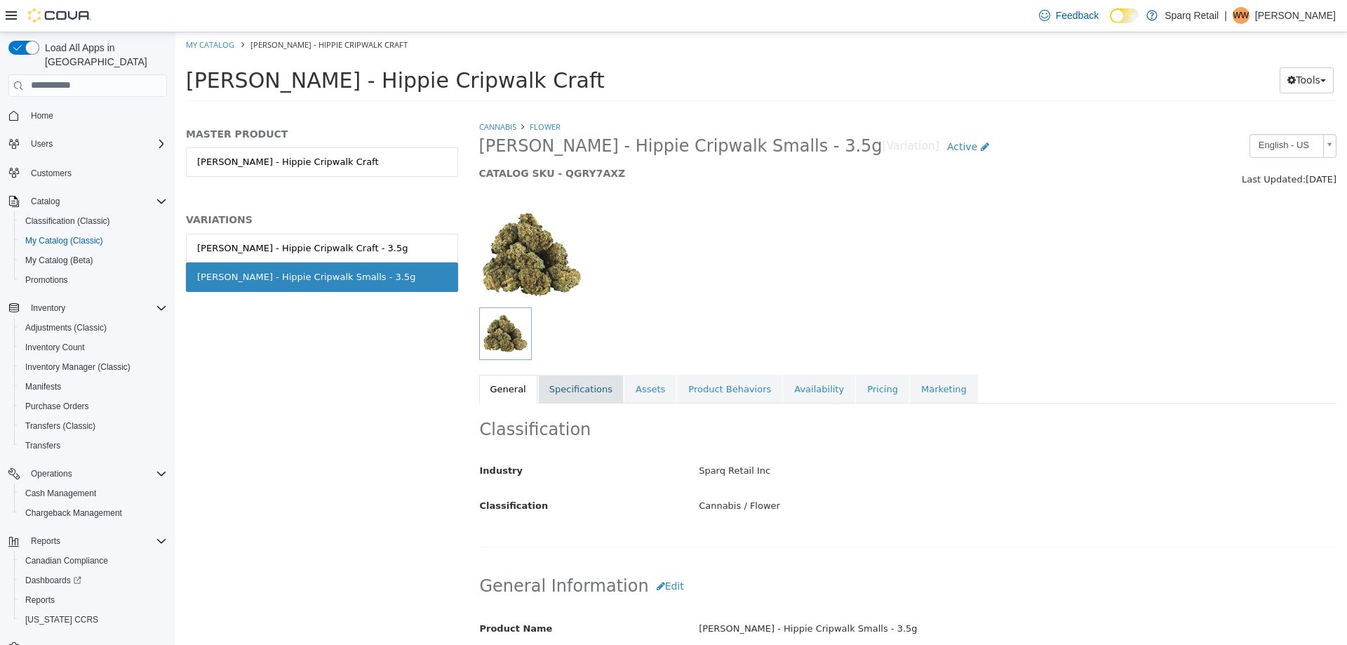
click at [576, 382] on link "Specifications" at bounding box center [581, 388] width 86 height 29
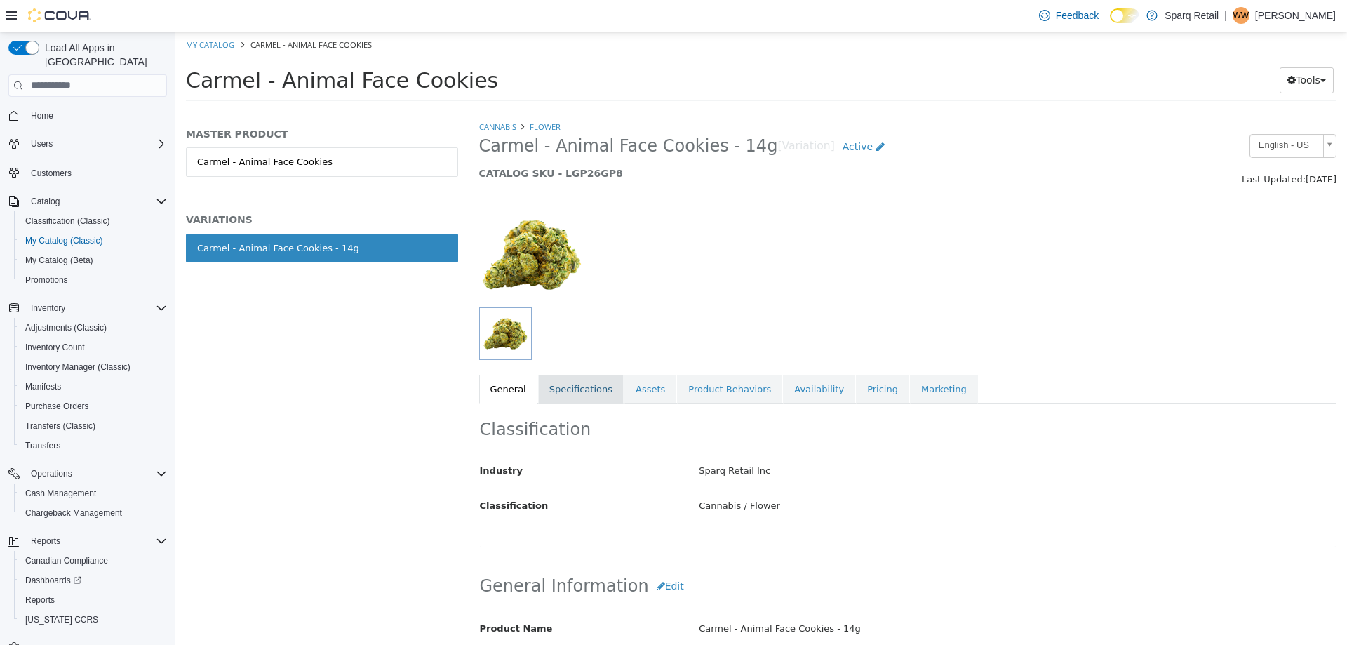
click at [565, 382] on link "Specifications" at bounding box center [581, 388] width 86 height 29
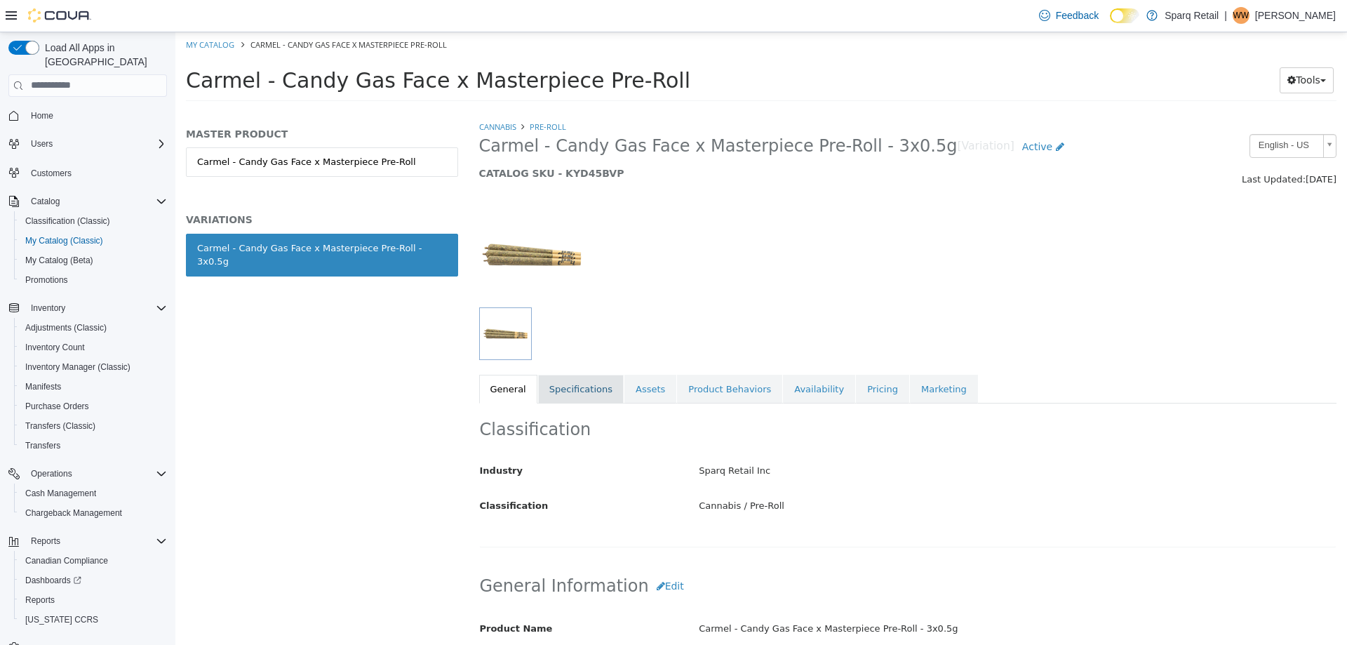
click at [581, 384] on link "Specifications" at bounding box center [581, 388] width 86 height 29
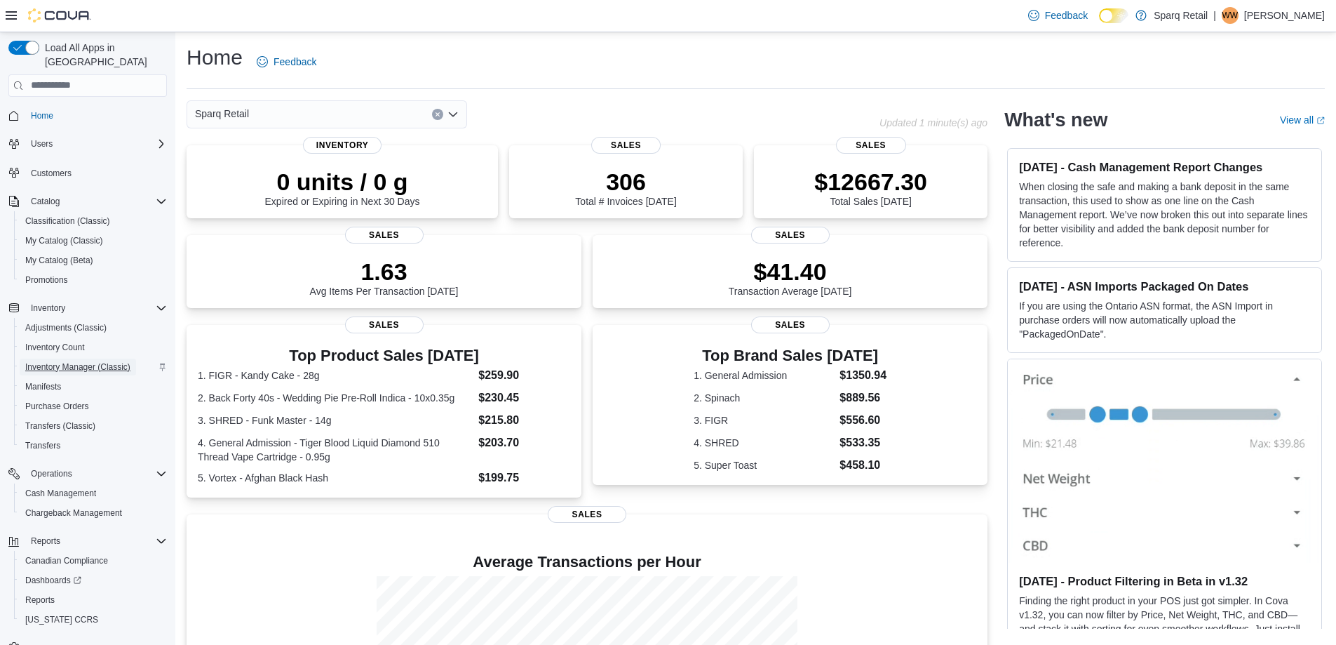
click at [44, 361] on span "Inventory Manager (Classic)" at bounding box center [77, 366] width 105 height 11
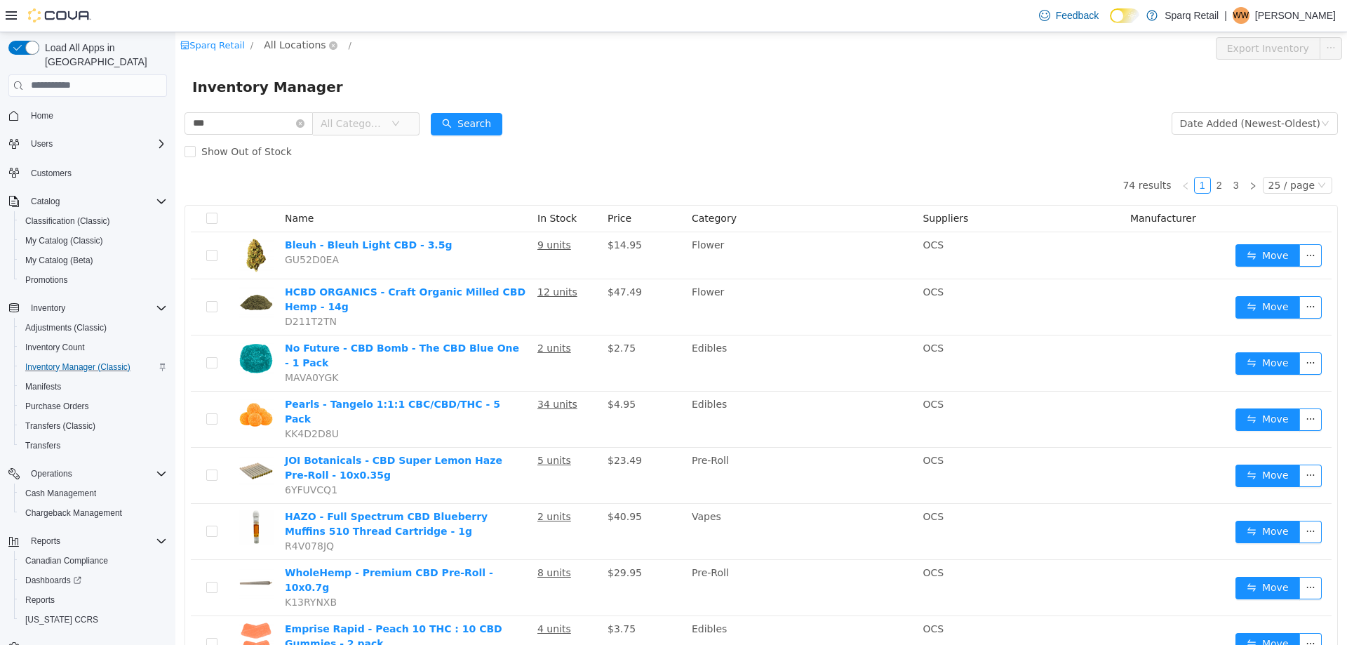
click at [274, 44] on span "All Locations" at bounding box center [295, 43] width 62 height 15
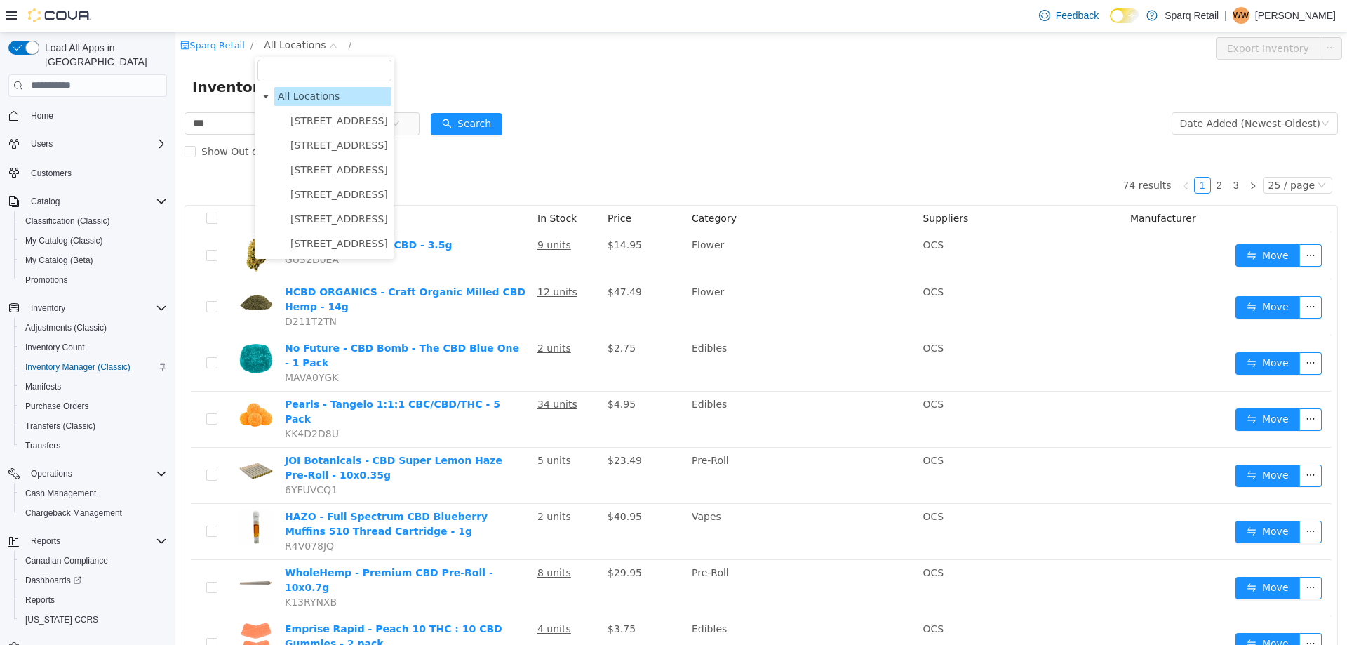
click at [706, 140] on div "Show Out of Stock" at bounding box center [760, 151] width 1153 height 28
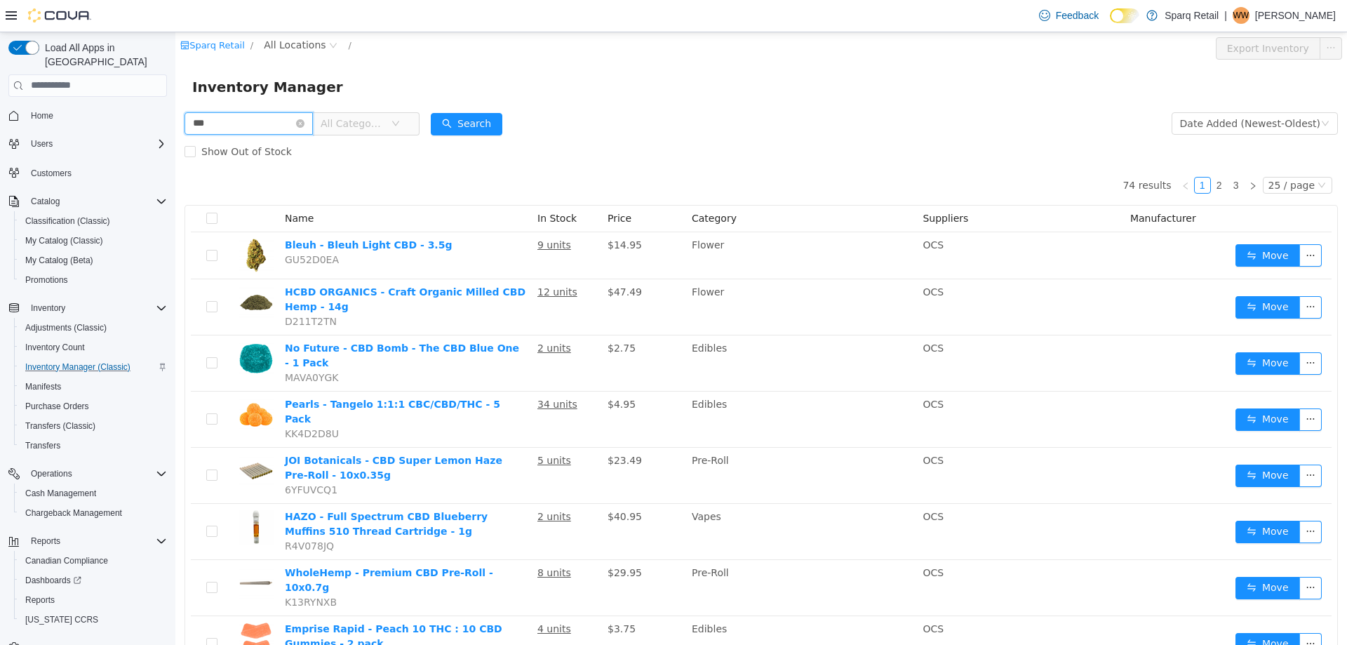
drag, startPoint x: 224, startPoint y: 122, endPoint x: 92, endPoint y: 115, distance: 132.1
click at [175, 115] on html "Sparq Retail / All Locations / Export Inventory Inventory Manager *** All Categ…" at bounding box center [760, 338] width 1171 height 612
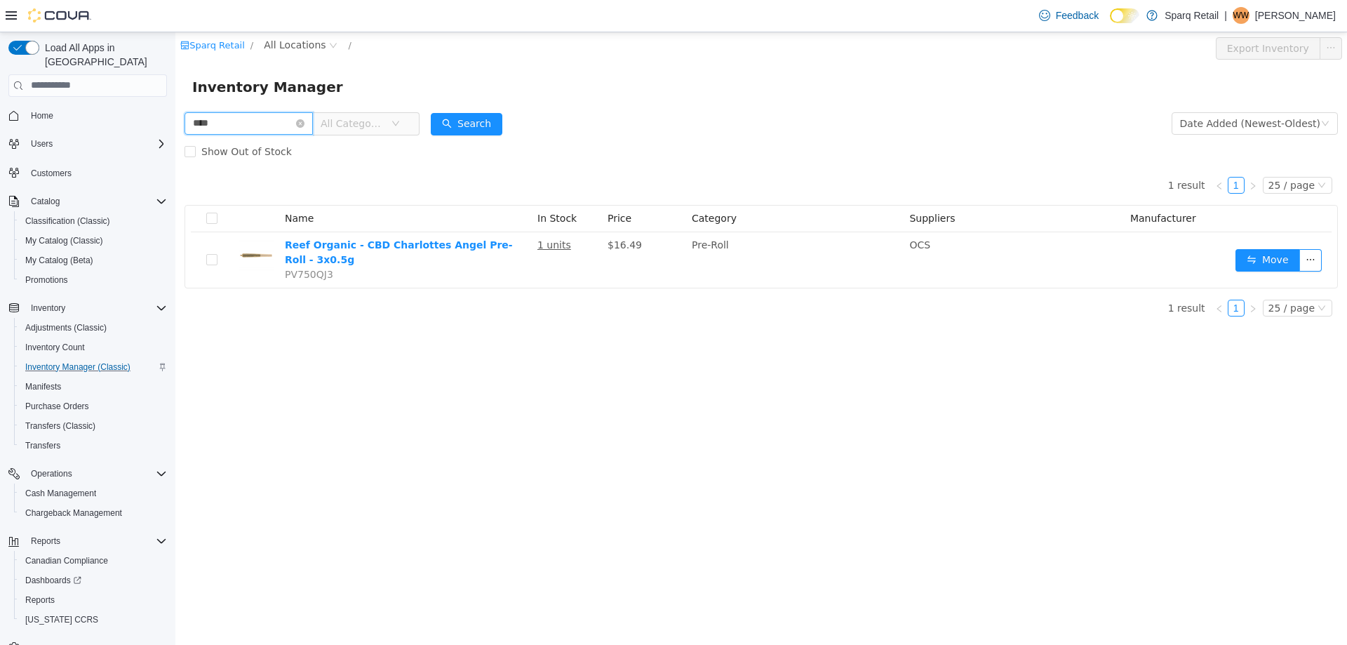
drag, startPoint x: 257, startPoint y: 117, endPoint x: 120, endPoint y: 116, distance: 137.5
click at [175, 116] on html "Sparq Retail / All Locations / Export Inventory Inventory Manager **** All Cate…" at bounding box center [760, 338] width 1171 height 612
type input "******"
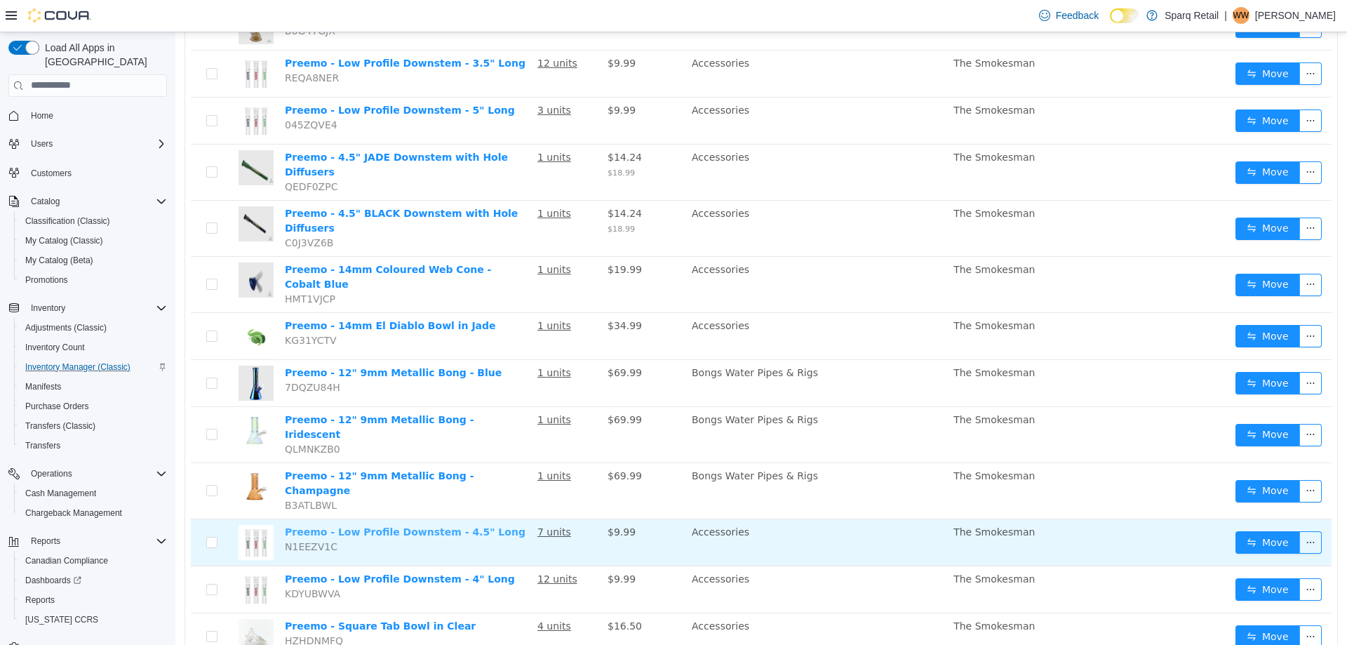
scroll to position [830, 0]
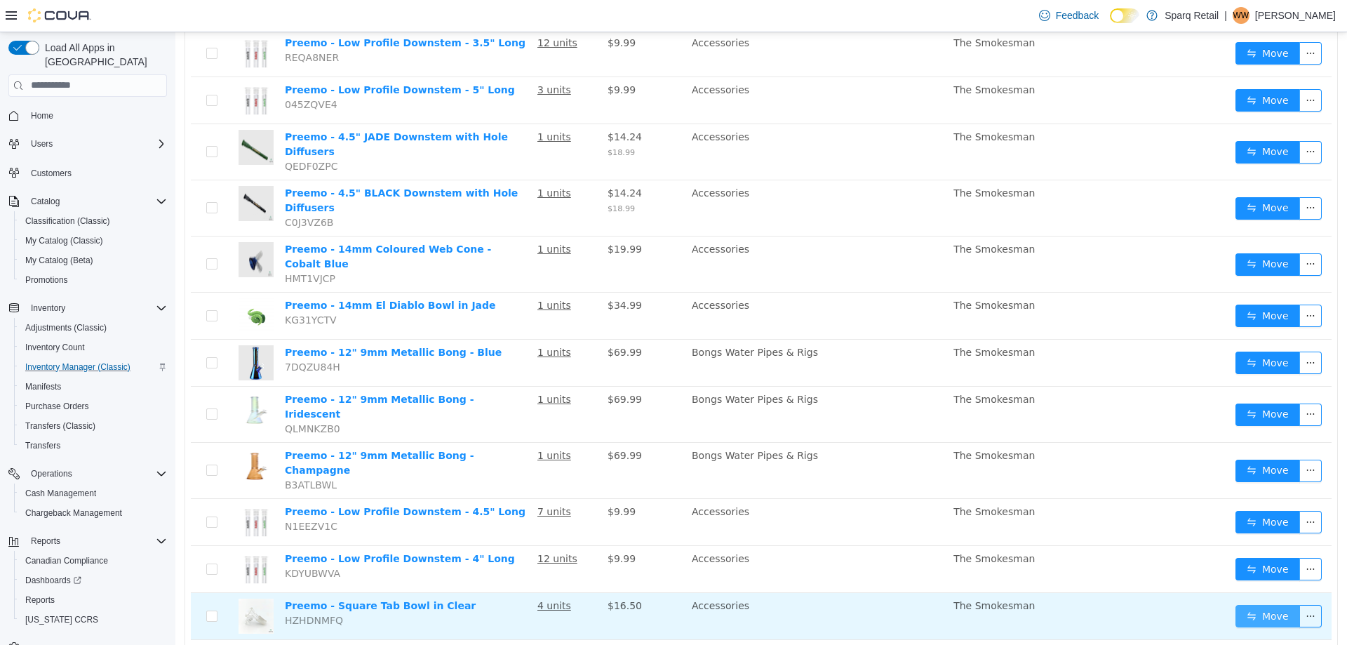
click at [1255, 604] on button "Move" at bounding box center [1267, 615] width 65 height 22
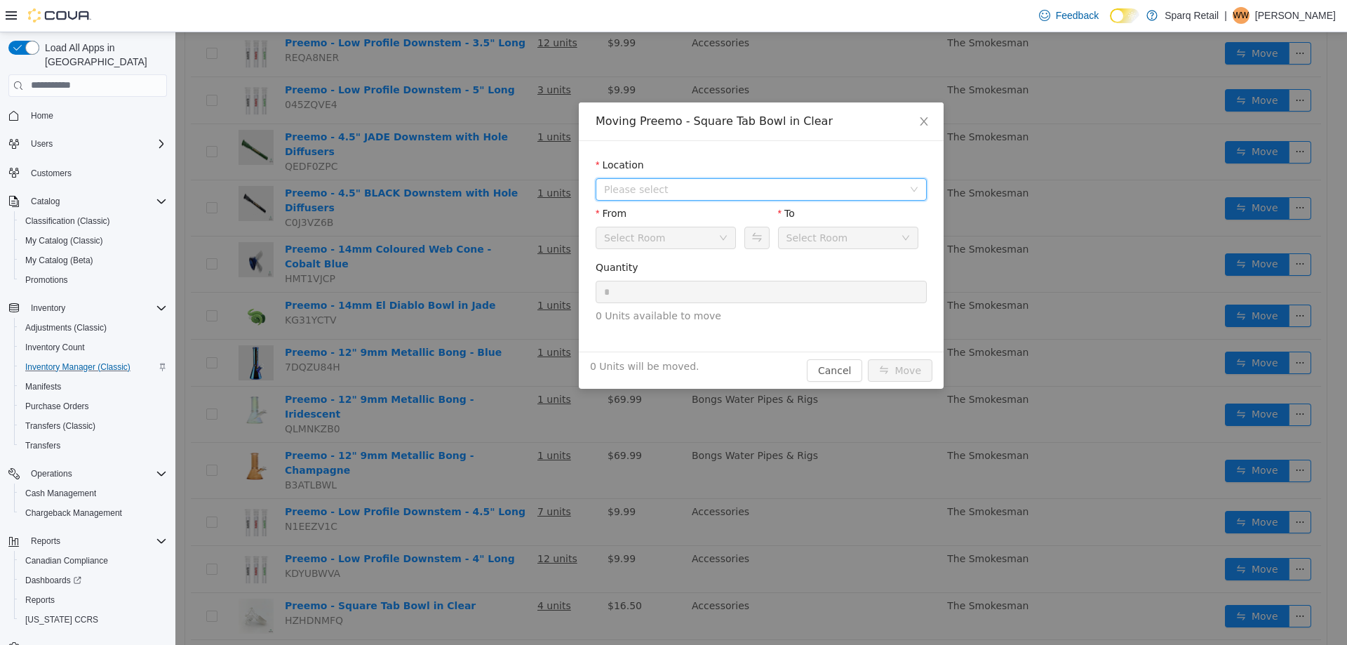
click at [682, 182] on span "Please select" at bounding box center [753, 189] width 299 height 14
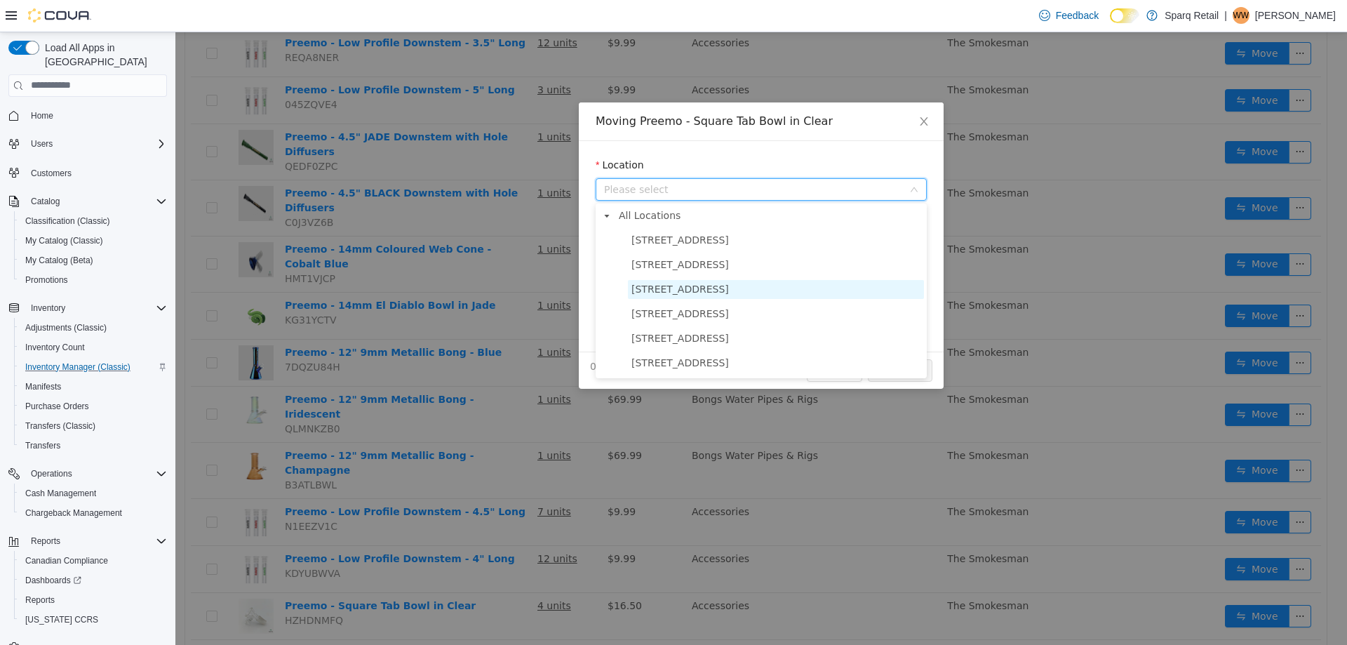
click at [667, 288] on span "[STREET_ADDRESS]" at bounding box center [680, 288] width 98 height 11
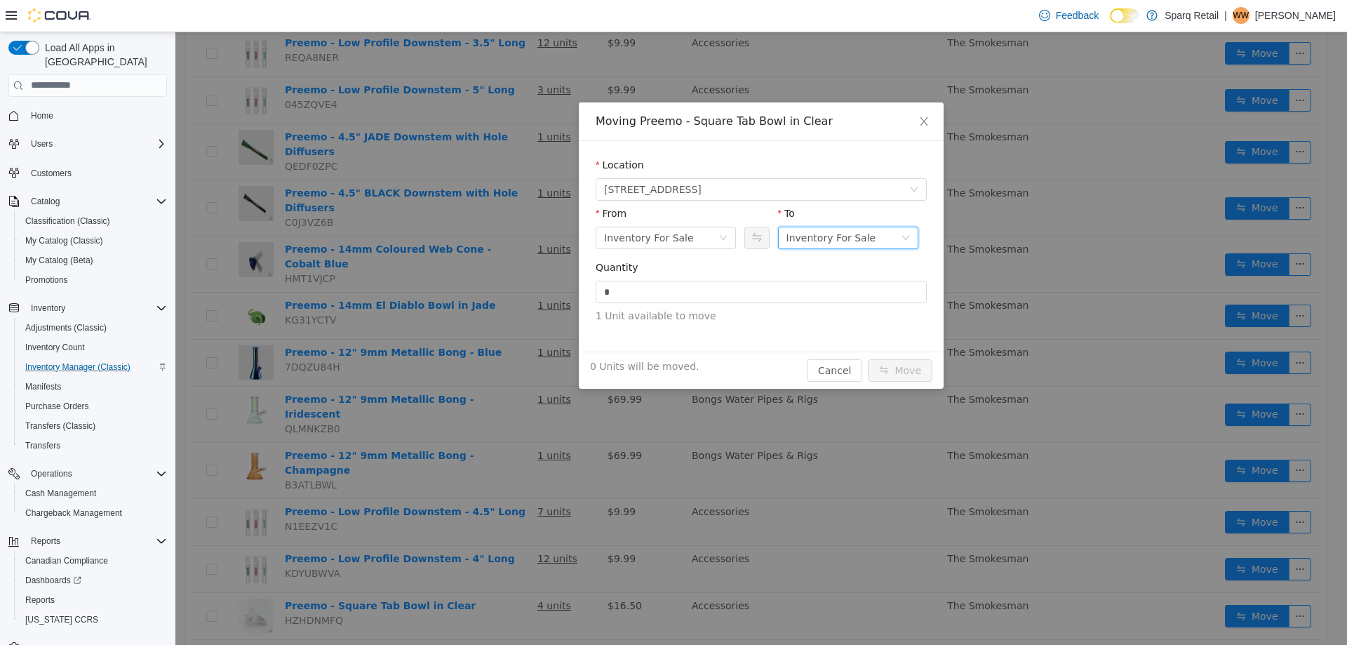
click at [813, 239] on div "Inventory For Sale" at bounding box center [831, 237] width 90 height 21
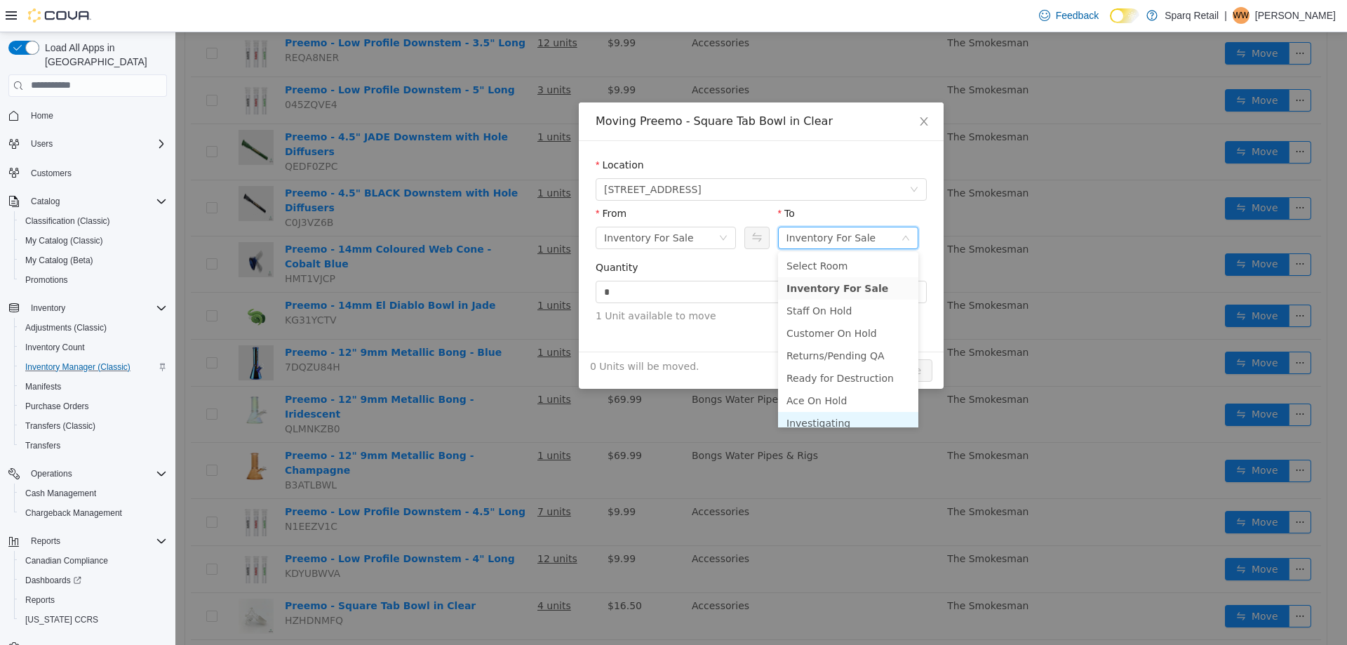
scroll to position [7, 0]
click at [832, 414] on li "Investigating" at bounding box center [848, 415] width 140 height 22
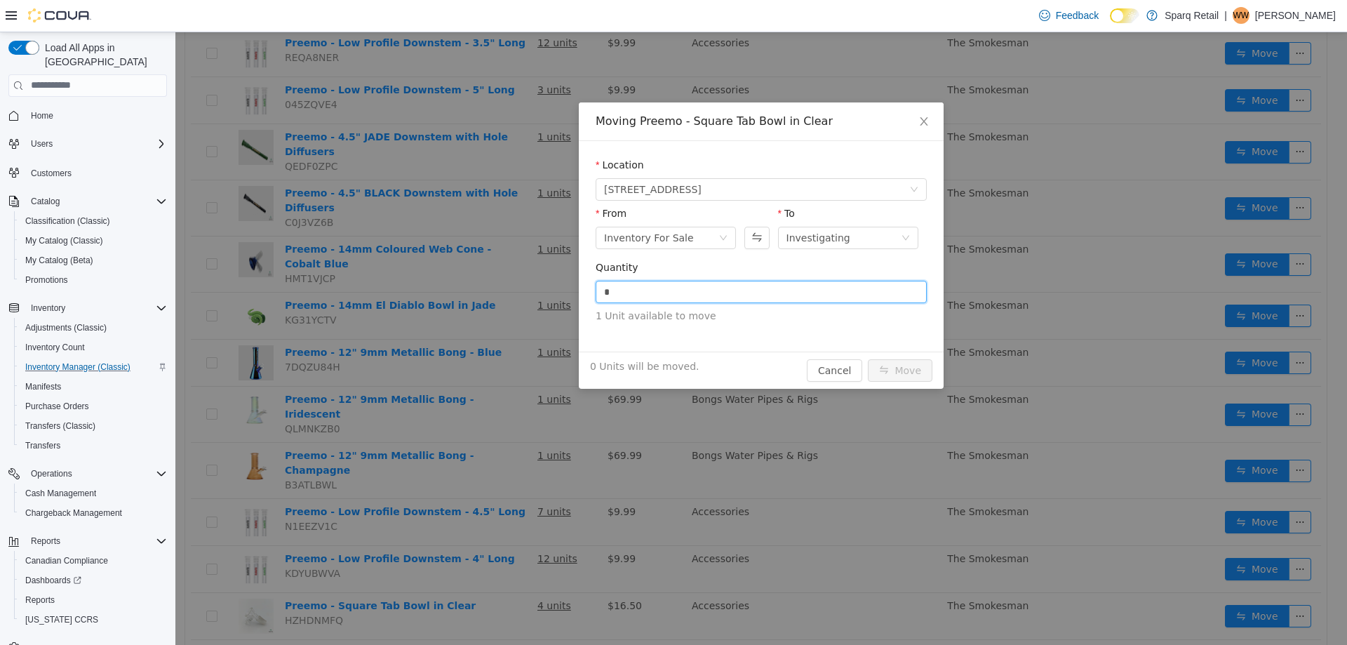
drag, startPoint x: 600, startPoint y: 293, endPoint x: 516, endPoint y: 290, distance: 84.2
click at [516, 290] on div "Moving Preemo - Square Tab Bowl in Clear Location [STREET_ADDRESS] From Invento…" at bounding box center [760, 338] width 1171 height 612
type input "*"
click at [898, 370] on button "Move" at bounding box center [900, 369] width 65 height 22
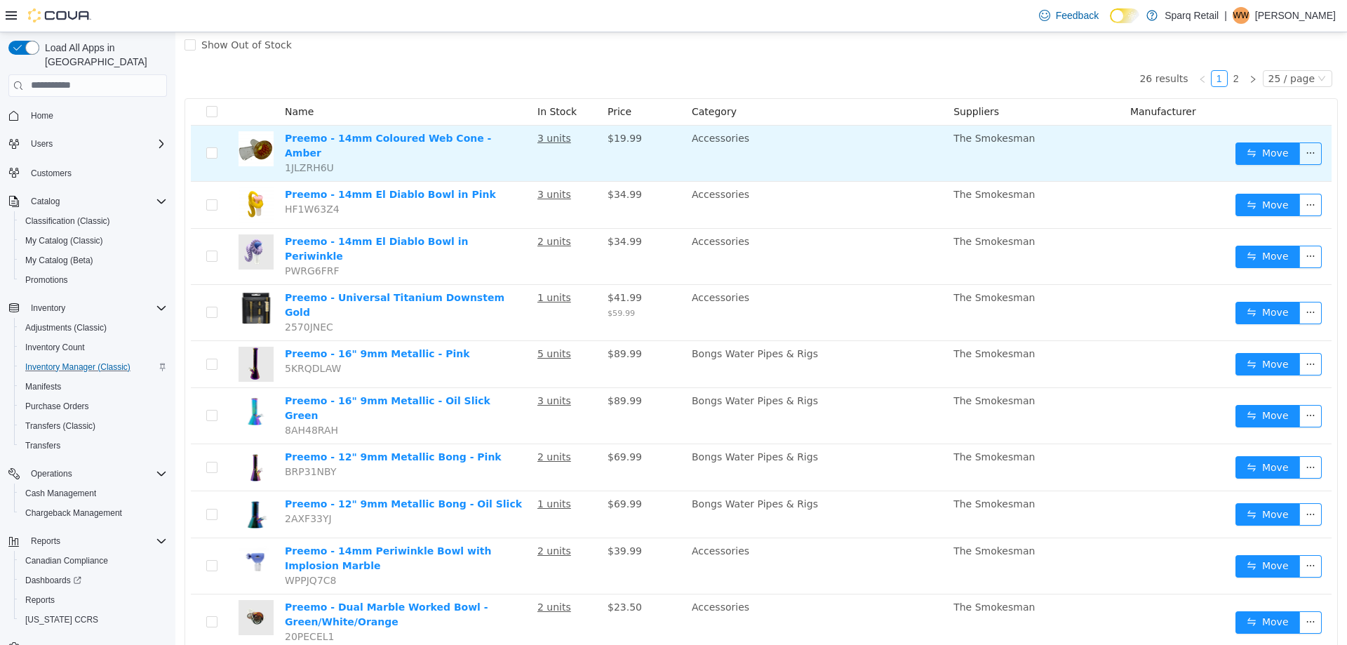
scroll to position [0, 0]
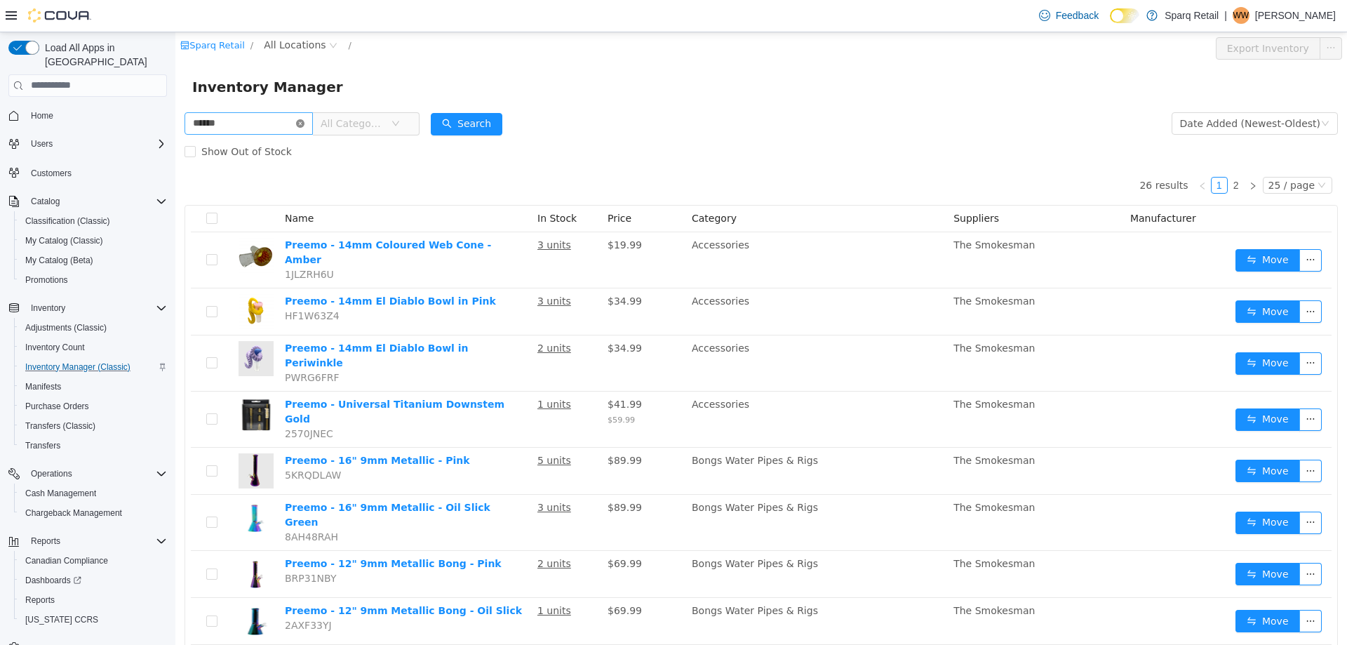
click at [304, 124] on icon "icon: close-circle" at bounding box center [300, 123] width 8 height 8
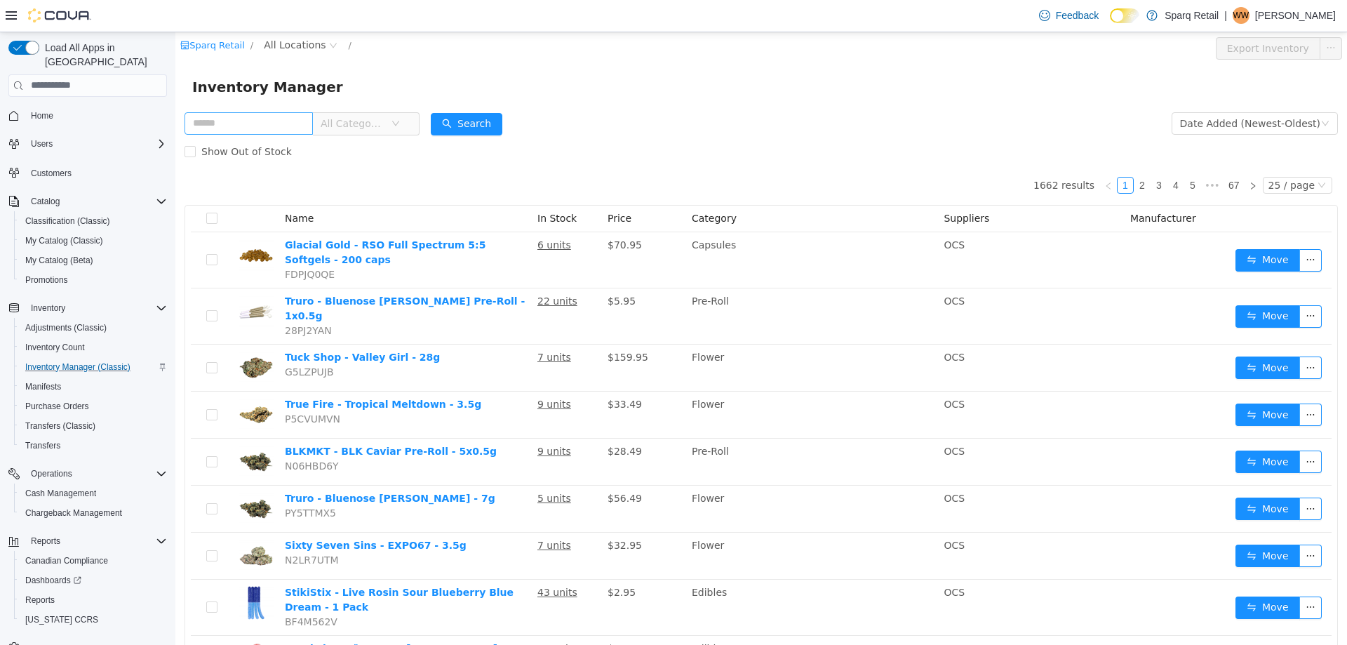
click at [655, 102] on div "Inventory Manager" at bounding box center [760, 86] width 1171 height 45
click at [1255, 22] on p "[PERSON_NAME]" at bounding box center [1295, 15] width 81 height 17
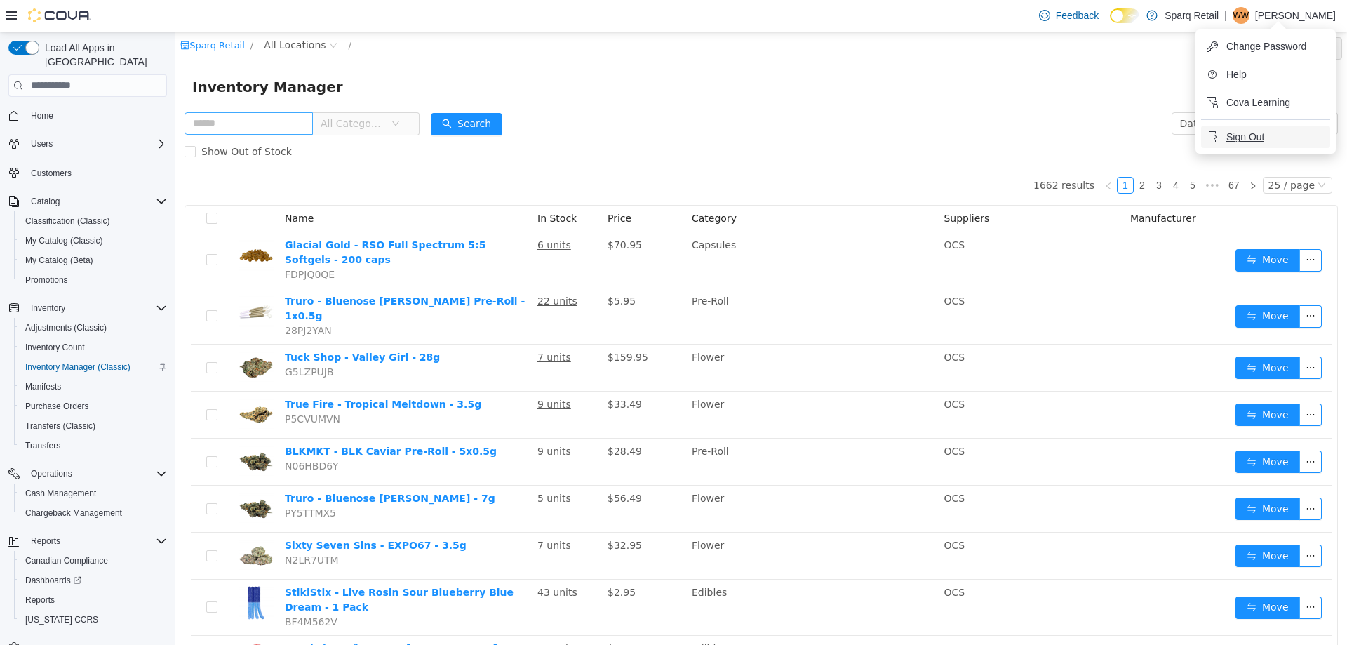
click at [1235, 132] on span "Sign Out" at bounding box center [1245, 137] width 38 height 14
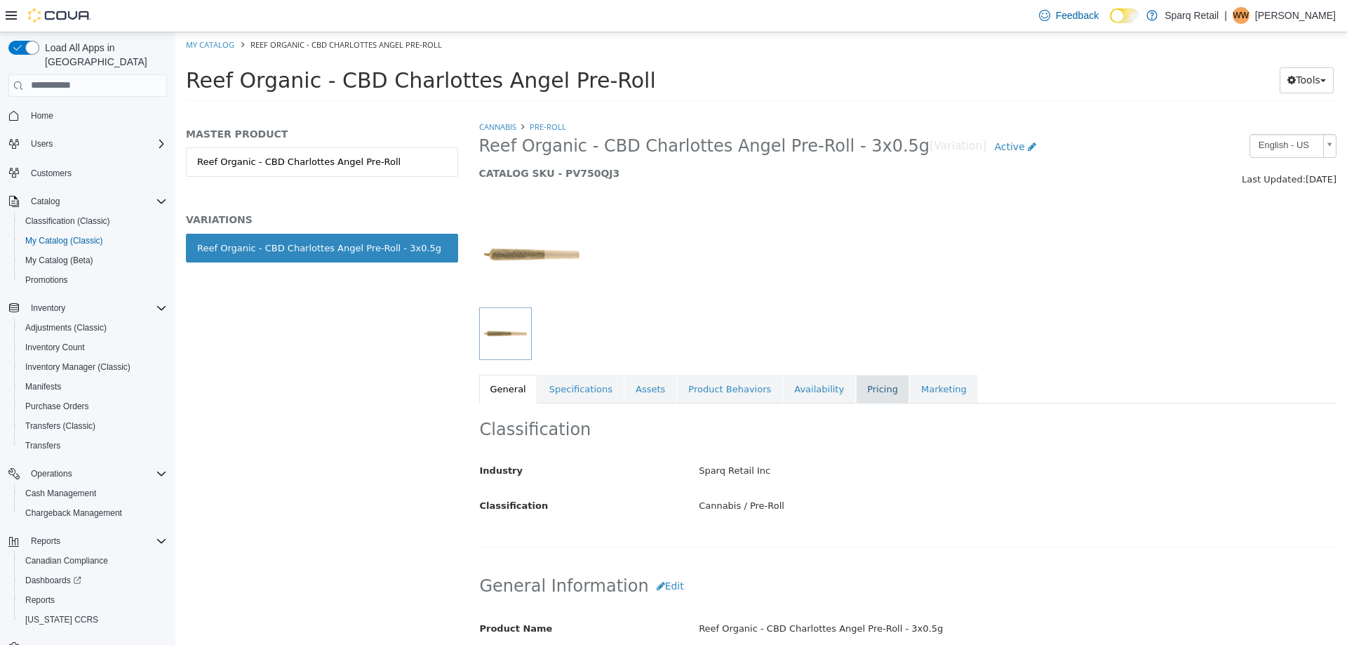
click at [865, 391] on link "Pricing" at bounding box center [882, 388] width 53 height 29
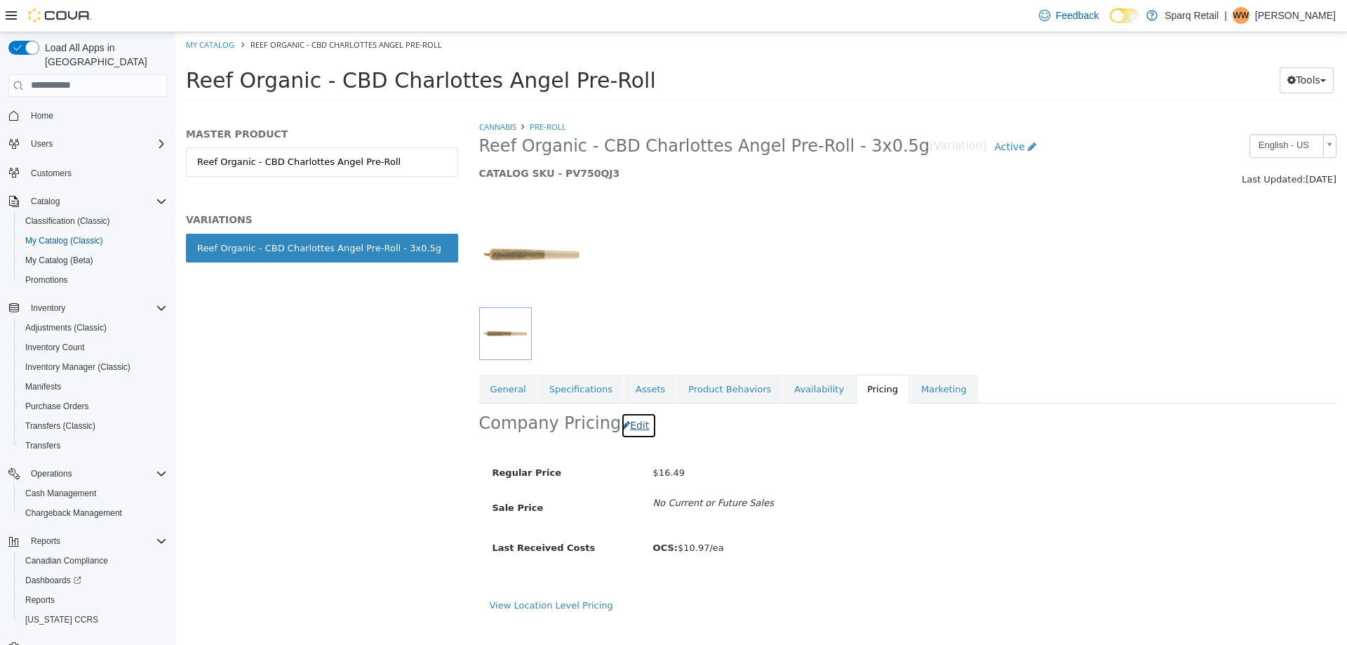
click at [624, 426] on button "Edit" at bounding box center [639, 425] width 36 height 26
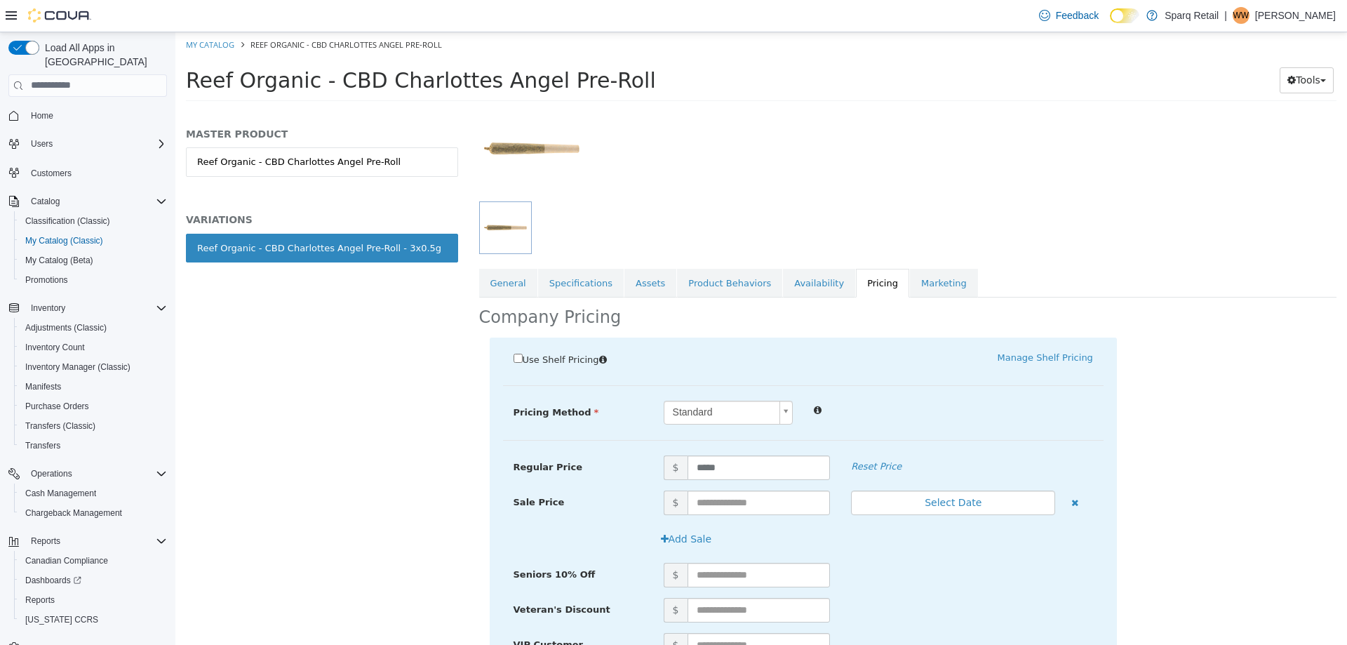
scroll to position [241, 0]
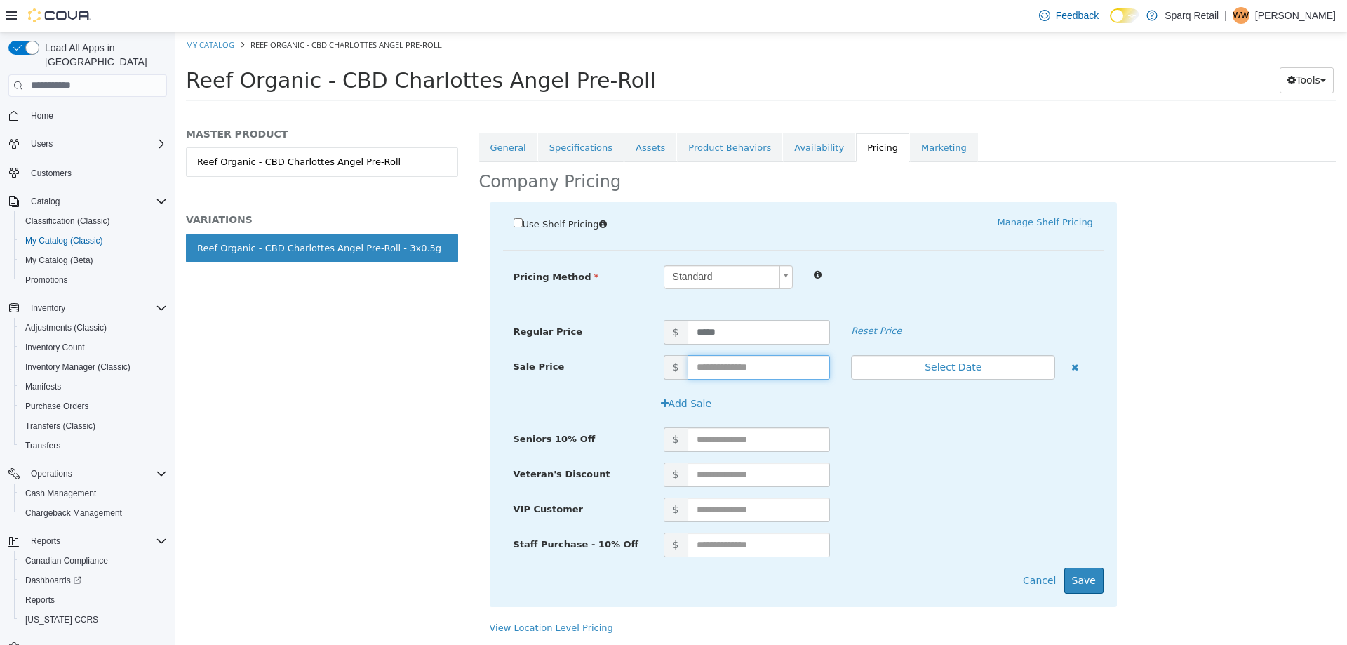
click at [706, 365] on input "text" at bounding box center [758, 366] width 143 height 25
type input "*"
click at [1037, 575] on button "Cancel" at bounding box center [1039, 580] width 48 height 26
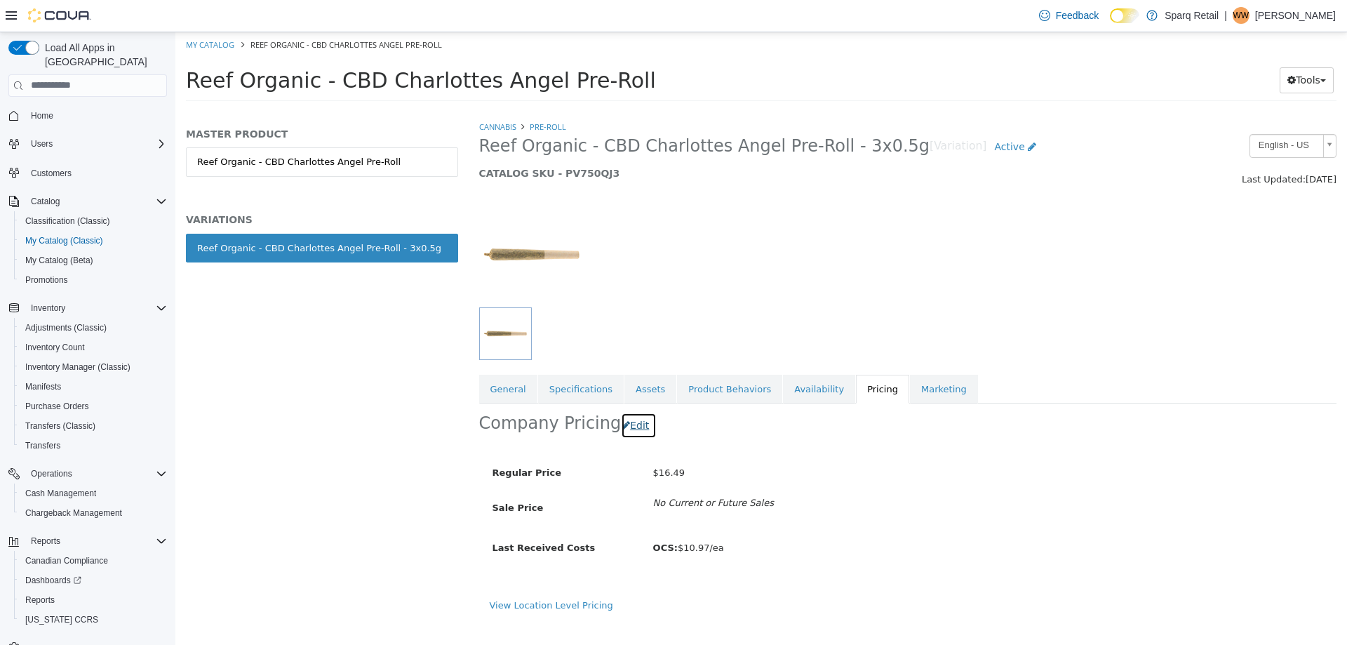
click at [627, 425] on button "Edit" at bounding box center [639, 425] width 36 height 26
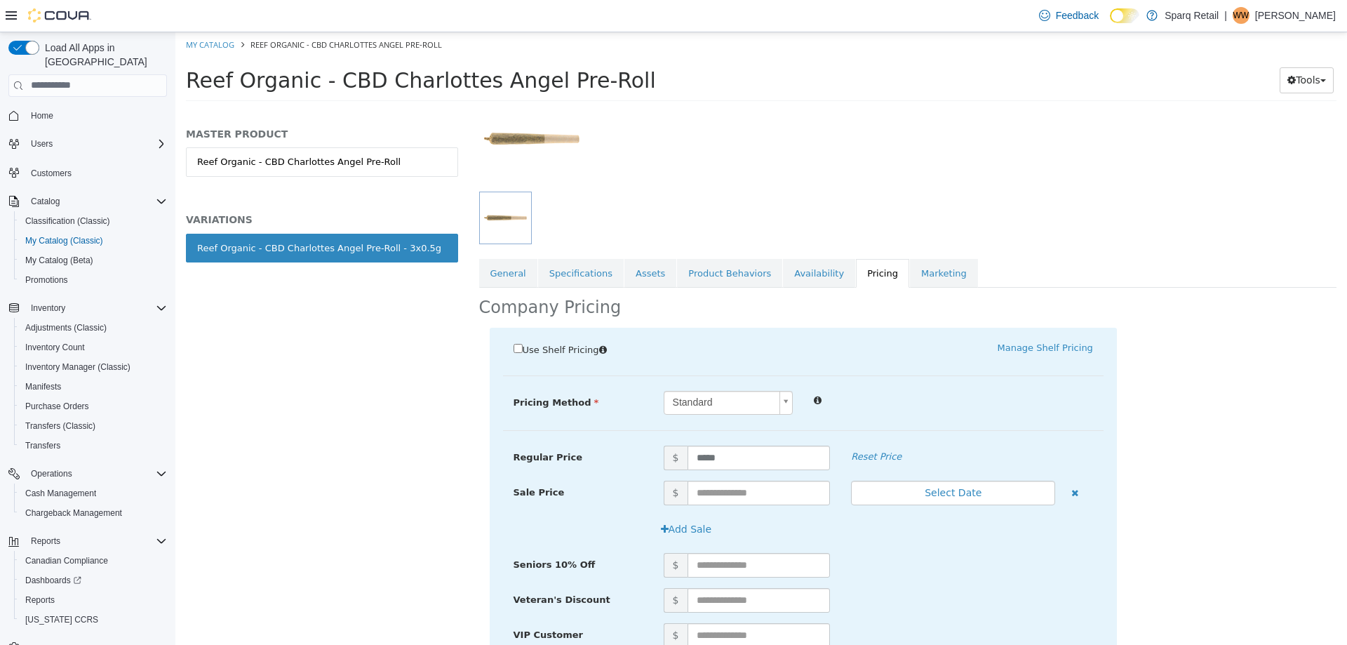
scroll to position [241, 0]
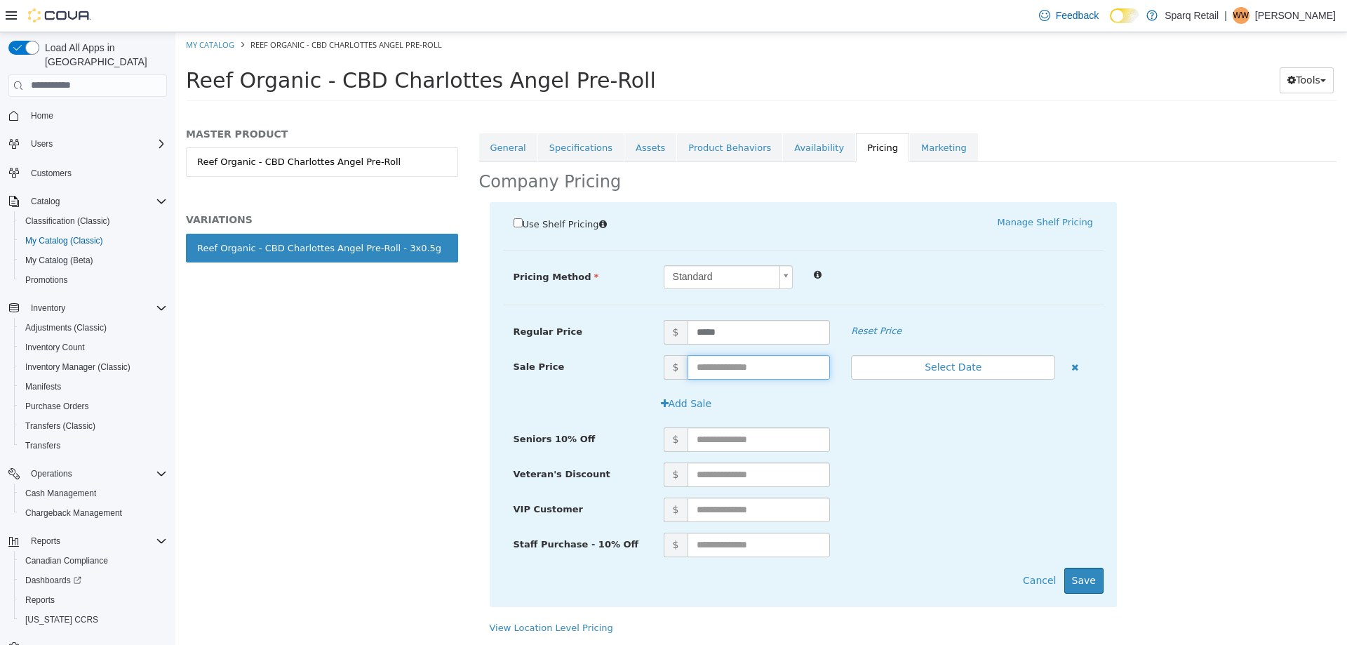
click at [709, 367] on input "text" at bounding box center [758, 366] width 143 height 25
type input "*****"
click at [1080, 576] on button "Save" at bounding box center [1083, 580] width 39 height 26
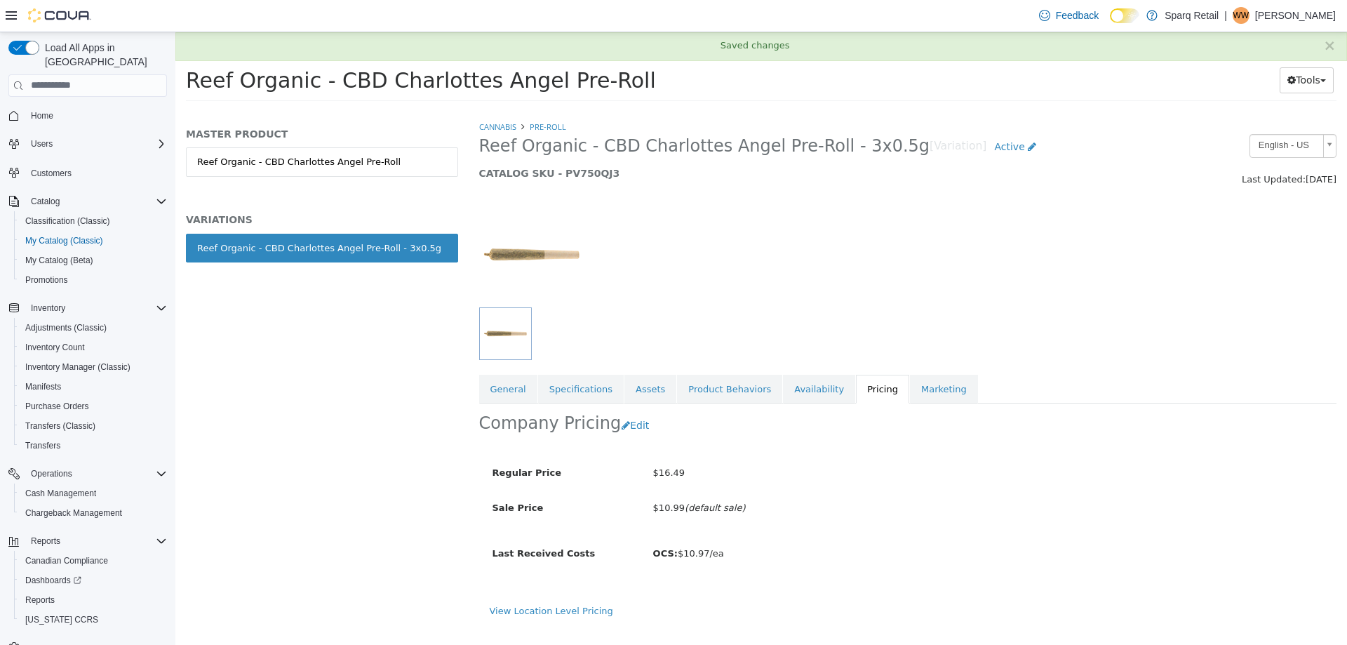
scroll to position [0, 0]
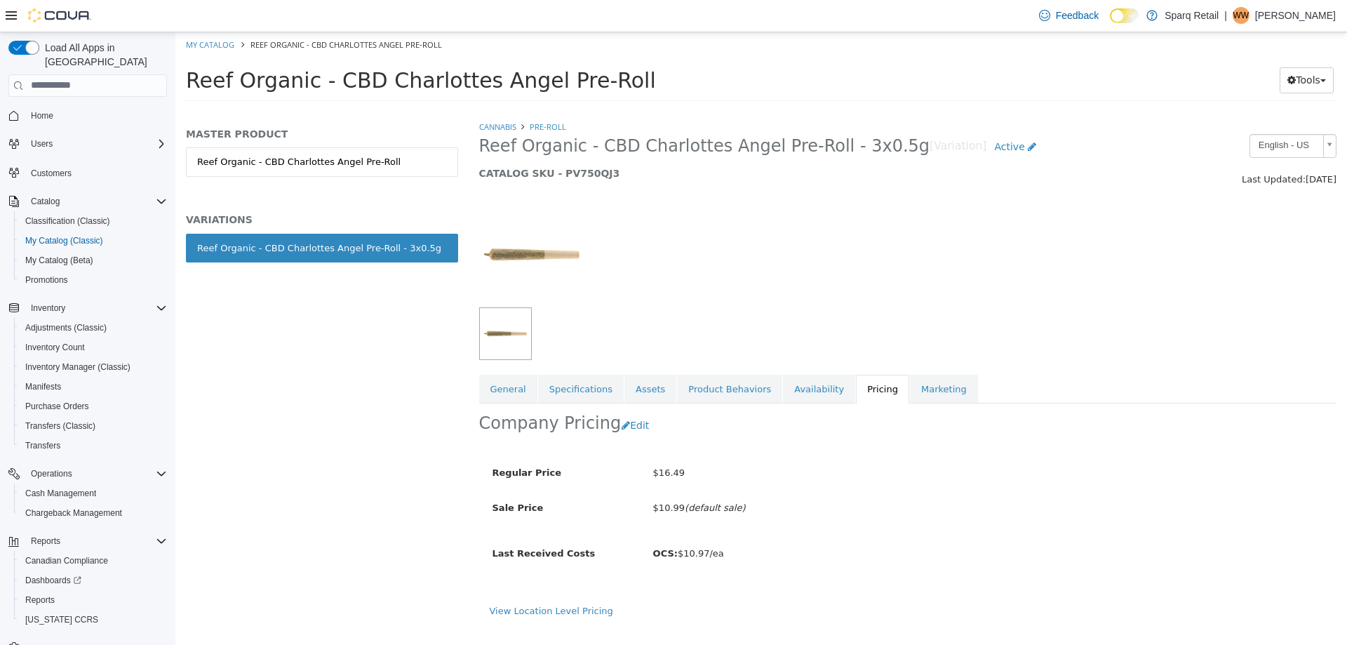
click at [341, 497] on div "MASTER PRODUCT Reef Organic - CBD Charlottes Angel Pre-Roll VARIATIONS Reef Org…" at bounding box center [321, 381] width 293 height 525
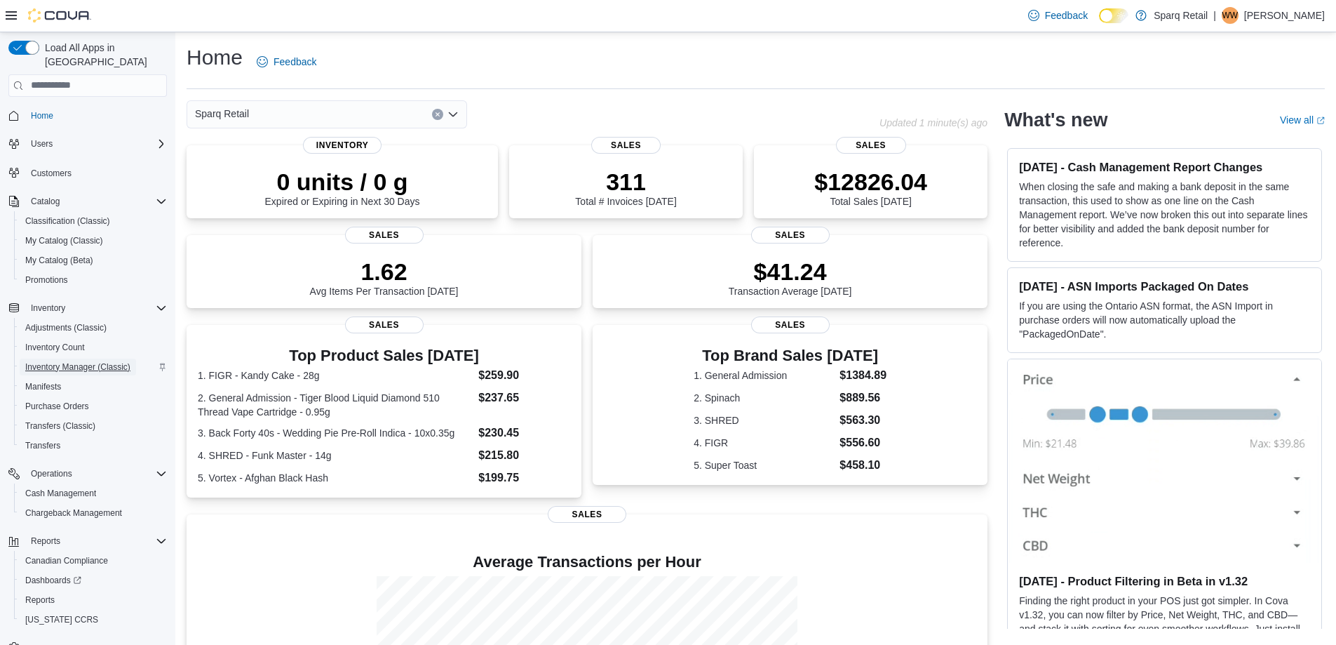
click at [63, 361] on span "Inventory Manager (Classic)" at bounding box center [77, 366] width 105 height 11
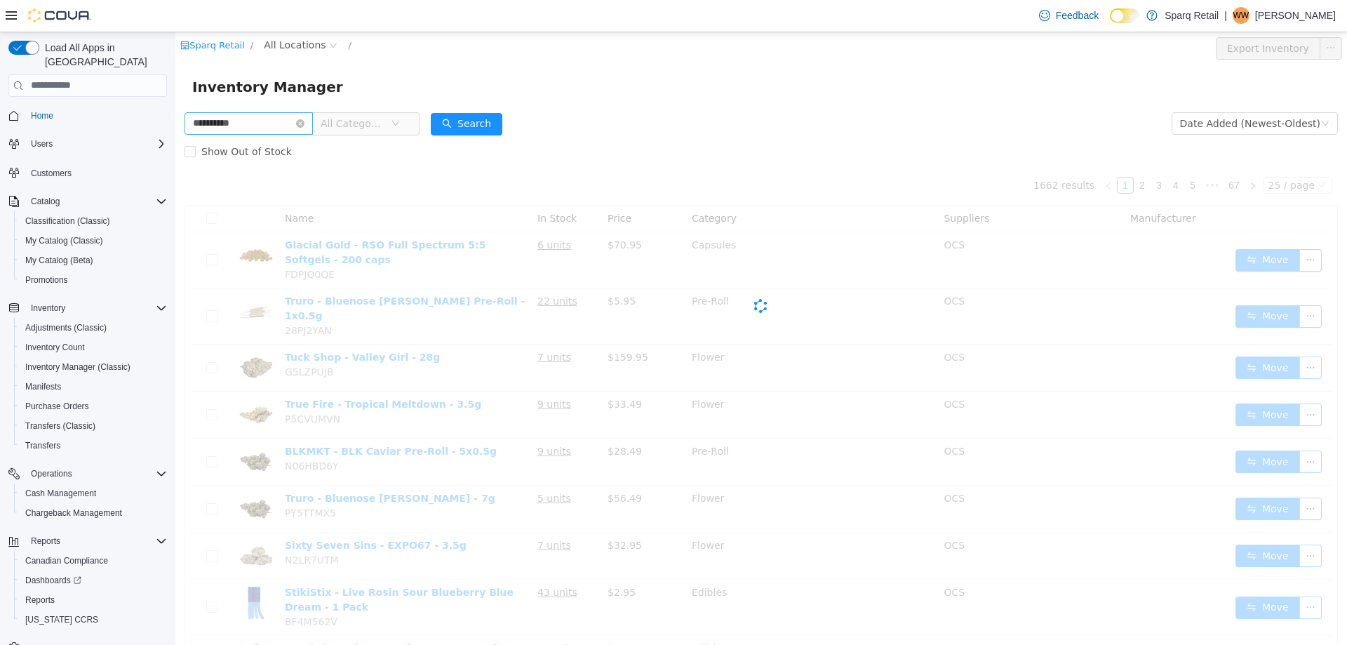
click at [203, 128] on input "**********" at bounding box center [248, 123] width 128 height 22
type input "**********"
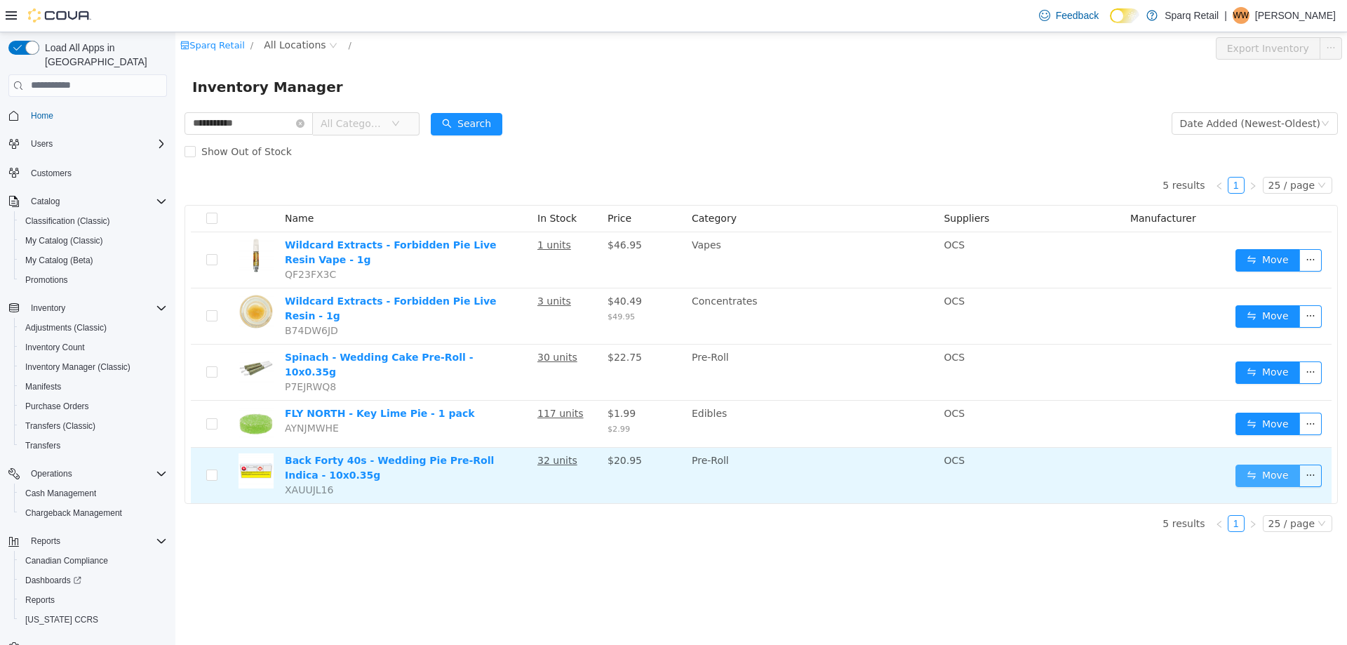
click at [1270, 464] on button "Move" at bounding box center [1267, 475] width 65 height 22
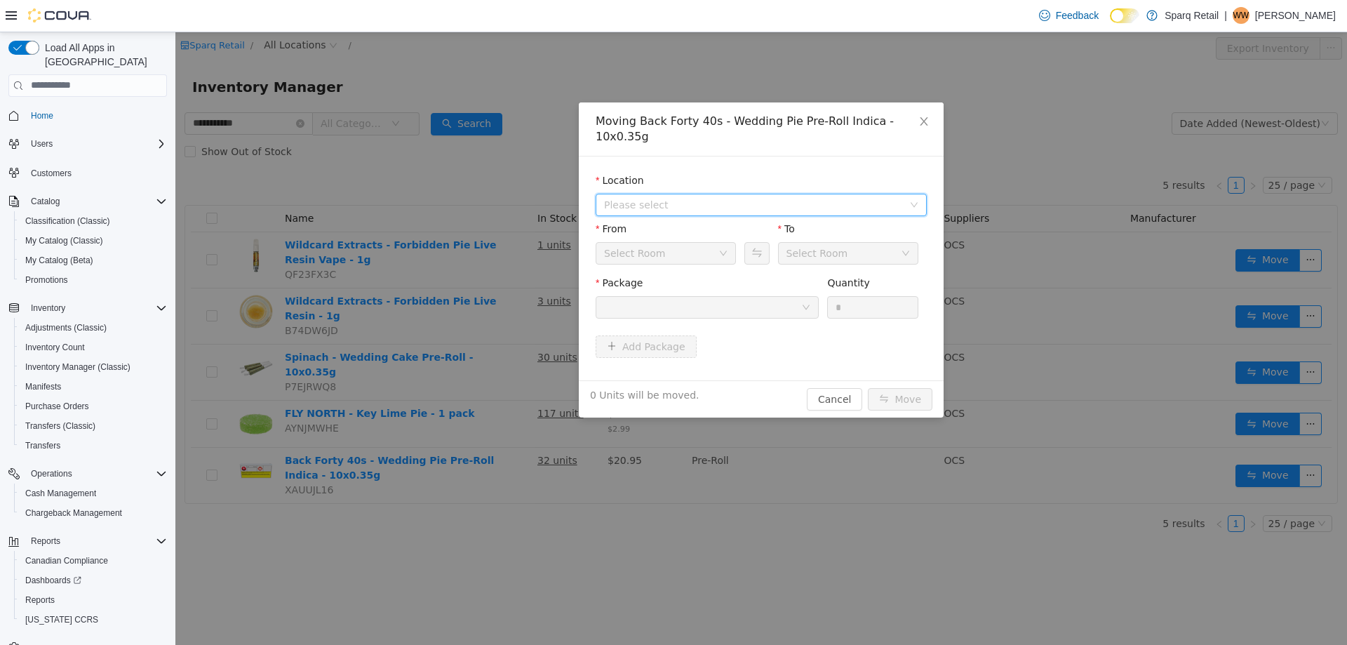
click at [678, 197] on span "Please select" at bounding box center [753, 204] width 299 height 14
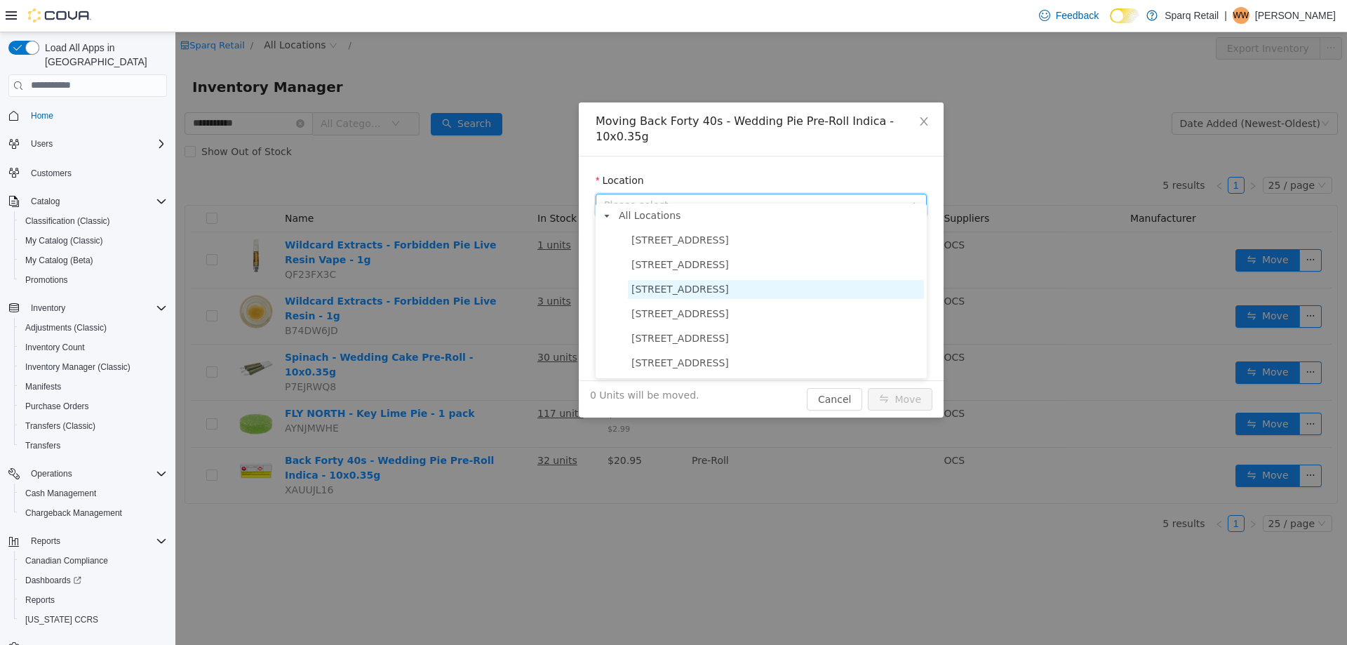
click at [673, 285] on span "[STREET_ADDRESS]" at bounding box center [680, 288] width 98 height 11
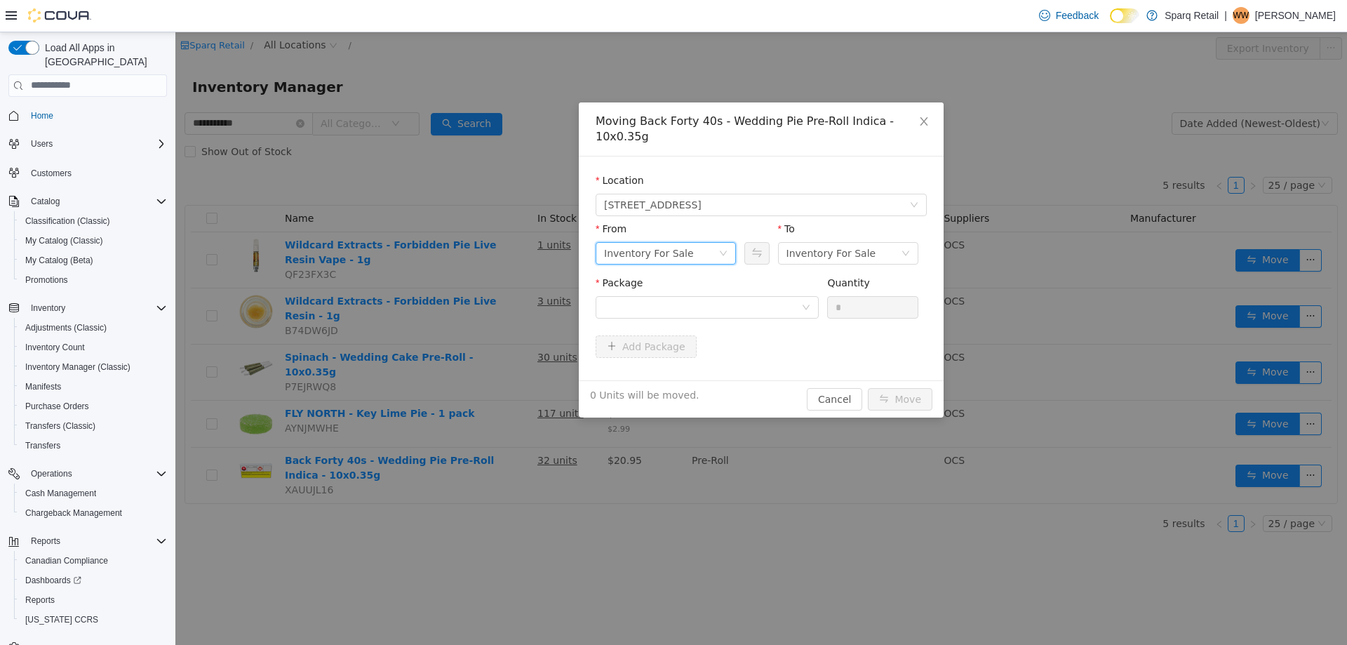
click at [671, 242] on div "Inventory For Sale" at bounding box center [649, 252] width 90 height 21
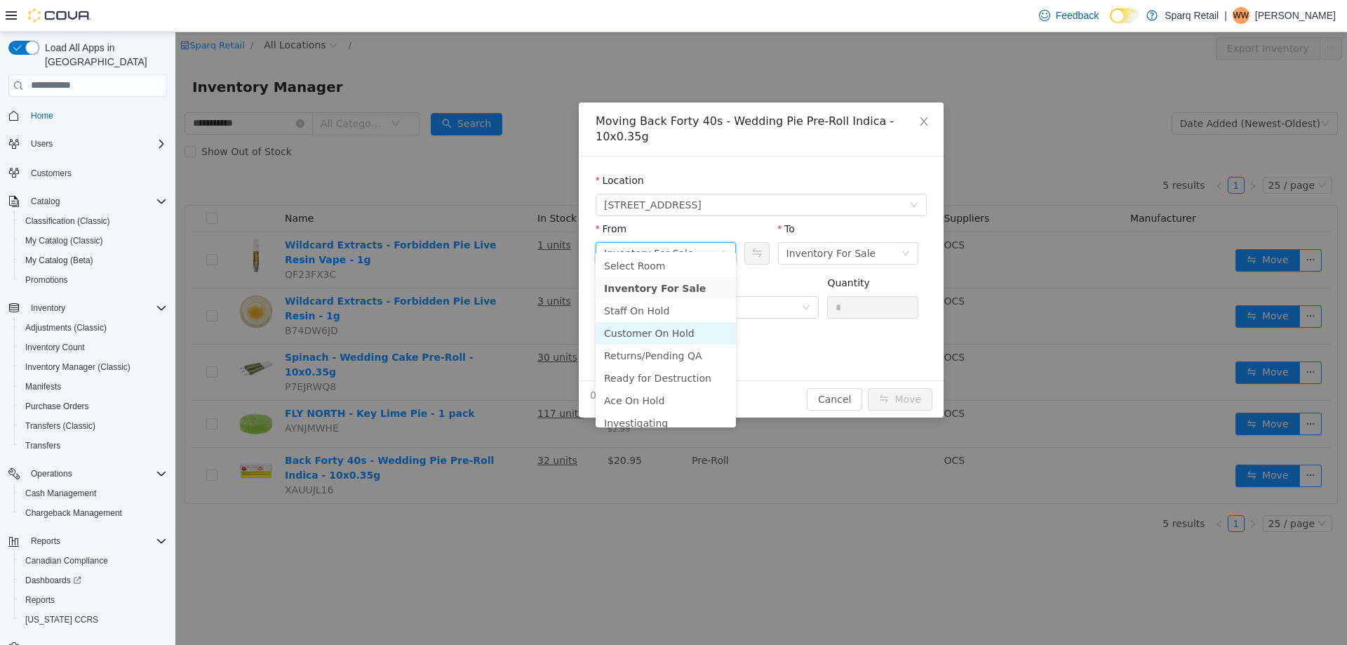
click at [655, 333] on li "Customer On Hold" at bounding box center [666, 332] width 140 height 22
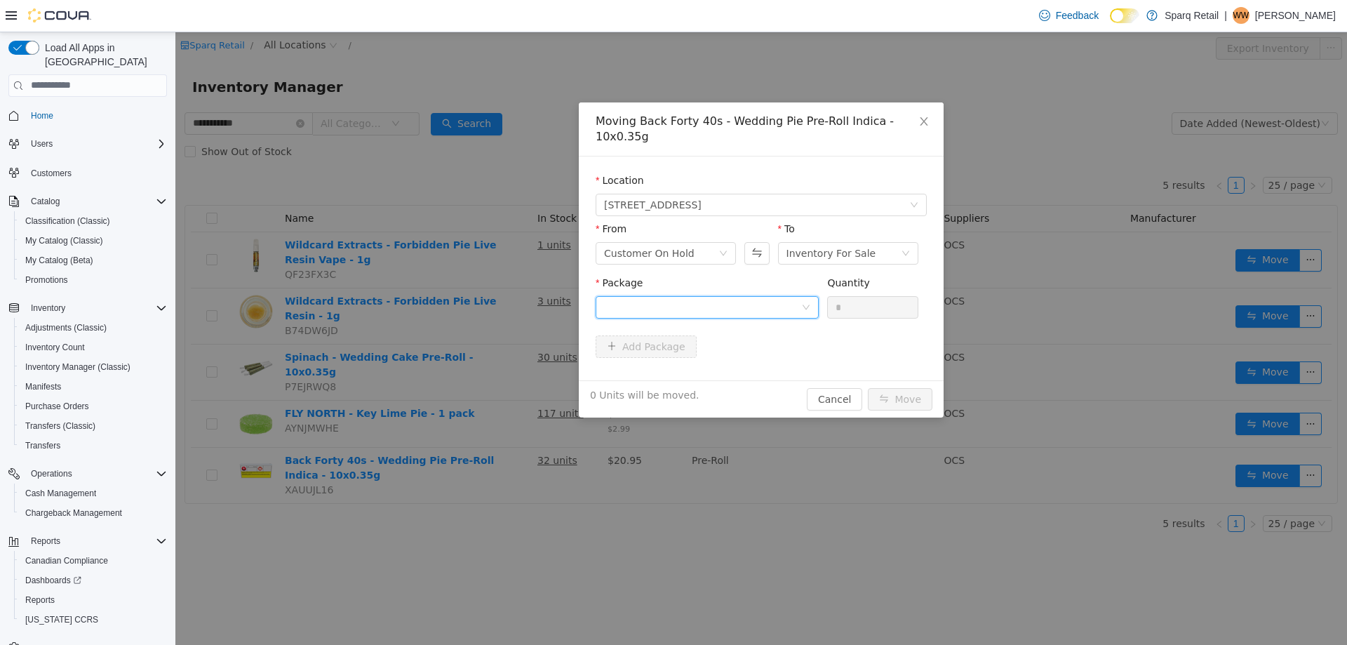
click at [745, 296] on div at bounding box center [702, 306] width 197 height 21
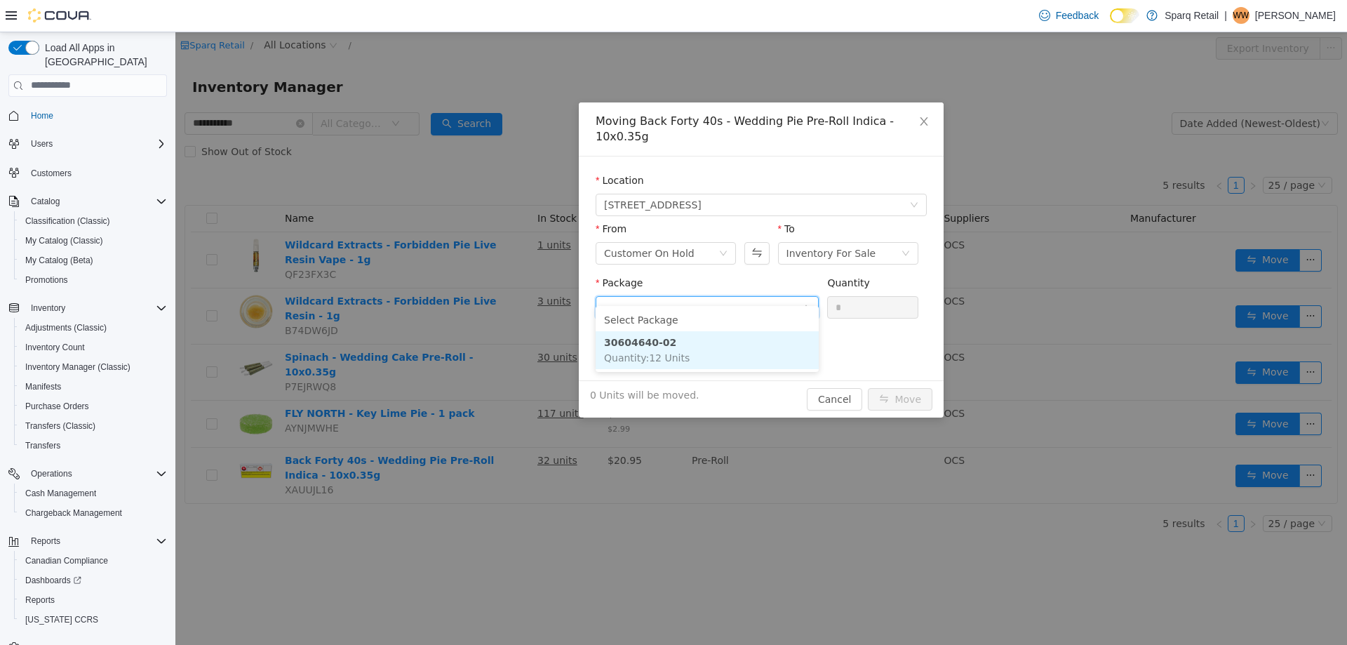
click at [705, 346] on li "30604640-02 Quantity : 12 Units" at bounding box center [707, 349] width 223 height 38
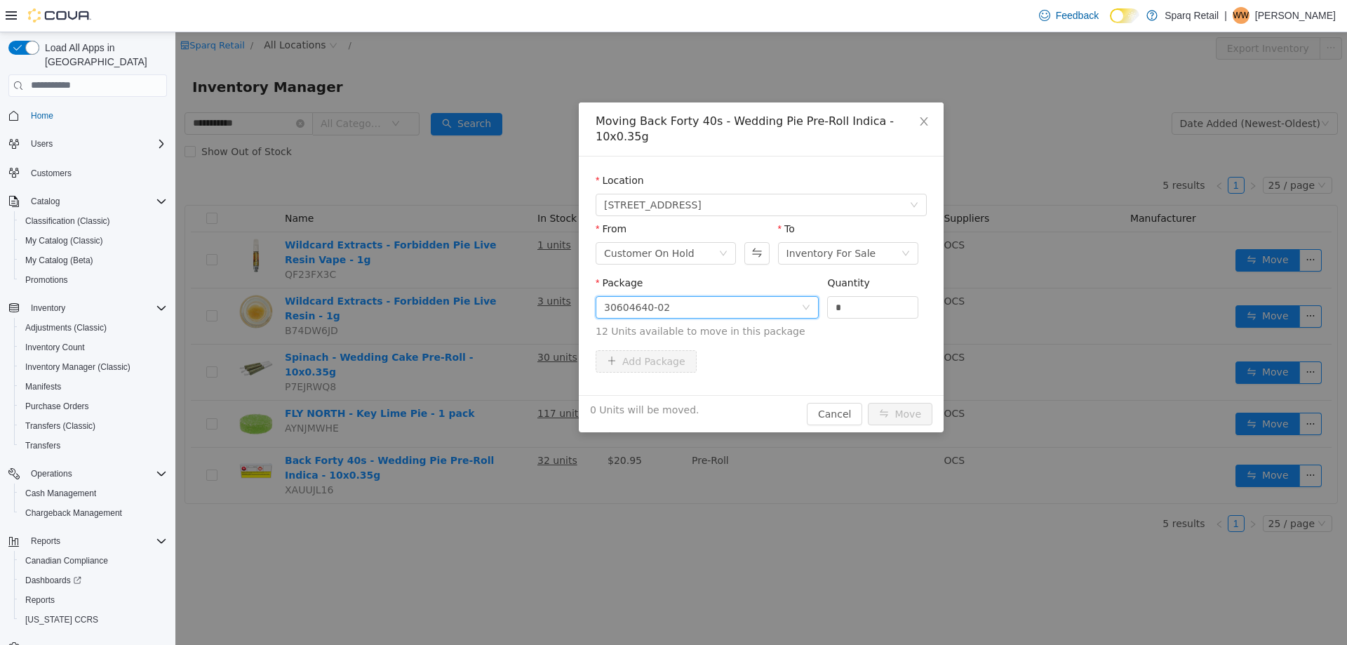
click at [753, 282] on span "Package 30604640-02 Quantity * 12 Units available to move in this package" at bounding box center [761, 307] width 331 height 62
type input "*"
click at [899, 402] on button "Move" at bounding box center [900, 413] width 65 height 22
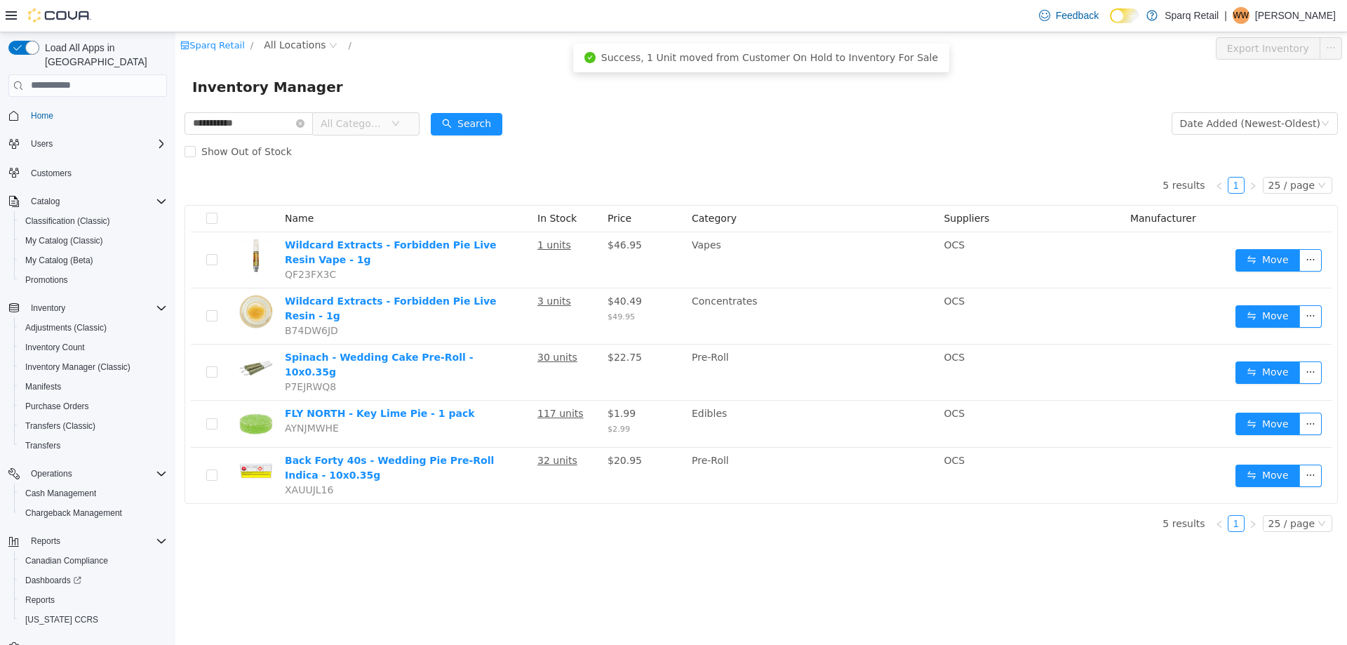
click at [490, 515] on div "5 results 1 25 / page Name In Stock Price Category Suppliers Manufacturer Wildc…" at bounding box center [760, 353] width 1153 height 377
click at [704, 68] on div "Inventory Manager" at bounding box center [760, 86] width 1171 height 45
click at [721, 95] on div "Inventory Manager" at bounding box center [761, 86] width 1138 height 22
click at [1231, 8] on div "| WW [PERSON_NAME]" at bounding box center [1280, 15] width 112 height 17
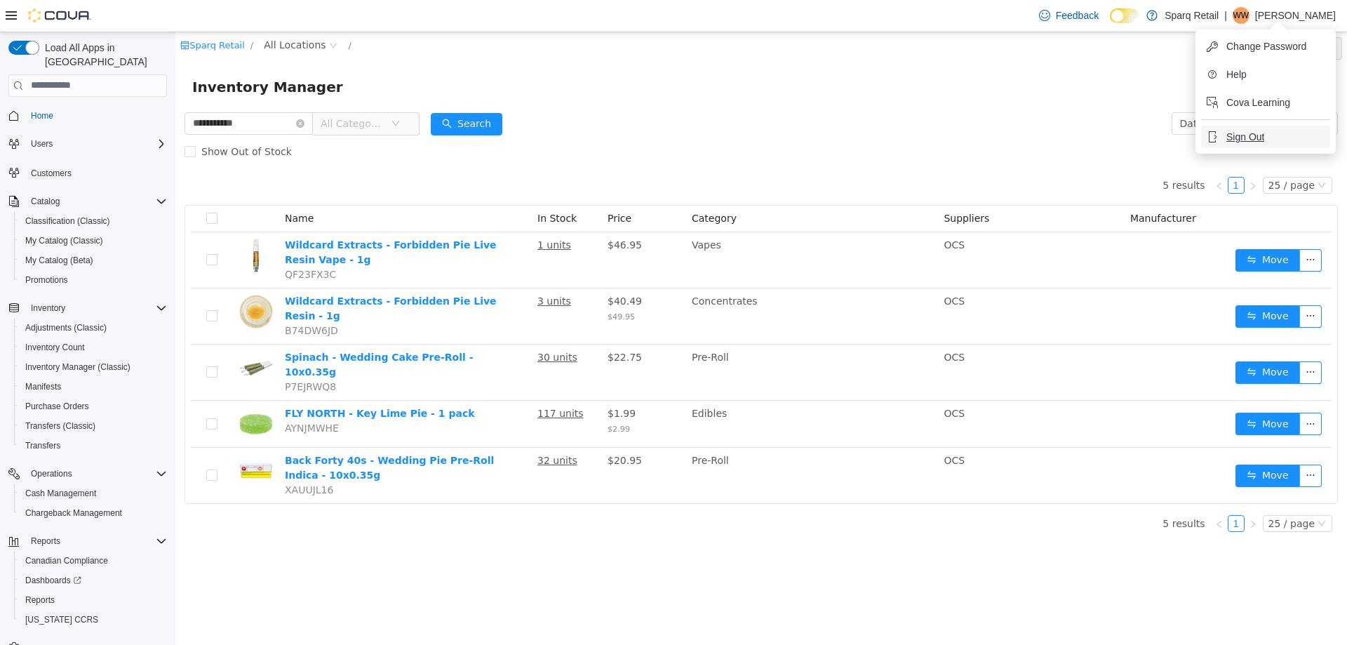
click at [1232, 137] on span "Sign Out" at bounding box center [1245, 137] width 38 height 14
